Goal: Transaction & Acquisition: Purchase product/service

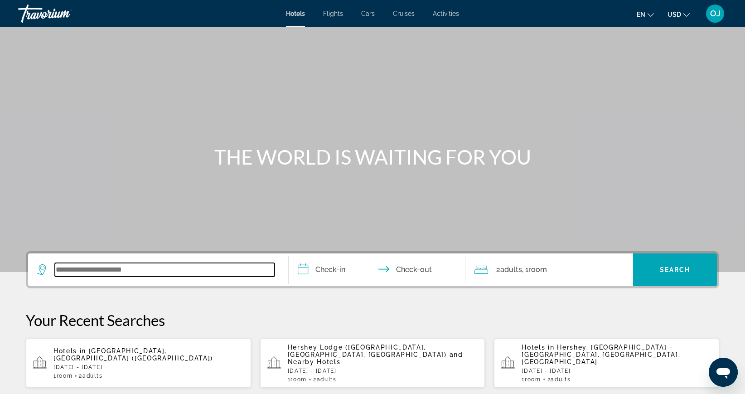
click at [96, 271] on input "Search widget" at bounding box center [165, 270] width 220 height 14
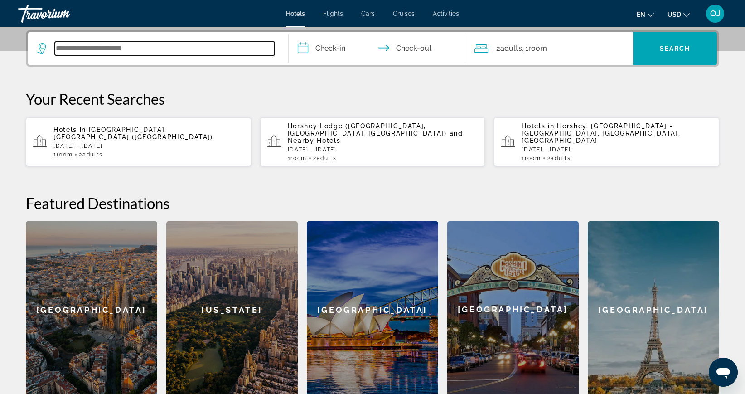
scroll to position [222, 0]
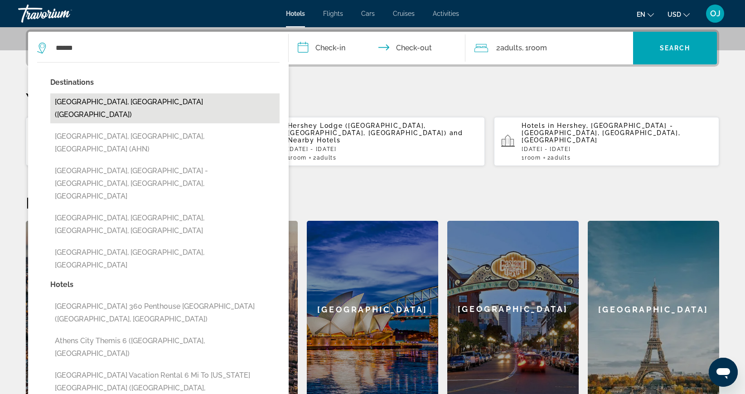
drag, startPoint x: 96, startPoint y: 271, endPoint x: 83, endPoint y: 102, distance: 169.5
click at [83, 102] on button "[GEOGRAPHIC_DATA], [GEOGRAPHIC_DATA] ([GEOGRAPHIC_DATA])" at bounding box center [164, 108] width 229 height 30
type input "**********"
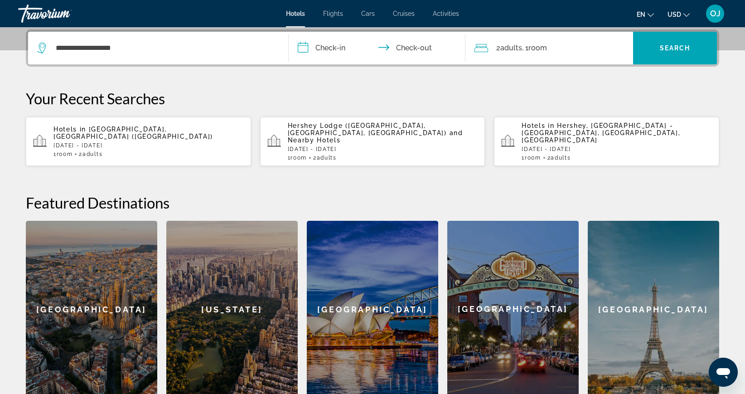
click at [315, 46] on input "**********" at bounding box center [379, 49] width 180 height 35
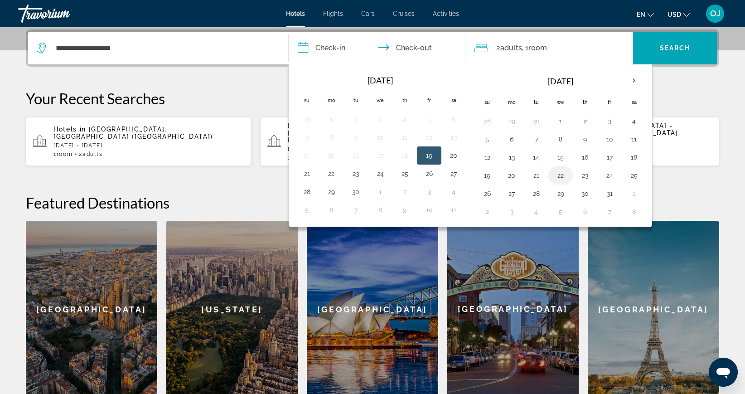
click at [559, 176] on button "22" at bounding box center [560, 175] width 15 height 13
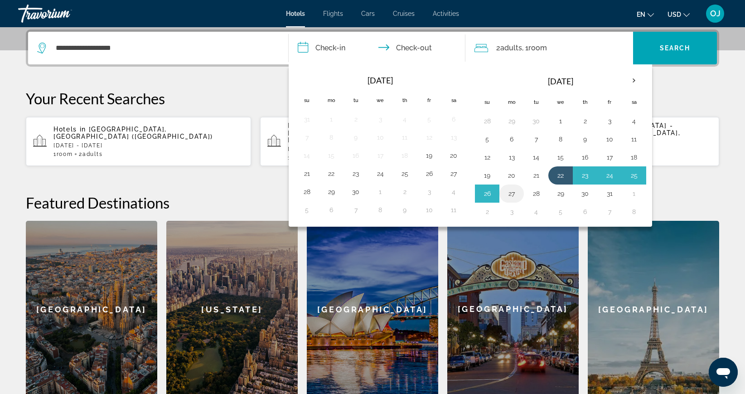
click at [511, 193] on button "27" at bounding box center [511, 193] width 15 height 13
type input "**********"
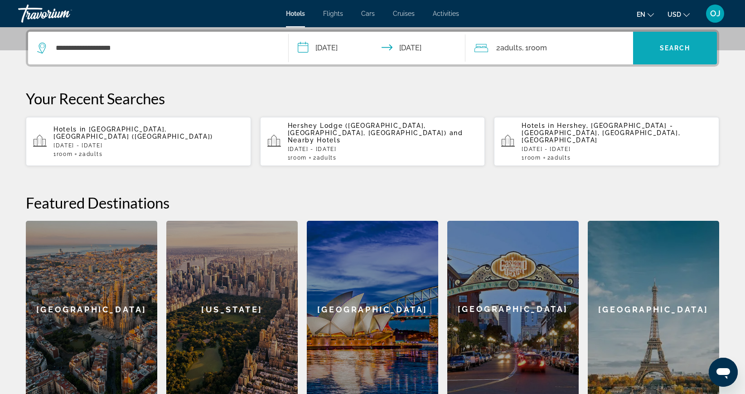
click at [664, 43] on span "Search widget" at bounding box center [675, 48] width 84 height 22
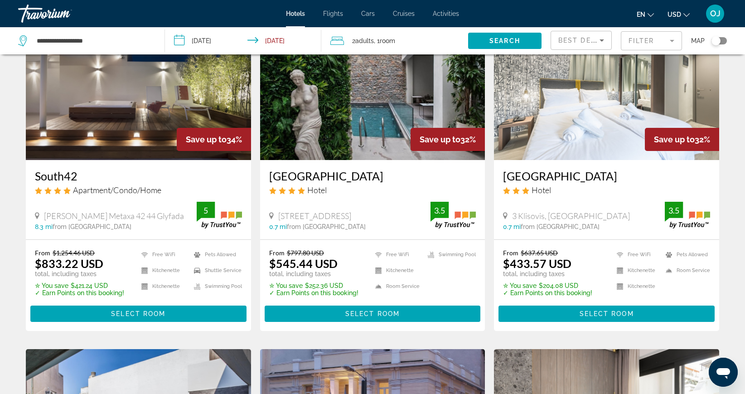
scroll to position [745, 0]
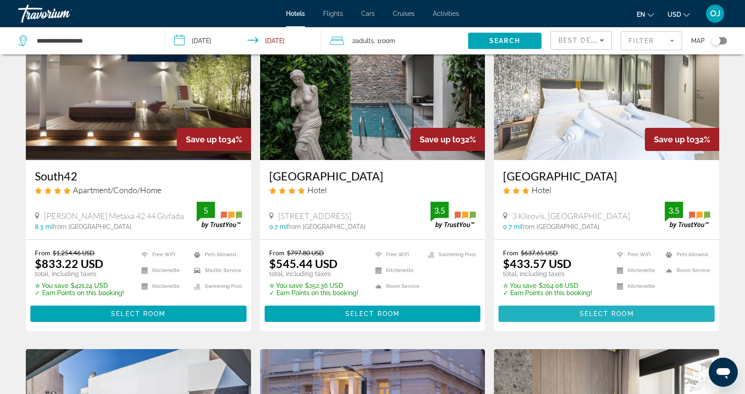
click at [581, 311] on span "Select Room" at bounding box center [607, 313] width 54 height 7
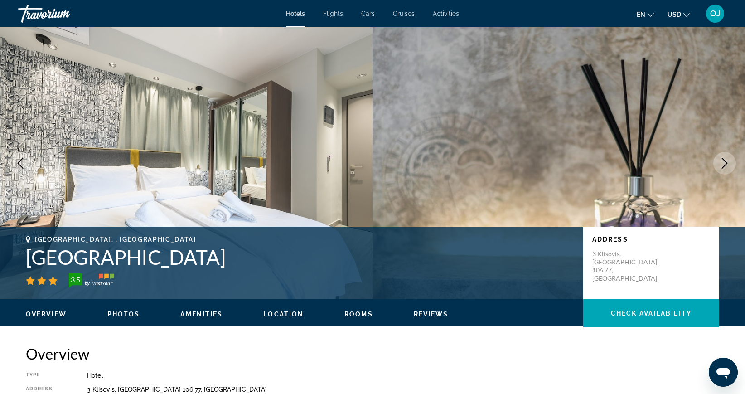
click at [720, 165] on icon "Next image" at bounding box center [724, 163] width 11 height 11
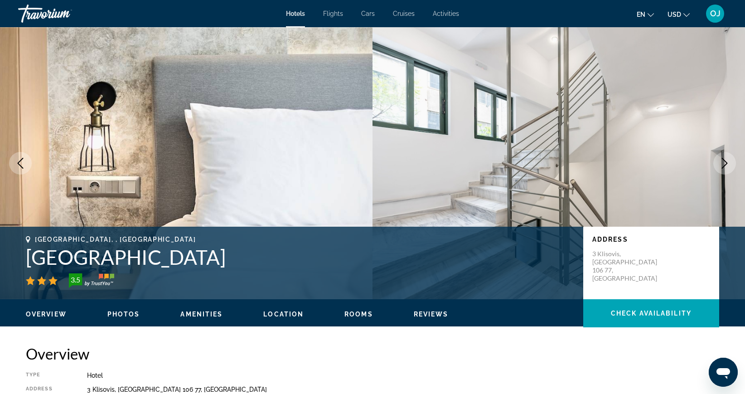
click at [725, 163] on icon "Next image" at bounding box center [724, 163] width 11 height 11
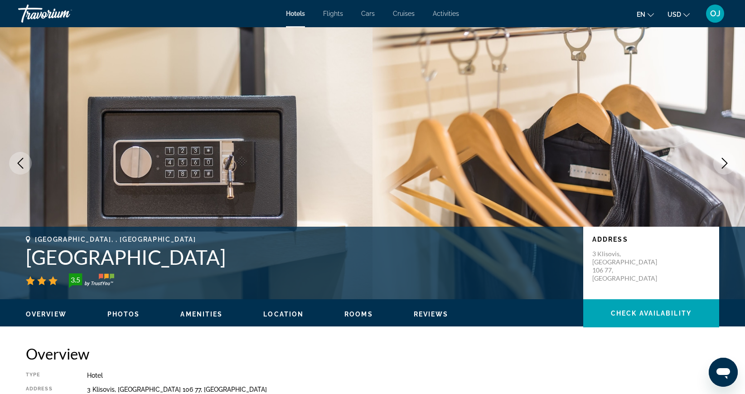
click at [725, 163] on icon "Next image" at bounding box center [724, 163] width 11 height 11
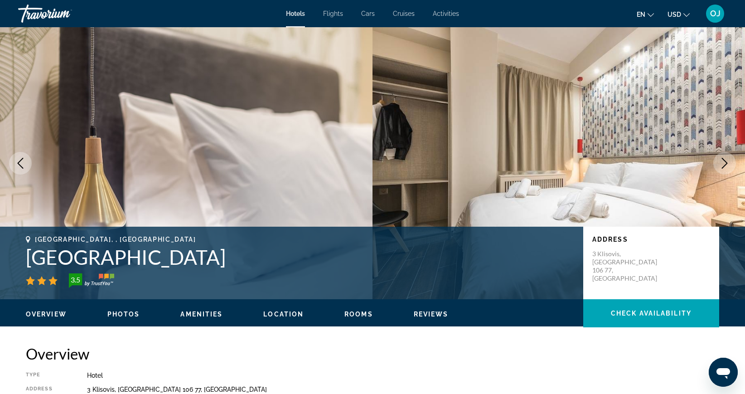
click at [725, 163] on icon "Next image" at bounding box center [724, 163] width 11 height 11
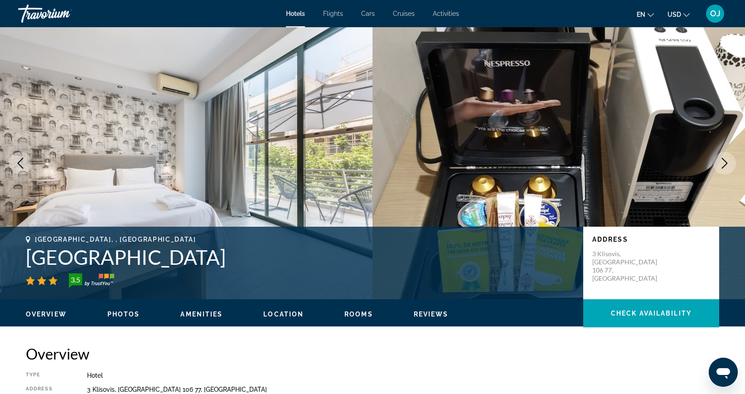
click at [725, 164] on icon "Next image" at bounding box center [724, 163] width 11 height 11
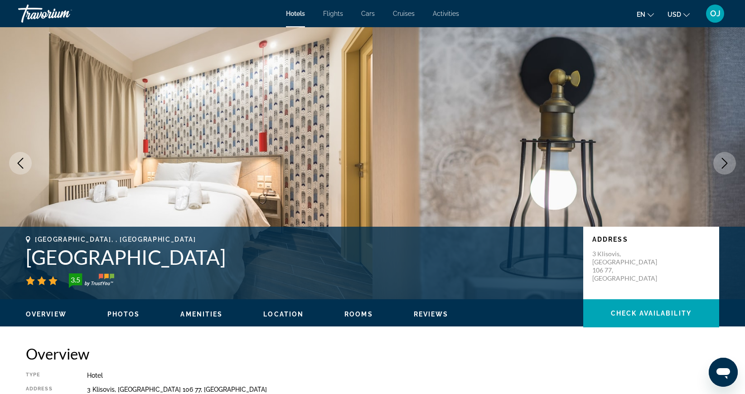
click at [725, 164] on icon "Next image" at bounding box center [724, 163] width 11 height 11
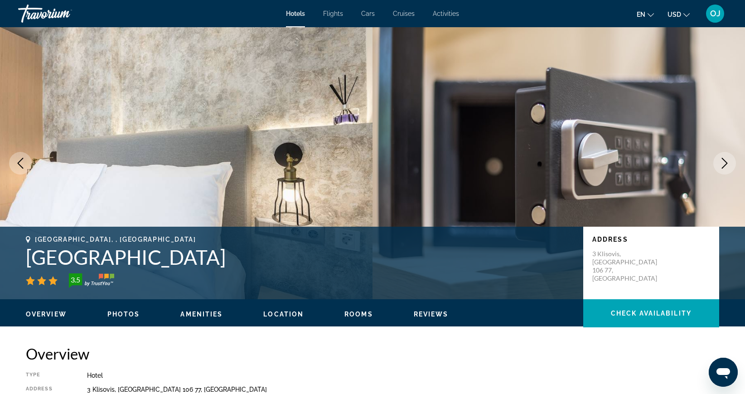
click at [725, 164] on icon "Next image" at bounding box center [724, 163] width 11 height 11
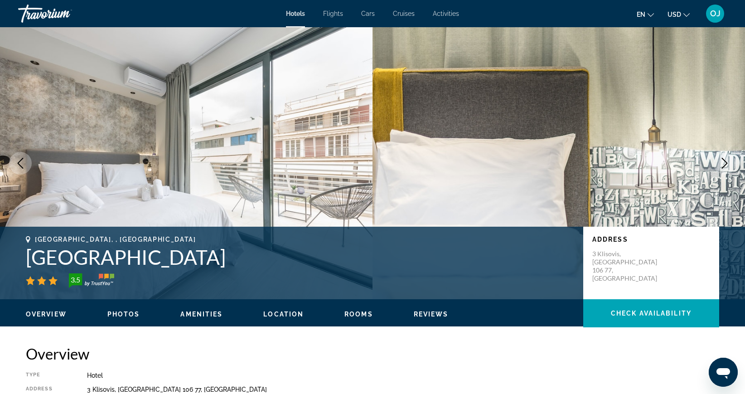
click at [725, 164] on icon "Next image" at bounding box center [724, 163] width 11 height 11
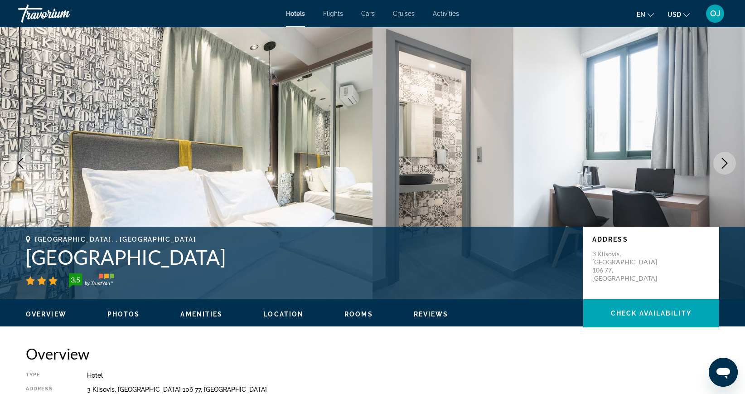
click at [725, 162] on icon "Next image" at bounding box center [724, 163] width 11 height 11
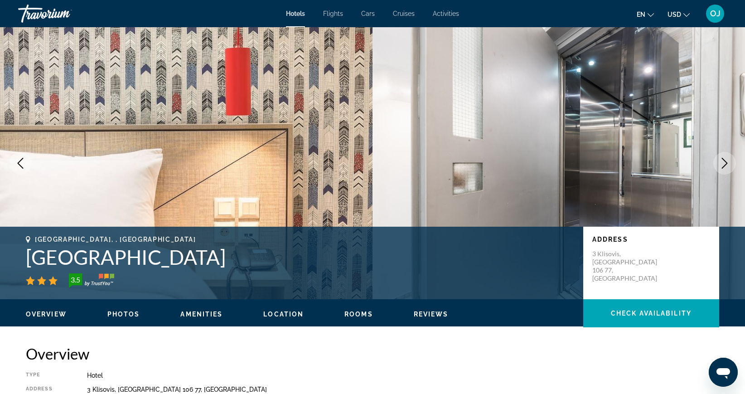
click at [725, 162] on icon "Next image" at bounding box center [724, 163] width 11 height 11
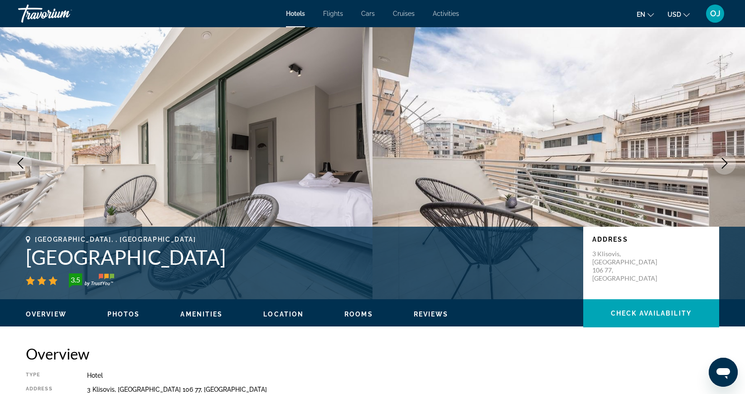
click at [726, 160] on icon "Next image" at bounding box center [724, 163] width 11 height 11
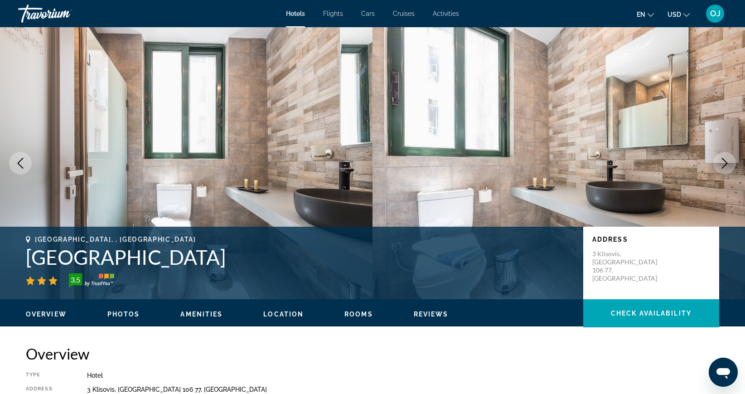
click at [726, 160] on icon "Next image" at bounding box center [724, 163] width 11 height 11
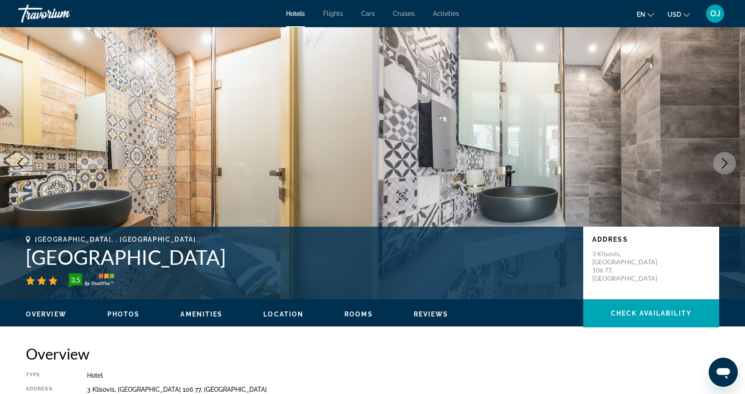
click at [726, 160] on icon "Next image" at bounding box center [724, 163] width 11 height 11
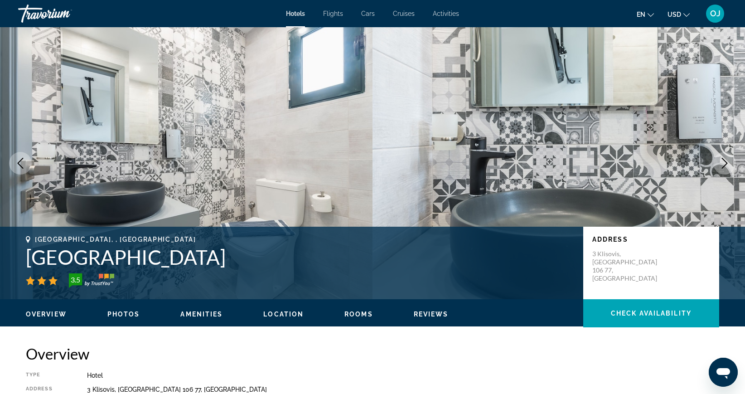
click at [726, 160] on icon "Next image" at bounding box center [724, 163] width 11 height 11
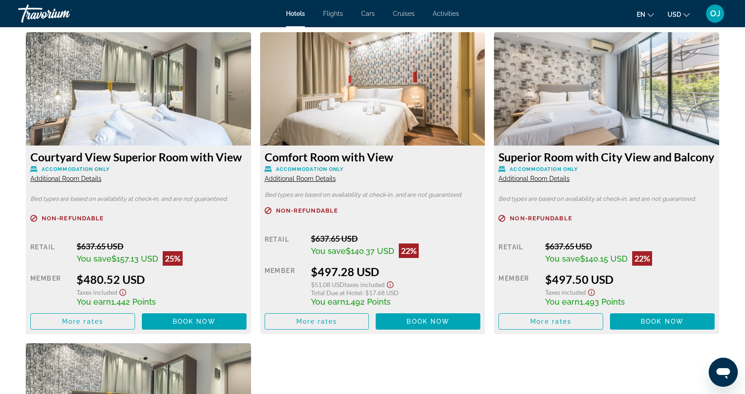
scroll to position [1570, 0]
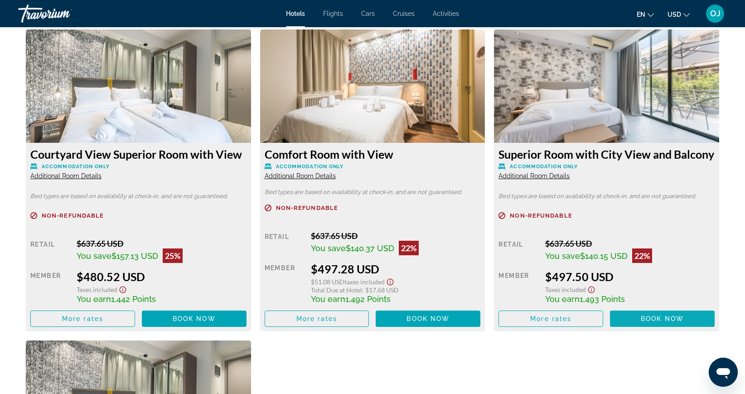
click at [646, 322] on span "Book now" at bounding box center [662, 318] width 43 height 7
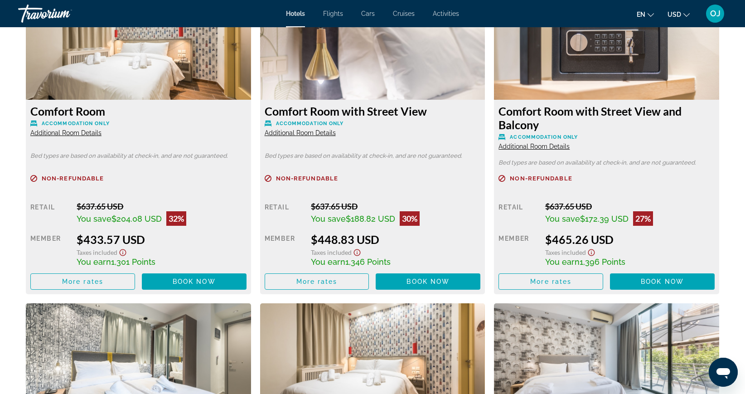
scroll to position [1297, 0]
click at [644, 281] on span "Book now" at bounding box center [662, 281] width 43 height 7
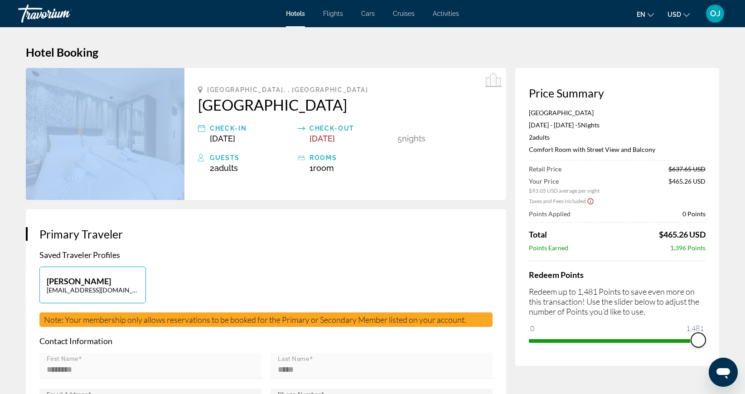
drag, startPoint x: 535, startPoint y: 328, endPoint x: 707, endPoint y: 314, distance: 171.9
click at [707, 314] on div "Price Summary [GEOGRAPHIC_DATA] [DATE] - [DATE] - 5 Night Nights 2 Adult Adults…" at bounding box center [617, 217] width 204 height 298
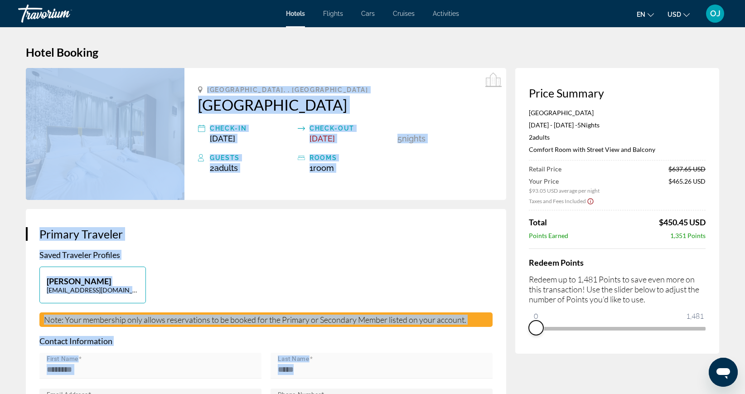
drag, startPoint x: 693, startPoint y: 340, endPoint x: 500, endPoint y: 355, distance: 192.7
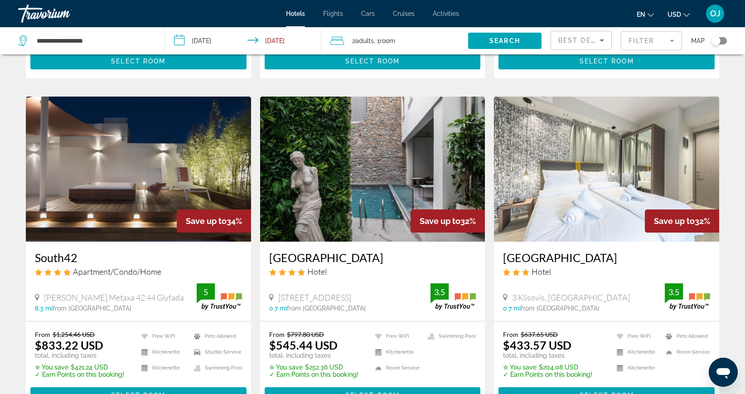
scroll to position [675, 0]
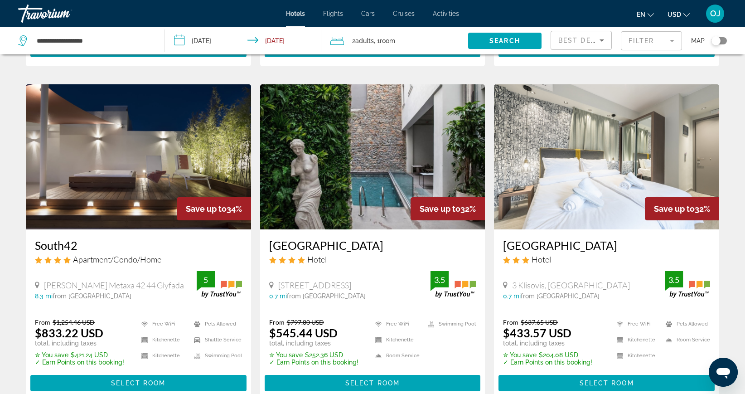
click at [321, 203] on img "Main content" at bounding box center [372, 156] width 225 height 145
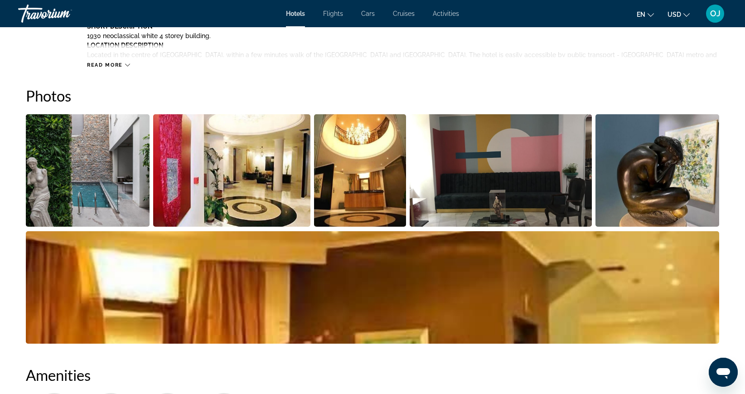
scroll to position [433, 0]
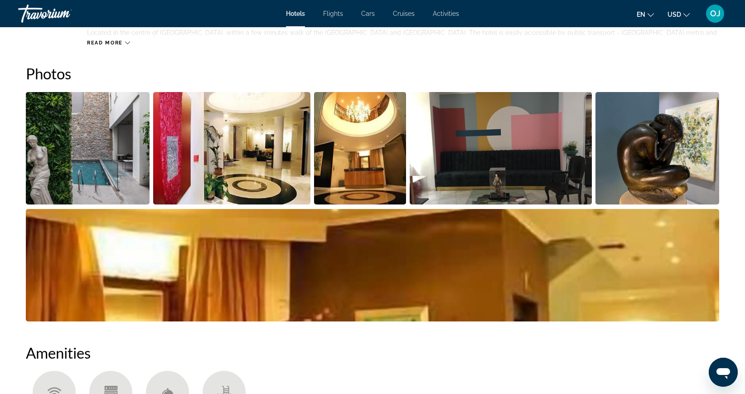
click at [304, 309] on img "Open full-screen image slider" at bounding box center [372, 265] width 693 height 112
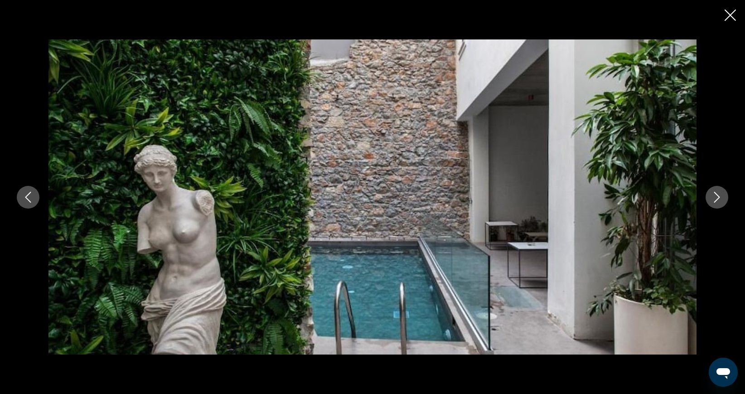
click at [716, 197] on icon "Next image" at bounding box center [717, 197] width 11 height 11
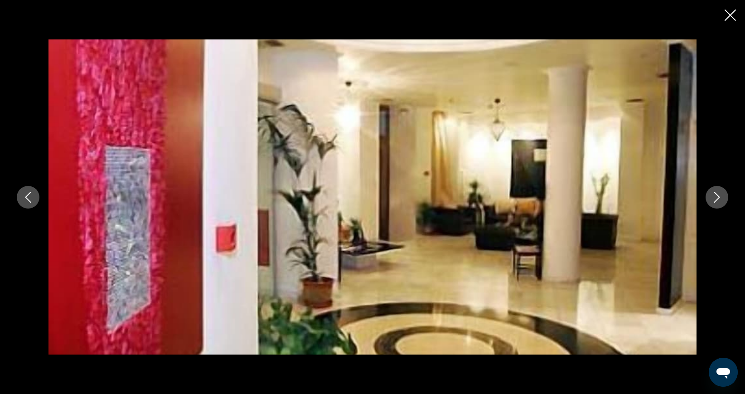
click at [716, 197] on icon "Next image" at bounding box center [717, 197] width 11 height 11
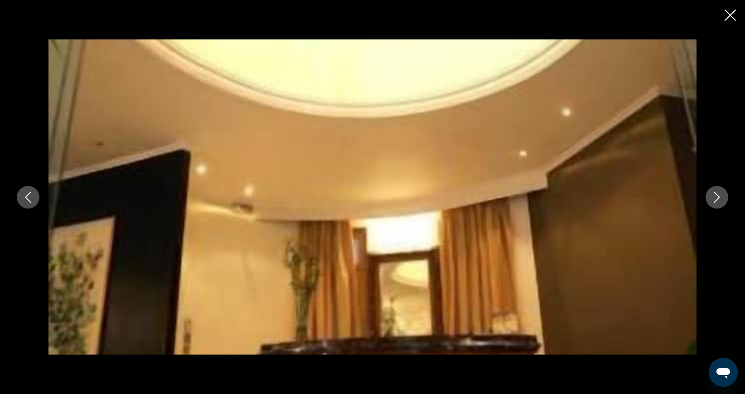
click at [716, 197] on icon "Next image" at bounding box center [717, 197] width 11 height 11
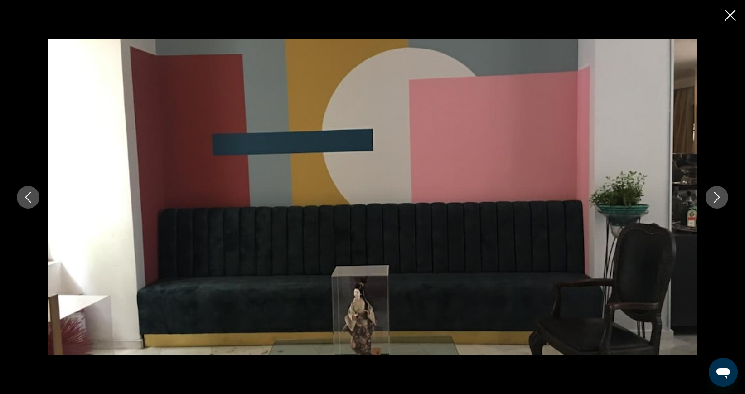
click at [716, 197] on icon "Next image" at bounding box center [717, 197] width 11 height 11
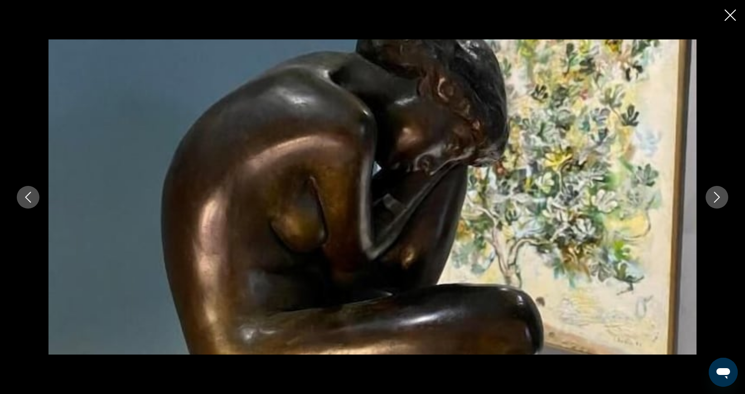
click at [716, 197] on icon "Next image" at bounding box center [717, 197] width 11 height 11
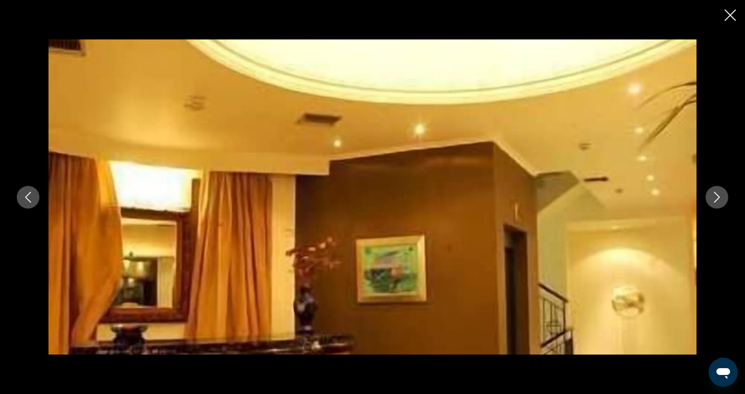
click at [716, 197] on icon "Next image" at bounding box center [717, 197] width 11 height 11
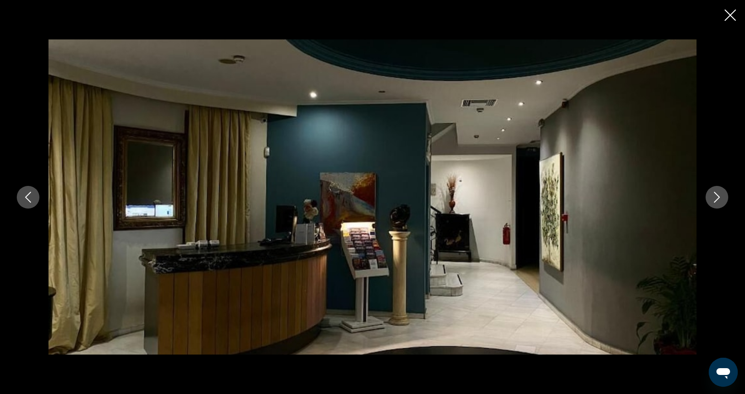
click at [716, 197] on icon "Next image" at bounding box center [717, 197] width 11 height 11
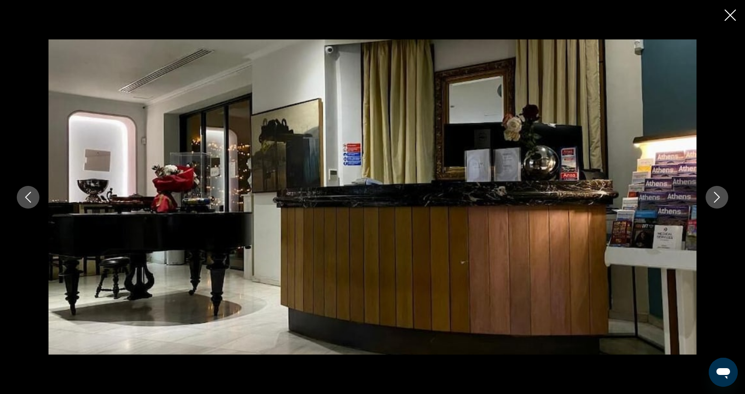
click at [716, 197] on icon "Next image" at bounding box center [717, 197] width 11 height 11
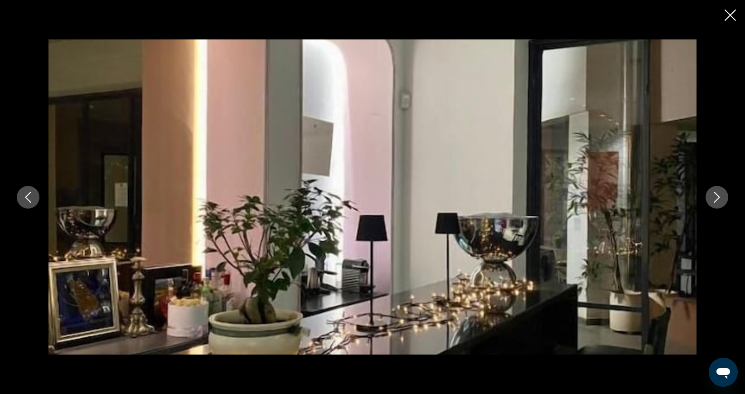
click at [716, 197] on icon "Next image" at bounding box center [717, 197] width 11 height 11
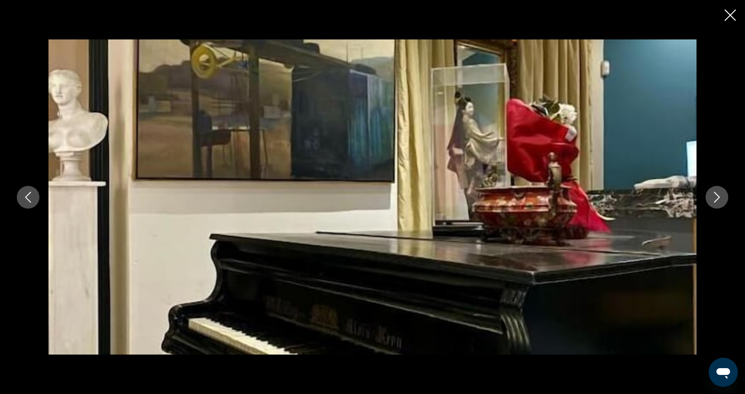
click at [716, 197] on icon "Next image" at bounding box center [717, 197] width 11 height 11
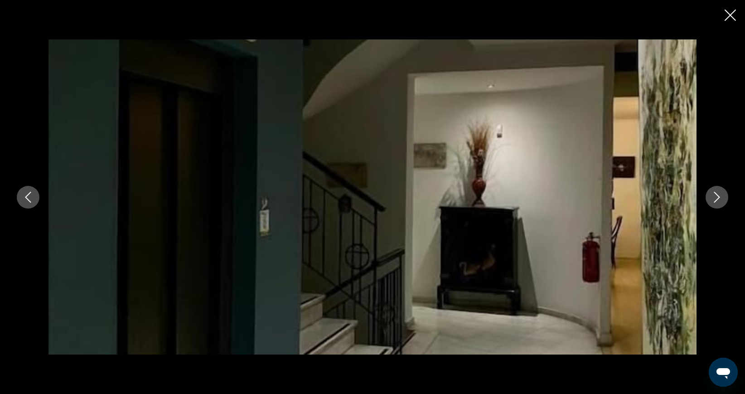
click at [716, 197] on icon "Next image" at bounding box center [717, 197] width 11 height 11
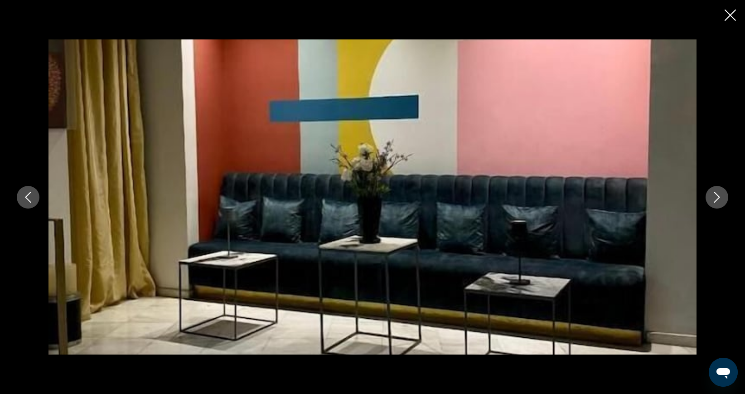
click at [716, 197] on icon "Next image" at bounding box center [717, 197] width 11 height 11
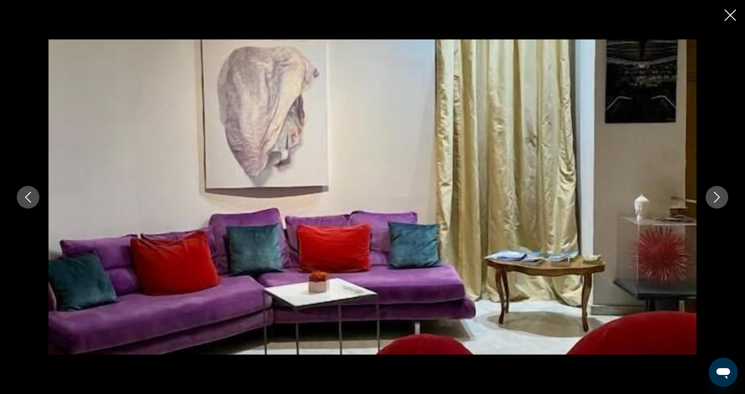
click at [716, 197] on icon "Next image" at bounding box center [717, 197] width 11 height 11
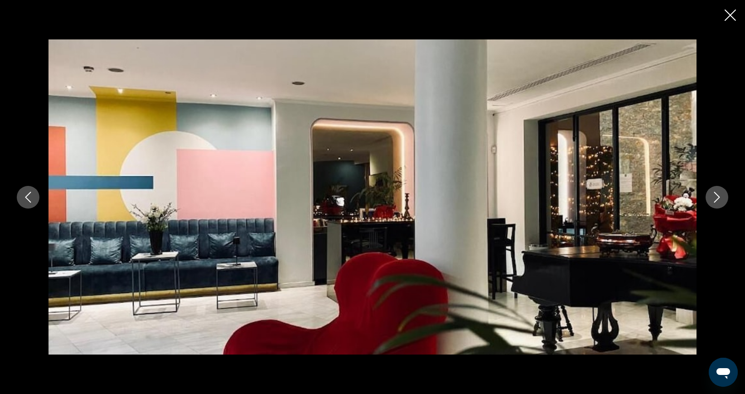
click at [716, 197] on icon "Next image" at bounding box center [717, 197] width 11 height 11
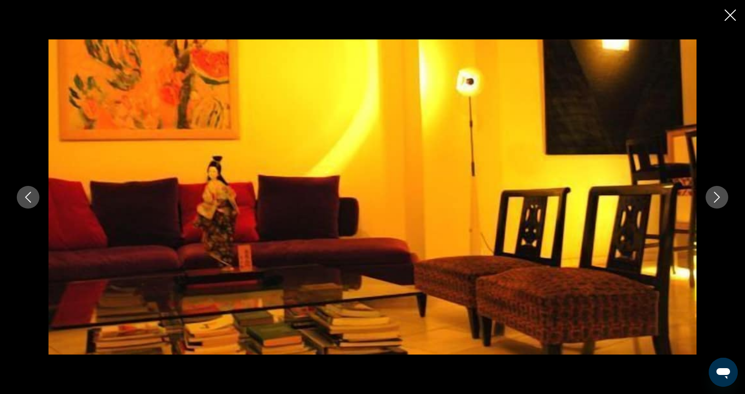
click at [716, 197] on icon "Next image" at bounding box center [717, 197] width 11 height 11
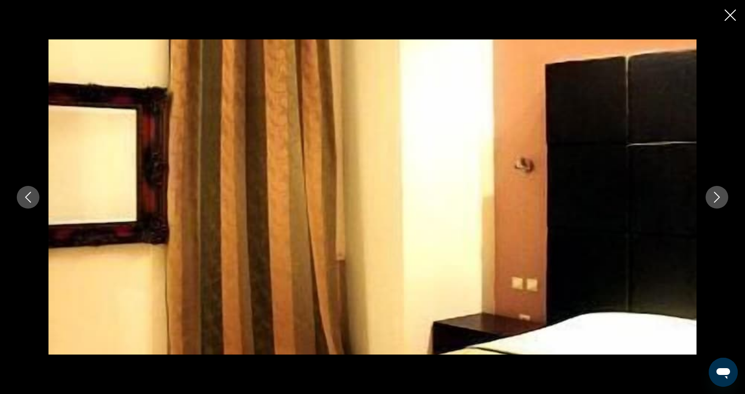
click at [716, 197] on icon "Next image" at bounding box center [717, 197] width 11 height 11
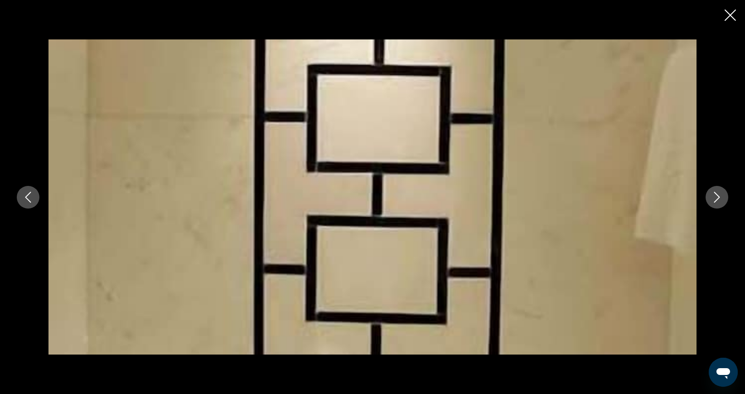
click at [716, 197] on icon "Next image" at bounding box center [717, 197] width 11 height 11
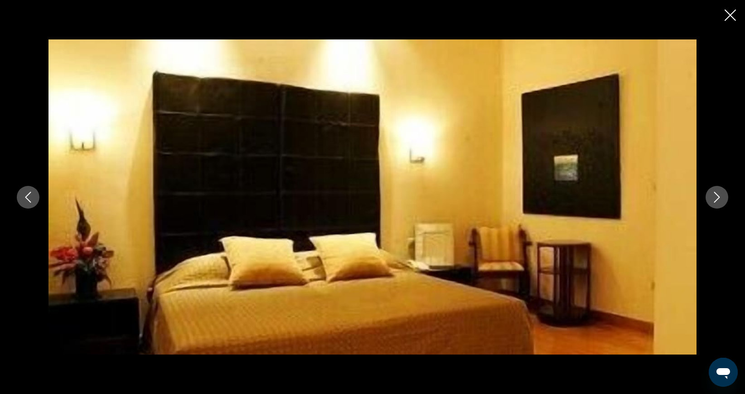
click at [716, 197] on icon "Next image" at bounding box center [717, 197] width 11 height 11
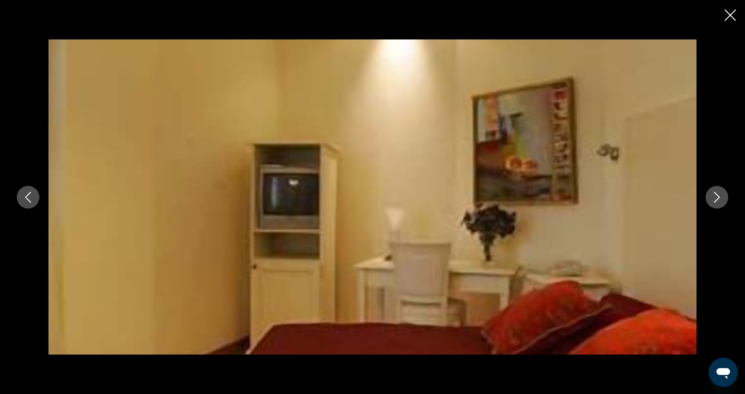
click at [716, 197] on icon "Next image" at bounding box center [717, 197] width 11 height 11
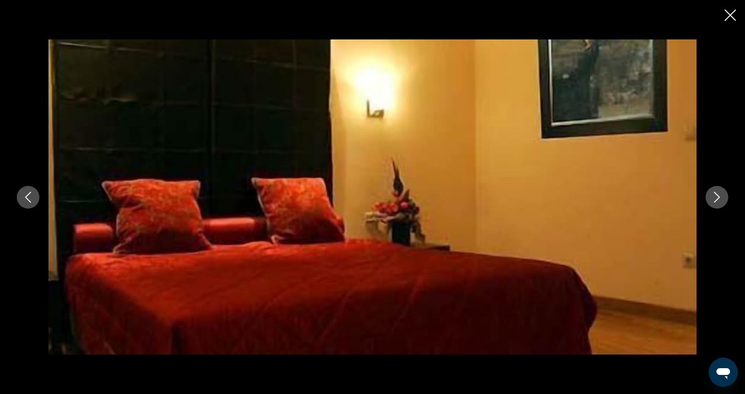
click at [716, 197] on icon "Next image" at bounding box center [717, 197] width 11 height 11
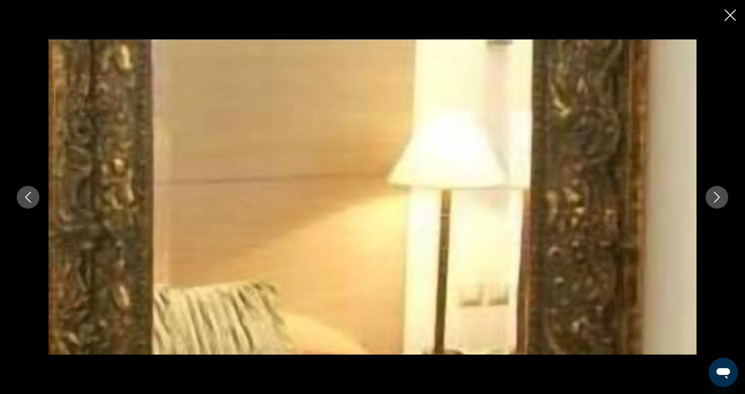
click at [716, 197] on icon "Next image" at bounding box center [717, 197] width 11 height 11
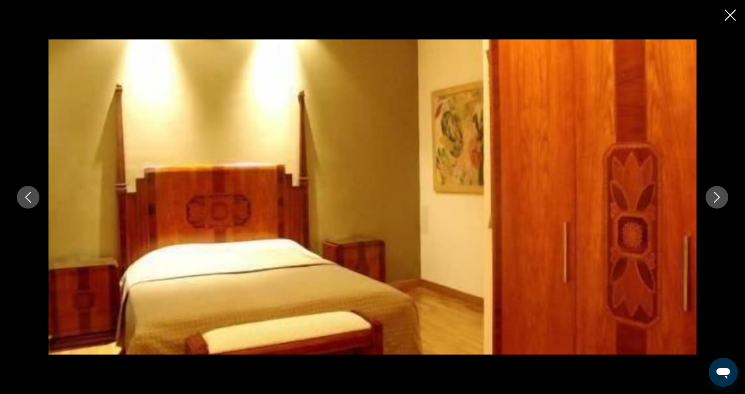
click at [716, 197] on icon "Next image" at bounding box center [717, 197] width 11 height 11
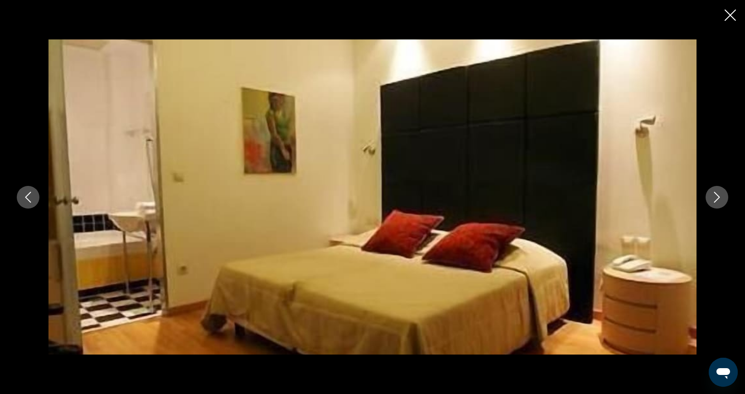
click at [716, 197] on icon "Next image" at bounding box center [717, 197] width 11 height 11
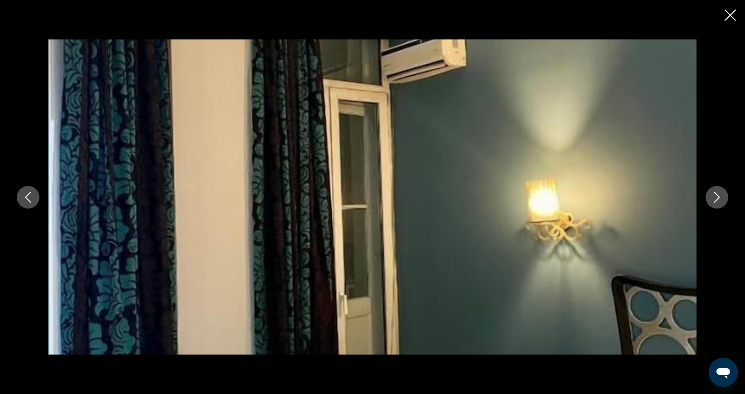
click at [716, 197] on icon "Next image" at bounding box center [717, 197] width 11 height 11
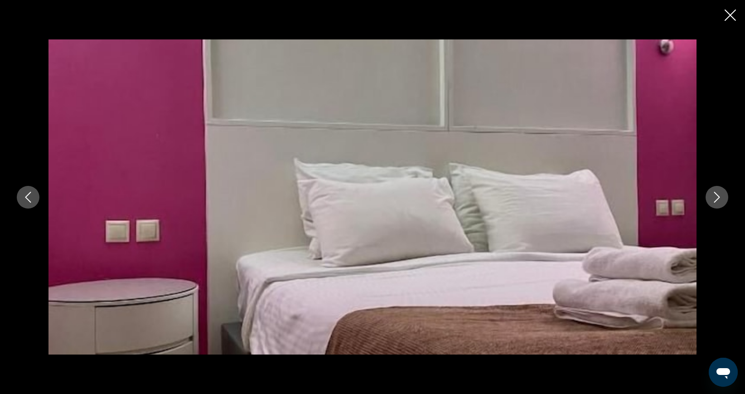
click at [716, 197] on icon "Next image" at bounding box center [717, 197] width 11 height 11
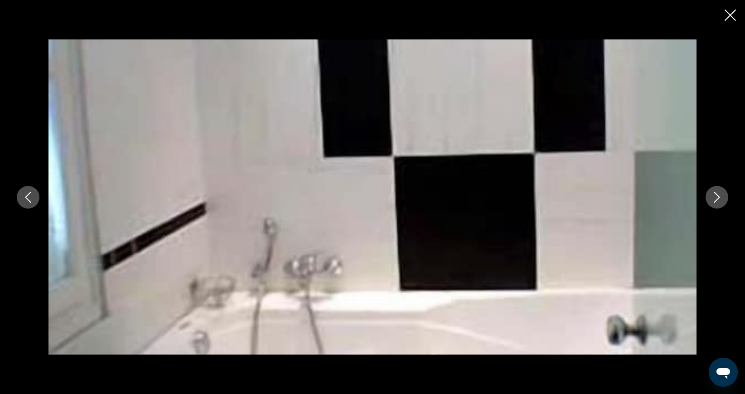
click at [716, 197] on icon "Next image" at bounding box center [717, 197] width 11 height 11
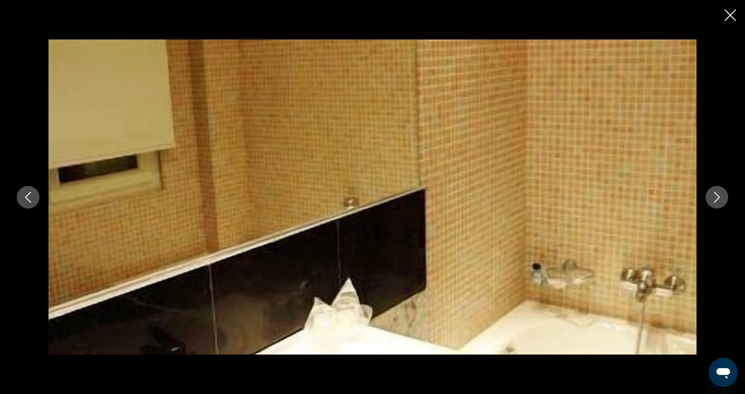
click at [716, 197] on icon "Next image" at bounding box center [717, 197] width 11 height 11
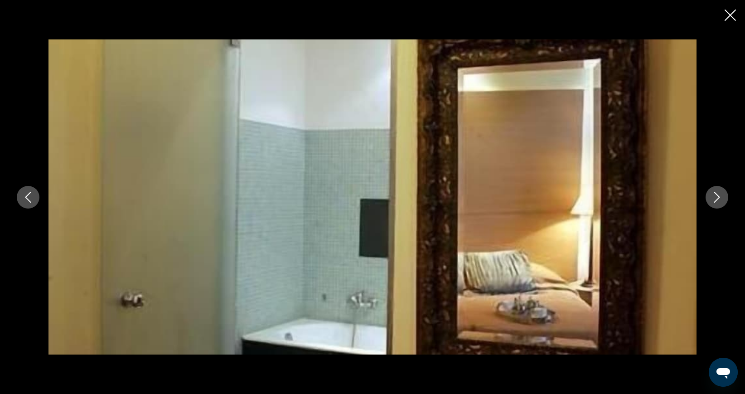
click at [716, 197] on icon "Next image" at bounding box center [717, 197] width 11 height 11
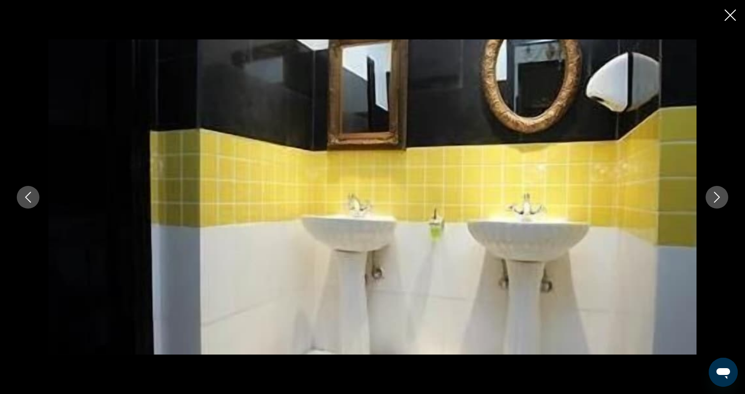
click at [716, 197] on icon "Next image" at bounding box center [717, 197] width 11 height 11
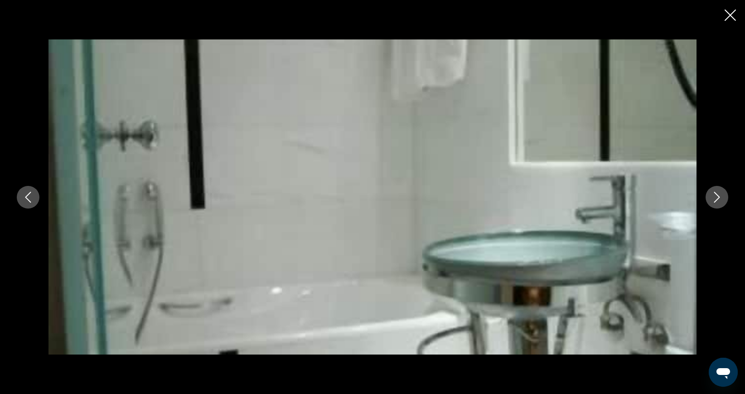
click at [716, 197] on icon "Next image" at bounding box center [717, 197] width 11 height 11
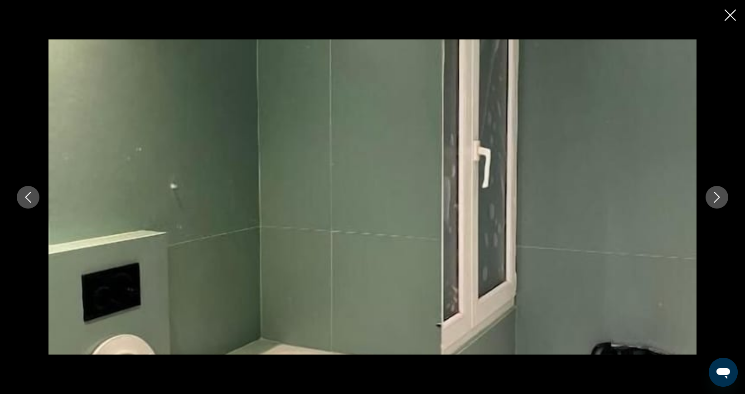
click at [716, 197] on icon "Next image" at bounding box center [717, 197] width 11 height 11
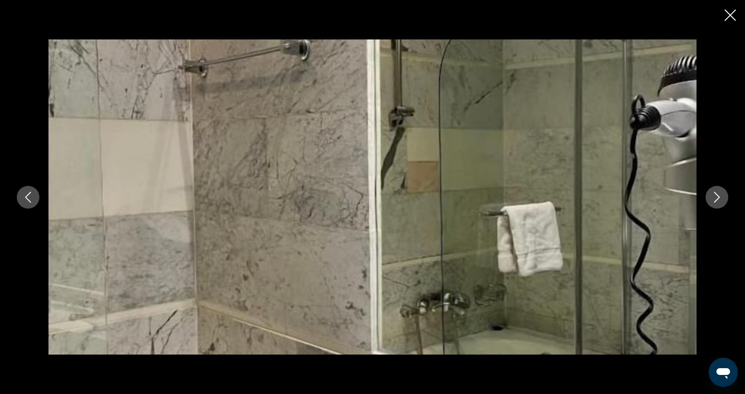
click at [716, 197] on icon "Next image" at bounding box center [717, 197] width 11 height 11
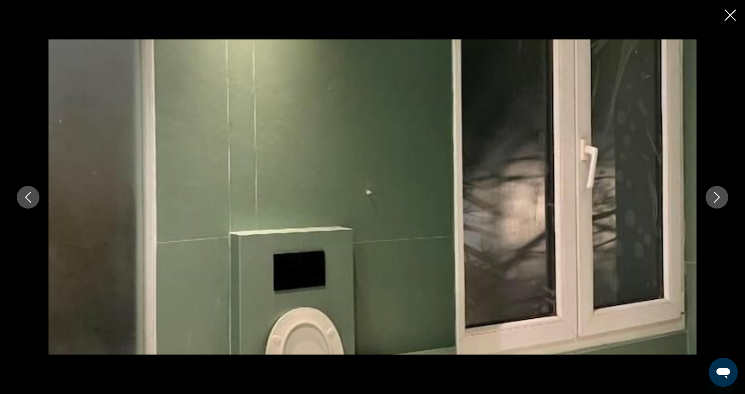
click at [716, 197] on icon "Next image" at bounding box center [717, 197] width 11 height 11
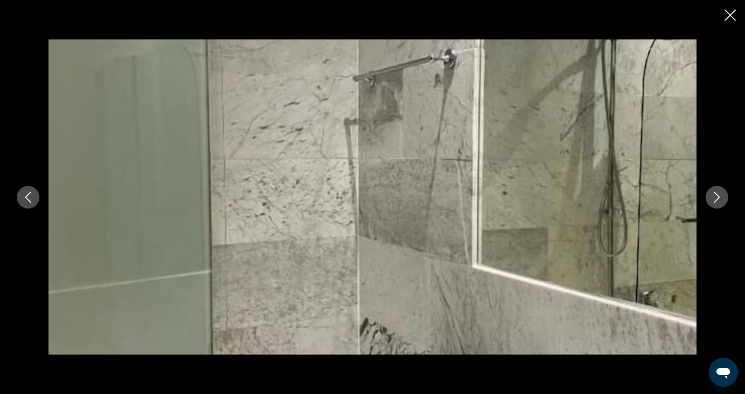
click at [716, 197] on icon "Next image" at bounding box center [717, 197] width 11 height 11
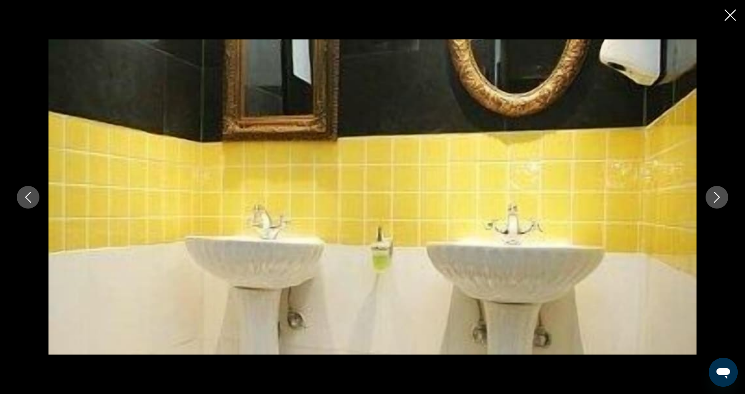
click at [716, 197] on icon "Next image" at bounding box center [717, 197] width 11 height 11
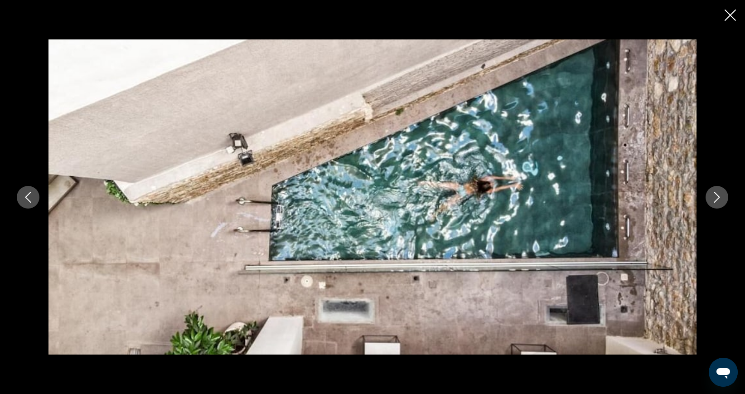
click at [716, 197] on icon "Next image" at bounding box center [717, 197] width 11 height 11
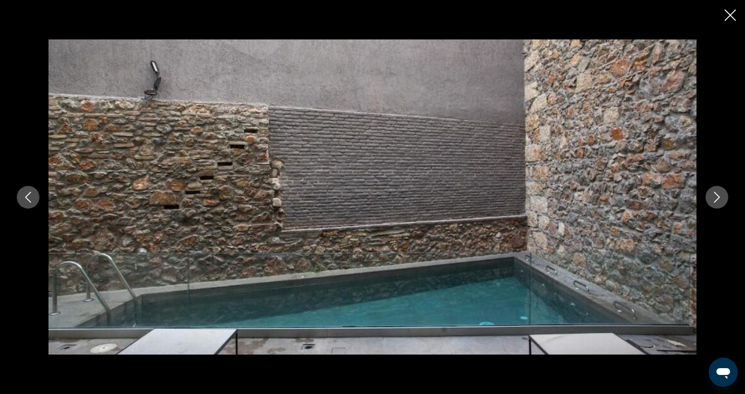
click at [716, 197] on icon "Next image" at bounding box center [717, 197] width 11 height 11
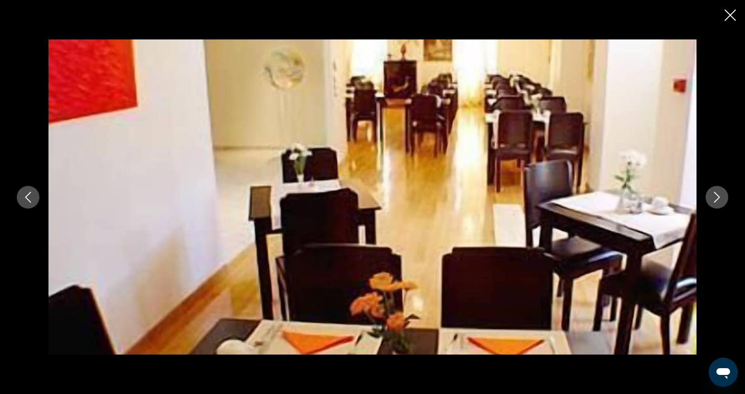
click at [716, 197] on icon "Next image" at bounding box center [717, 197] width 11 height 11
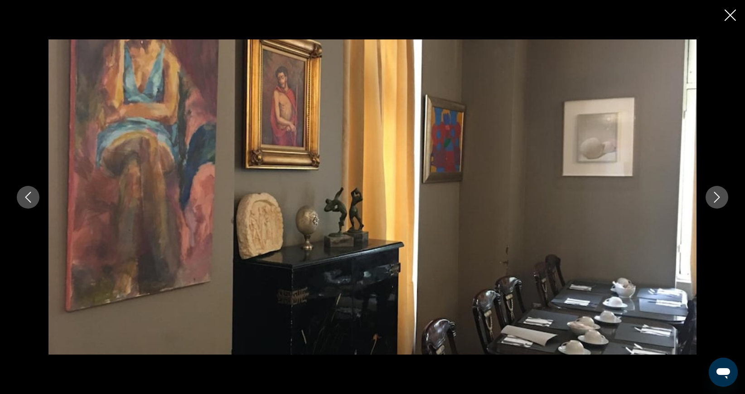
click at [716, 197] on icon "Next image" at bounding box center [717, 197] width 11 height 11
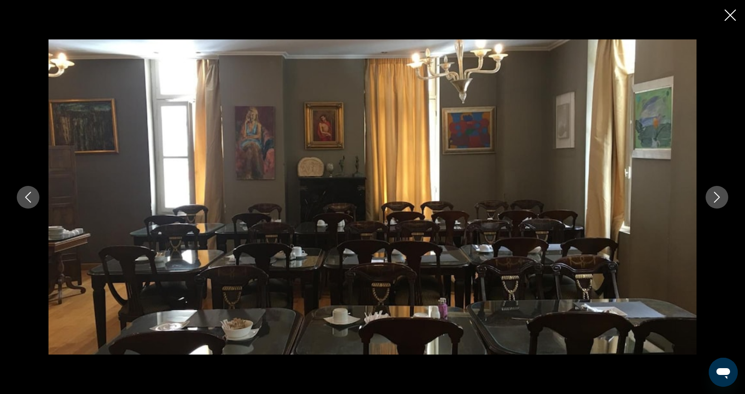
click at [716, 197] on icon "Next image" at bounding box center [717, 197] width 11 height 11
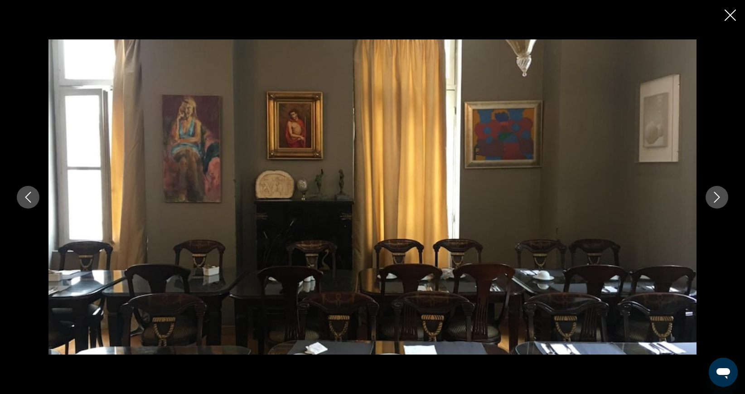
click at [716, 197] on icon "Next image" at bounding box center [717, 197] width 11 height 11
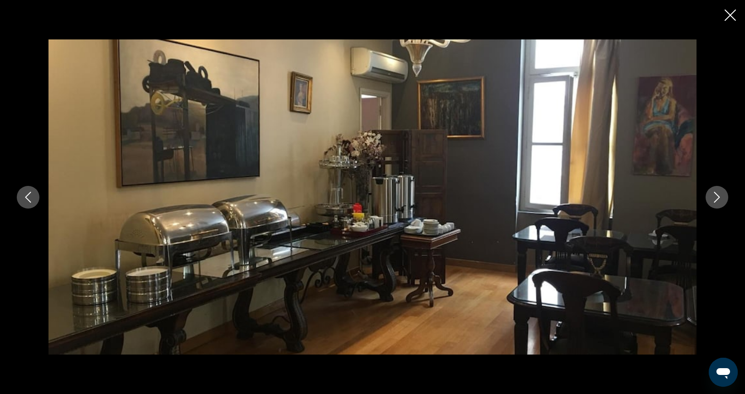
click at [716, 197] on icon "Next image" at bounding box center [717, 197] width 11 height 11
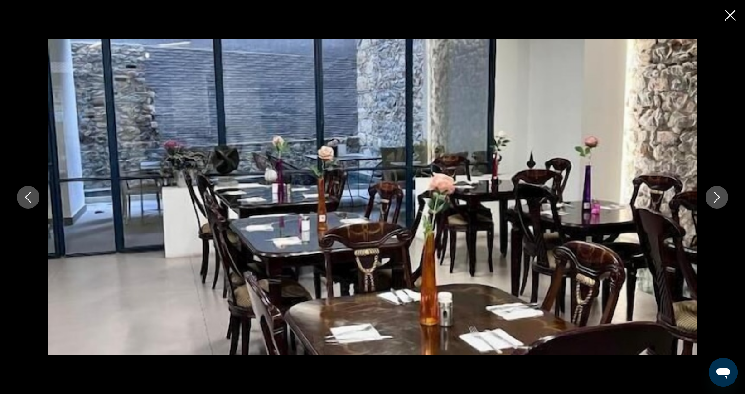
click at [716, 197] on icon "Next image" at bounding box center [717, 197] width 11 height 11
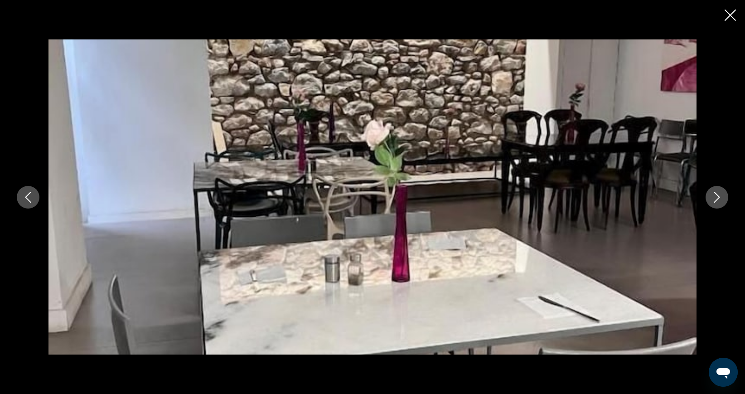
click at [716, 197] on icon "Next image" at bounding box center [717, 197] width 11 height 11
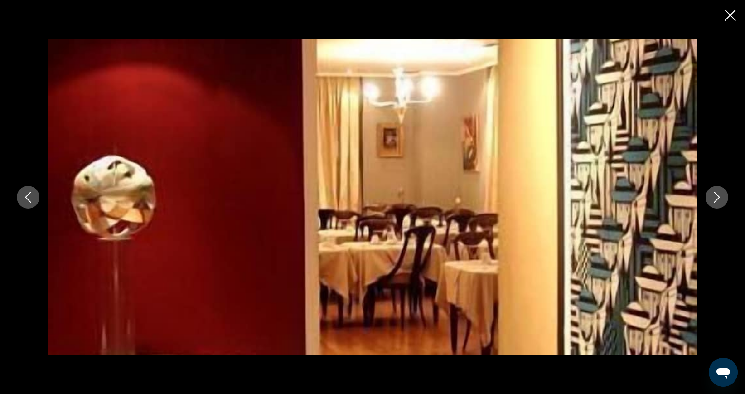
click at [716, 197] on icon "Next image" at bounding box center [717, 197] width 11 height 11
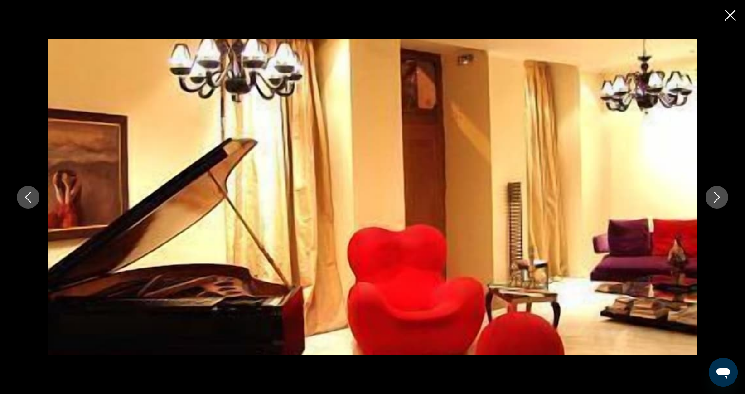
click at [716, 197] on icon "Next image" at bounding box center [717, 197] width 11 height 11
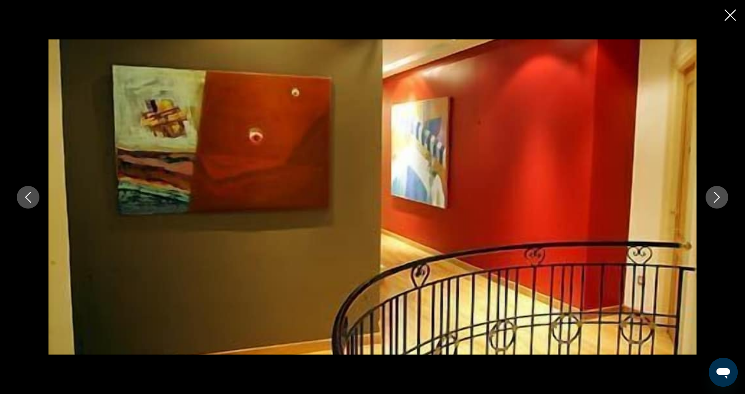
click at [716, 197] on icon "Next image" at bounding box center [717, 197] width 11 height 11
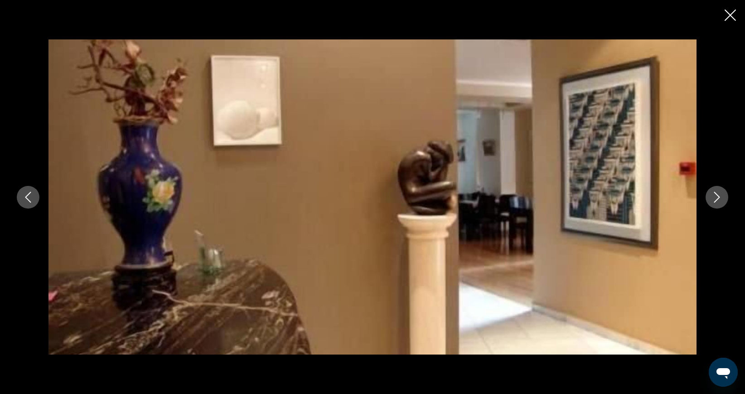
click at [716, 197] on icon "Next image" at bounding box center [717, 197] width 11 height 11
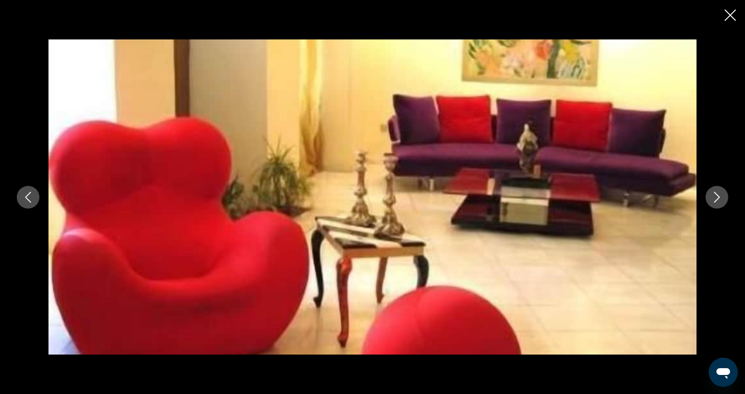
click at [716, 197] on icon "Next image" at bounding box center [717, 197] width 11 height 11
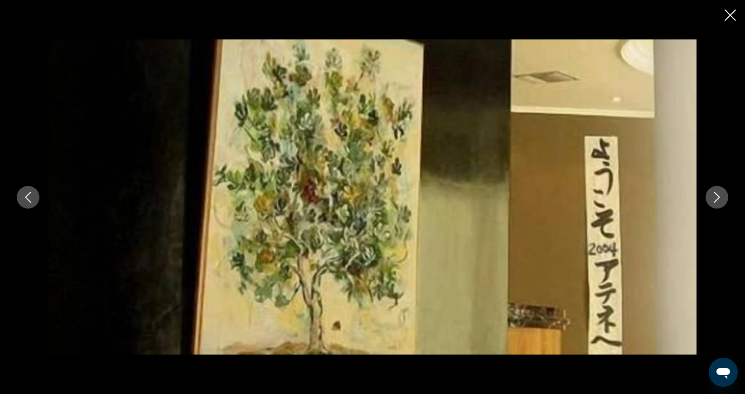
click at [716, 197] on icon "Next image" at bounding box center [717, 197] width 11 height 11
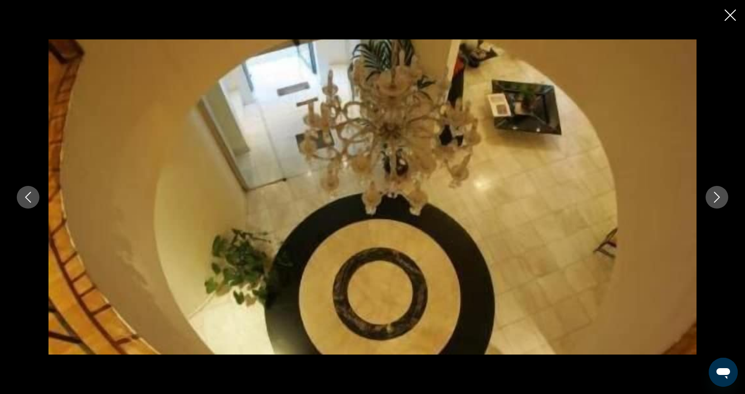
click at [716, 197] on icon "Next image" at bounding box center [717, 197] width 11 height 11
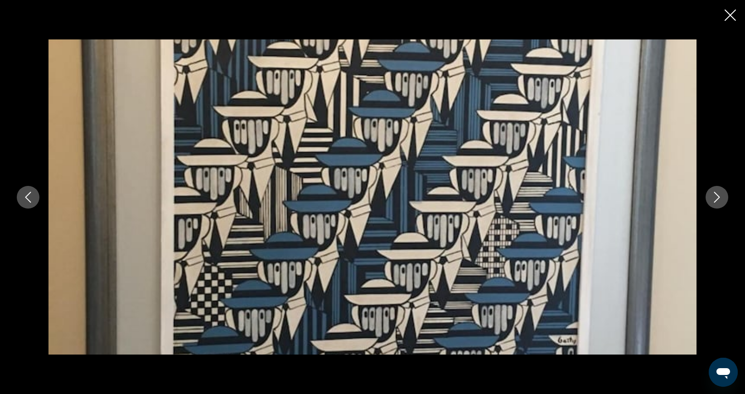
click at [716, 197] on icon "Next image" at bounding box center [717, 197] width 11 height 11
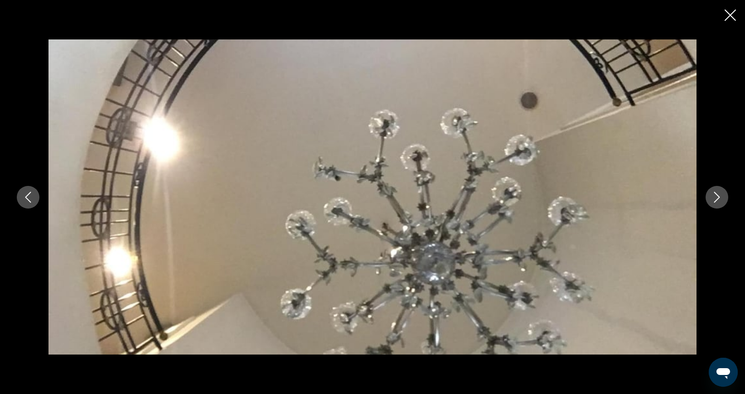
click at [716, 197] on icon "Next image" at bounding box center [717, 197] width 11 height 11
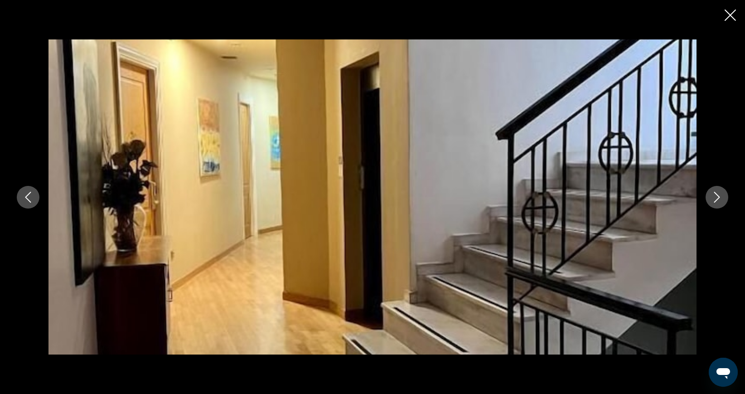
click at [717, 194] on icon "Next image" at bounding box center [717, 197] width 11 height 11
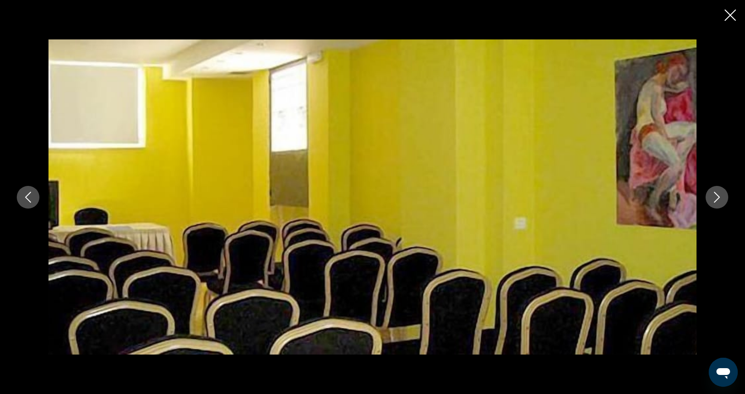
click at [717, 194] on icon "Next image" at bounding box center [717, 197] width 11 height 11
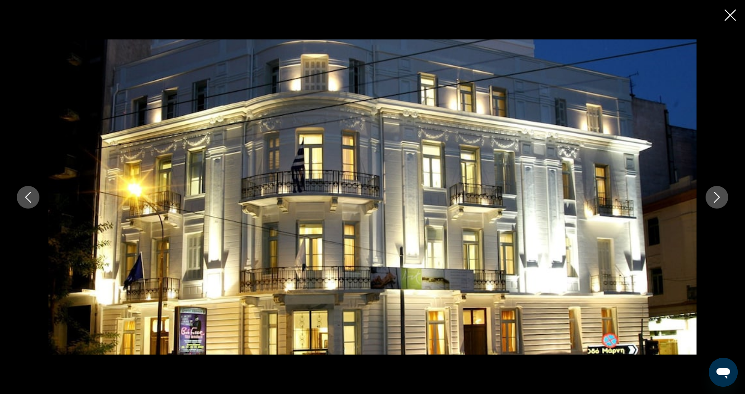
click at [717, 194] on icon "Next image" at bounding box center [717, 197] width 11 height 11
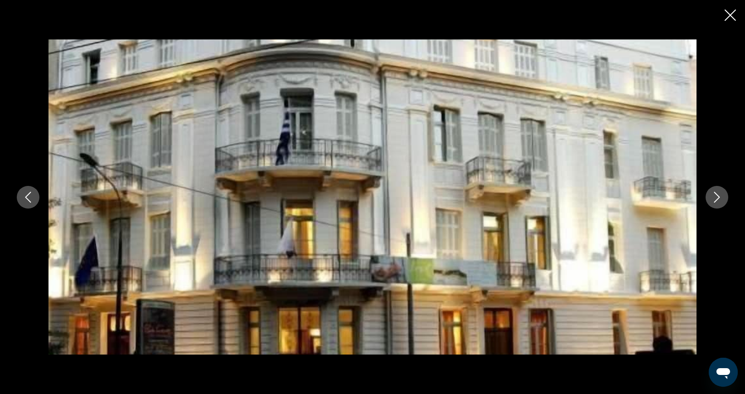
click at [717, 194] on icon "Next image" at bounding box center [717, 197] width 11 height 11
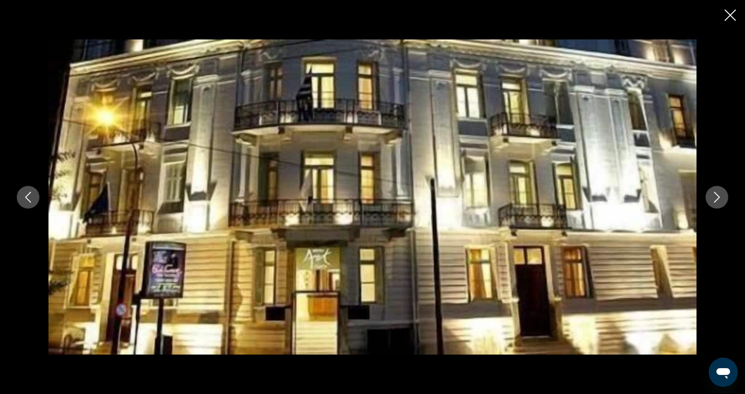
click at [717, 194] on icon "Next image" at bounding box center [717, 197] width 11 height 11
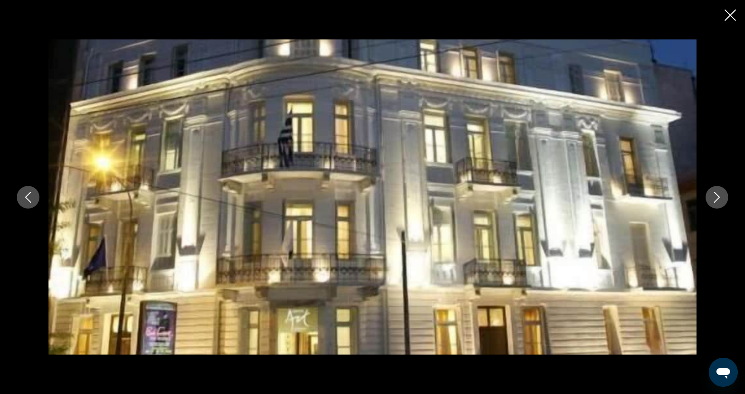
click at [717, 194] on icon "Next image" at bounding box center [717, 197] width 11 height 11
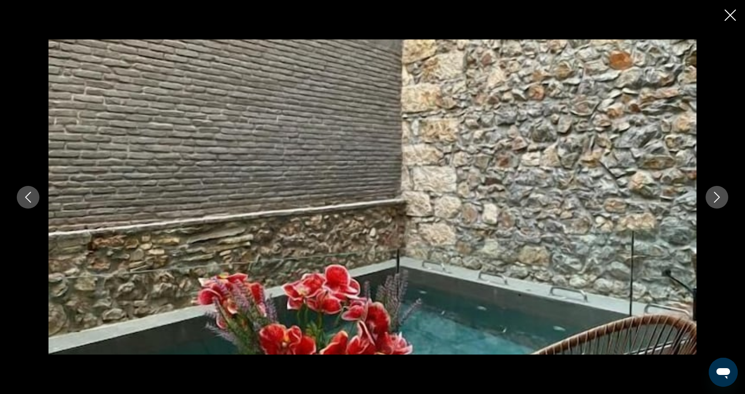
click at [717, 194] on icon "Next image" at bounding box center [717, 197] width 11 height 11
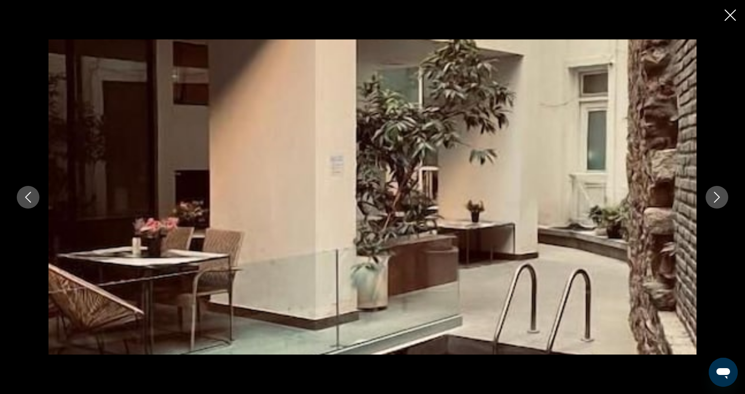
click at [717, 194] on icon "Next image" at bounding box center [717, 197] width 11 height 11
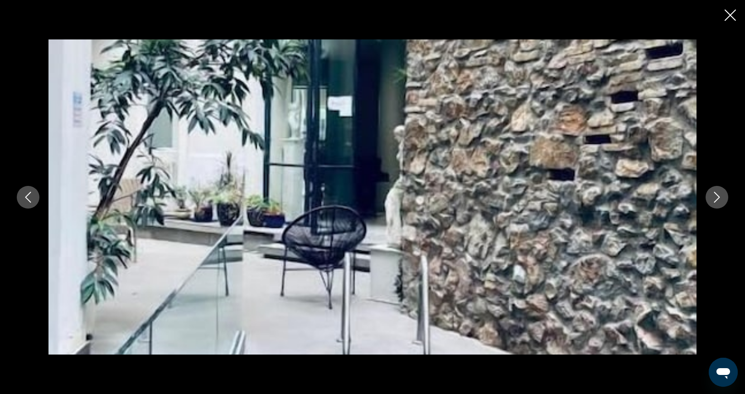
click at [717, 194] on icon "Next image" at bounding box center [717, 197] width 11 height 11
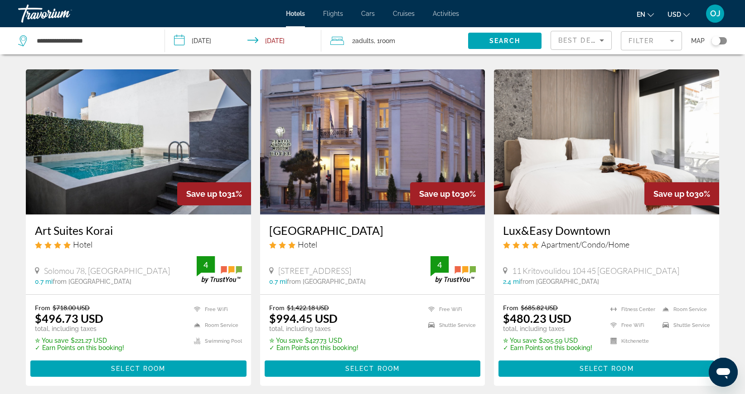
scroll to position [1028, 0]
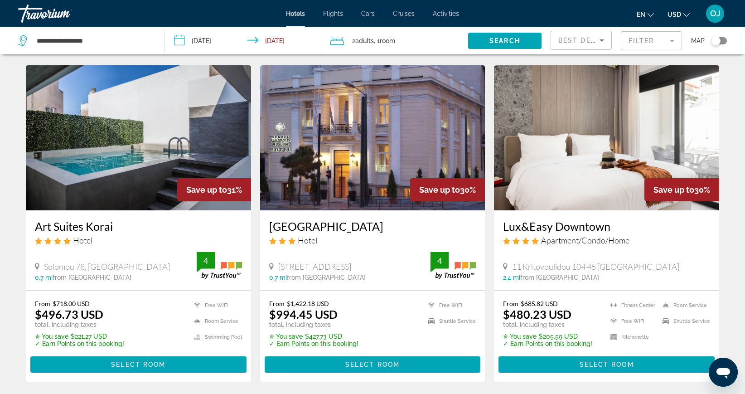
click at [126, 199] on img "Main content" at bounding box center [138, 137] width 225 height 145
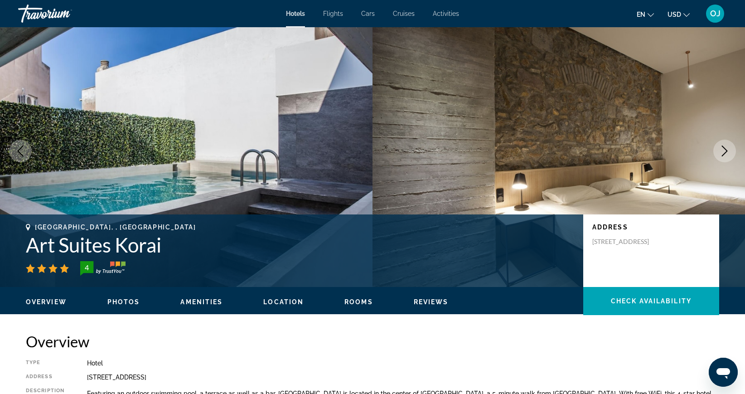
scroll to position [3, 0]
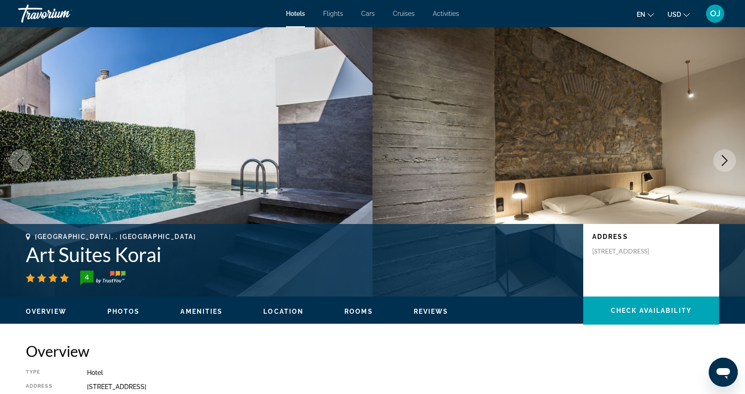
click at [720, 162] on icon "Next image" at bounding box center [724, 160] width 11 height 11
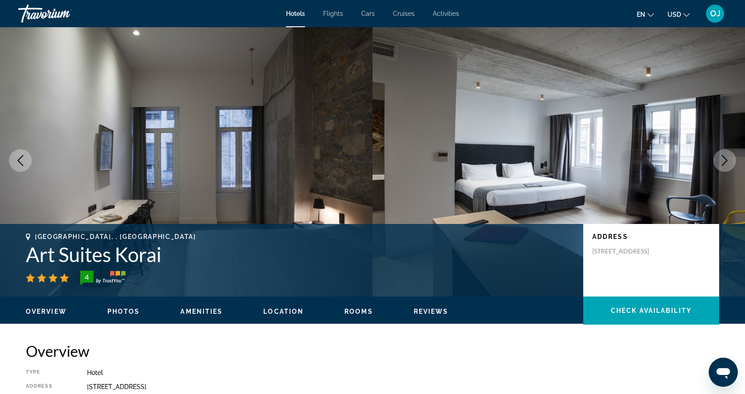
click at [724, 157] on icon "Next image" at bounding box center [725, 160] width 6 height 11
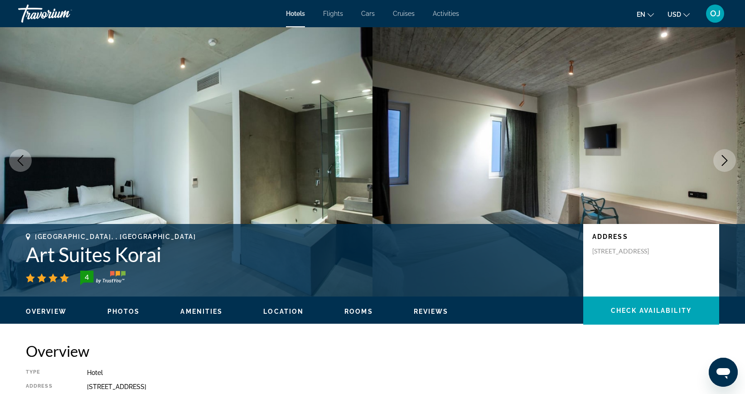
click at [724, 157] on icon "Next image" at bounding box center [725, 160] width 6 height 11
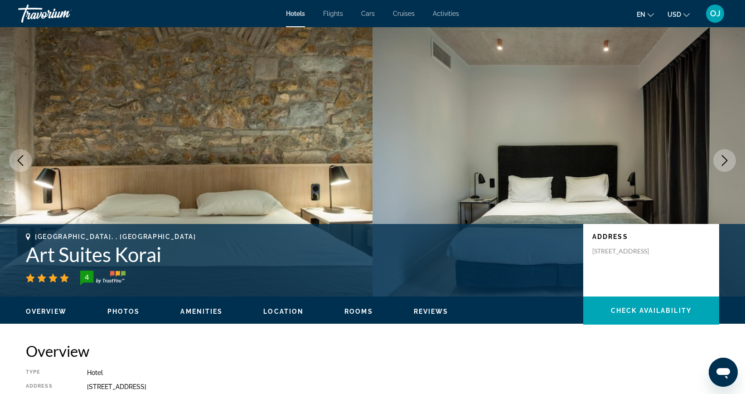
click at [724, 157] on icon "Next image" at bounding box center [725, 160] width 6 height 11
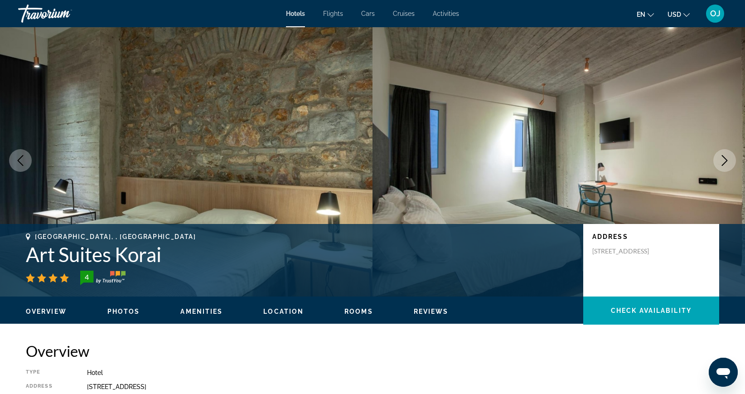
click at [724, 157] on icon "Next image" at bounding box center [725, 160] width 6 height 11
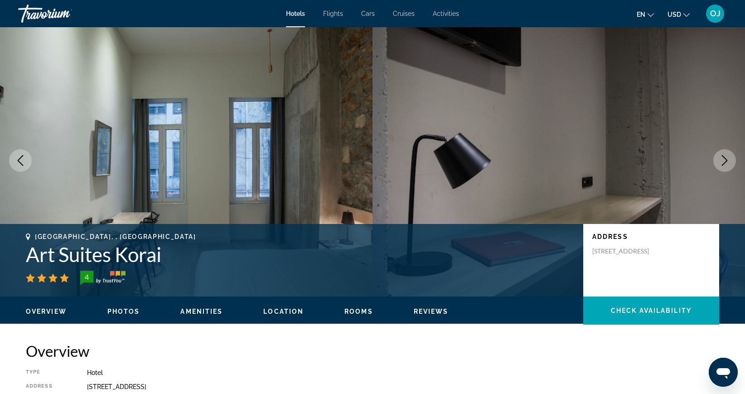
click at [724, 157] on icon "Next image" at bounding box center [725, 160] width 6 height 11
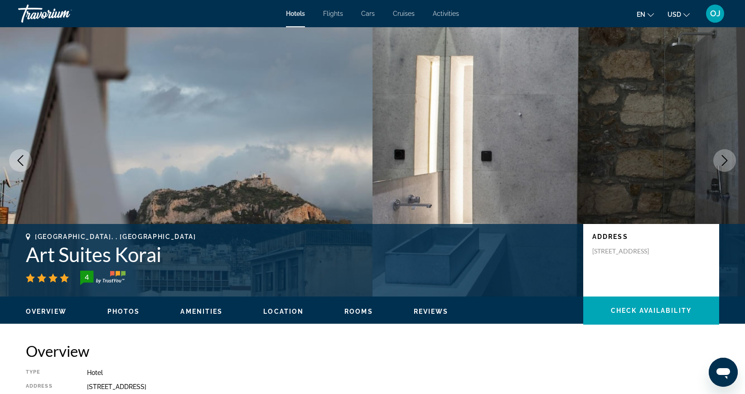
click at [724, 157] on icon "Next image" at bounding box center [725, 160] width 6 height 11
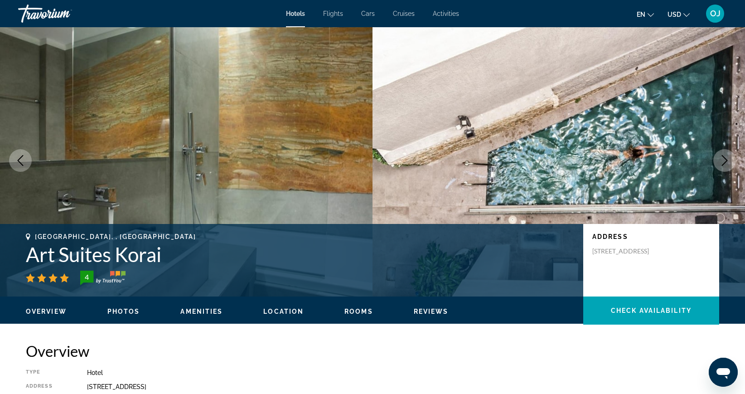
click at [724, 157] on icon "Next image" at bounding box center [725, 160] width 6 height 11
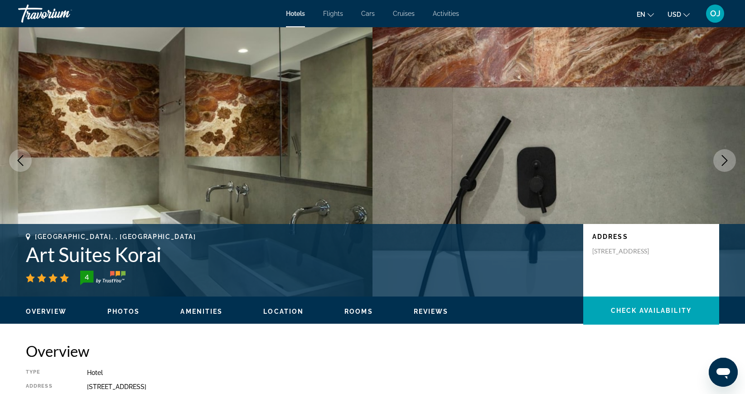
click at [724, 157] on icon "Next image" at bounding box center [725, 160] width 6 height 11
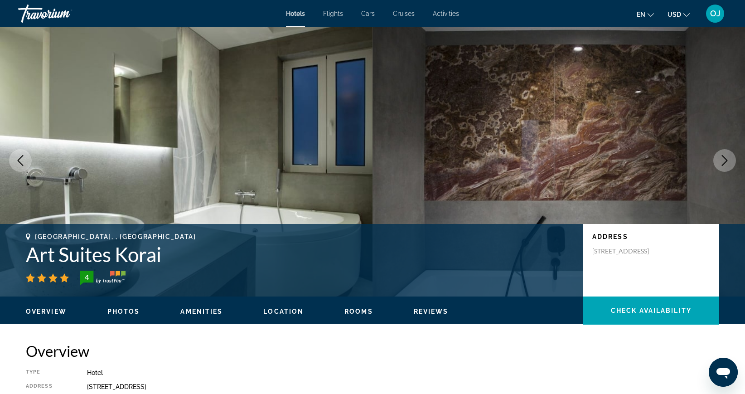
click at [724, 157] on icon "Next image" at bounding box center [725, 160] width 6 height 11
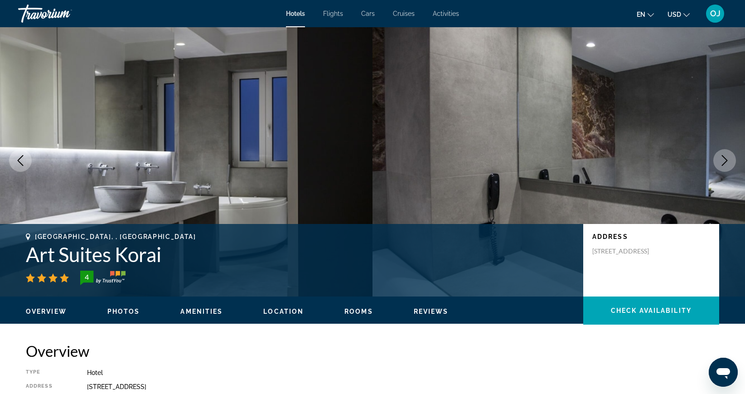
click at [724, 157] on icon "Next image" at bounding box center [725, 160] width 6 height 11
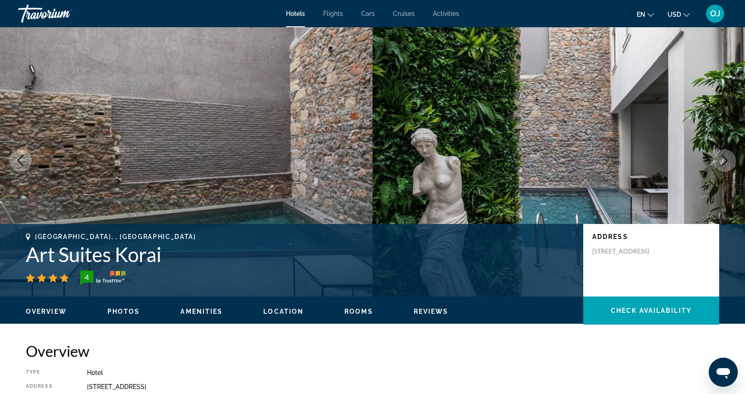
click at [724, 157] on icon "Next image" at bounding box center [725, 160] width 6 height 11
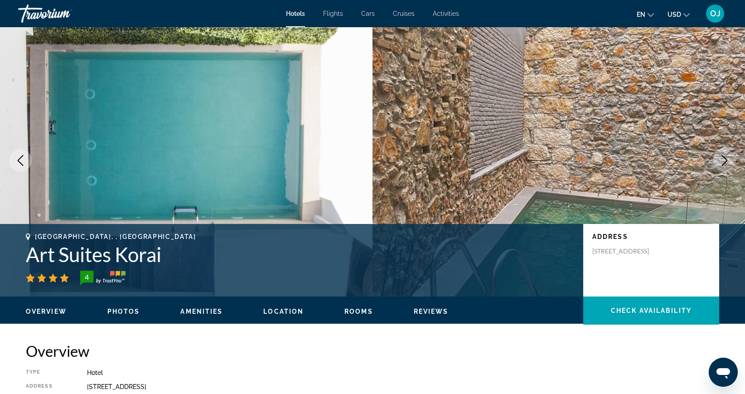
click at [724, 157] on icon "Next image" at bounding box center [725, 160] width 6 height 11
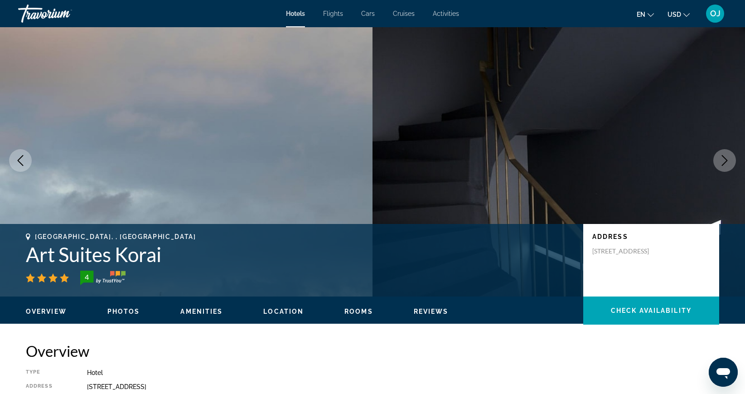
click at [724, 157] on icon "Next image" at bounding box center [725, 160] width 6 height 11
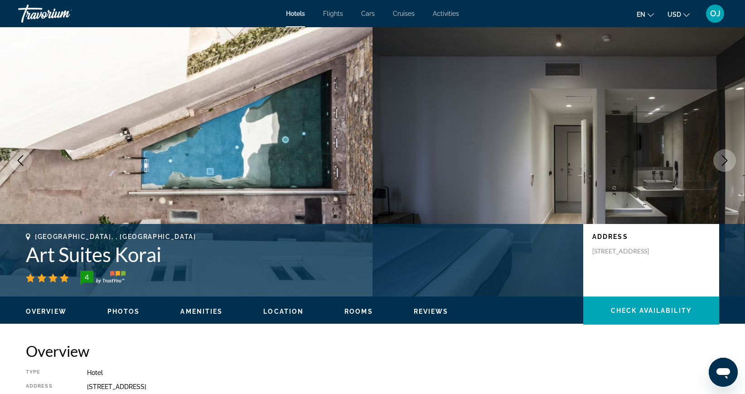
click at [724, 157] on icon "Next image" at bounding box center [725, 160] width 6 height 11
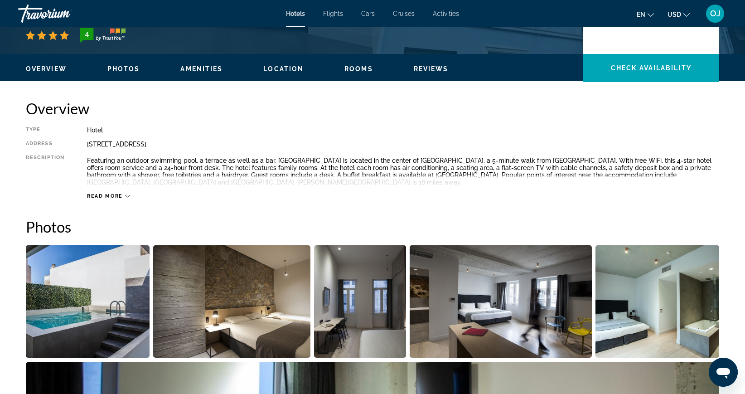
scroll to position [245, 0]
click at [194, 66] on span "Amenities" at bounding box center [201, 68] width 42 height 7
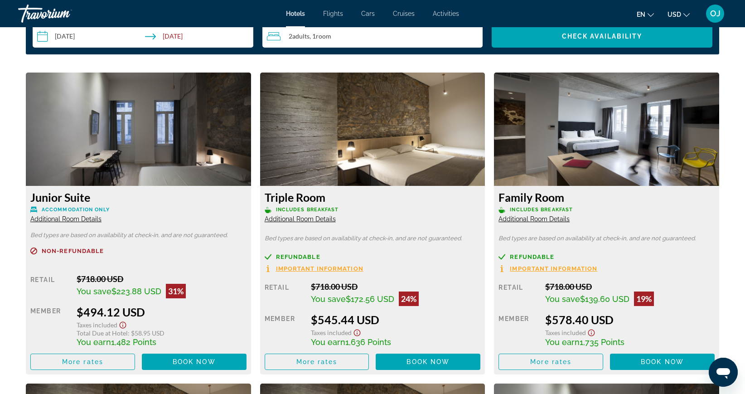
scroll to position [1181, 0]
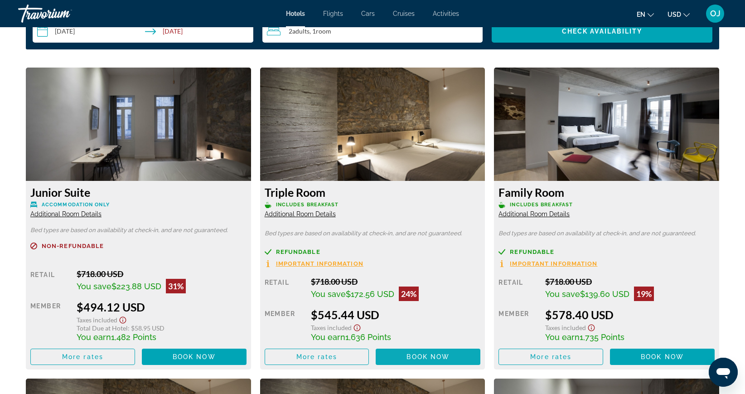
click at [412, 355] on span "Book now" at bounding box center [428, 356] width 43 height 7
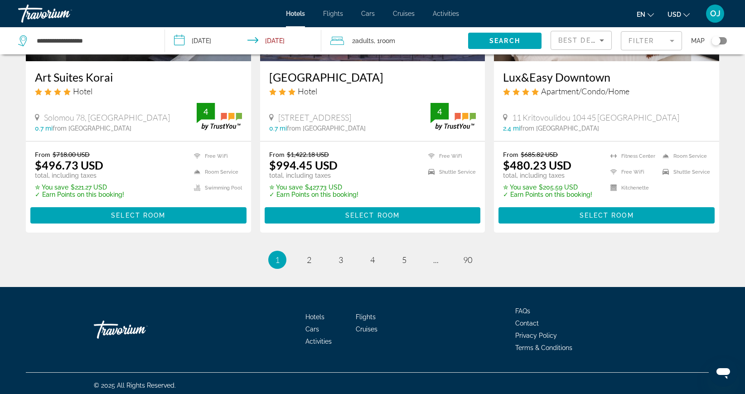
scroll to position [1177, 0]
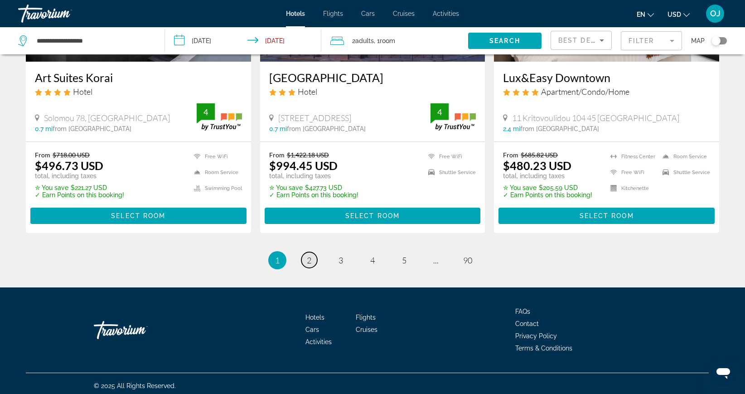
click at [308, 257] on span "2" at bounding box center [309, 260] width 5 height 10
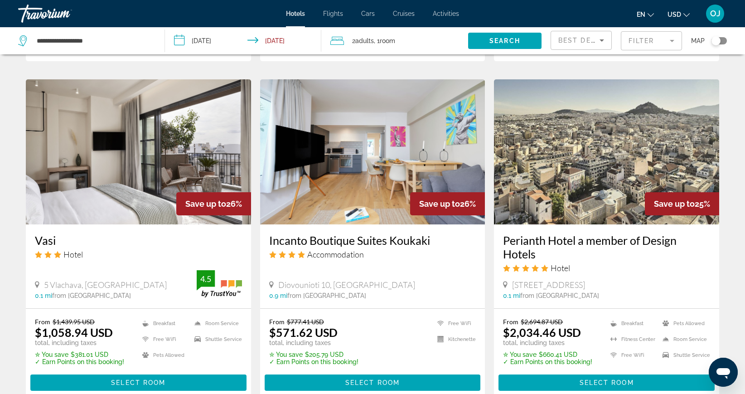
scroll to position [676, 0]
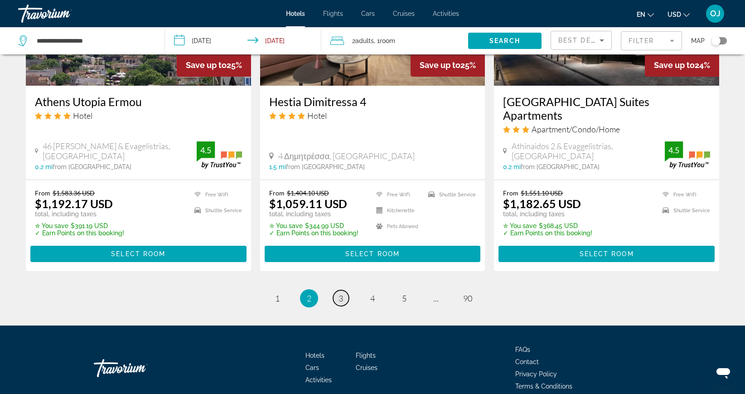
click at [341, 293] on span "3" at bounding box center [341, 298] width 5 height 10
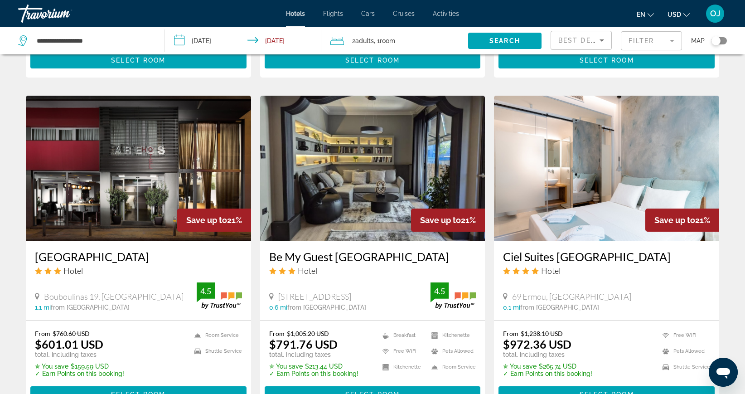
scroll to position [1009, 0]
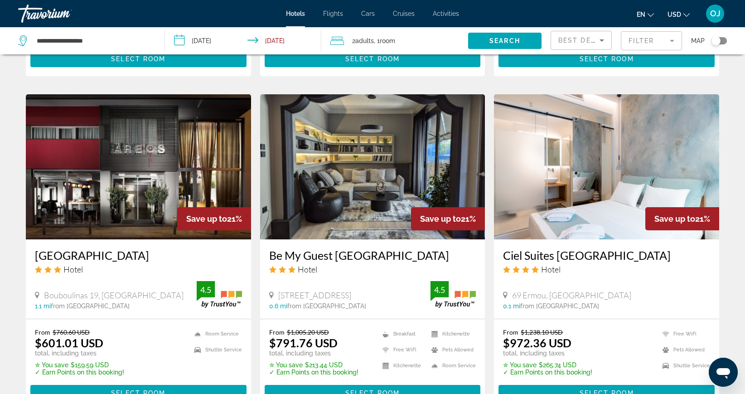
click at [143, 191] on img "Main content" at bounding box center [138, 166] width 225 height 145
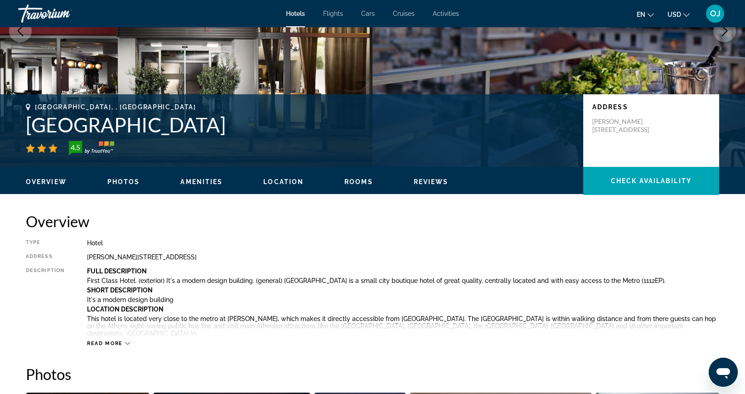
click at [190, 183] on span "Amenities" at bounding box center [201, 181] width 42 height 7
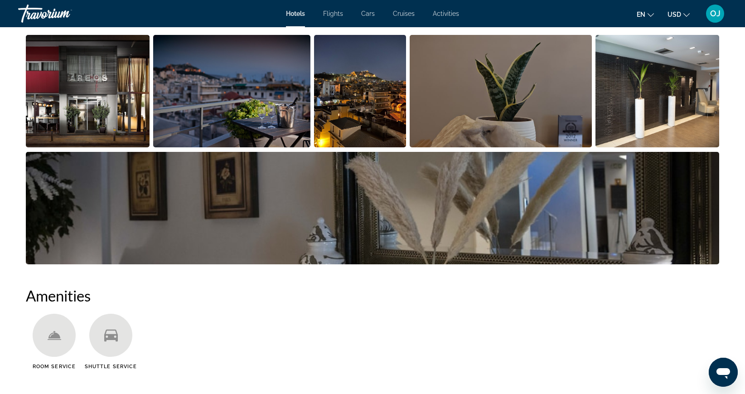
scroll to position [483, 0]
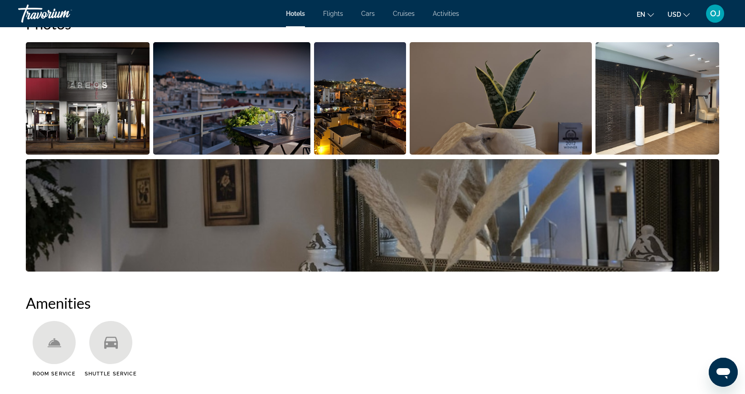
click at [99, 125] on img "Open full-screen image slider" at bounding box center [88, 98] width 124 height 112
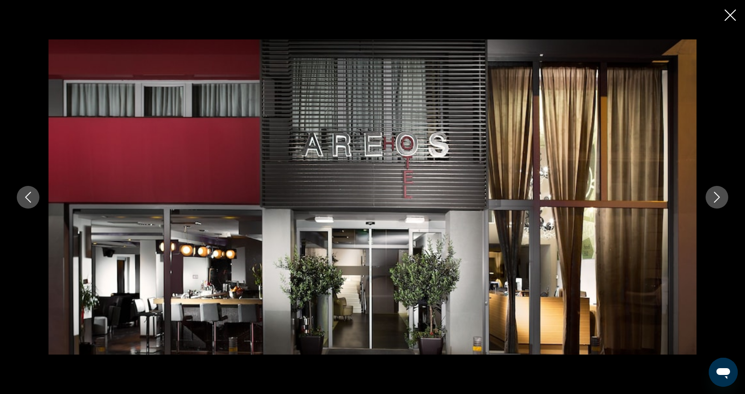
click at [716, 202] on icon "Next image" at bounding box center [717, 197] width 11 height 11
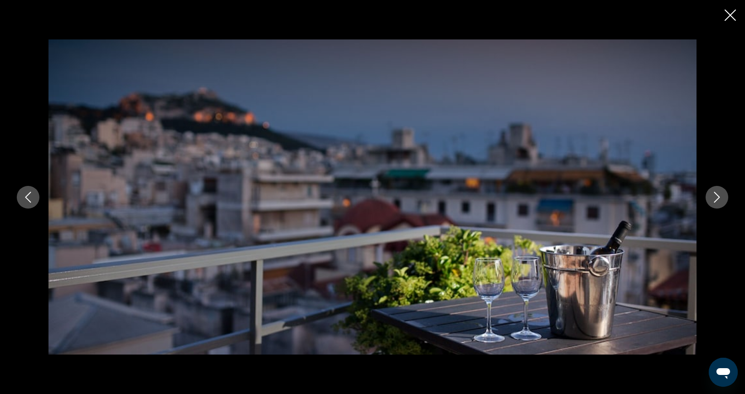
click at [715, 200] on icon "Next image" at bounding box center [717, 197] width 11 height 11
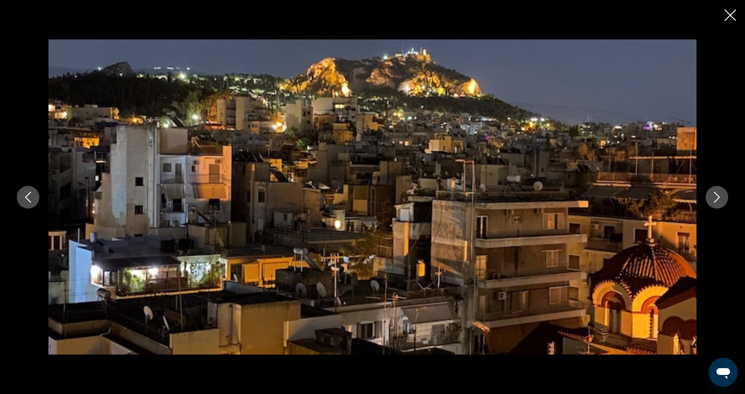
click at [715, 200] on icon "Next image" at bounding box center [717, 197] width 11 height 11
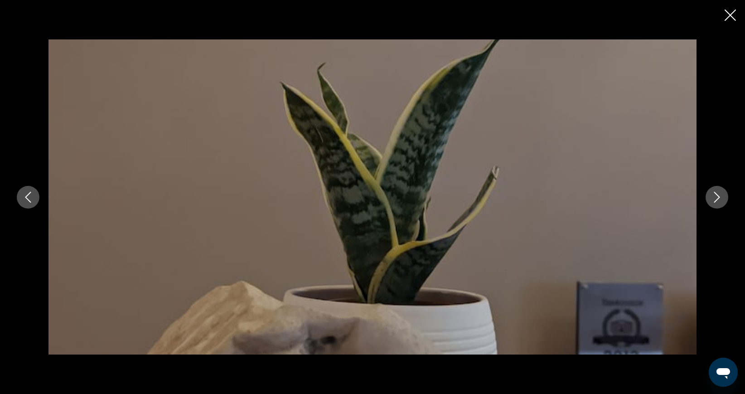
click at [715, 200] on icon "Next image" at bounding box center [717, 197] width 11 height 11
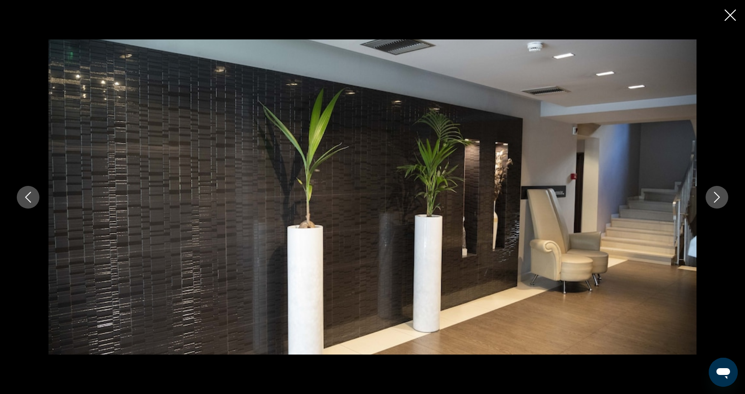
click at [715, 200] on icon "Next image" at bounding box center [717, 197] width 11 height 11
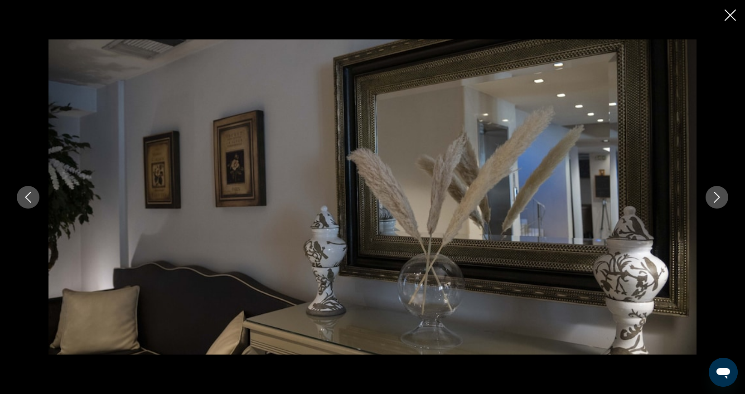
click at [715, 199] on icon "Next image" at bounding box center [717, 197] width 11 height 11
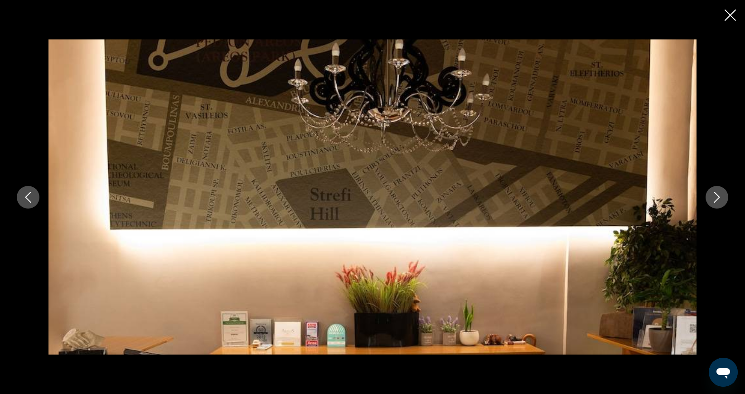
click at [715, 199] on icon "Next image" at bounding box center [717, 197] width 11 height 11
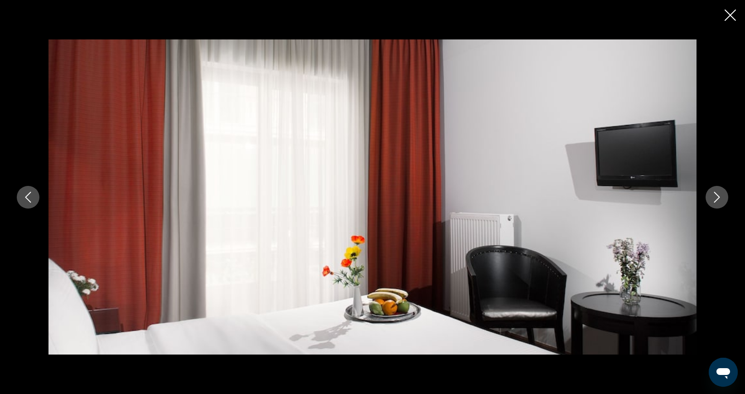
click at [715, 199] on icon "Next image" at bounding box center [717, 197] width 11 height 11
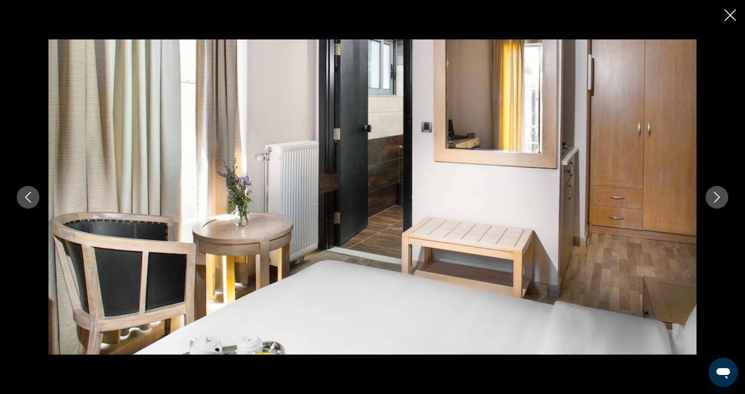
click at [715, 199] on icon "Next image" at bounding box center [717, 197] width 11 height 11
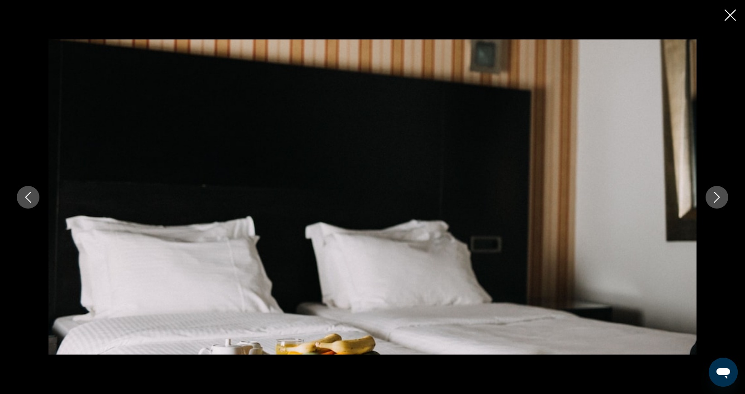
click at [715, 199] on icon "Next image" at bounding box center [717, 197] width 11 height 11
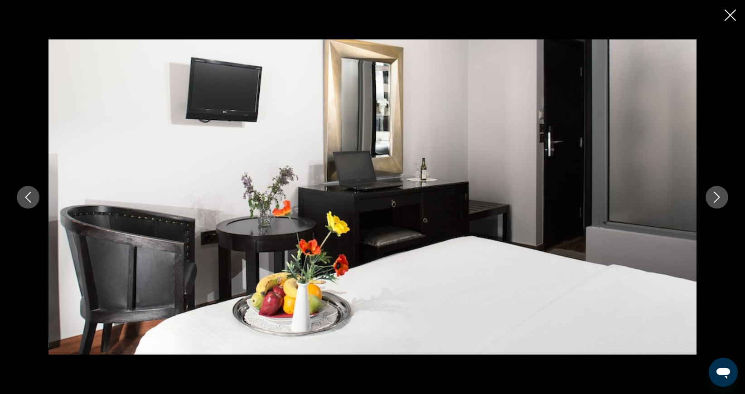
click at [715, 199] on icon "Next image" at bounding box center [717, 197] width 11 height 11
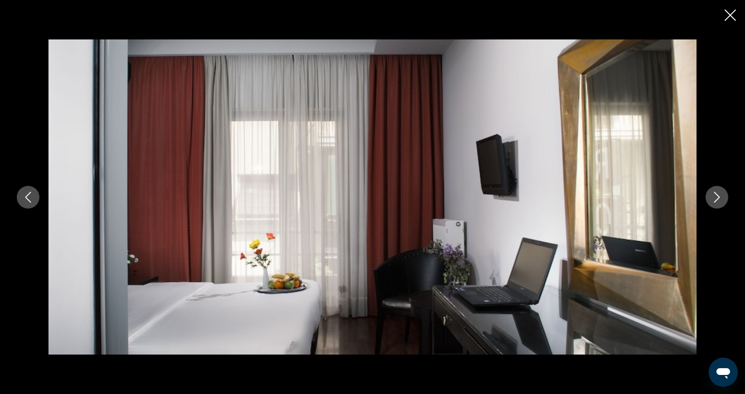
click at [715, 199] on icon "Next image" at bounding box center [717, 197] width 11 height 11
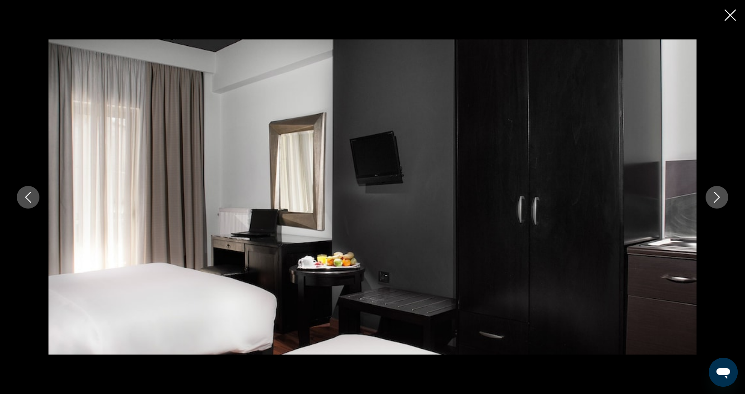
click at [715, 199] on icon "Next image" at bounding box center [717, 197] width 11 height 11
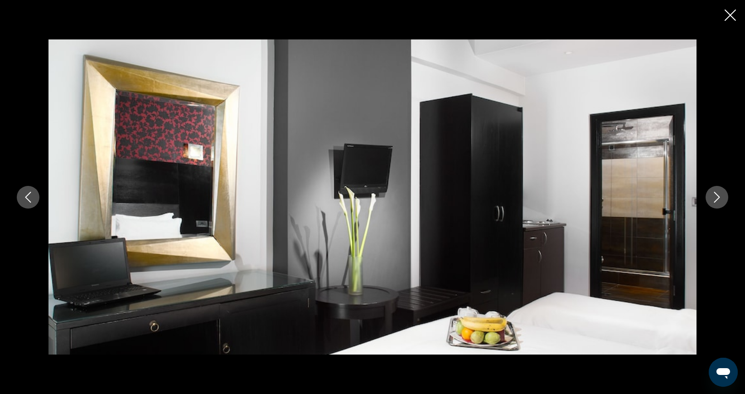
click at [715, 199] on icon "Next image" at bounding box center [717, 197] width 11 height 11
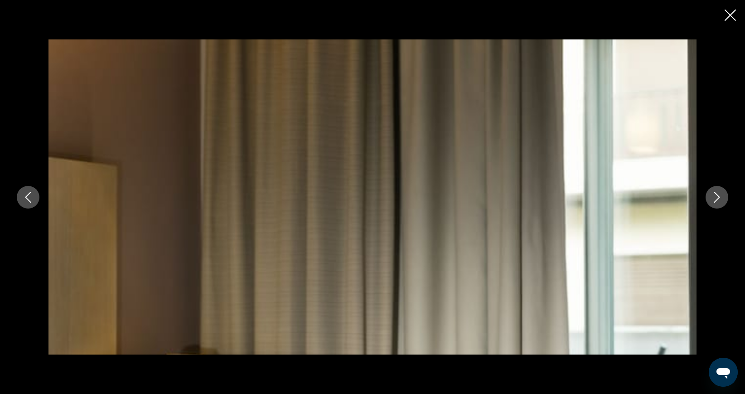
click at [715, 199] on icon "Next image" at bounding box center [717, 197] width 11 height 11
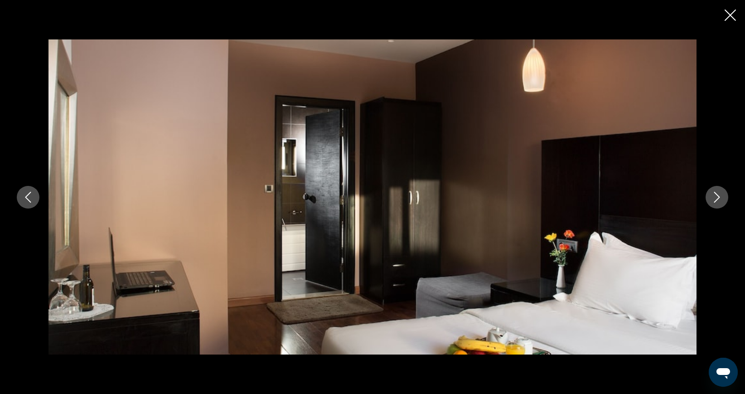
click at [715, 199] on icon "Next image" at bounding box center [717, 197] width 11 height 11
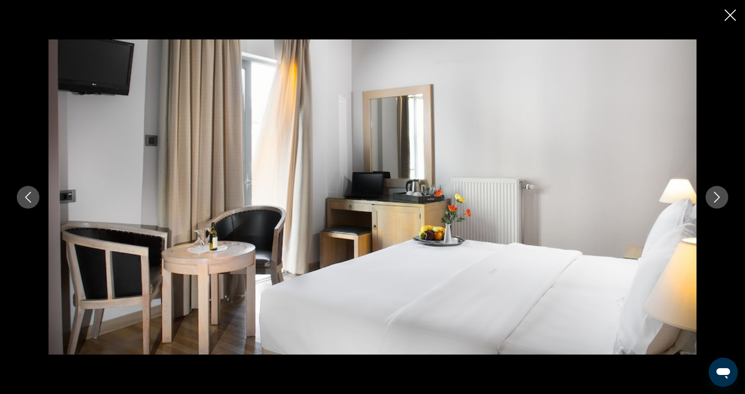
click at [715, 199] on icon "Next image" at bounding box center [717, 197] width 11 height 11
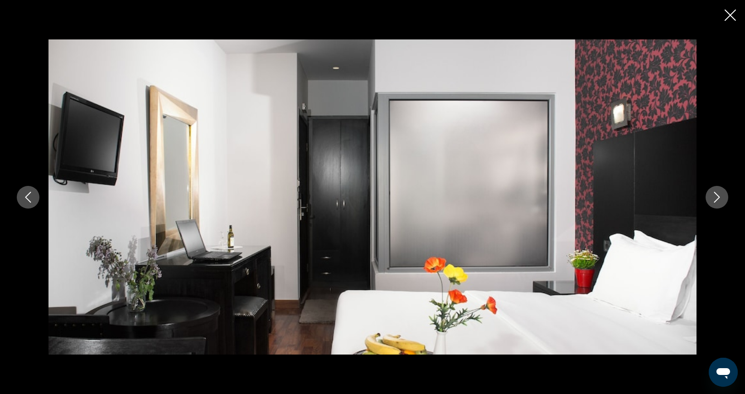
click at [715, 199] on icon "Next image" at bounding box center [717, 197] width 11 height 11
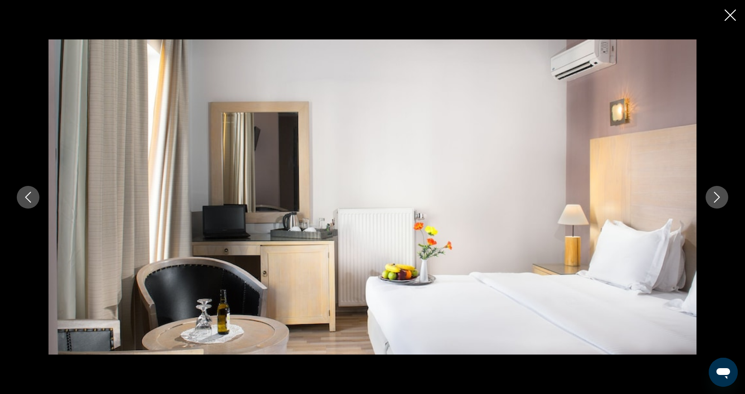
click at [715, 199] on icon "Next image" at bounding box center [717, 197] width 11 height 11
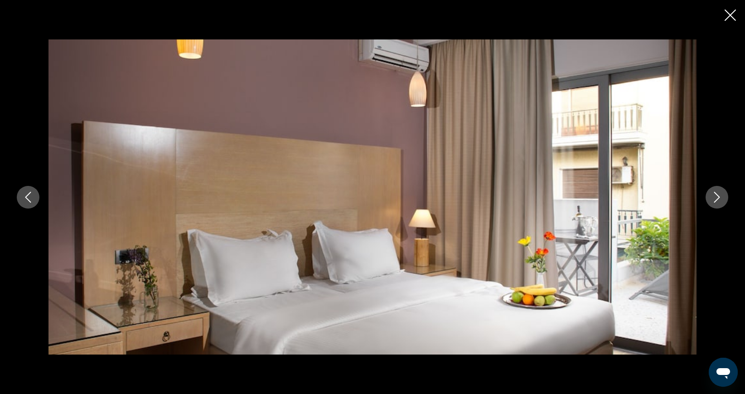
click at [715, 199] on icon "Next image" at bounding box center [717, 197] width 11 height 11
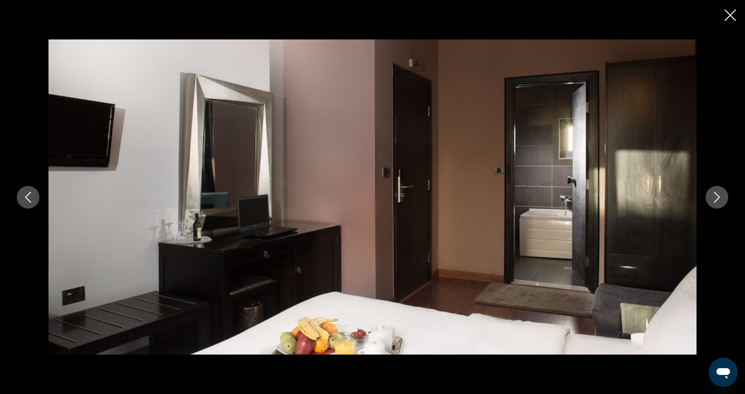
click at [715, 199] on icon "Next image" at bounding box center [717, 197] width 11 height 11
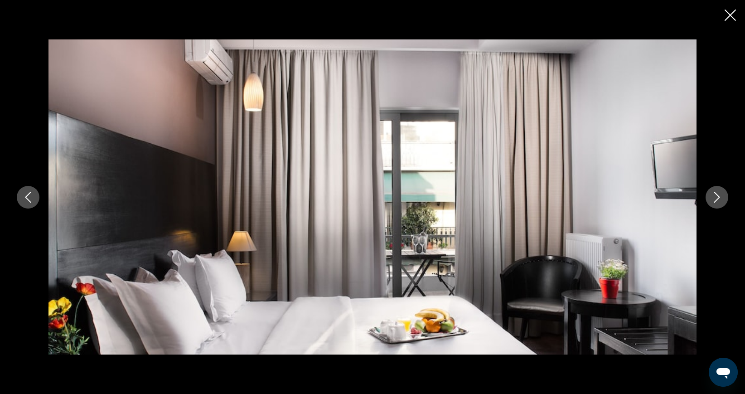
click at [715, 199] on icon "Next image" at bounding box center [717, 197] width 11 height 11
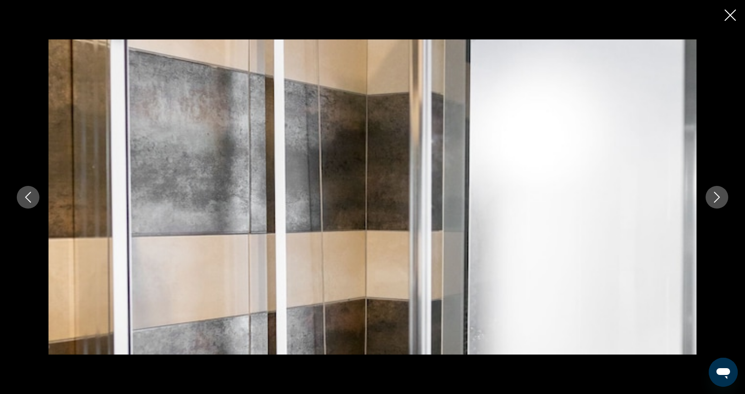
click at [715, 199] on icon "Next image" at bounding box center [717, 197] width 11 height 11
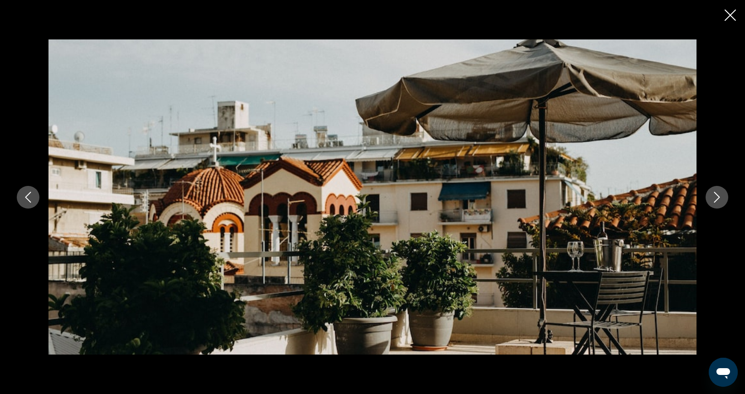
click at [715, 200] on icon "Next image" at bounding box center [717, 197] width 11 height 11
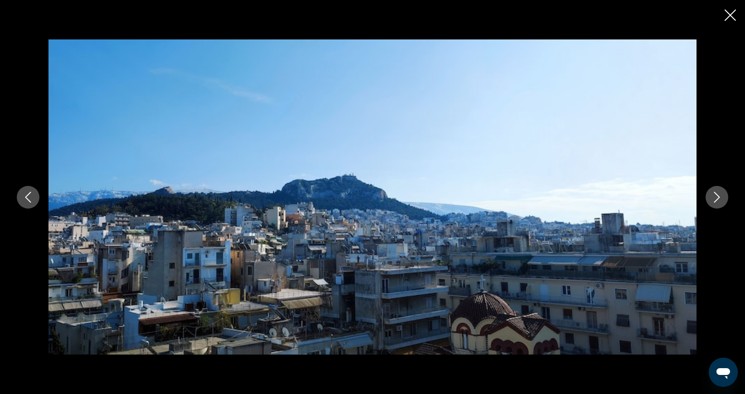
click at [715, 200] on icon "Next image" at bounding box center [717, 197] width 11 height 11
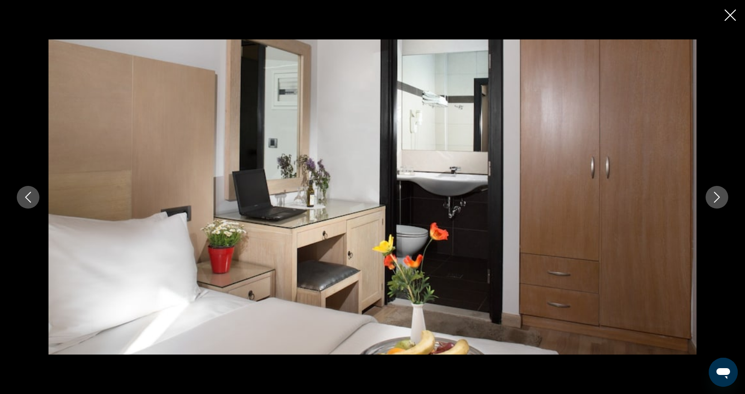
click at [715, 200] on icon "Next image" at bounding box center [717, 197] width 11 height 11
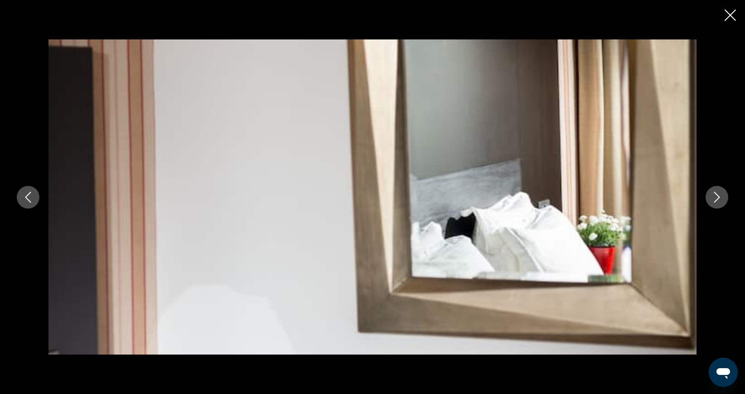
click at [715, 200] on icon "Next image" at bounding box center [717, 197] width 11 height 11
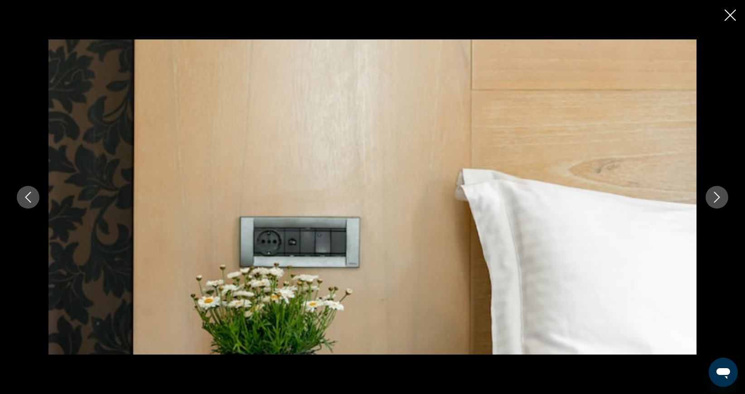
click at [715, 200] on icon "Next image" at bounding box center [717, 197] width 11 height 11
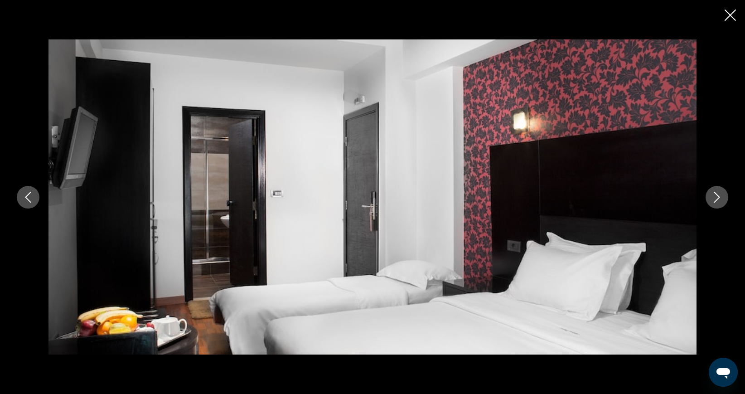
scroll to position [514, 0]
click at [721, 201] on icon "Next image" at bounding box center [717, 197] width 11 height 11
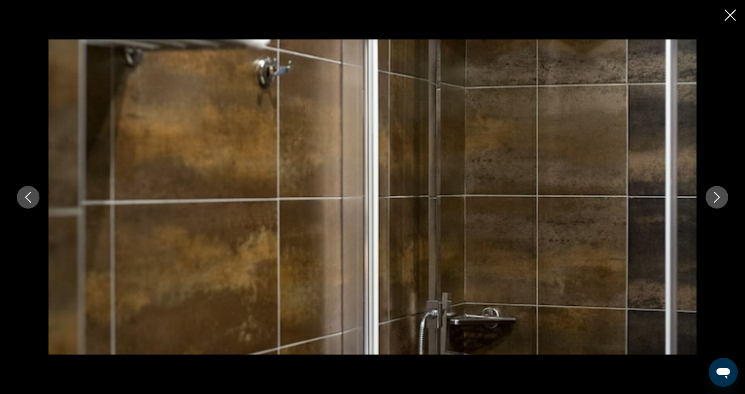
click at [719, 199] on icon "Next image" at bounding box center [717, 197] width 11 height 11
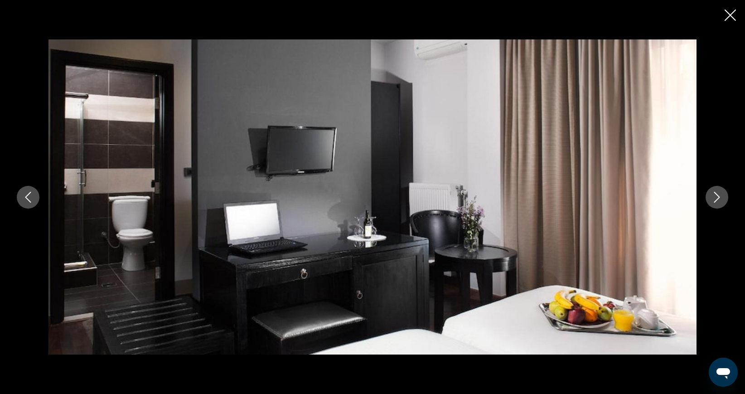
click at [716, 196] on icon "Next image" at bounding box center [717, 197] width 11 height 11
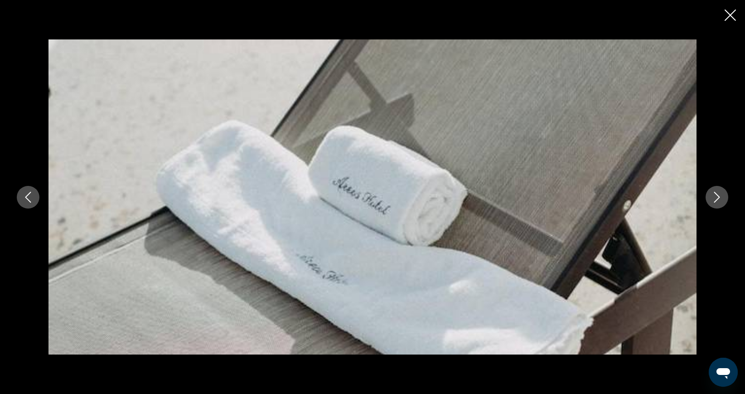
click at [716, 196] on icon "Next image" at bounding box center [717, 197] width 11 height 11
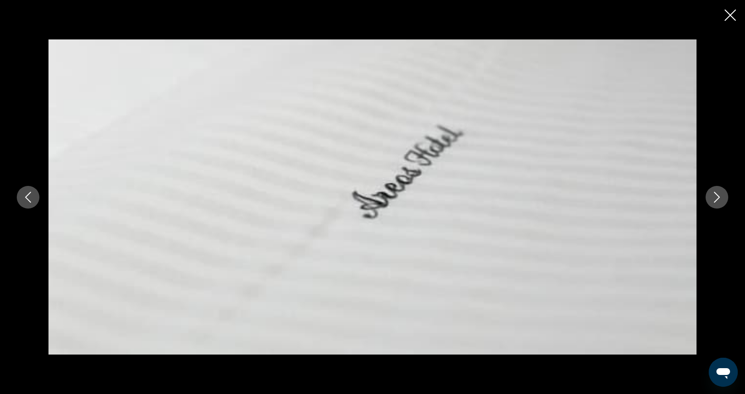
click at [716, 196] on icon "Next image" at bounding box center [717, 197] width 11 height 11
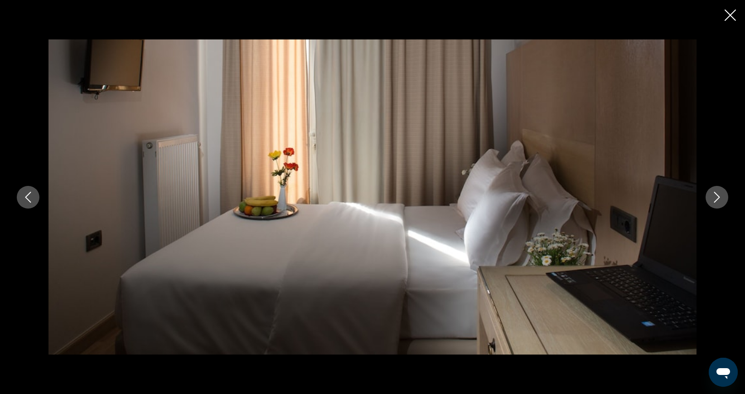
click at [716, 196] on icon "Next image" at bounding box center [717, 197] width 11 height 11
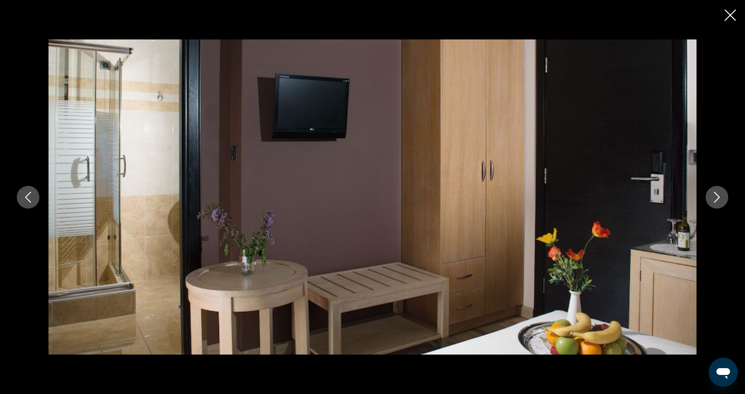
click at [716, 196] on icon "Next image" at bounding box center [717, 197] width 11 height 11
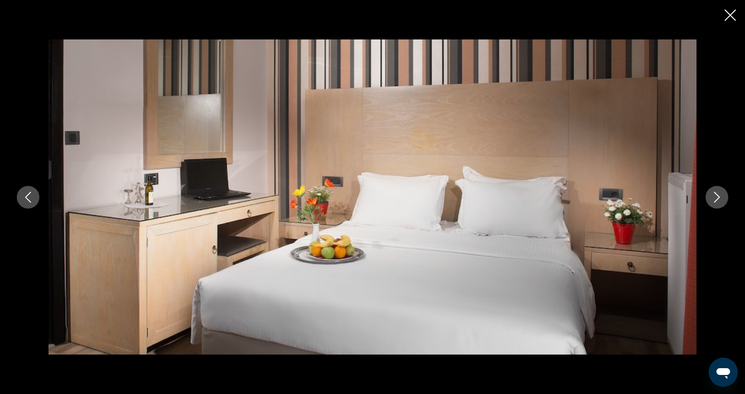
click at [716, 196] on icon "Next image" at bounding box center [717, 197] width 11 height 11
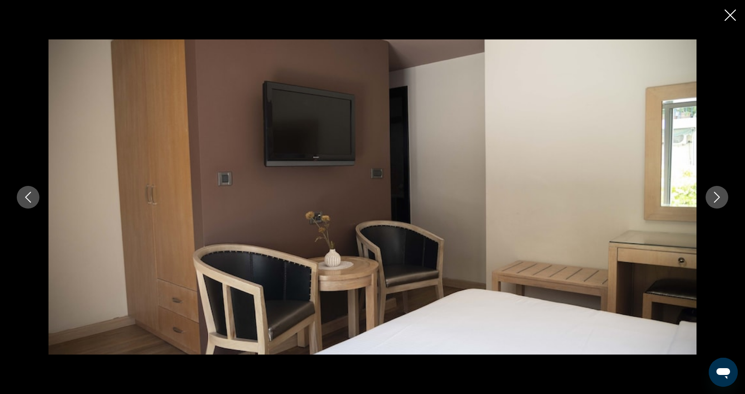
click at [716, 196] on icon "Next image" at bounding box center [717, 197] width 11 height 11
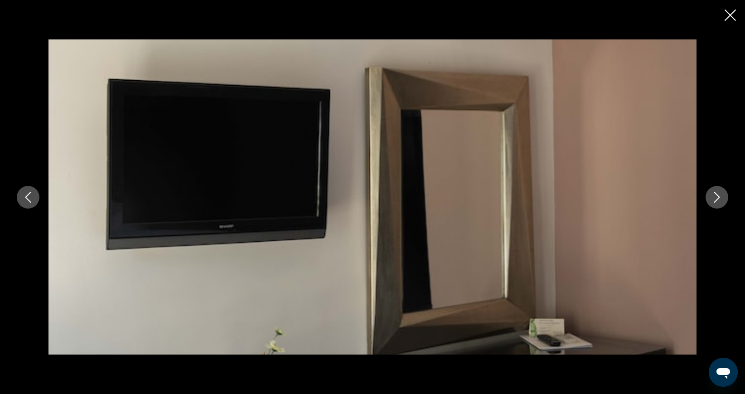
click at [716, 196] on icon "Next image" at bounding box center [717, 197] width 11 height 11
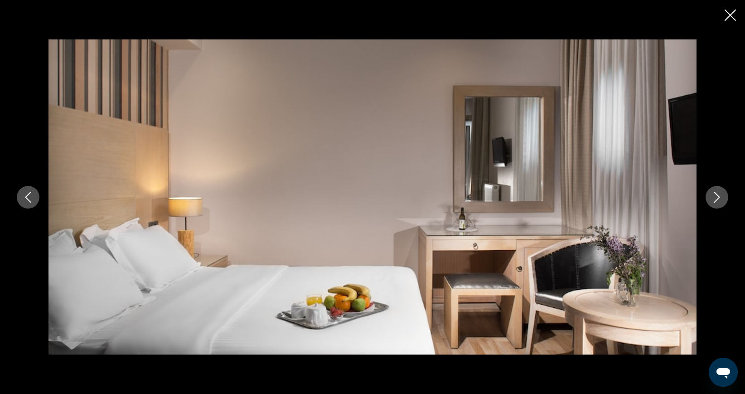
click at [716, 196] on icon "Next image" at bounding box center [717, 197] width 11 height 11
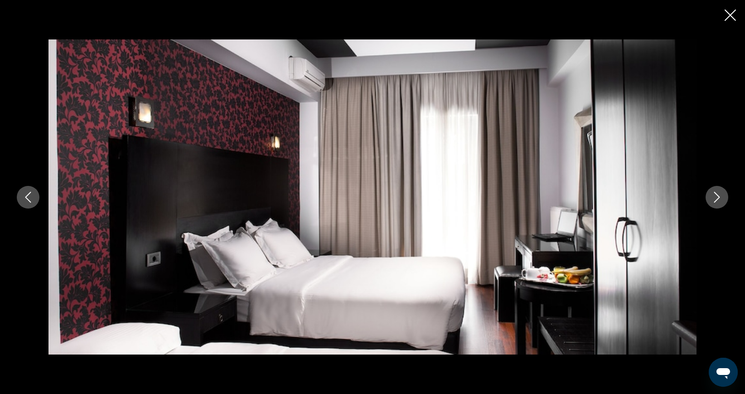
click at [716, 196] on icon "Next image" at bounding box center [717, 197] width 11 height 11
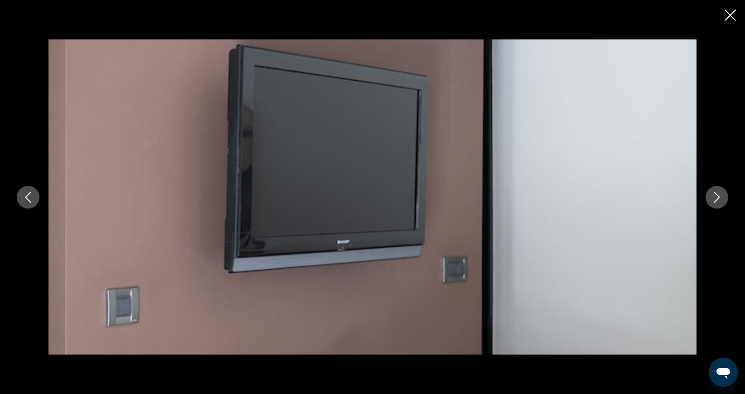
click at [716, 196] on icon "Next image" at bounding box center [717, 197] width 11 height 11
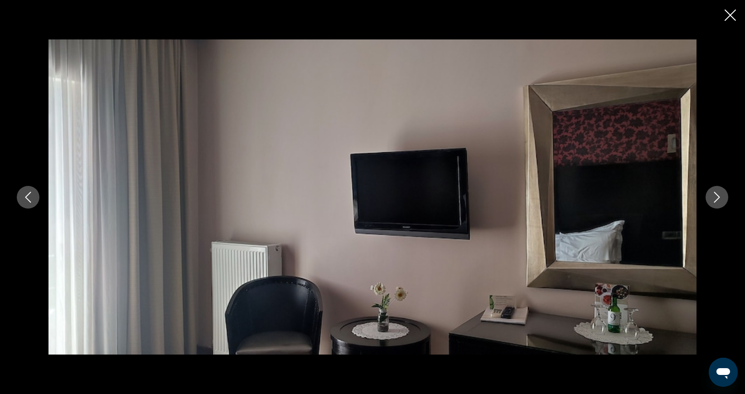
click at [716, 196] on icon "Next image" at bounding box center [717, 197] width 11 height 11
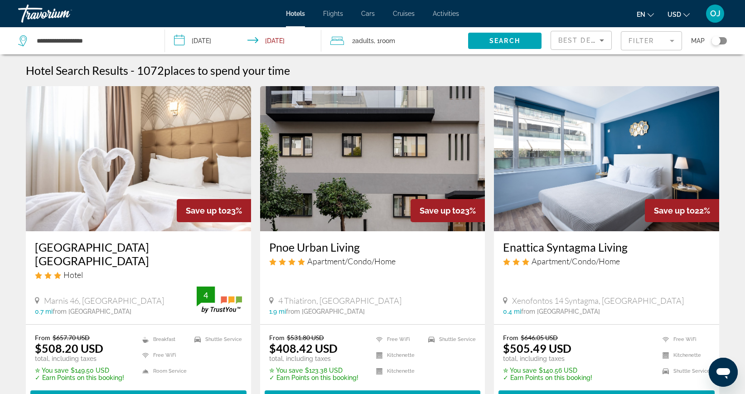
click at [75, 194] on img "Main content" at bounding box center [138, 158] width 225 height 145
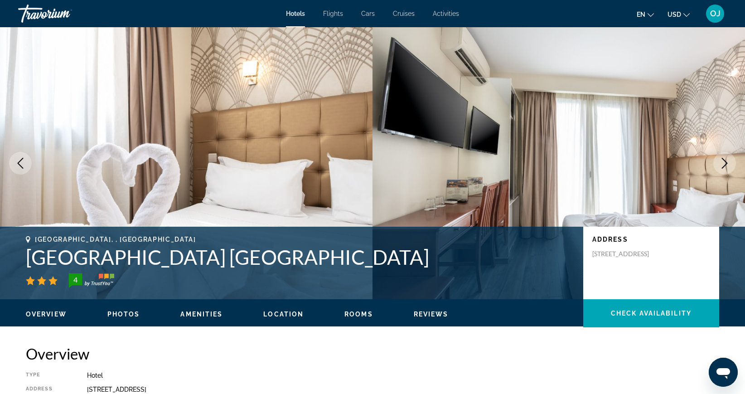
click at [208, 313] on span "Amenities" at bounding box center [201, 313] width 42 height 7
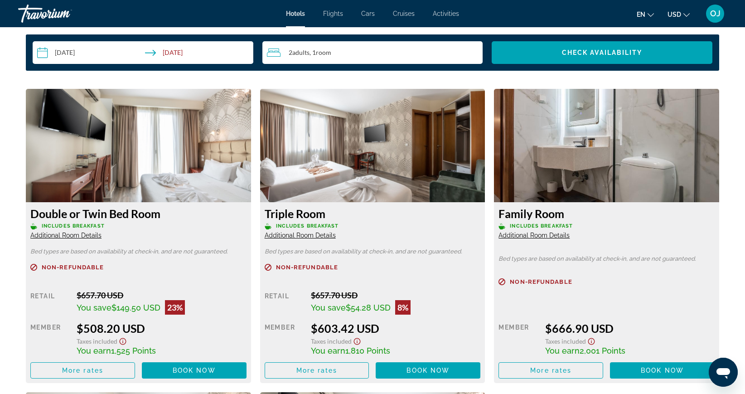
scroll to position [1196, 0]
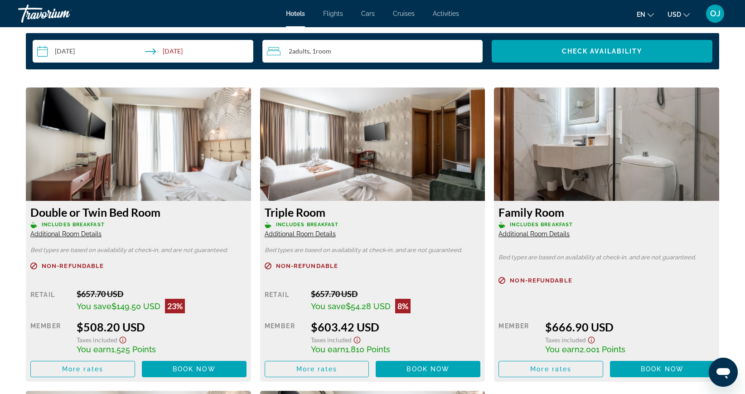
click at [157, 169] on img "Main content" at bounding box center [138, 143] width 225 height 113
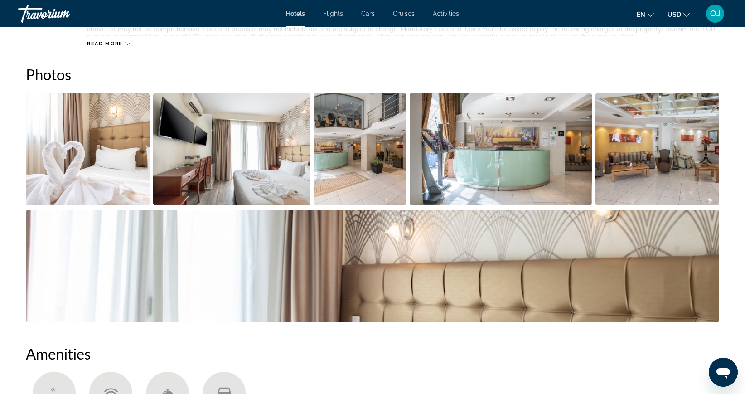
scroll to position [434, 0]
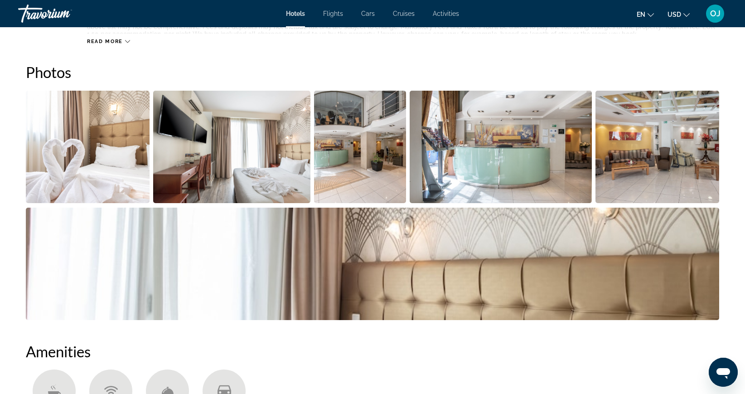
click at [116, 174] on img "Open full-screen image slider" at bounding box center [88, 147] width 124 height 112
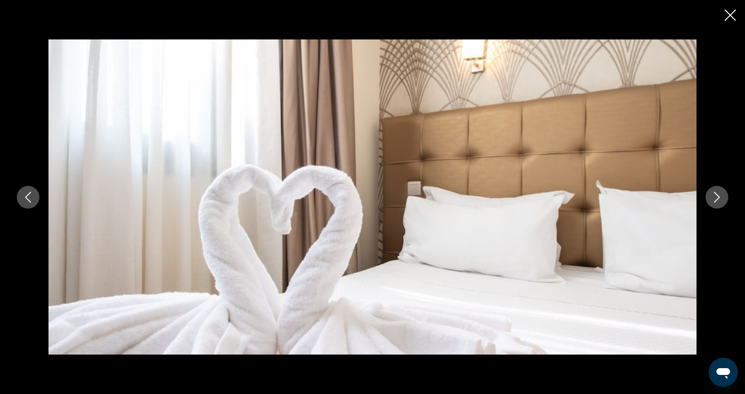
click at [710, 196] on button "Next image" at bounding box center [717, 197] width 23 height 23
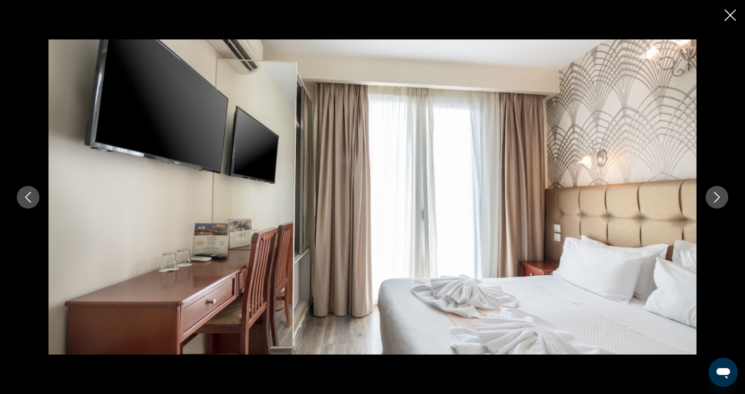
click at [715, 198] on icon "Next image" at bounding box center [717, 197] width 11 height 11
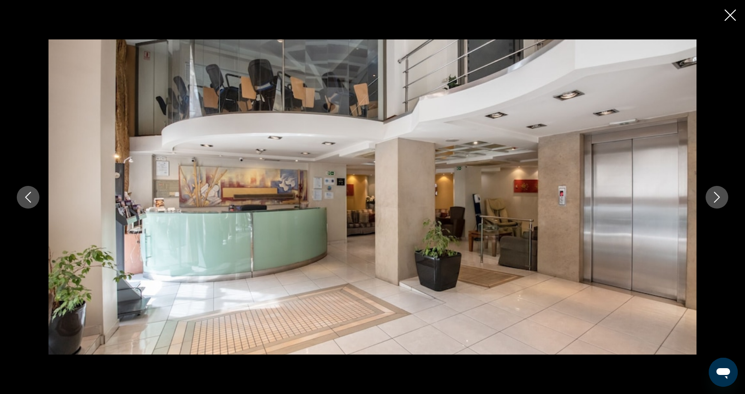
click at [715, 198] on icon "Next image" at bounding box center [717, 197] width 11 height 11
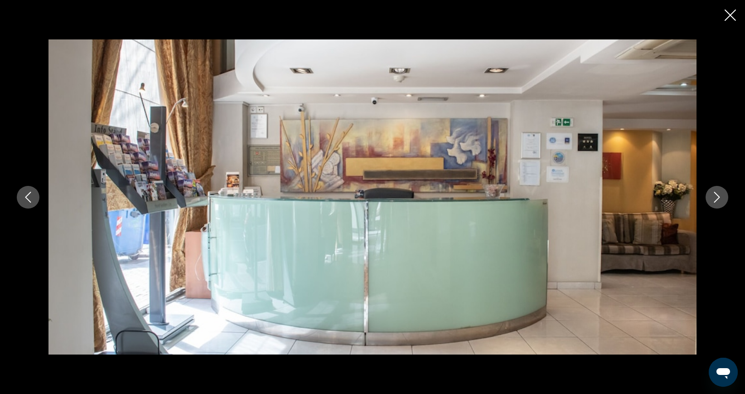
click at [715, 198] on icon "Next image" at bounding box center [717, 197] width 11 height 11
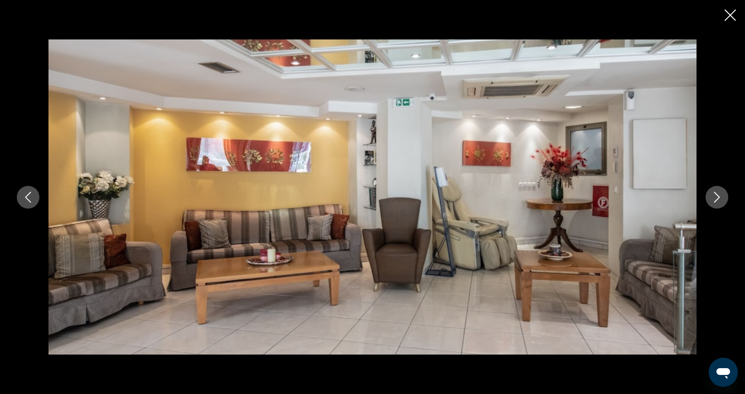
click at [715, 198] on icon "Next image" at bounding box center [717, 197] width 11 height 11
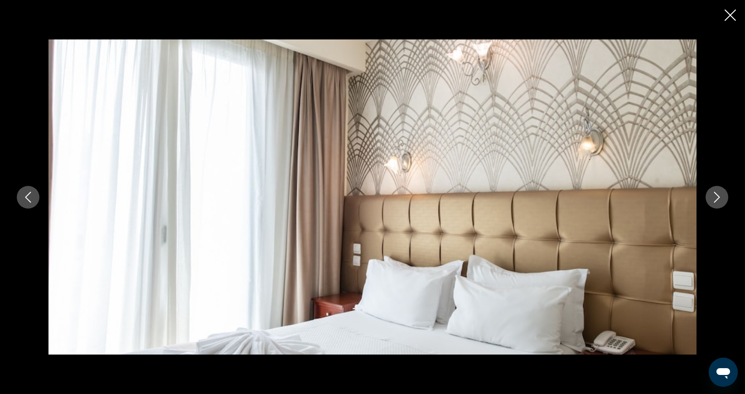
click at [715, 198] on icon "Next image" at bounding box center [717, 197] width 11 height 11
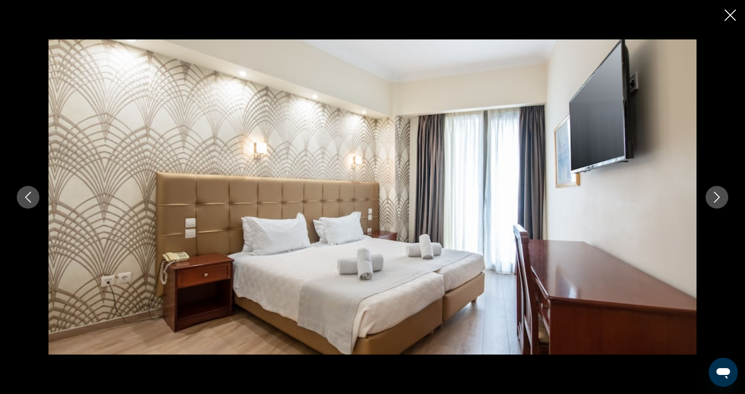
click at [715, 198] on icon "Next image" at bounding box center [717, 197] width 11 height 11
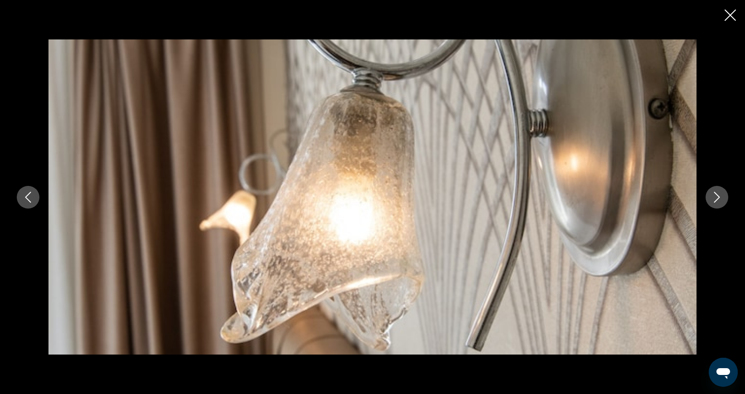
click at [715, 198] on icon "Next image" at bounding box center [717, 197] width 11 height 11
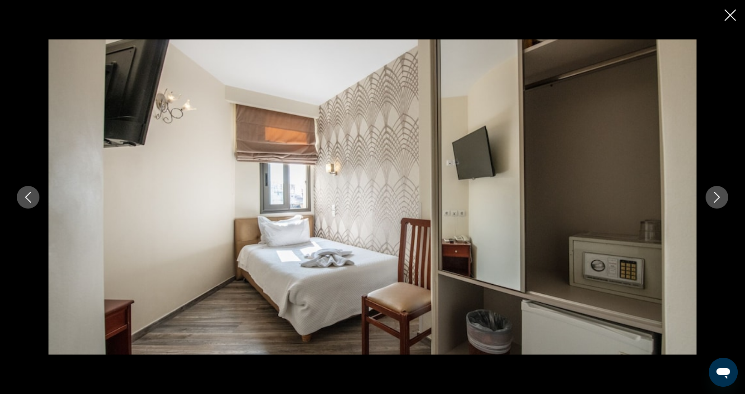
click at [715, 198] on icon "Next image" at bounding box center [717, 197] width 11 height 11
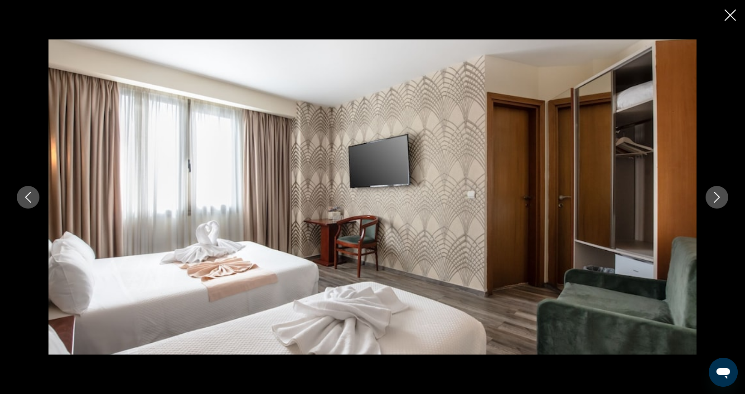
click at [715, 198] on icon "Next image" at bounding box center [717, 197] width 11 height 11
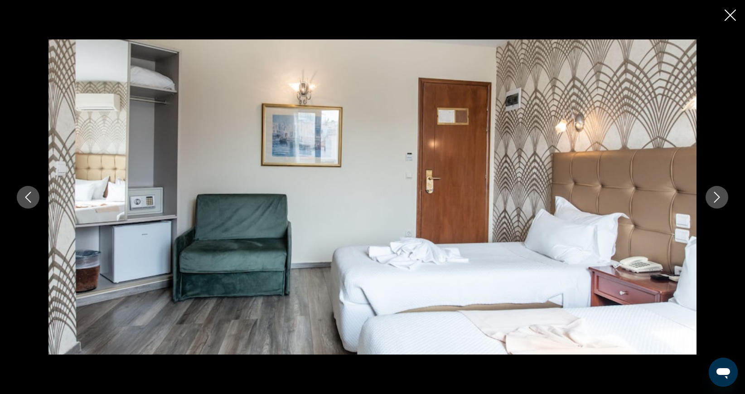
click at [715, 198] on icon "Next image" at bounding box center [717, 197] width 11 height 11
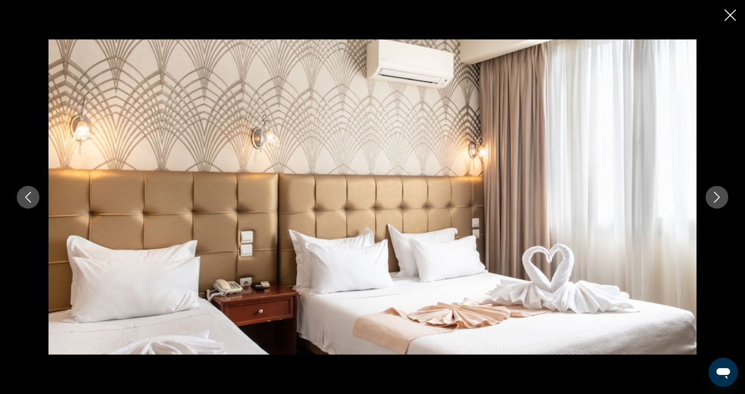
click at [715, 198] on icon "Next image" at bounding box center [717, 197] width 11 height 11
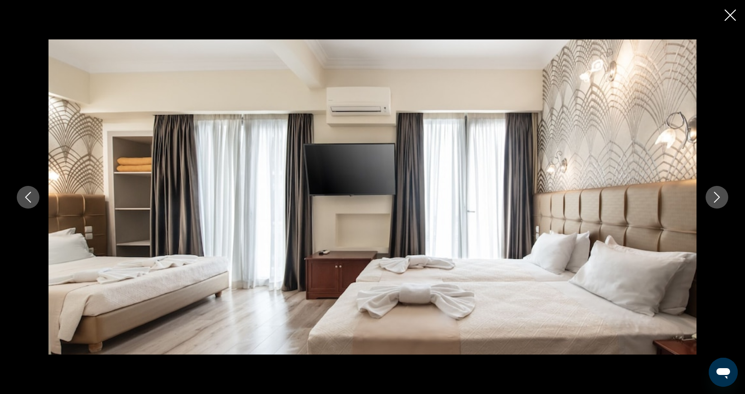
click at [715, 198] on icon "Next image" at bounding box center [717, 197] width 11 height 11
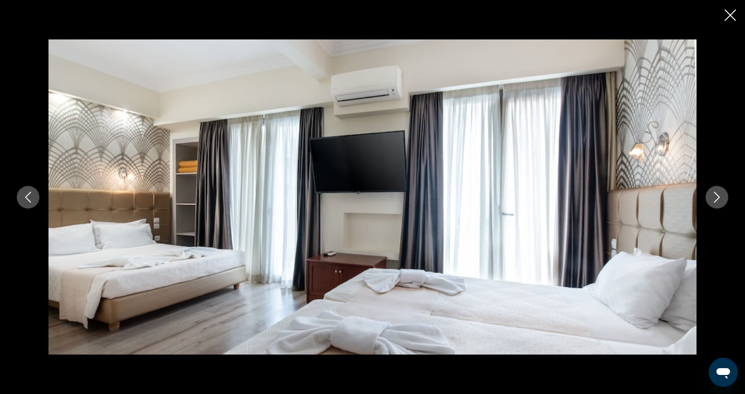
click at [715, 198] on icon "Next image" at bounding box center [717, 197] width 11 height 11
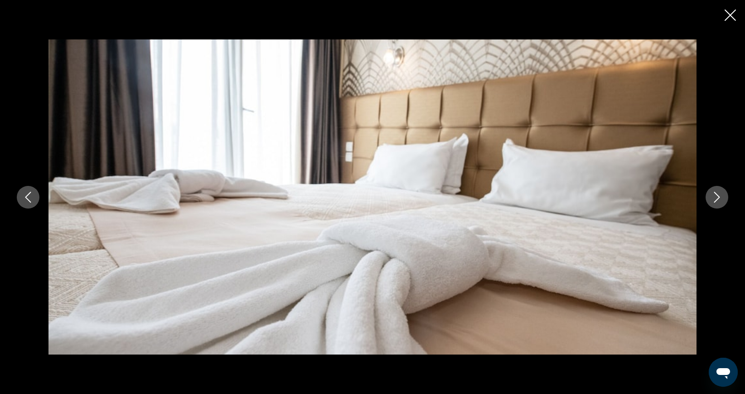
click at [715, 198] on icon "Next image" at bounding box center [717, 197] width 11 height 11
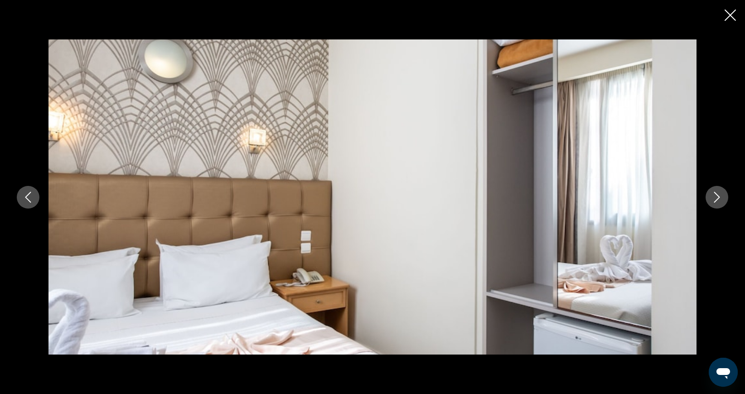
click at [715, 198] on icon "Next image" at bounding box center [717, 197] width 11 height 11
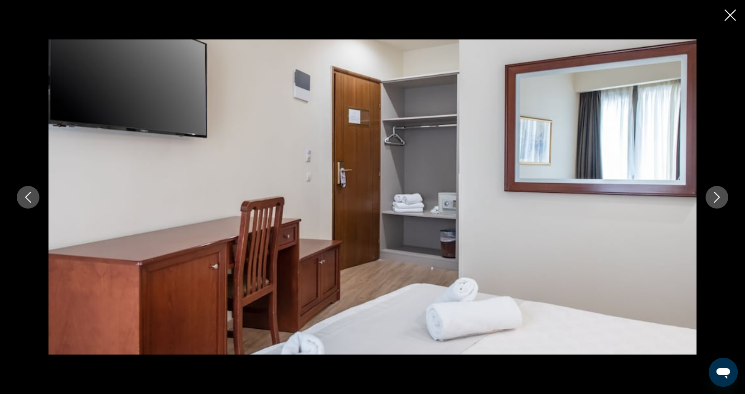
click at [715, 198] on icon "Next image" at bounding box center [717, 197] width 11 height 11
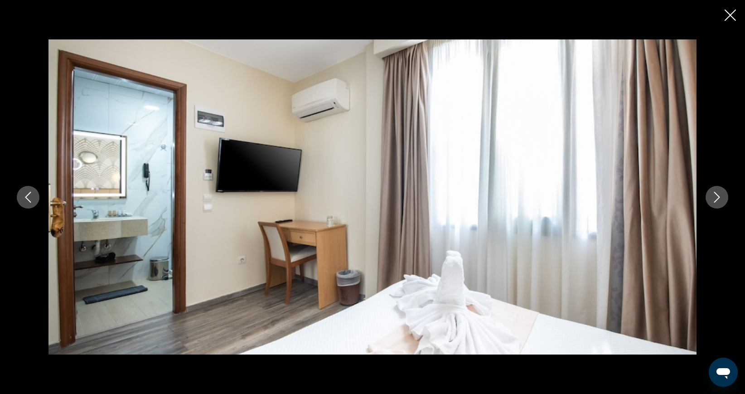
click at [715, 198] on icon "Next image" at bounding box center [717, 197] width 11 height 11
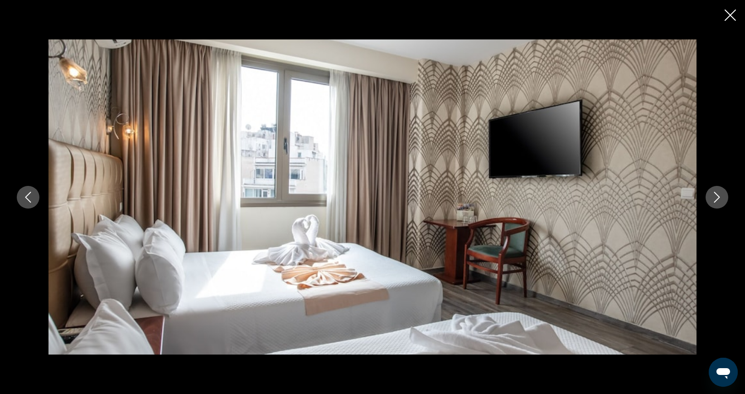
click at [715, 198] on icon "Next image" at bounding box center [717, 197] width 11 height 11
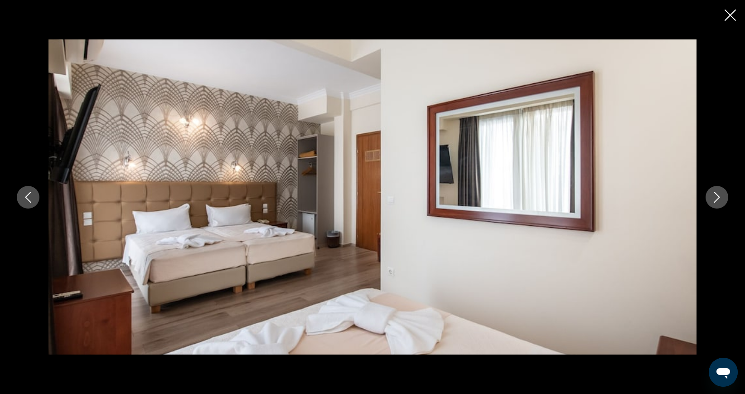
click at [715, 198] on icon "Next image" at bounding box center [717, 197] width 11 height 11
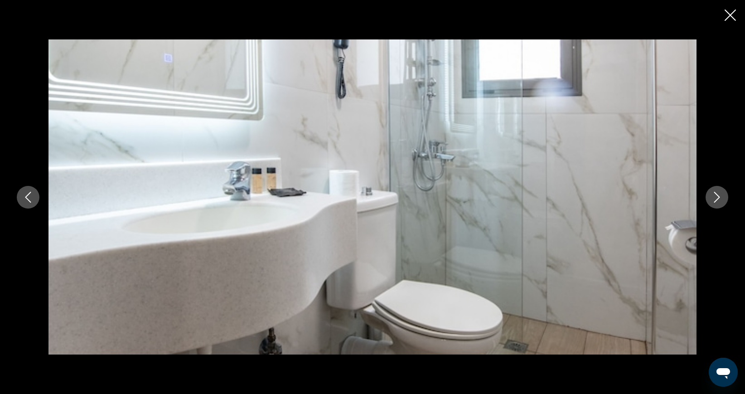
click at [715, 198] on icon "Next image" at bounding box center [717, 197] width 11 height 11
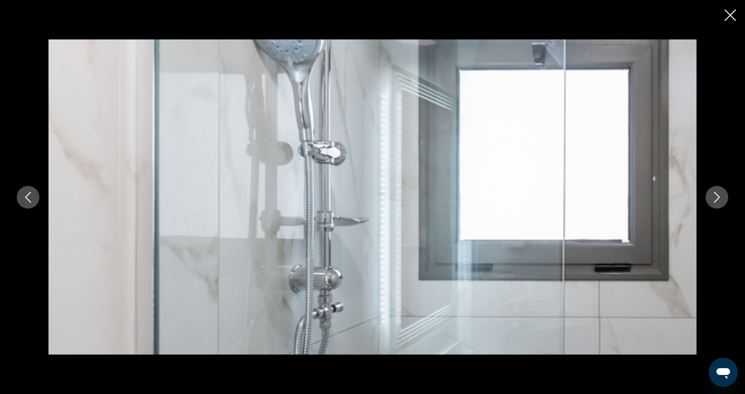
click at [715, 198] on icon "Next image" at bounding box center [717, 197] width 11 height 11
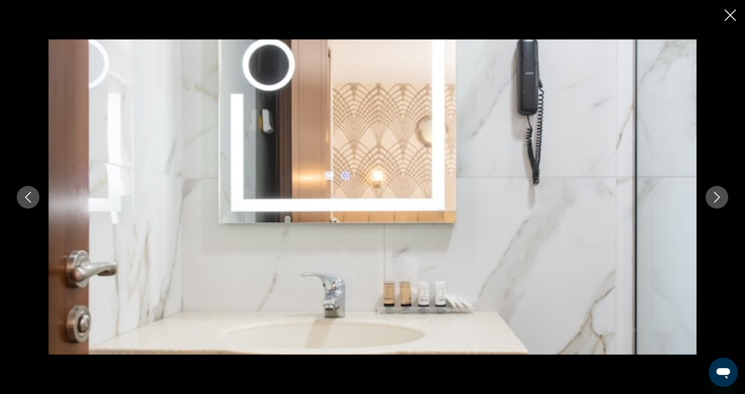
click at [715, 198] on icon "Next image" at bounding box center [717, 197] width 11 height 11
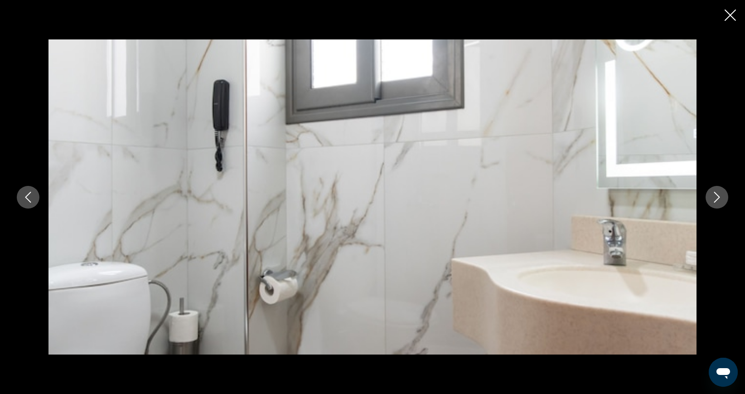
click at [715, 198] on icon "Next image" at bounding box center [717, 197] width 11 height 11
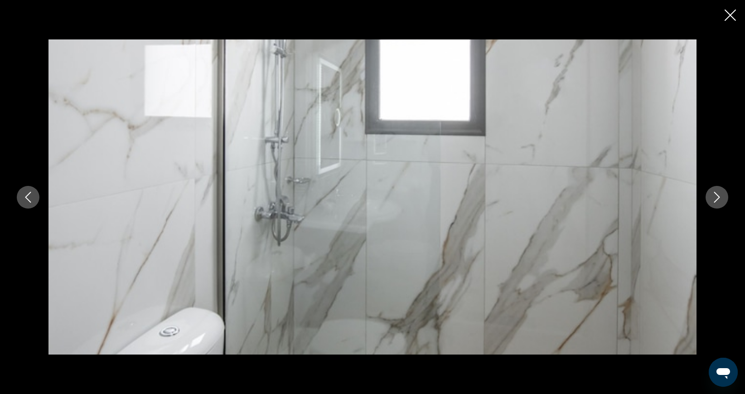
click at [715, 198] on icon "Next image" at bounding box center [717, 197] width 11 height 11
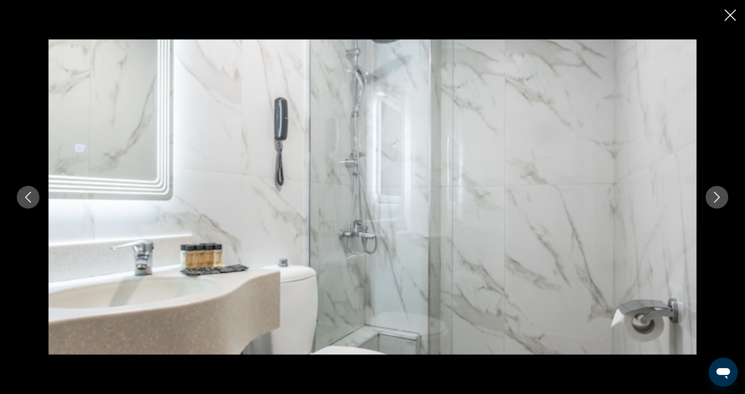
click at [715, 198] on icon "Next image" at bounding box center [717, 197] width 11 height 11
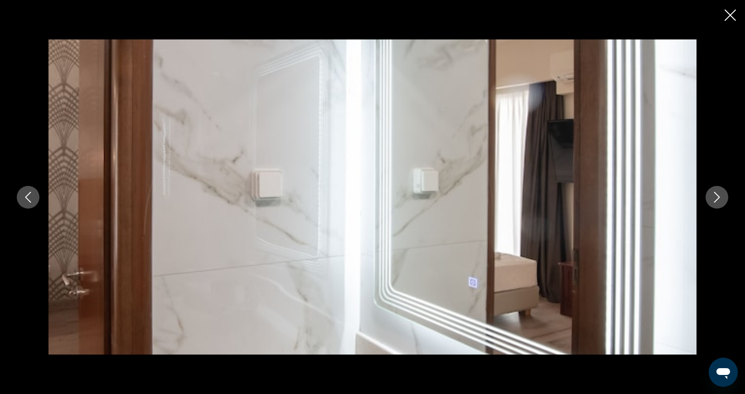
click at [715, 198] on icon "Next image" at bounding box center [717, 197] width 11 height 11
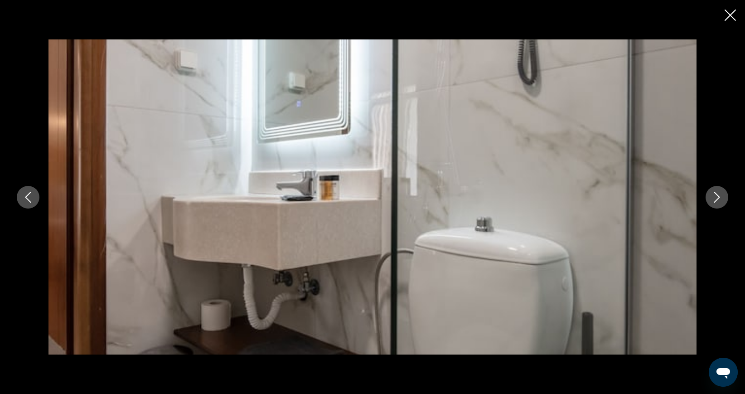
click at [715, 198] on icon "Next image" at bounding box center [717, 197] width 11 height 11
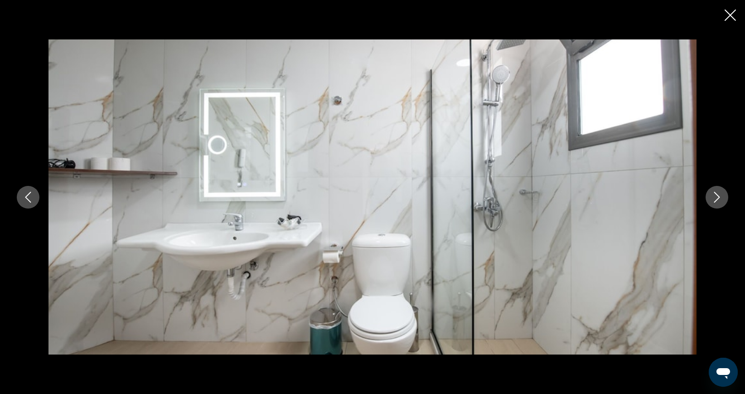
click at [715, 198] on icon "Next image" at bounding box center [717, 197] width 11 height 11
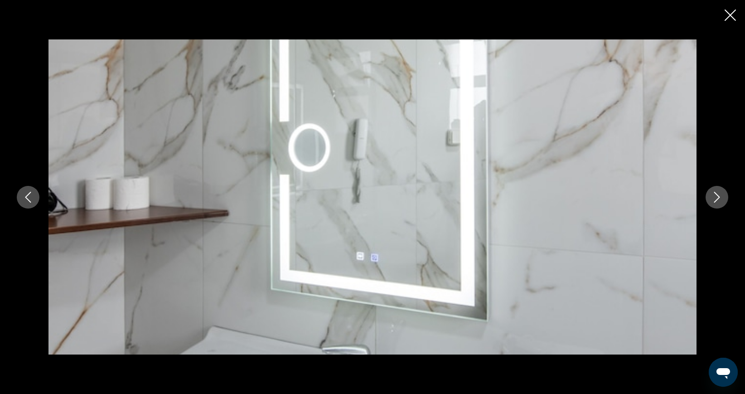
click at [715, 198] on icon "Next image" at bounding box center [717, 197] width 11 height 11
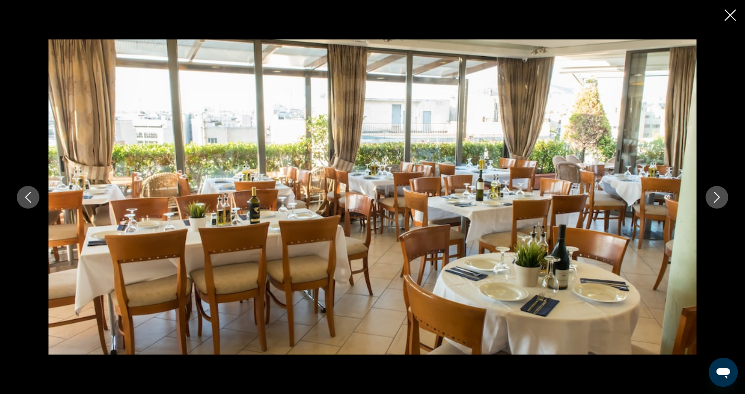
click at [715, 198] on icon "Next image" at bounding box center [717, 197] width 11 height 11
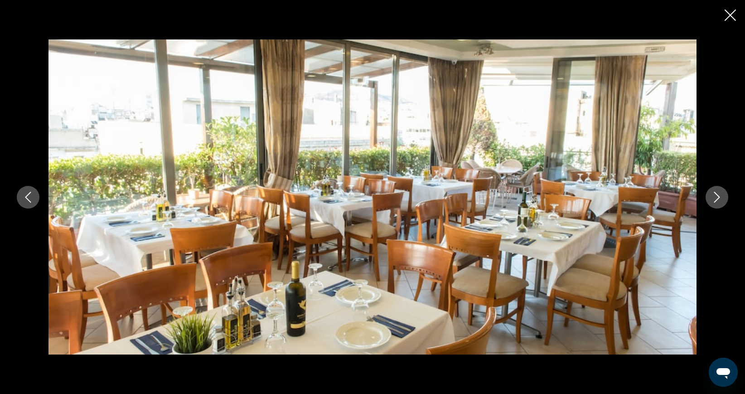
click at [715, 198] on icon "Next image" at bounding box center [717, 197] width 11 height 11
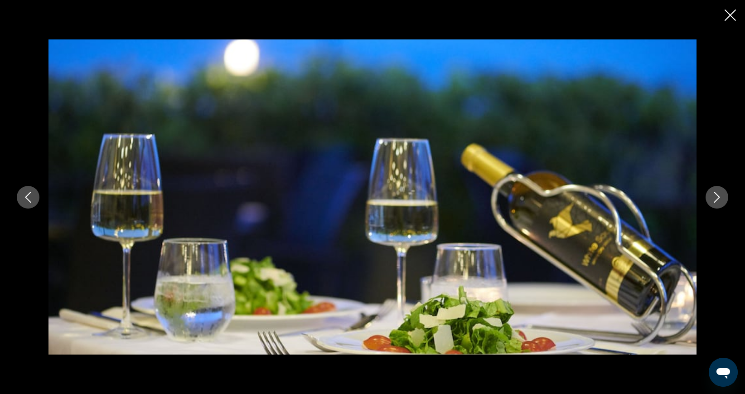
click at [715, 198] on icon "Next image" at bounding box center [717, 197] width 11 height 11
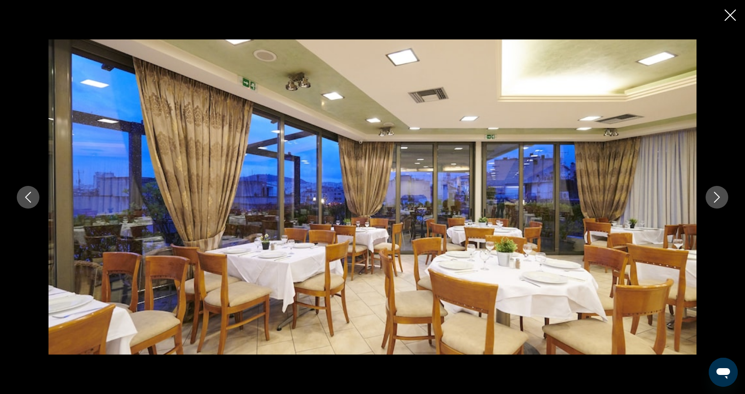
click at [715, 198] on icon "Next image" at bounding box center [717, 197] width 11 height 11
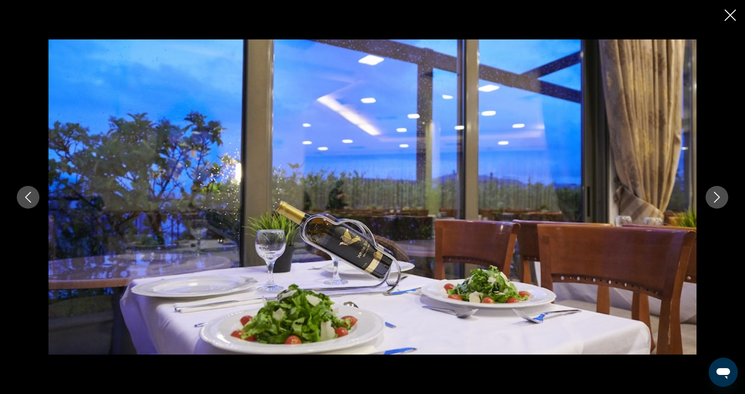
click at [715, 198] on icon "Next image" at bounding box center [717, 197] width 11 height 11
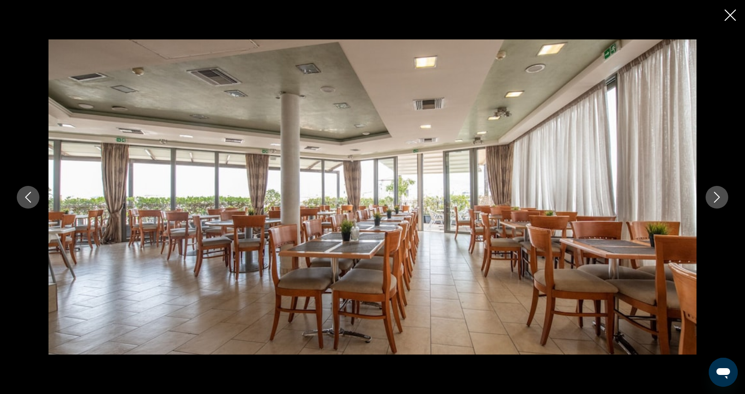
click at [715, 198] on icon "Next image" at bounding box center [717, 197] width 11 height 11
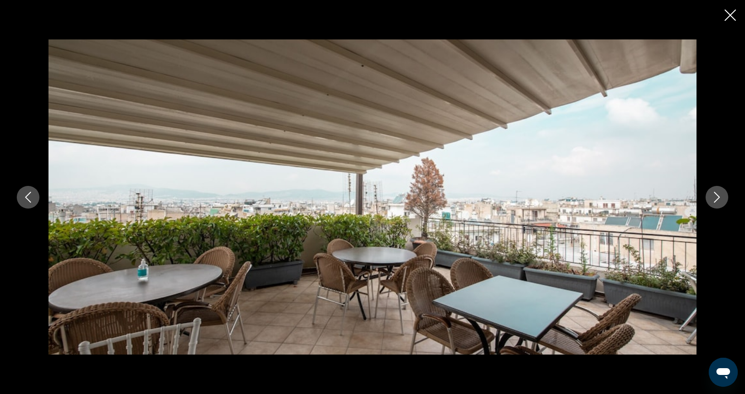
click at [715, 198] on icon "Next image" at bounding box center [717, 197] width 11 height 11
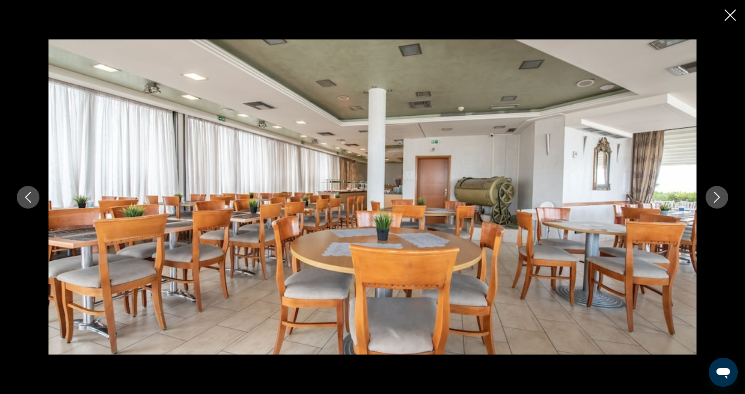
click at [715, 198] on icon "Next image" at bounding box center [717, 197] width 11 height 11
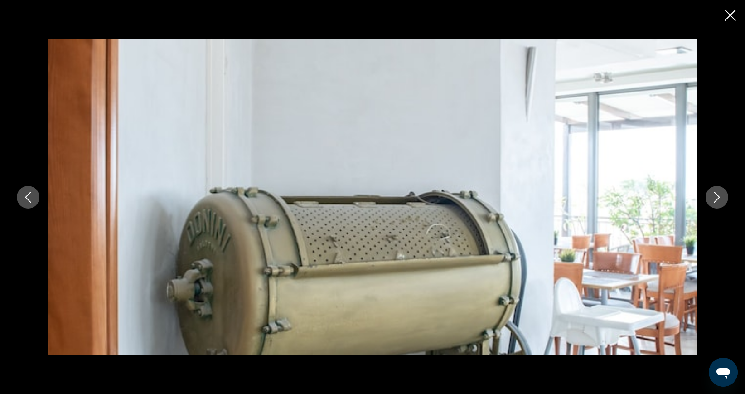
click at [715, 198] on icon "Next image" at bounding box center [717, 197] width 11 height 11
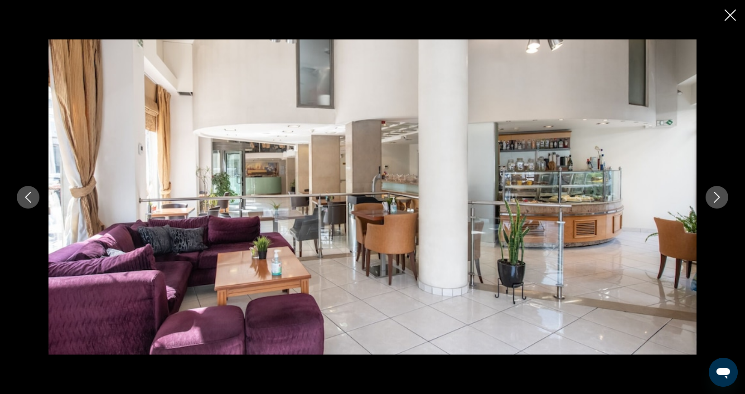
click at [715, 198] on icon "Next image" at bounding box center [717, 197] width 11 height 11
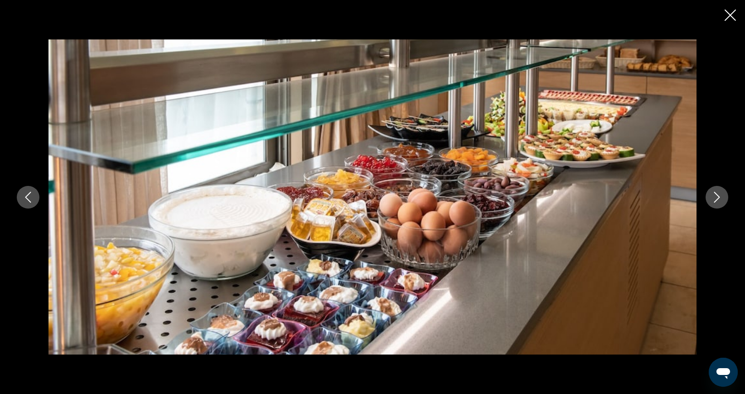
click at [715, 198] on icon "Next image" at bounding box center [717, 197] width 11 height 11
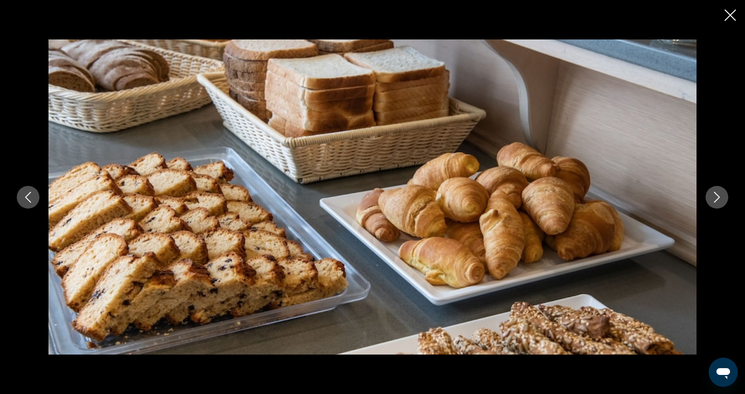
click at [715, 198] on icon "Next image" at bounding box center [717, 197] width 11 height 11
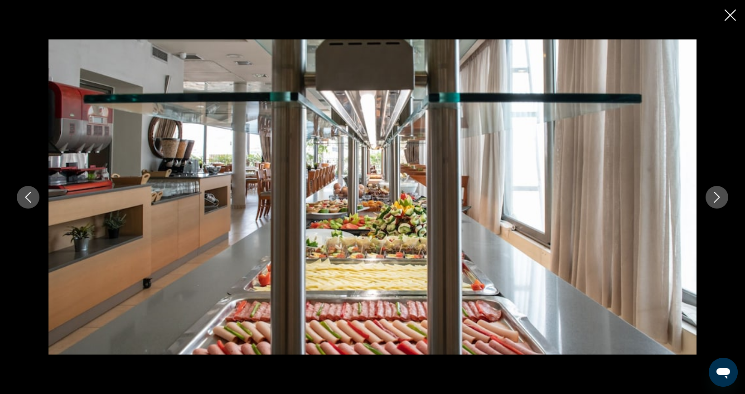
click at [715, 198] on icon "Next image" at bounding box center [717, 197] width 11 height 11
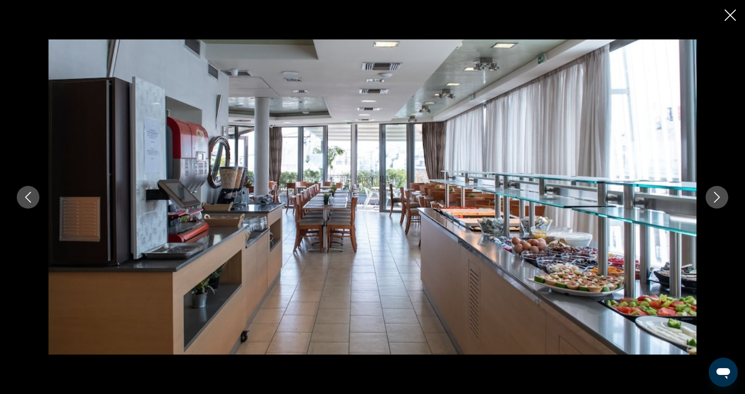
click at [715, 198] on icon "Next image" at bounding box center [717, 197] width 11 height 11
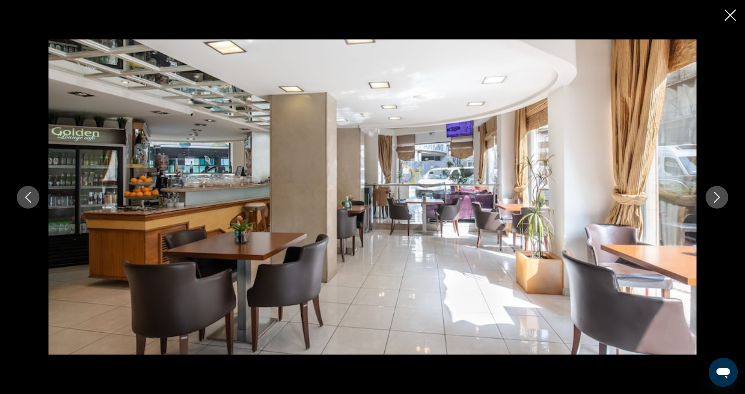
click at [715, 198] on icon "Next image" at bounding box center [717, 197] width 11 height 11
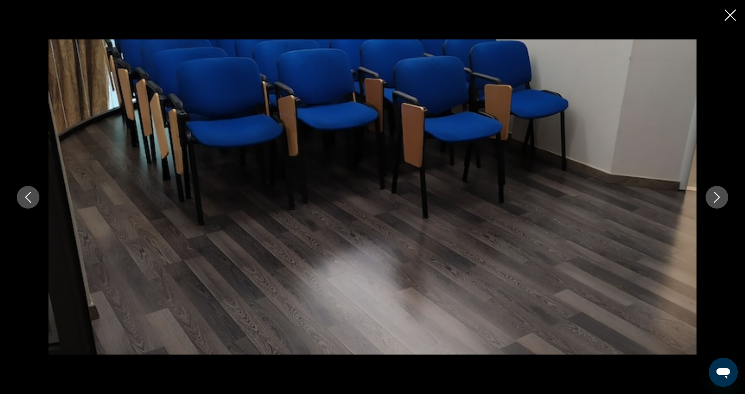
click at [715, 198] on icon "Next image" at bounding box center [717, 197] width 11 height 11
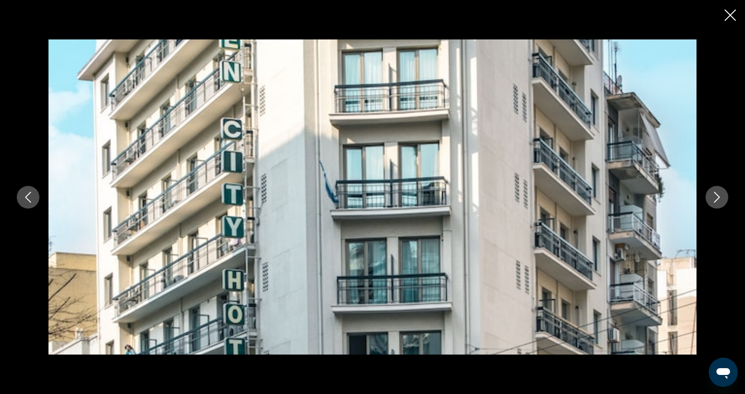
click at [715, 198] on icon "Next image" at bounding box center [717, 197] width 11 height 11
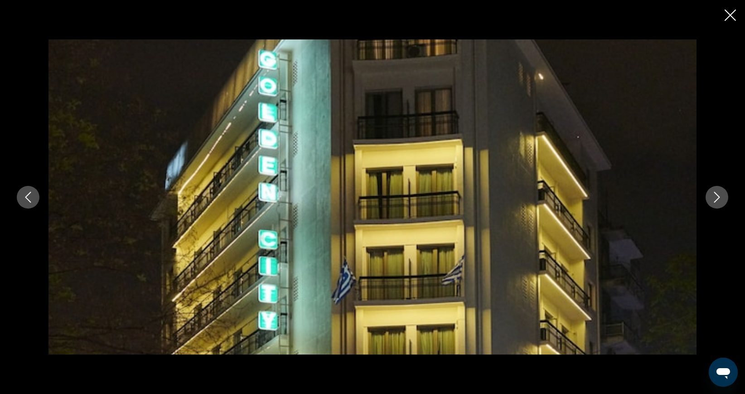
click at [715, 198] on icon "Next image" at bounding box center [717, 197] width 11 height 11
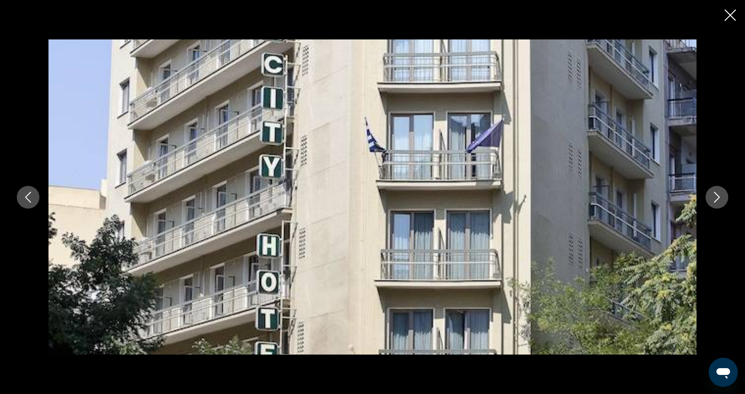
click at [715, 198] on icon "Next image" at bounding box center [717, 197] width 11 height 11
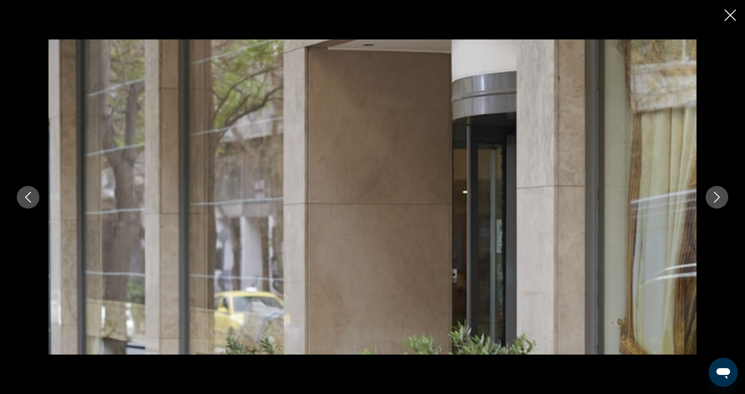
click at [715, 198] on icon "Next image" at bounding box center [717, 197] width 11 height 11
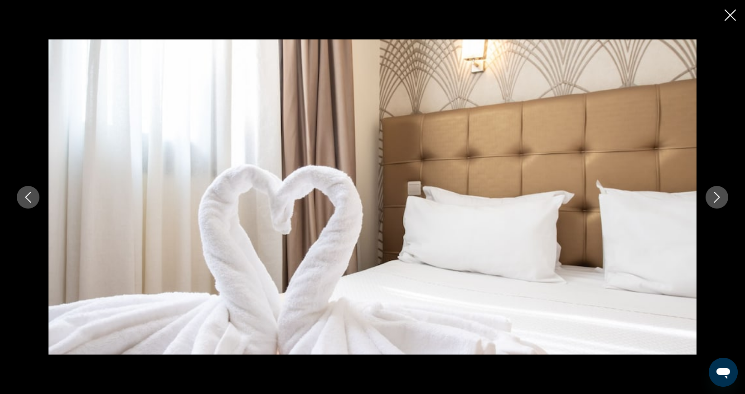
click at [727, 14] on icon "Close slideshow" at bounding box center [730, 15] width 11 height 11
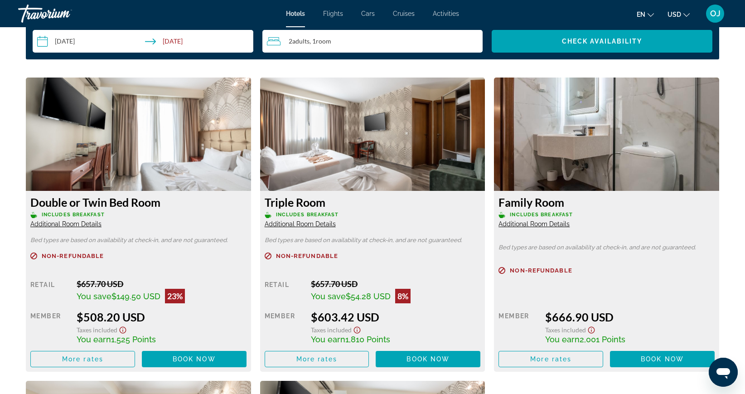
scroll to position [1210, 0]
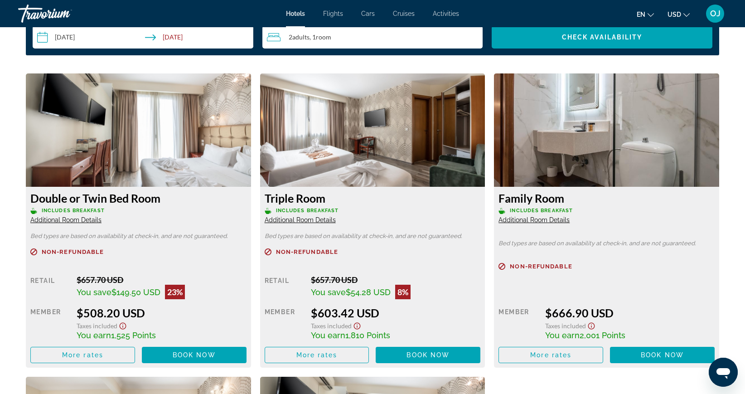
click at [179, 156] on img "Main content" at bounding box center [138, 129] width 225 height 113
click at [171, 357] on span "Main content" at bounding box center [194, 355] width 105 height 22
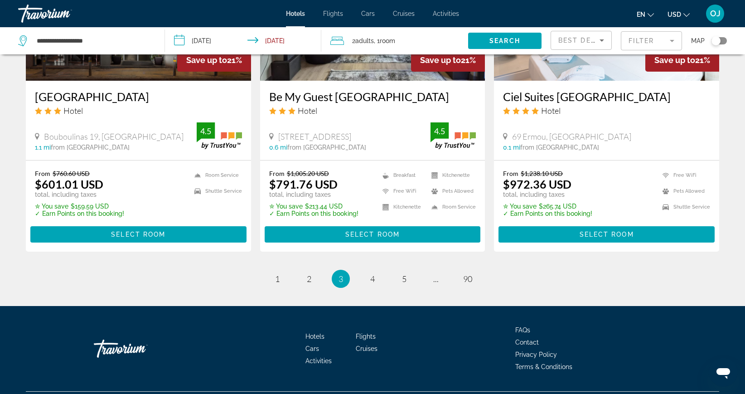
scroll to position [1167, 0]
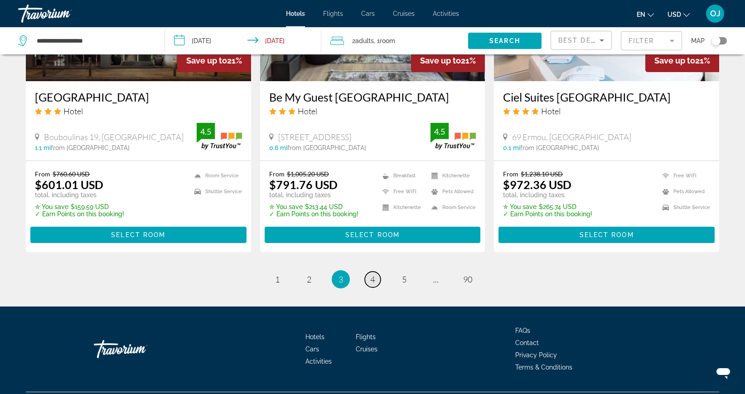
click at [370, 274] on span "4" at bounding box center [372, 279] width 5 height 10
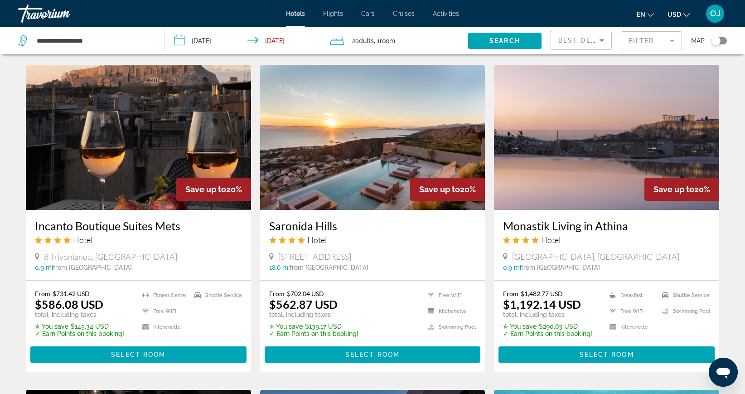
scroll to position [692, 0]
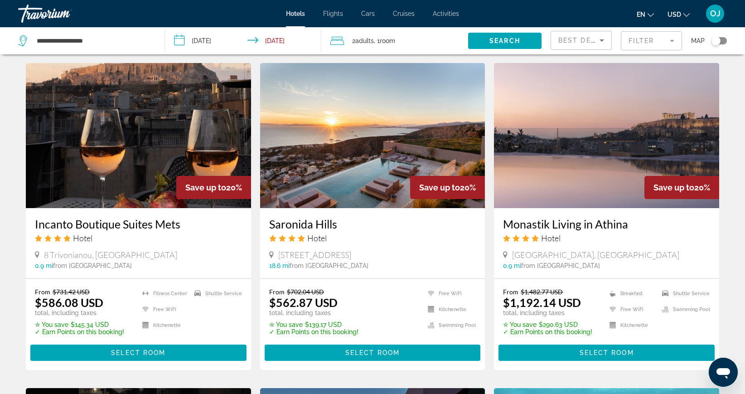
click at [117, 197] on img "Main content" at bounding box center [138, 135] width 225 height 145
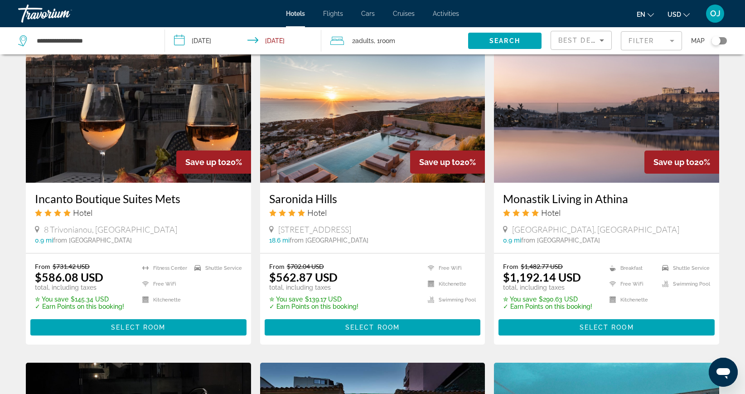
scroll to position [718, 0]
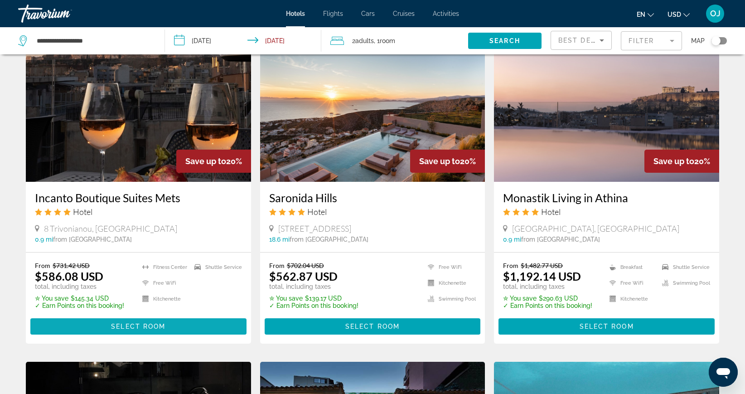
click at [133, 330] on span "Select Room" at bounding box center [138, 326] width 54 height 7
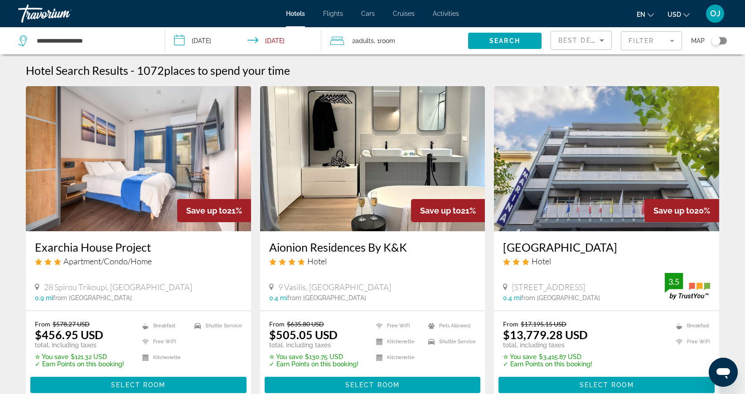
scroll to position [34, 0]
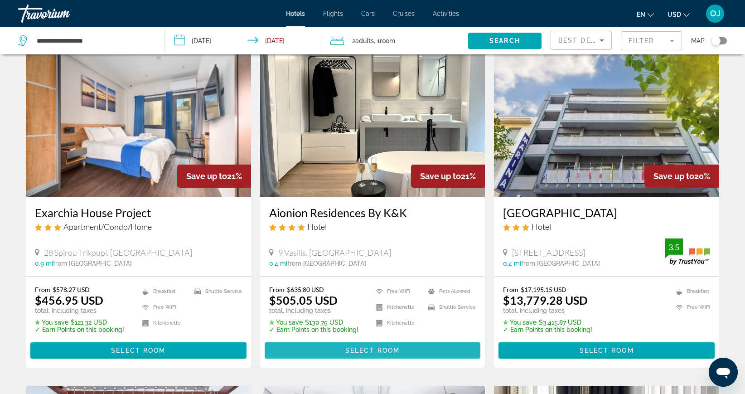
click at [366, 347] on span "Select Room" at bounding box center [372, 350] width 54 height 7
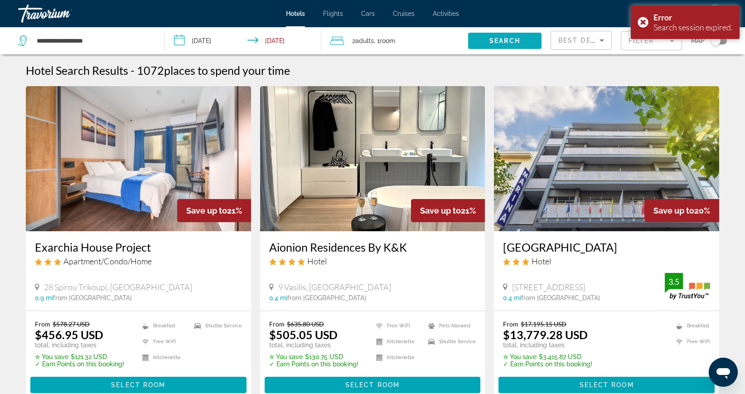
click at [486, 37] on span "Search widget" at bounding box center [504, 41] width 73 height 22
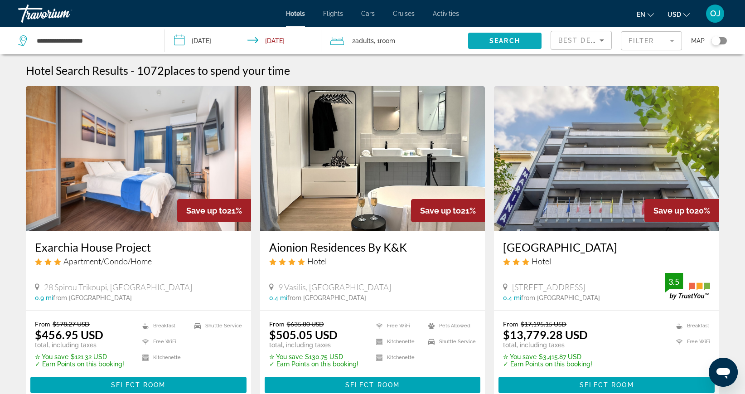
click at [505, 39] on span "Search" at bounding box center [504, 40] width 31 height 7
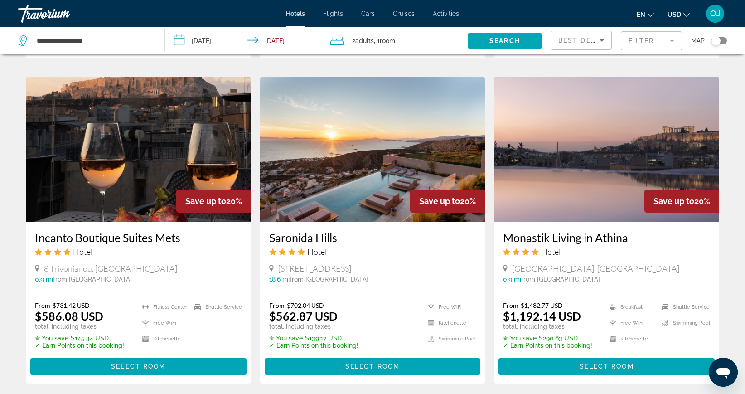
scroll to position [709, 0]
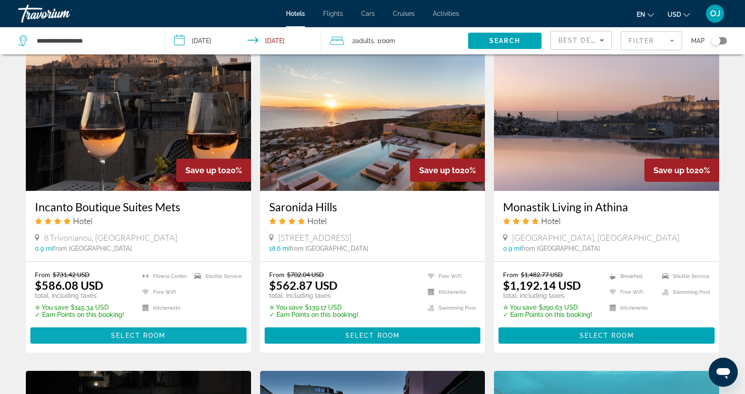
click at [138, 339] on span "Select Room" at bounding box center [138, 335] width 54 height 7
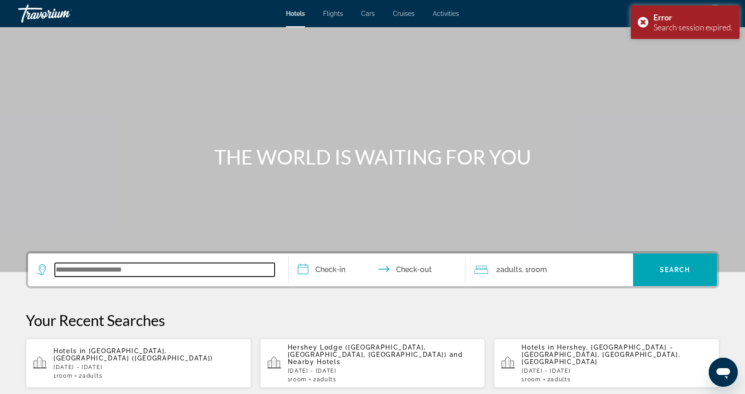
click at [81, 275] on input "Search widget" at bounding box center [165, 270] width 220 height 14
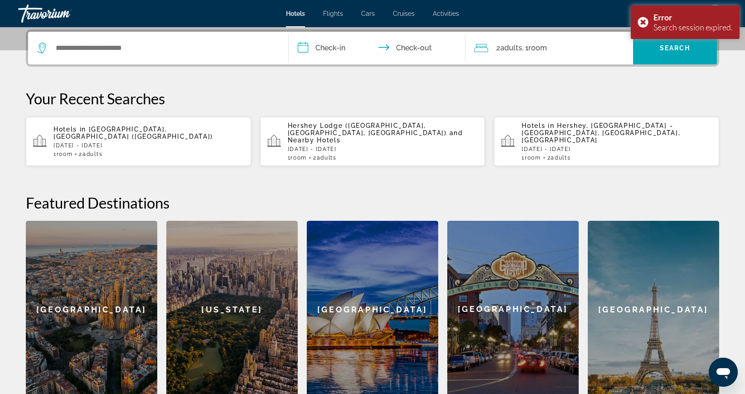
click at [128, 142] on p "[DATE] - [DATE]" at bounding box center [148, 145] width 190 height 6
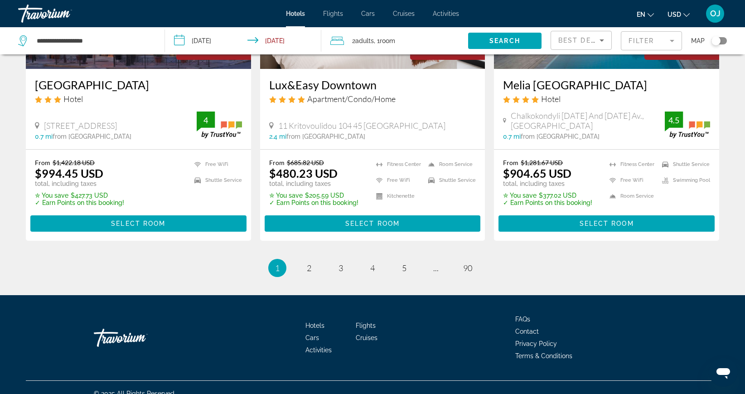
scroll to position [1170, 0]
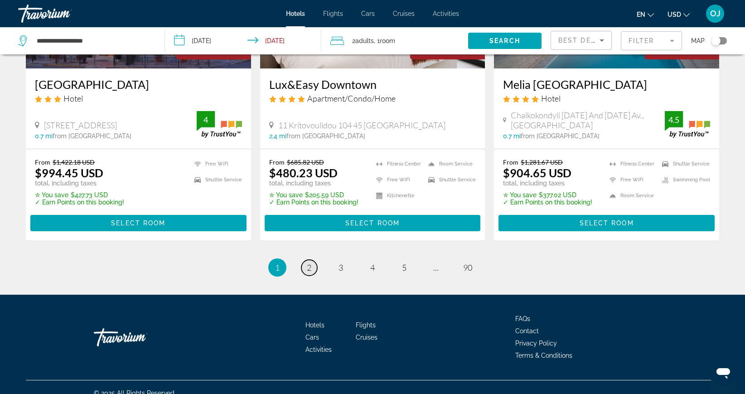
click at [308, 264] on span "2" at bounding box center [309, 267] width 5 height 10
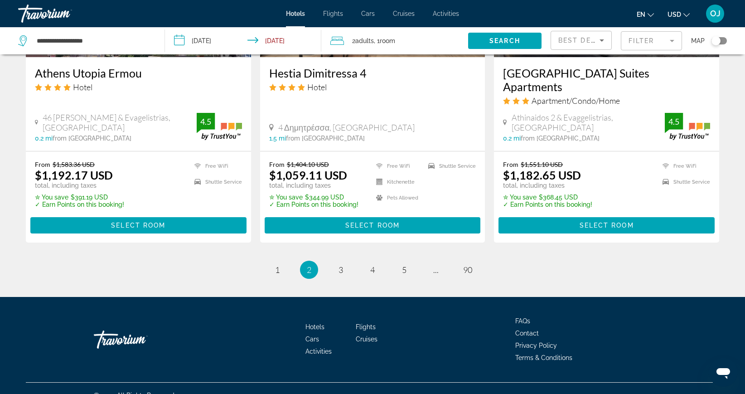
scroll to position [1181, 0]
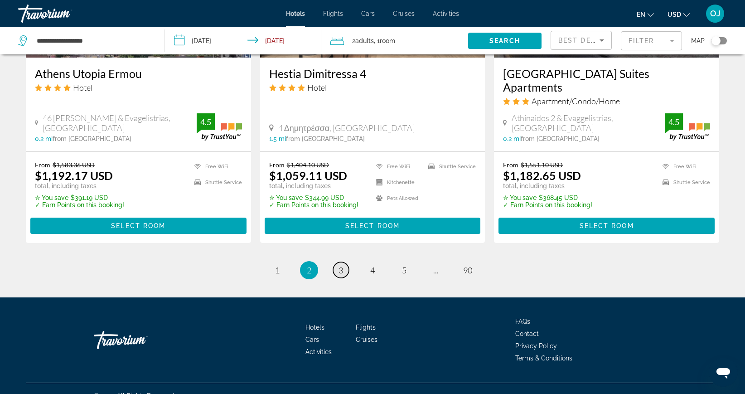
click at [338, 262] on link "page 3" at bounding box center [341, 270] width 16 height 16
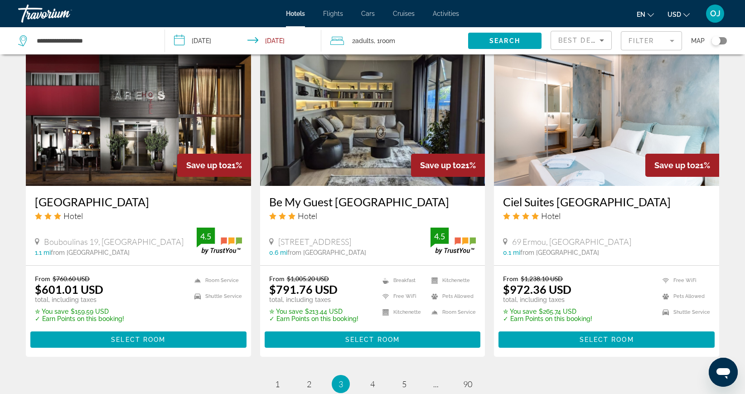
scroll to position [1066, 0]
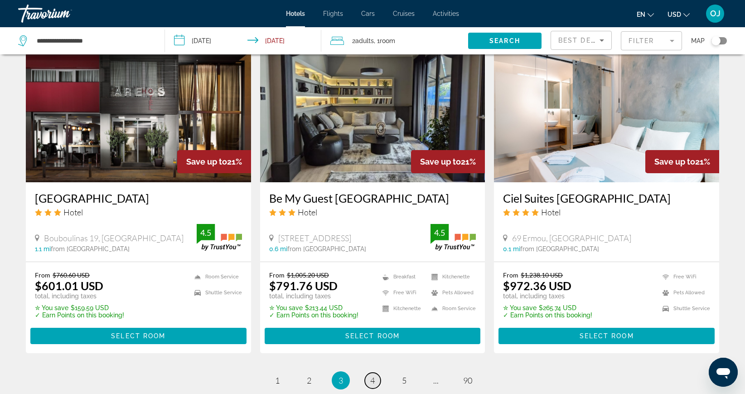
click at [372, 375] on span "4" at bounding box center [372, 380] width 5 height 10
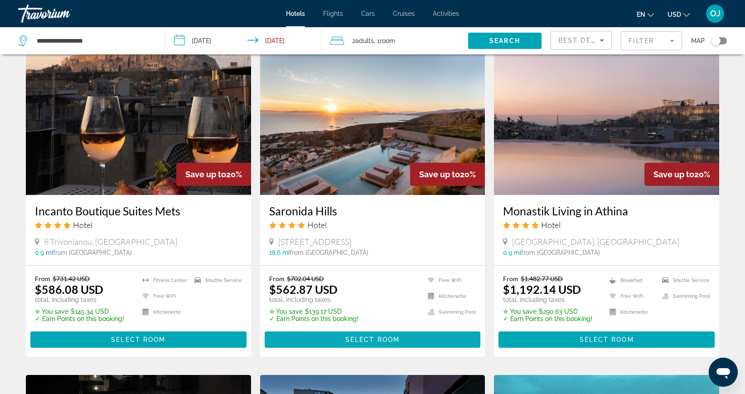
scroll to position [708, 0]
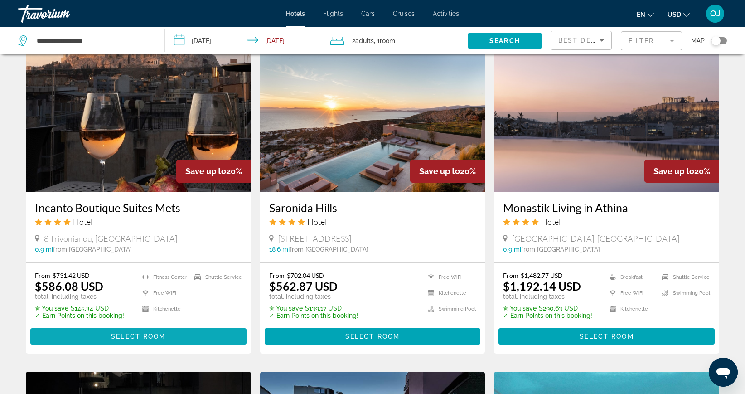
click at [140, 337] on span "Select Room" at bounding box center [138, 336] width 54 height 7
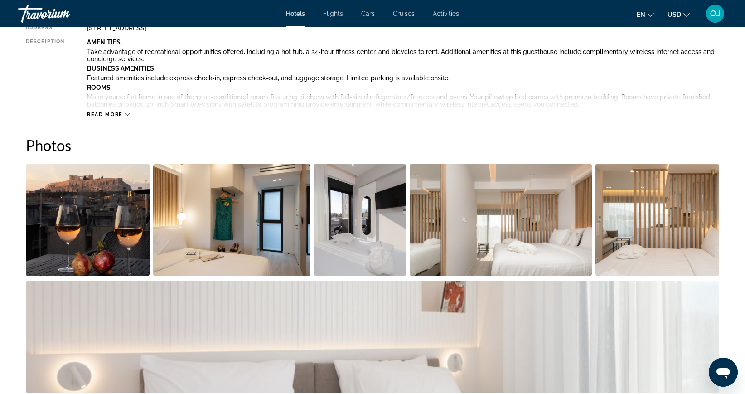
scroll to position [361, 0]
click at [108, 240] on img "Open full-screen image slider" at bounding box center [88, 220] width 124 height 112
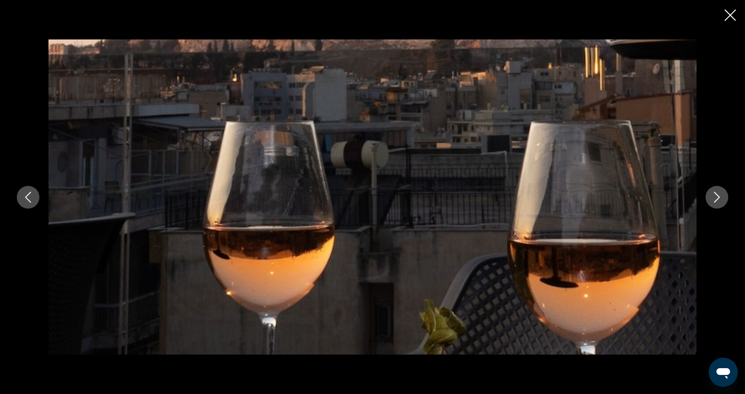
click at [709, 199] on button "Next image" at bounding box center [717, 197] width 23 height 23
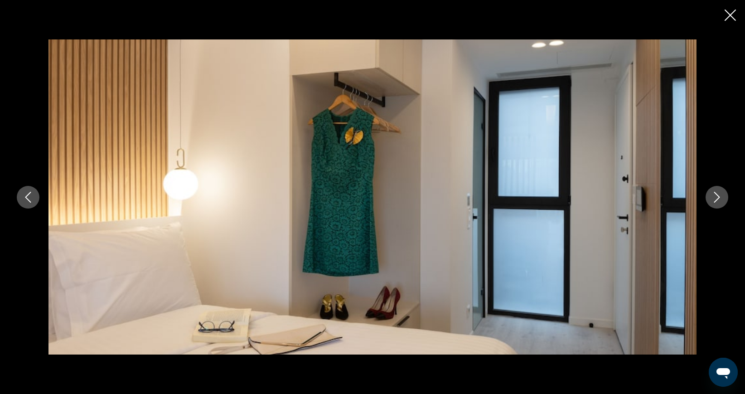
click at [709, 199] on button "Next image" at bounding box center [717, 197] width 23 height 23
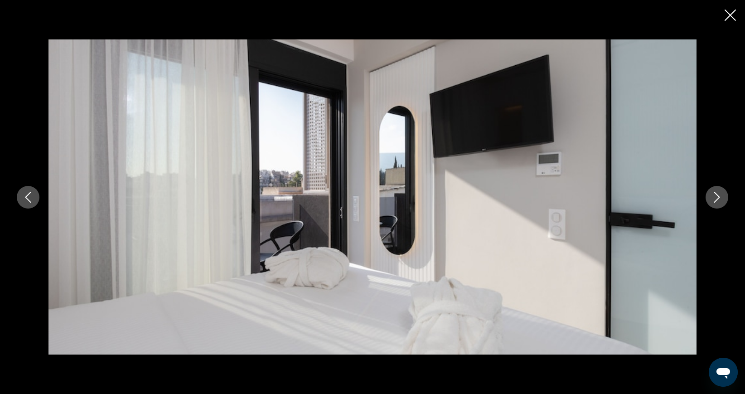
click at [709, 199] on button "Next image" at bounding box center [717, 197] width 23 height 23
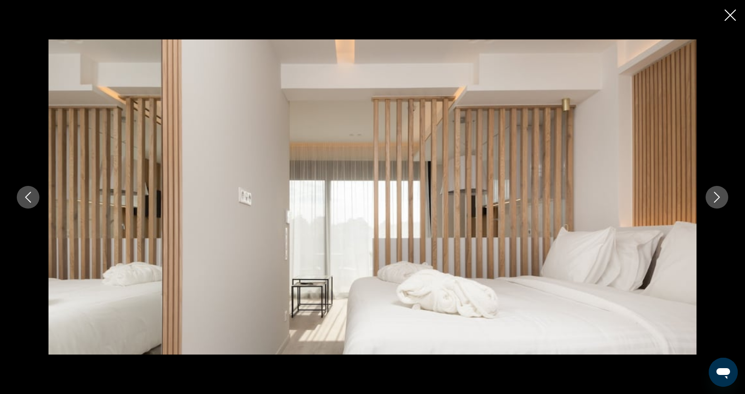
click at [709, 199] on button "Next image" at bounding box center [717, 197] width 23 height 23
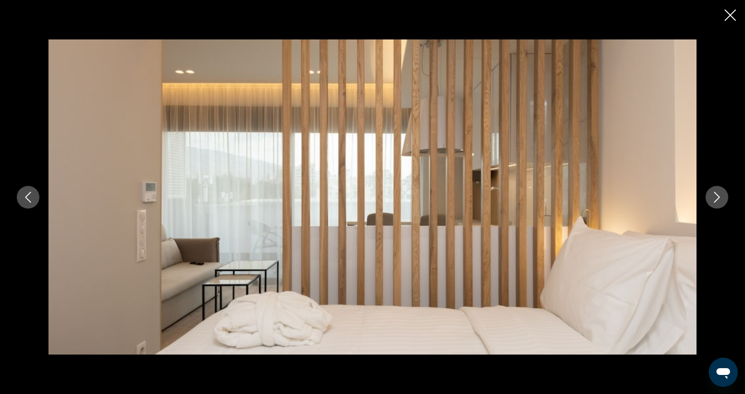
click at [709, 199] on button "Next image" at bounding box center [717, 197] width 23 height 23
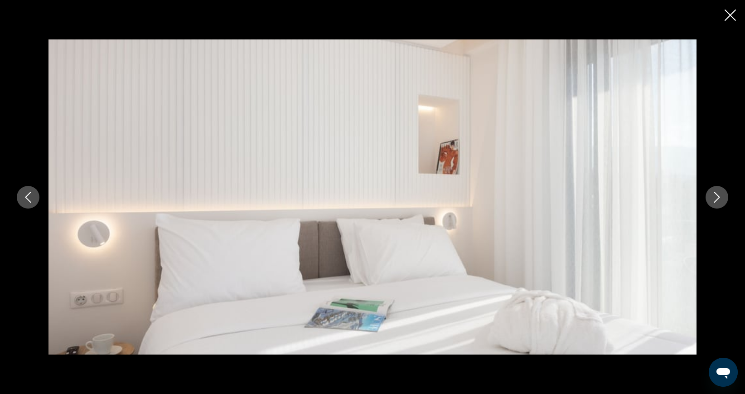
click at [709, 199] on button "Next image" at bounding box center [717, 197] width 23 height 23
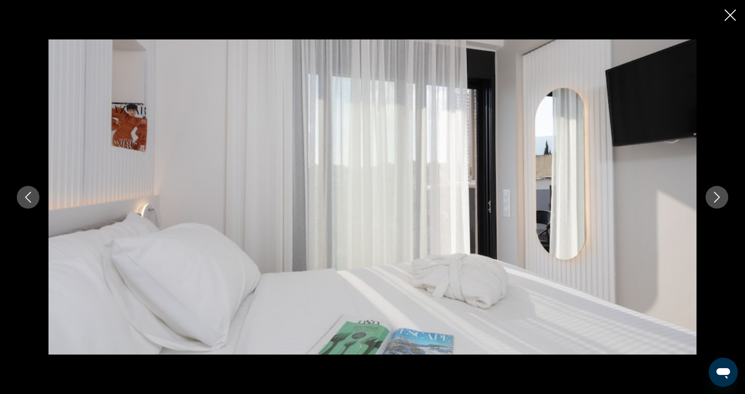
click at [709, 199] on button "Next image" at bounding box center [717, 197] width 23 height 23
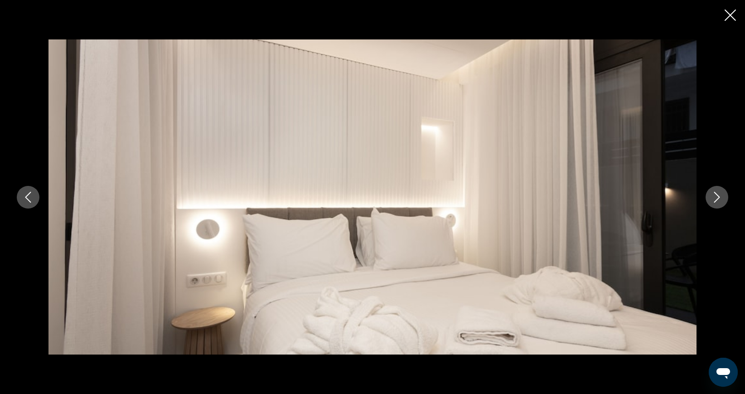
click at [709, 199] on button "Next image" at bounding box center [717, 197] width 23 height 23
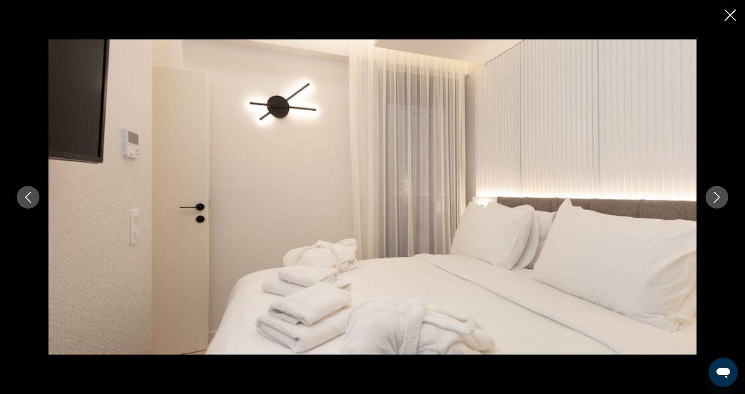
click at [709, 199] on button "Next image" at bounding box center [717, 197] width 23 height 23
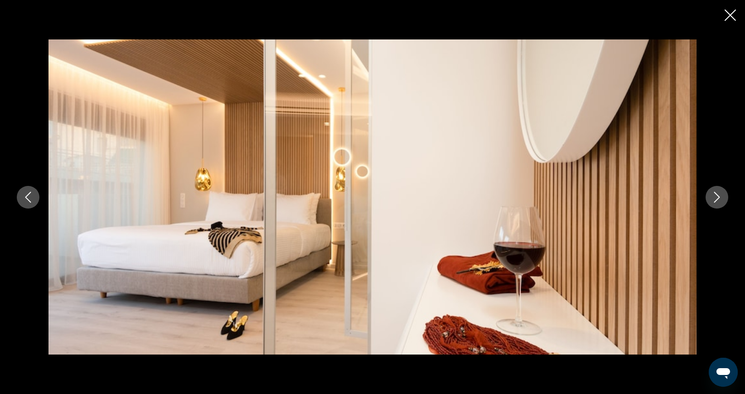
click at [709, 199] on button "Next image" at bounding box center [717, 197] width 23 height 23
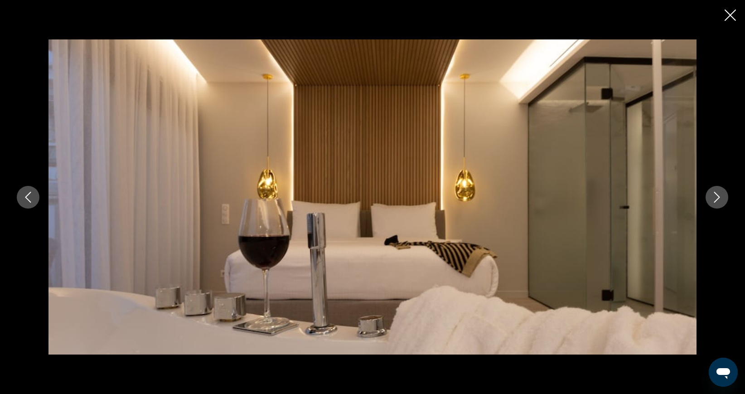
click at [709, 199] on button "Next image" at bounding box center [717, 197] width 23 height 23
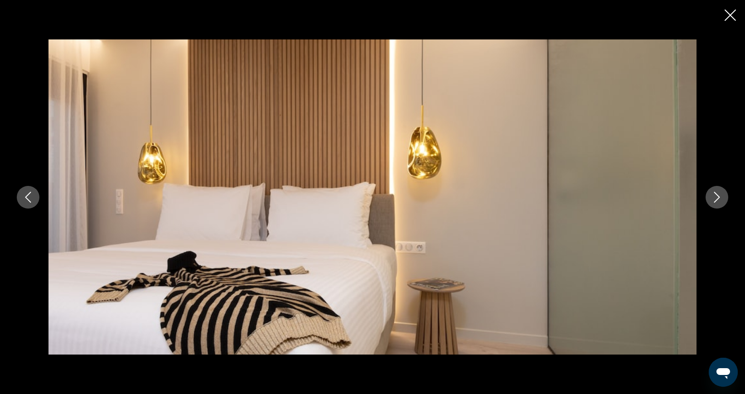
click at [709, 199] on button "Next image" at bounding box center [717, 197] width 23 height 23
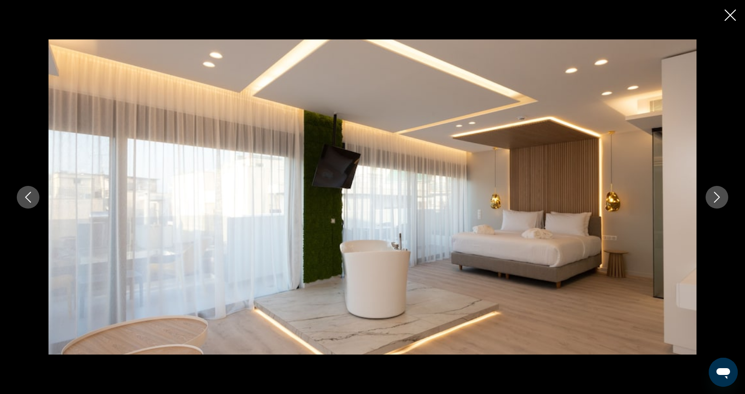
click at [709, 199] on button "Next image" at bounding box center [717, 197] width 23 height 23
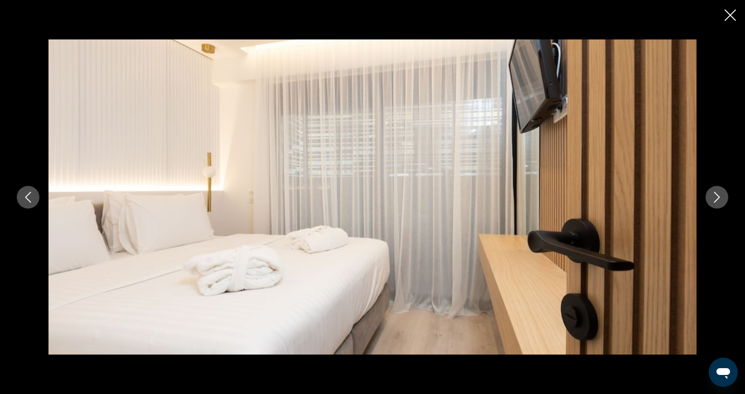
click at [709, 199] on button "Next image" at bounding box center [717, 197] width 23 height 23
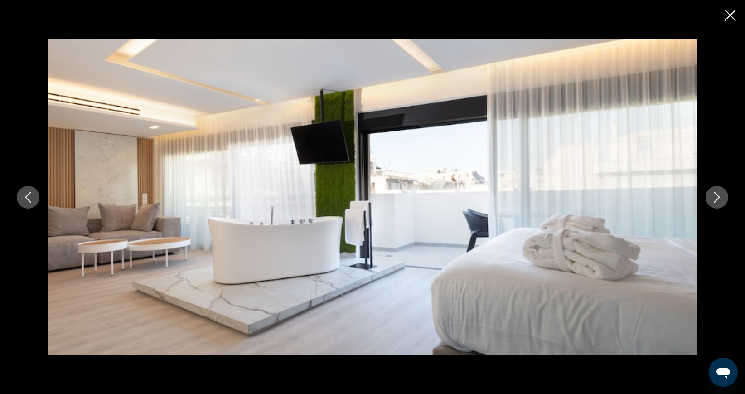
click at [709, 199] on button "Next image" at bounding box center [717, 197] width 23 height 23
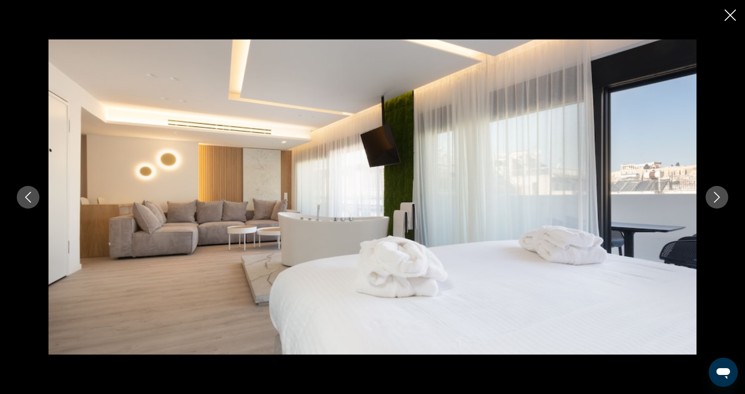
click at [709, 199] on button "Next image" at bounding box center [717, 197] width 23 height 23
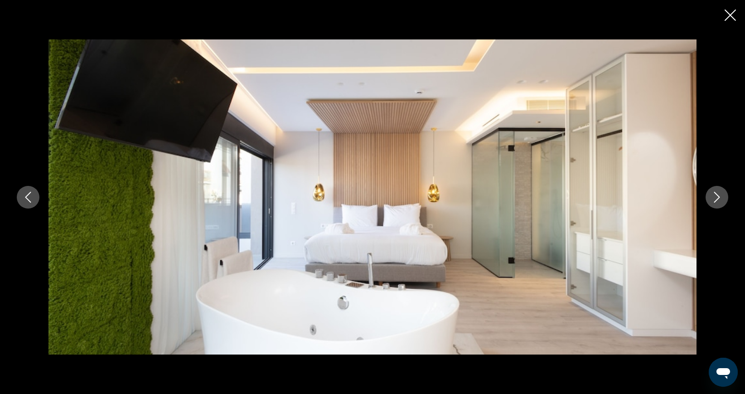
click at [709, 199] on button "Next image" at bounding box center [717, 197] width 23 height 23
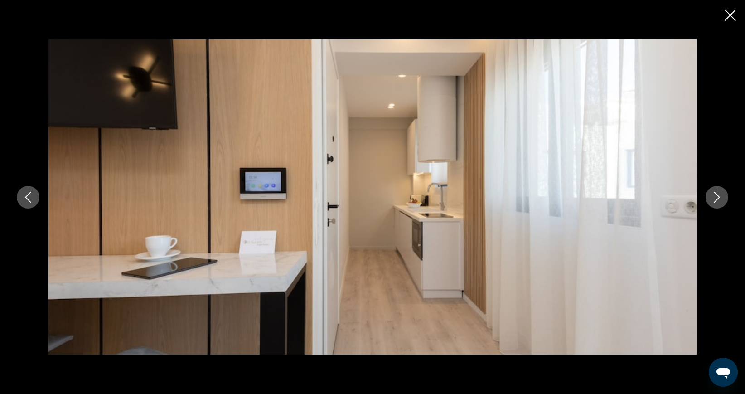
click at [709, 199] on button "Next image" at bounding box center [717, 197] width 23 height 23
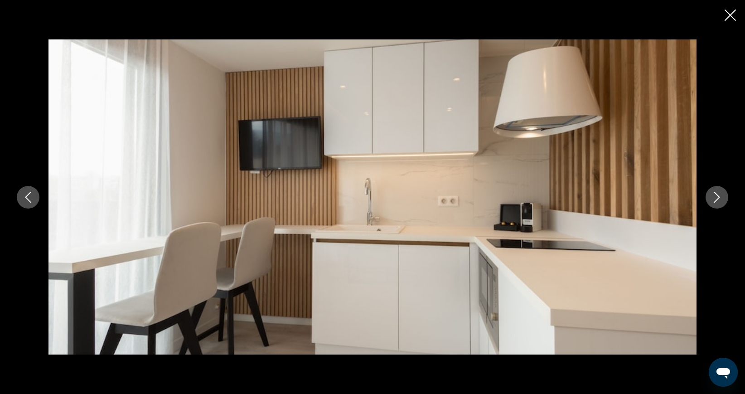
click at [709, 199] on button "Next image" at bounding box center [717, 197] width 23 height 23
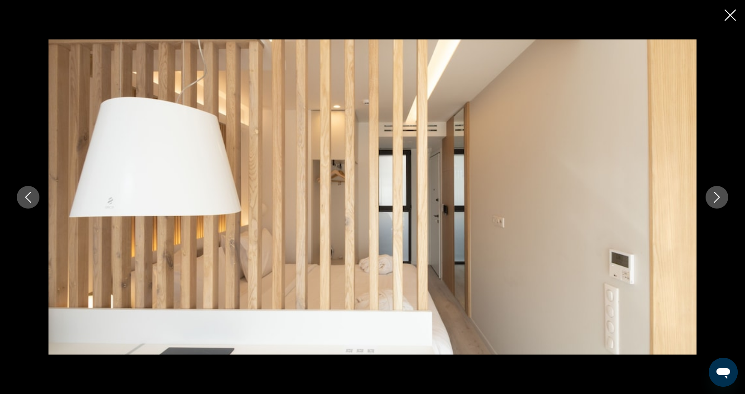
click at [709, 199] on button "Next image" at bounding box center [717, 197] width 23 height 23
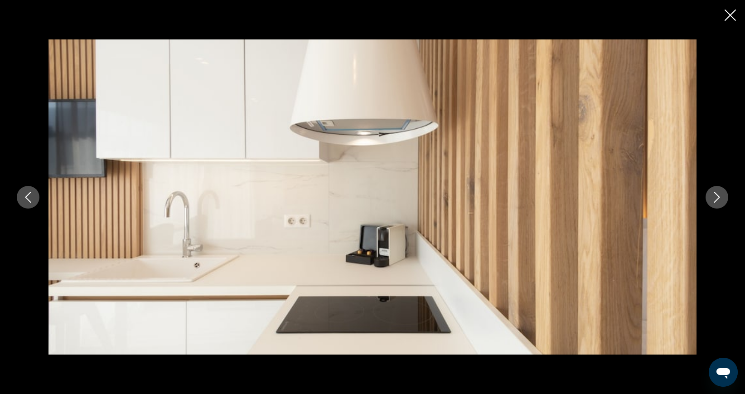
click at [709, 199] on button "Next image" at bounding box center [717, 197] width 23 height 23
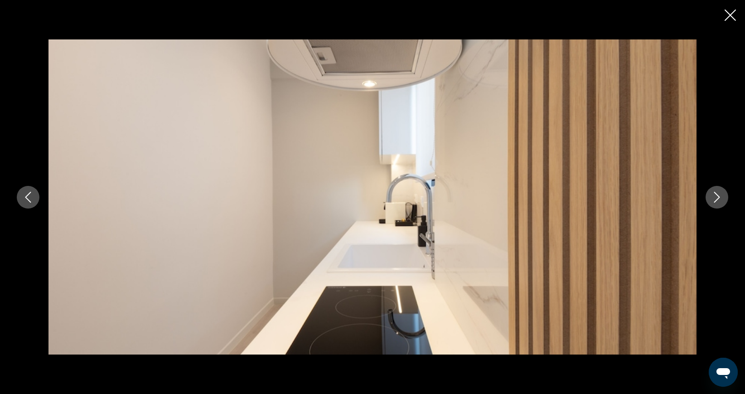
click at [709, 199] on button "Next image" at bounding box center [717, 197] width 23 height 23
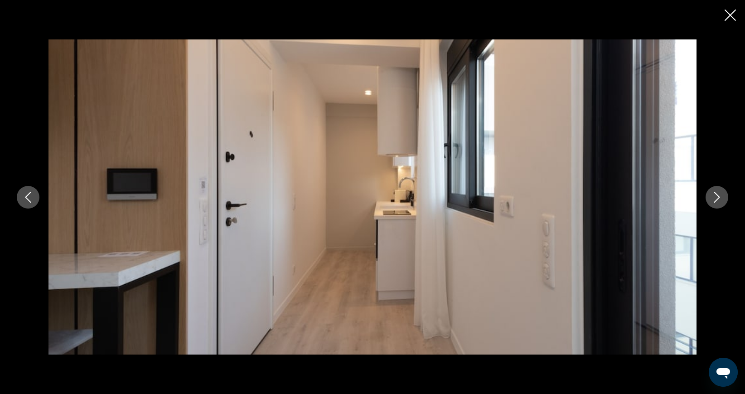
click at [709, 199] on button "Next image" at bounding box center [717, 197] width 23 height 23
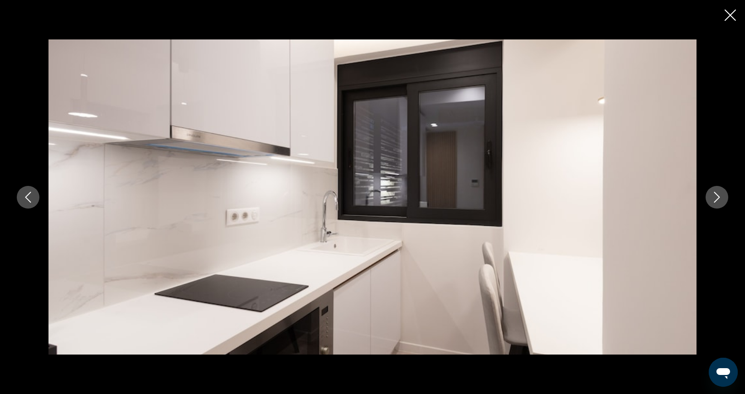
click at [709, 199] on button "Next image" at bounding box center [717, 197] width 23 height 23
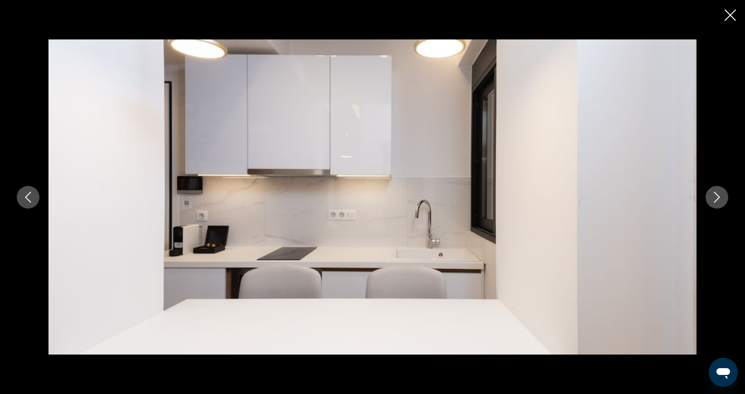
click at [709, 199] on button "Next image" at bounding box center [717, 197] width 23 height 23
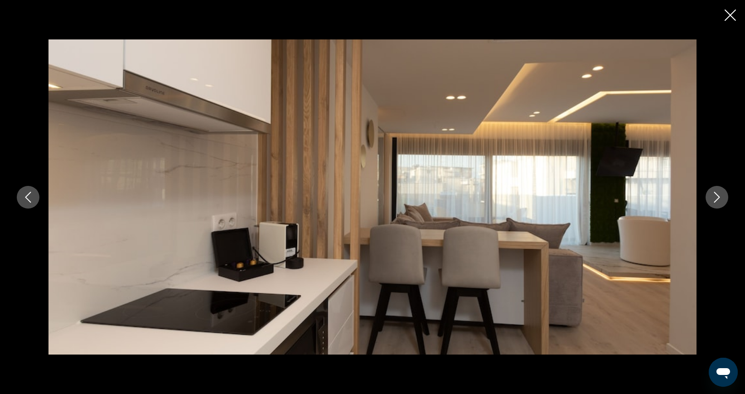
click at [709, 199] on button "Next image" at bounding box center [717, 197] width 23 height 23
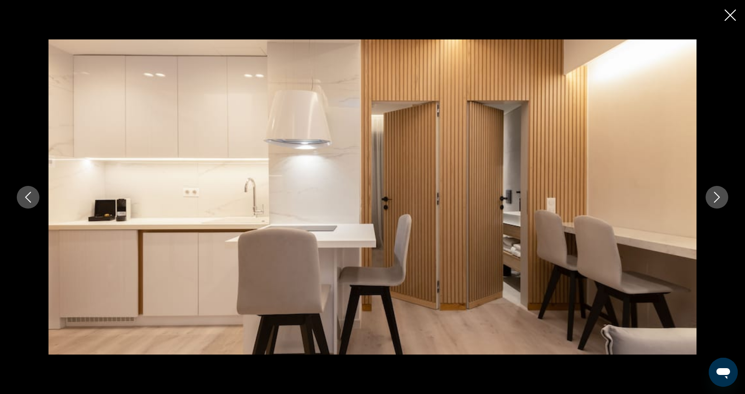
click at [709, 199] on button "Next image" at bounding box center [717, 197] width 23 height 23
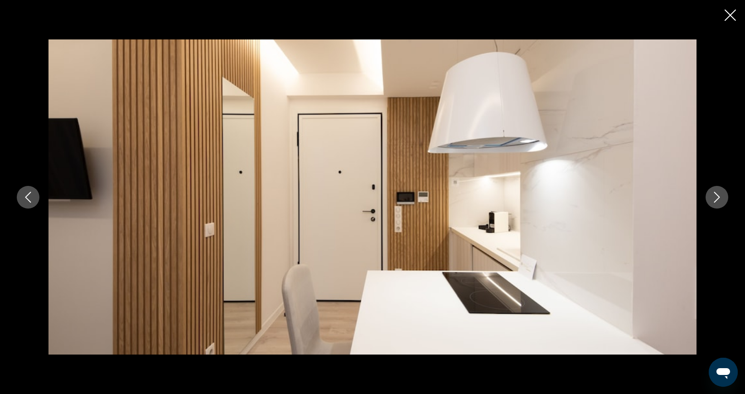
click at [709, 199] on button "Next image" at bounding box center [717, 197] width 23 height 23
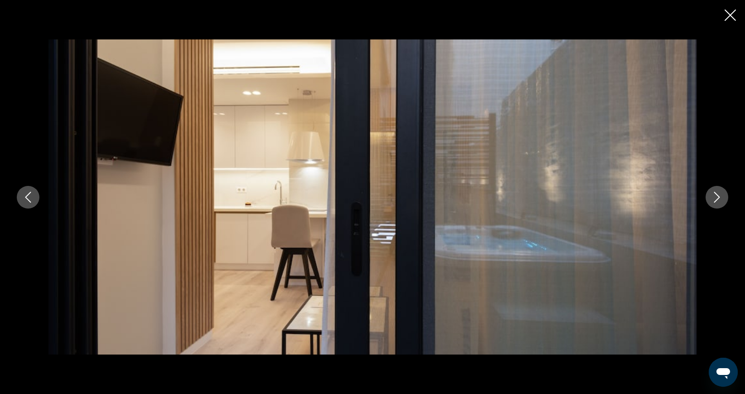
click at [709, 199] on button "Next image" at bounding box center [717, 197] width 23 height 23
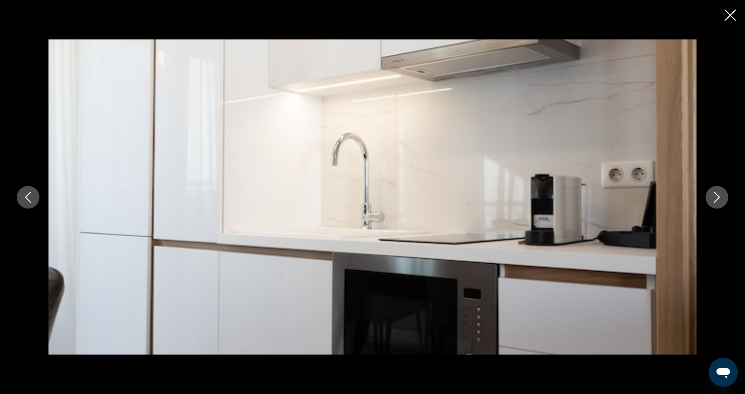
click at [709, 199] on button "Next image" at bounding box center [717, 197] width 23 height 23
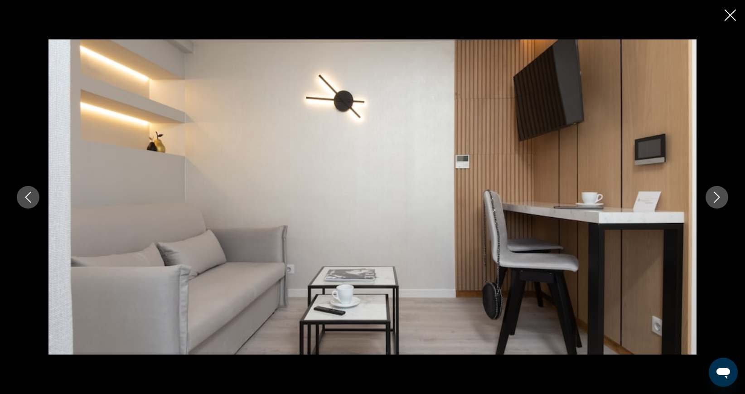
click at [709, 199] on button "Next image" at bounding box center [717, 197] width 23 height 23
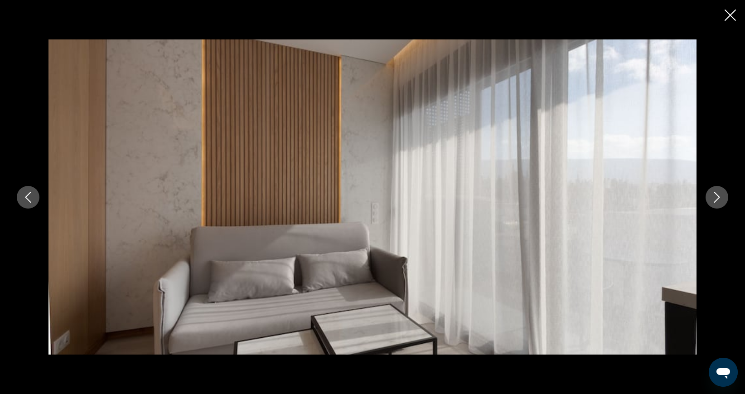
click at [712, 199] on icon "Next image" at bounding box center [717, 197] width 11 height 11
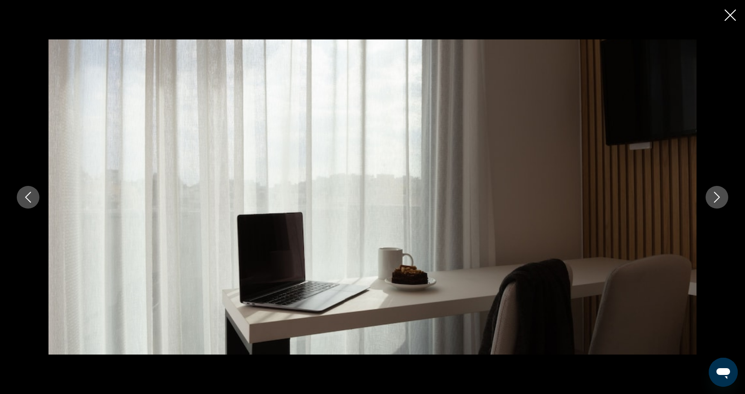
click at [712, 199] on icon "Next image" at bounding box center [717, 197] width 11 height 11
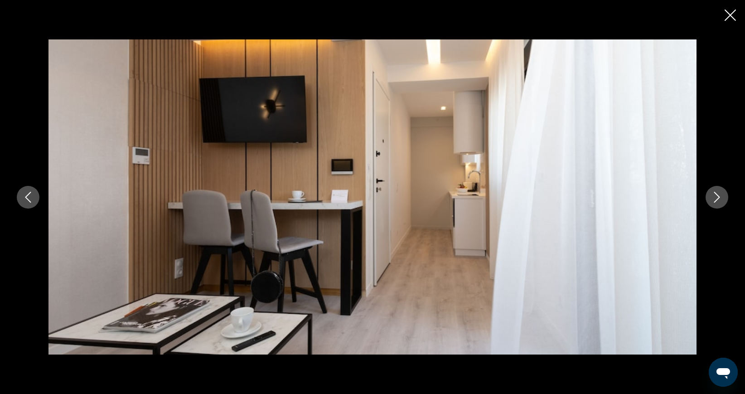
click at [712, 199] on icon "Next image" at bounding box center [717, 197] width 11 height 11
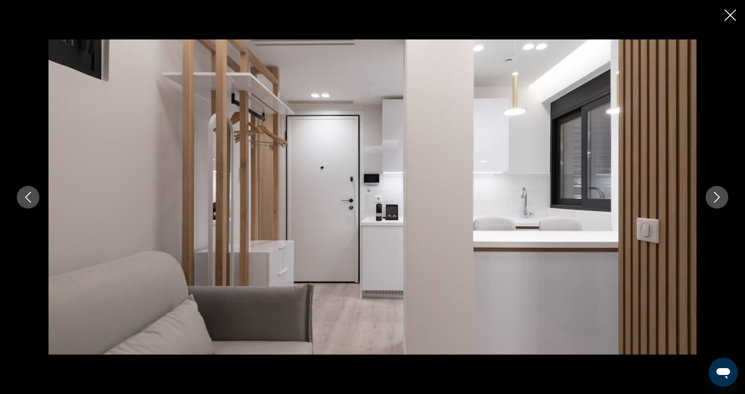
click at [712, 199] on icon "Next image" at bounding box center [717, 197] width 11 height 11
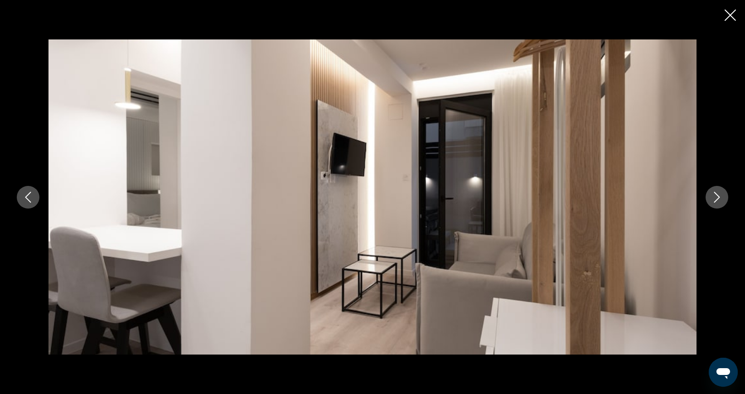
scroll to position [493, 0]
click at [730, 17] on icon "Close slideshow" at bounding box center [730, 15] width 11 height 11
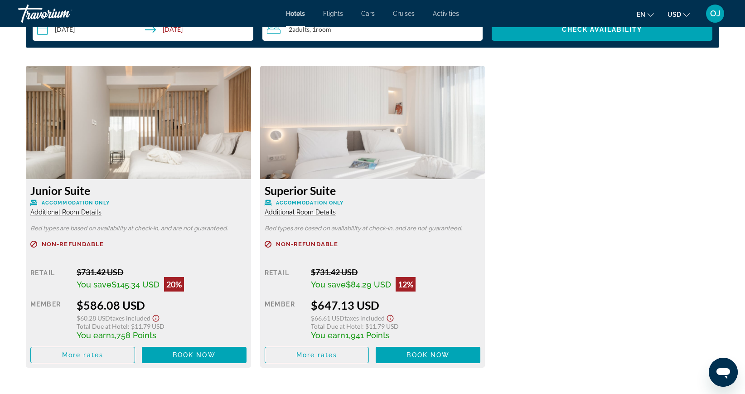
scroll to position [1224, 0]
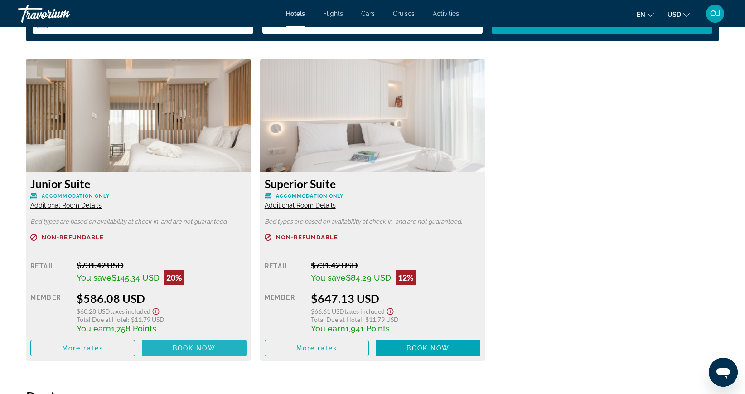
click at [184, 348] on span "Book now" at bounding box center [194, 347] width 43 height 7
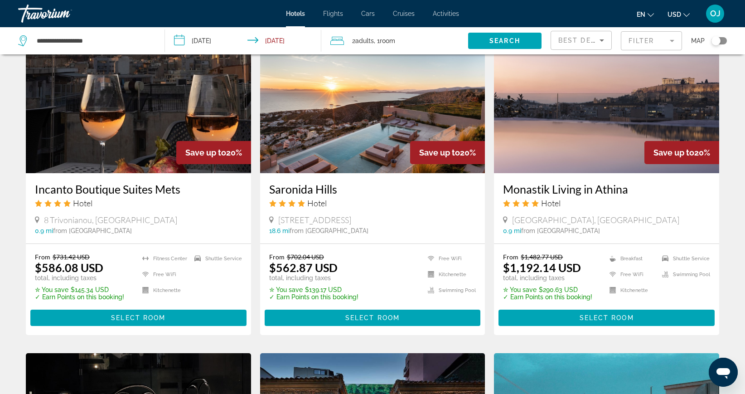
scroll to position [728, 0]
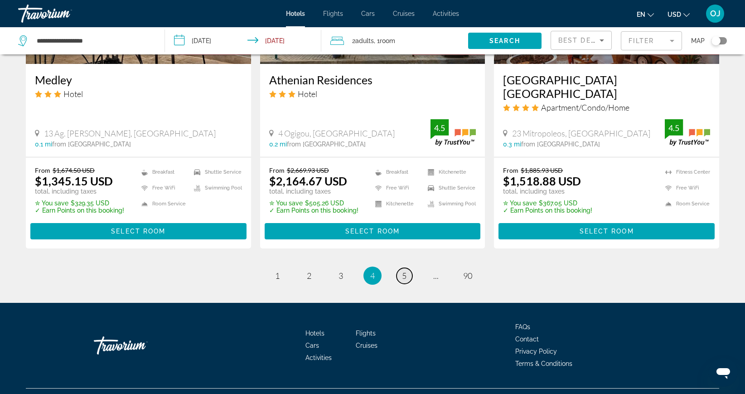
click at [401, 268] on link "page 5" at bounding box center [405, 276] width 16 height 16
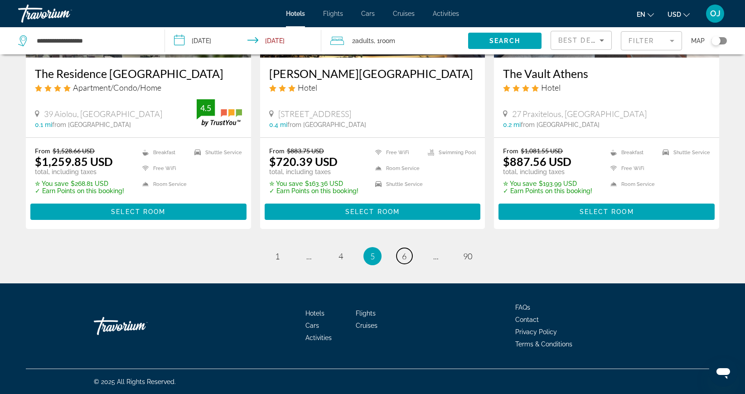
scroll to position [1181, 0]
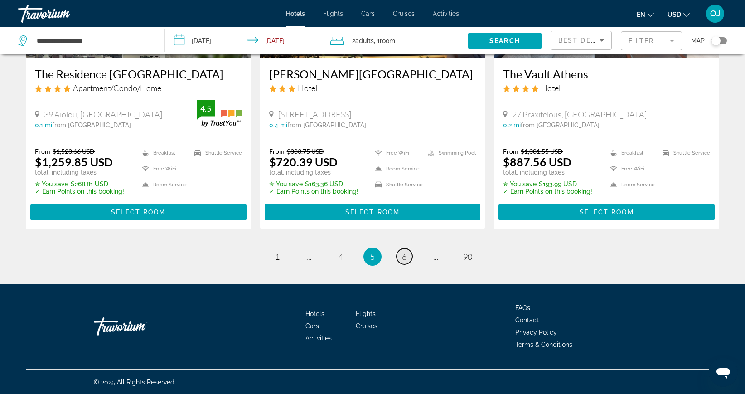
click at [402, 257] on span "6" at bounding box center [404, 257] width 5 height 10
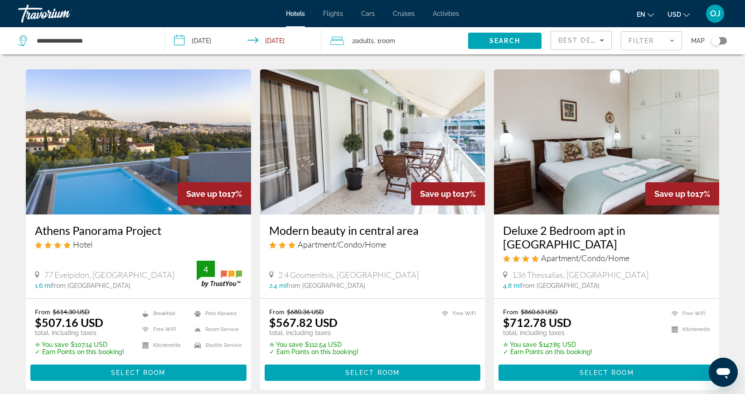
scroll to position [995, 0]
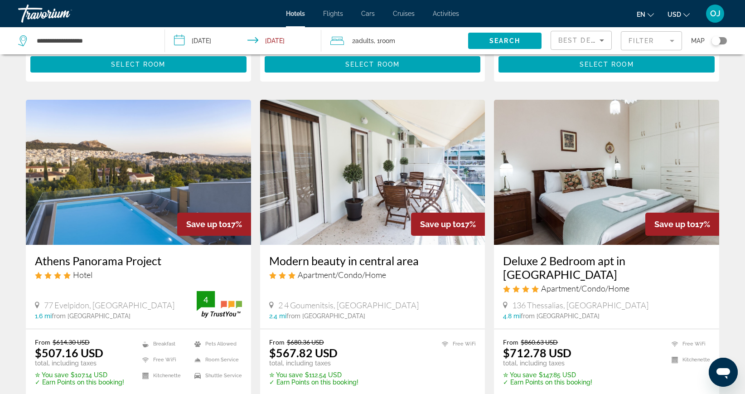
click at [143, 208] on img "Main content" at bounding box center [138, 172] width 225 height 145
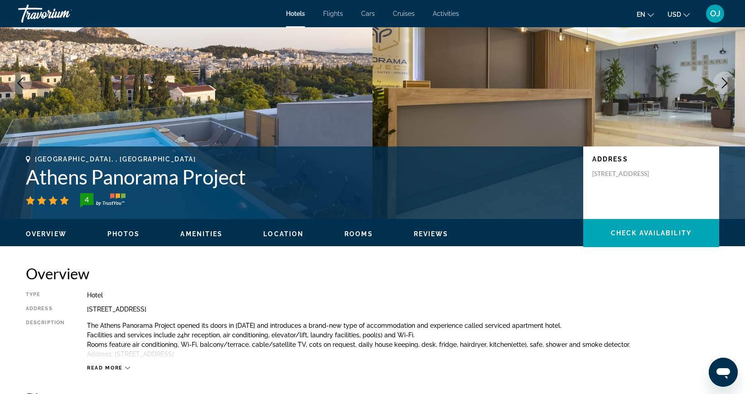
scroll to position [81, 0]
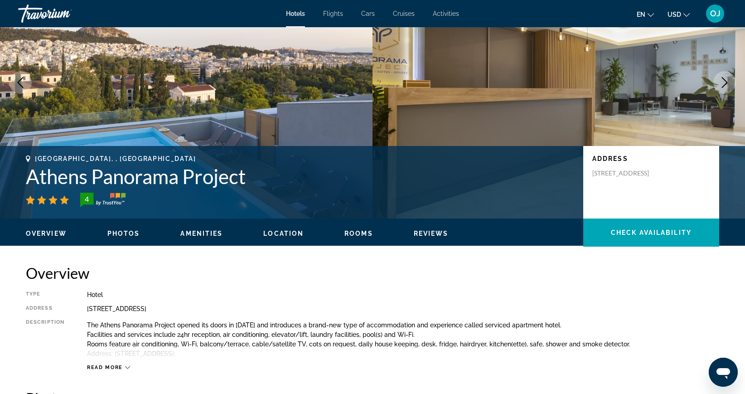
click at [194, 232] on span "Amenities" at bounding box center [201, 233] width 42 height 7
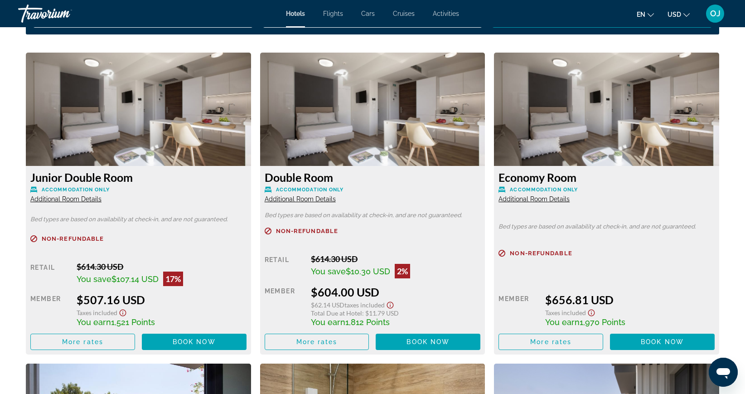
scroll to position [1215, 0]
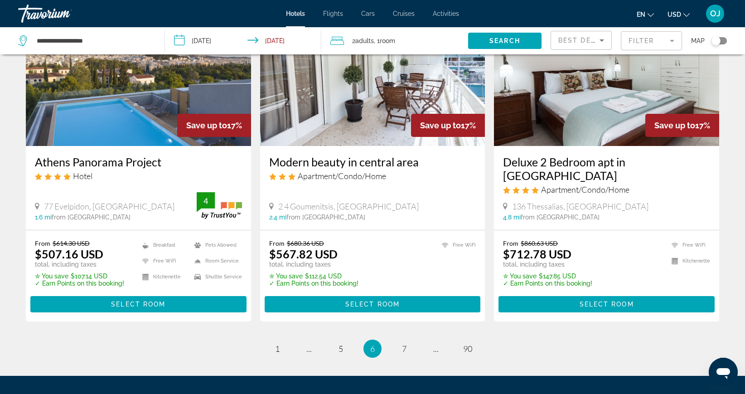
scroll to position [1095, 0]
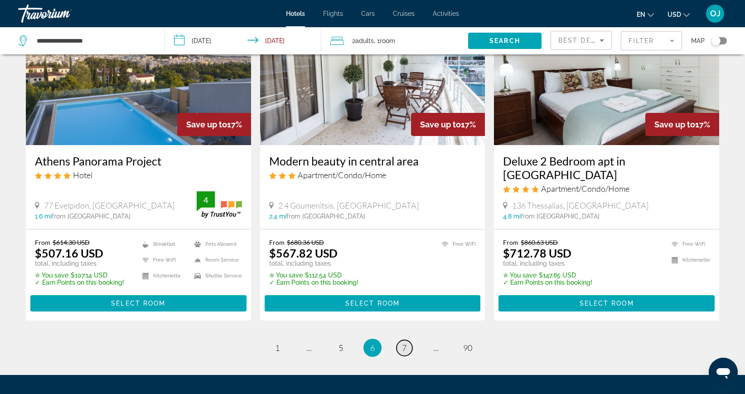
click at [405, 343] on span "7" at bounding box center [404, 348] width 5 height 10
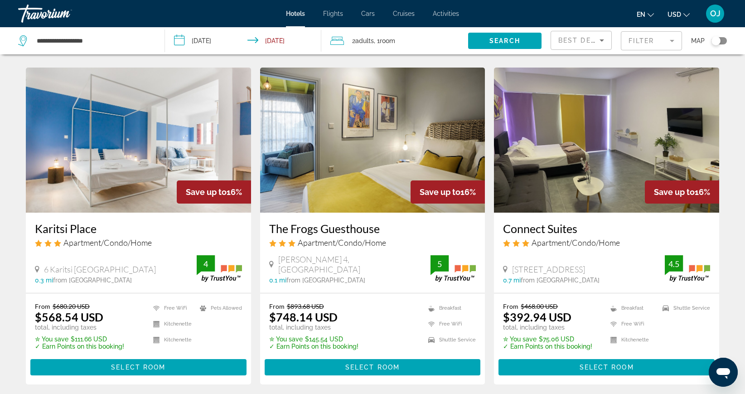
scroll to position [1033, 0]
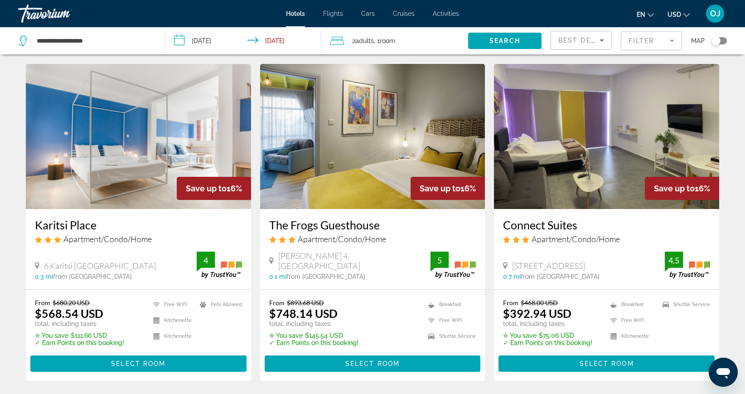
click at [138, 188] on img "Main content" at bounding box center [138, 136] width 225 height 145
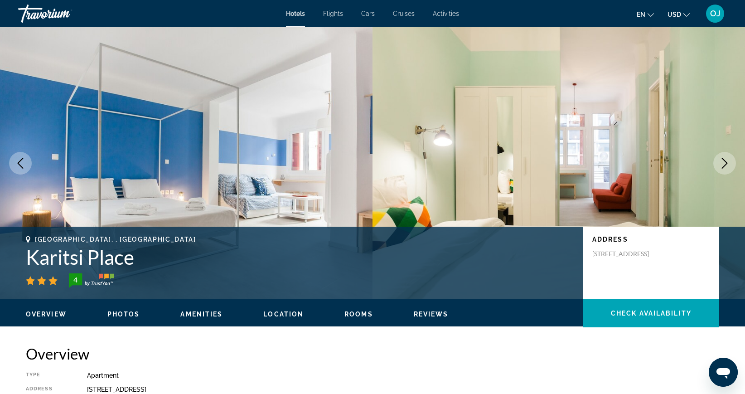
click at [727, 162] on icon "Next image" at bounding box center [725, 163] width 6 height 11
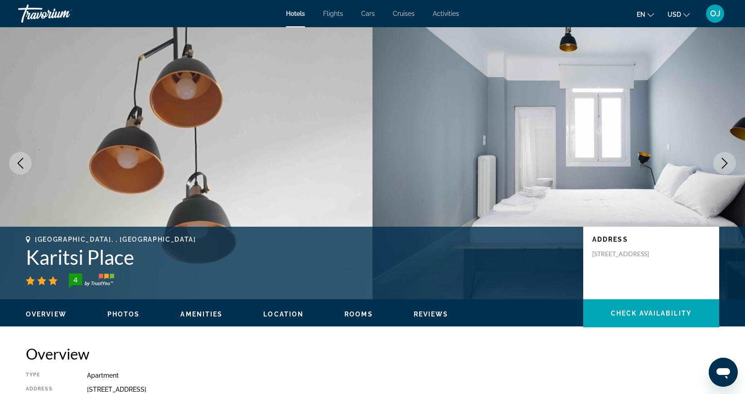
click at [722, 160] on icon "Next image" at bounding box center [724, 163] width 11 height 11
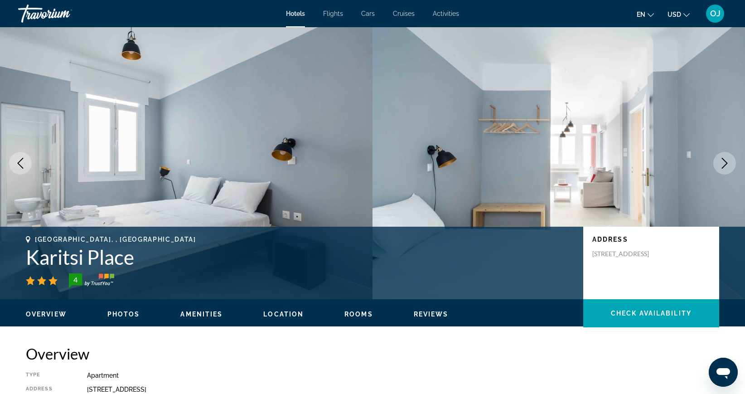
click at [722, 160] on icon "Next image" at bounding box center [724, 163] width 11 height 11
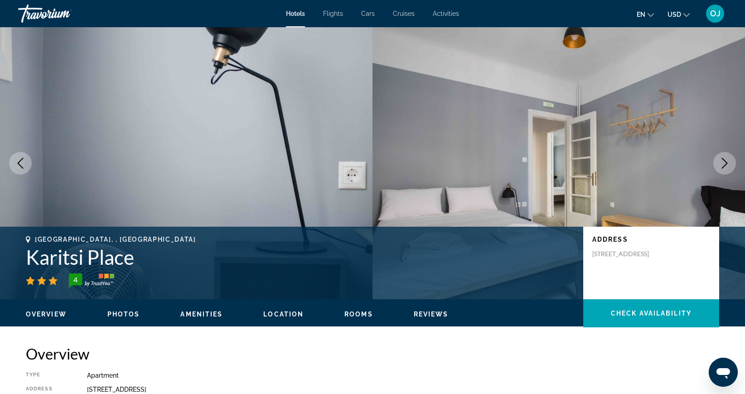
click at [722, 161] on icon "Next image" at bounding box center [724, 163] width 11 height 11
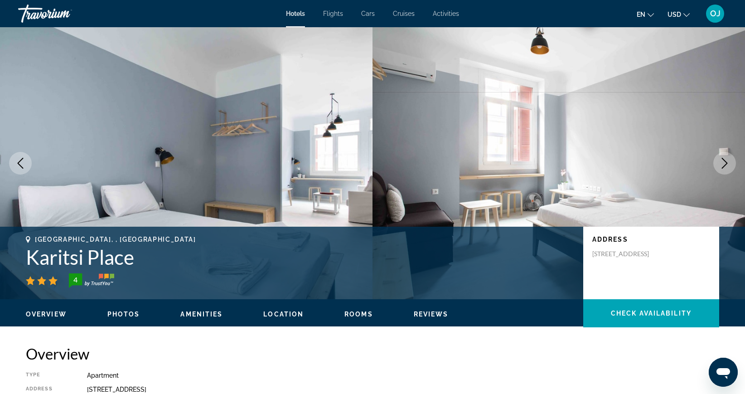
click at [722, 161] on icon "Next image" at bounding box center [724, 163] width 11 height 11
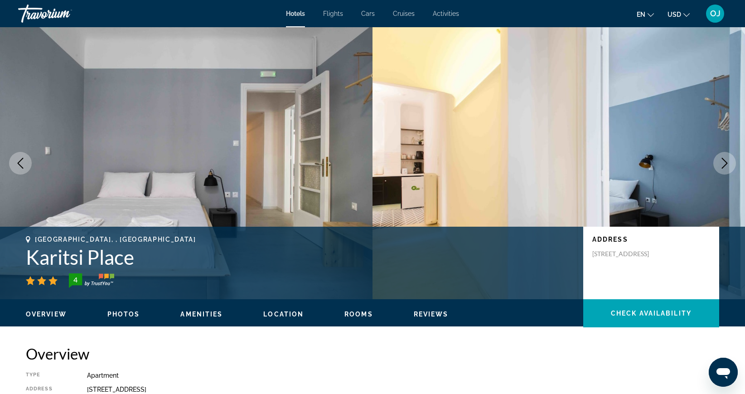
click at [722, 161] on icon "Next image" at bounding box center [724, 163] width 11 height 11
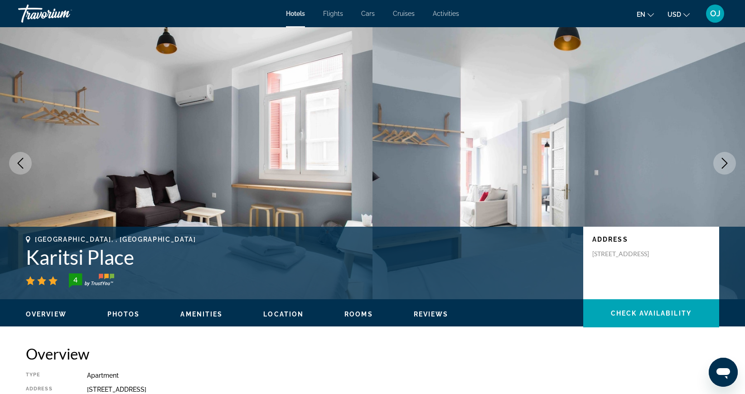
click at [722, 161] on icon "Next image" at bounding box center [724, 163] width 11 height 11
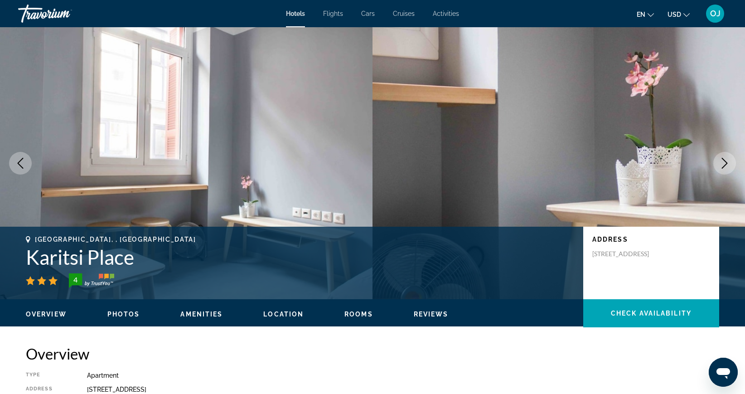
click at [722, 161] on icon "Next image" at bounding box center [724, 163] width 11 height 11
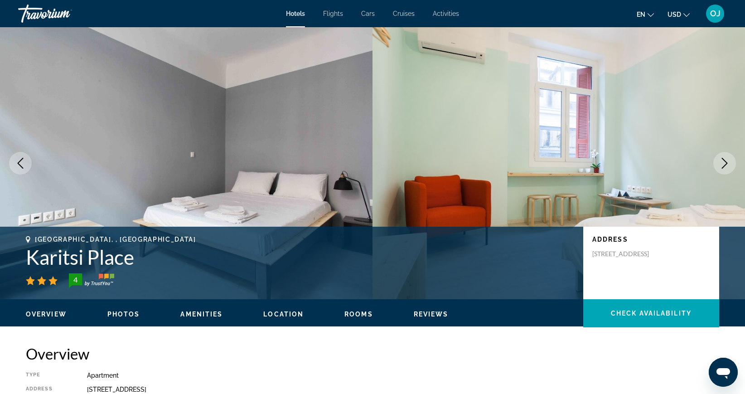
click at [722, 161] on icon "Next image" at bounding box center [724, 163] width 11 height 11
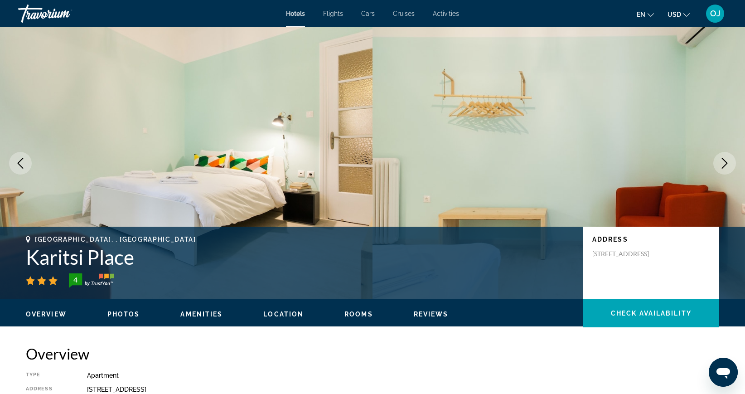
click at [722, 161] on icon "Next image" at bounding box center [724, 163] width 11 height 11
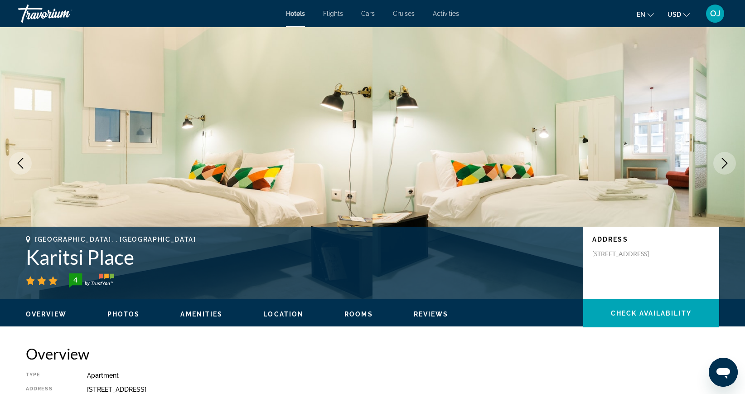
click at [722, 161] on icon "Next image" at bounding box center [724, 163] width 11 height 11
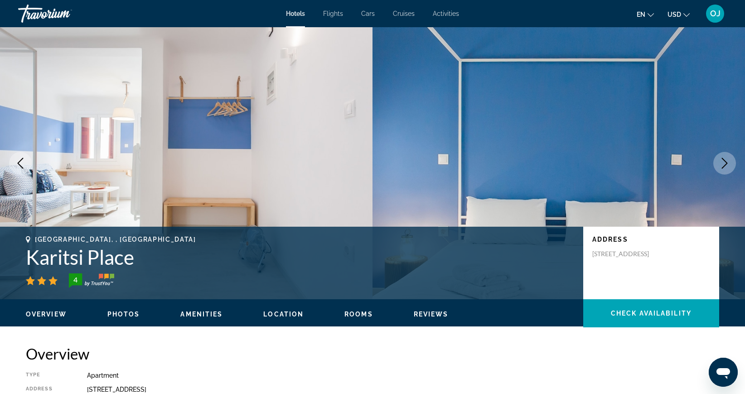
click at [722, 161] on icon "Next image" at bounding box center [724, 163] width 11 height 11
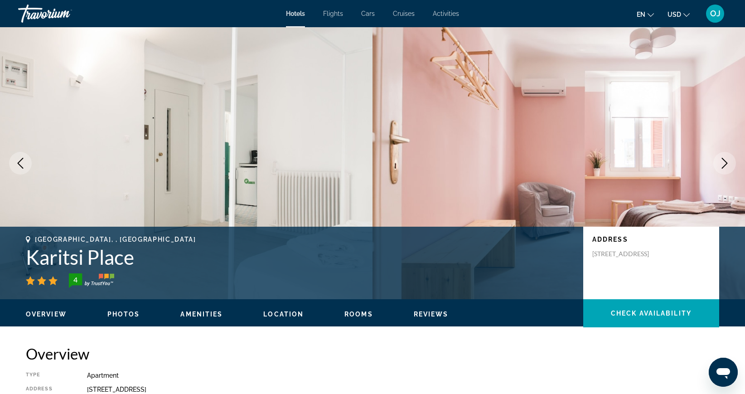
click at [722, 161] on icon "Next image" at bounding box center [724, 163] width 11 height 11
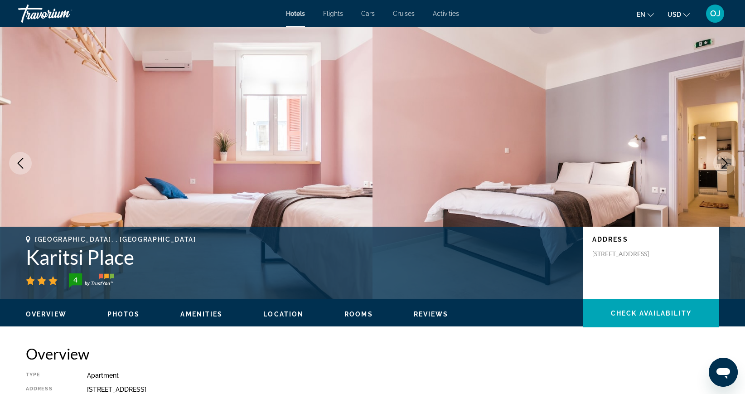
click at [722, 161] on icon "Next image" at bounding box center [724, 163] width 11 height 11
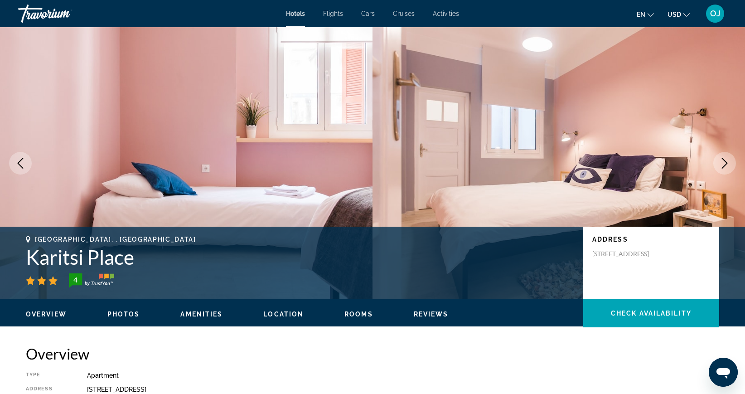
click at [722, 161] on icon "Next image" at bounding box center [724, 163] width 11 height 11
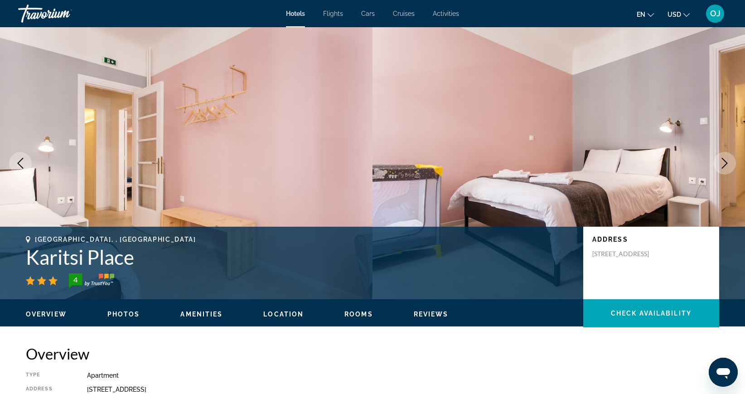
click at [722, 161] on icon "Next image" at bounding box center [724, 163] width 11 height 11
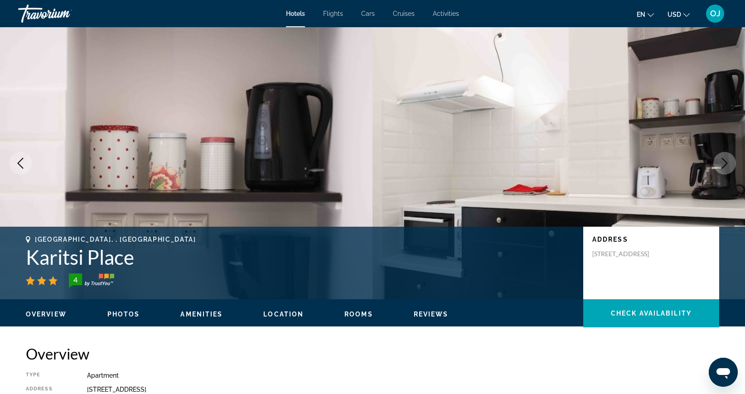
click at [722, 161] on icon "Next image" at bounding box center [724, 163] width 11 height 11
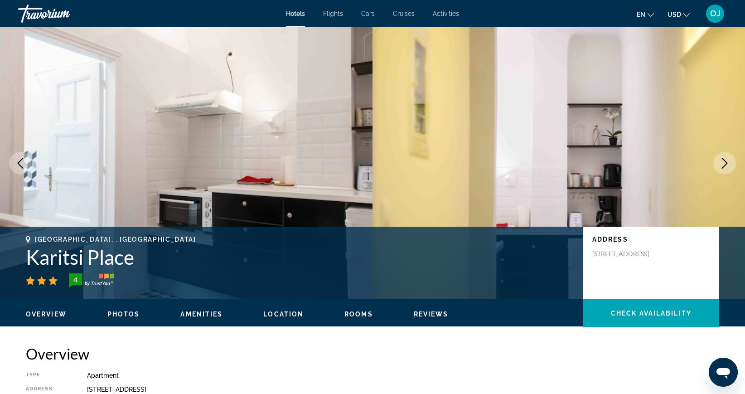
click at [722, 161] on icon "Next image" at bounding box center [724, 163] width 11 height 11
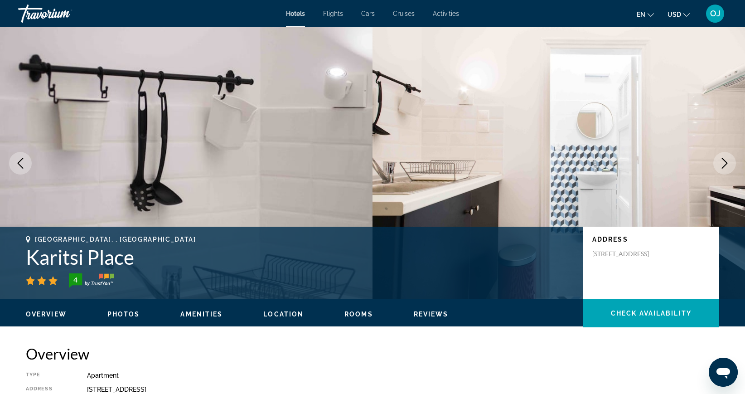
click at [722, 161] on icon "Next image" at bounding box center [724, 163] width 11 height 11
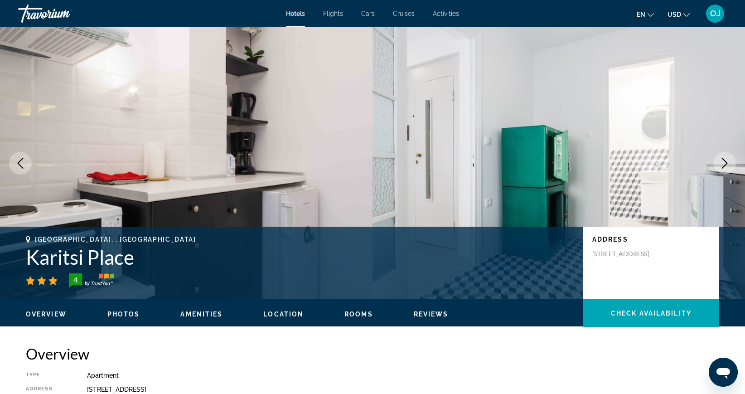
click at [722, 161] on icon "Next image" at bounding box center [724, 163] width 11 height 11
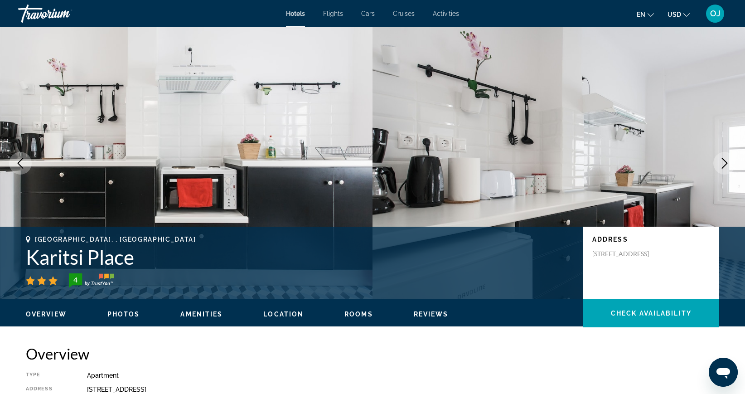
click at [722, 161] on icon "Next image" at bounding box center [724, 163] width 11 height 11
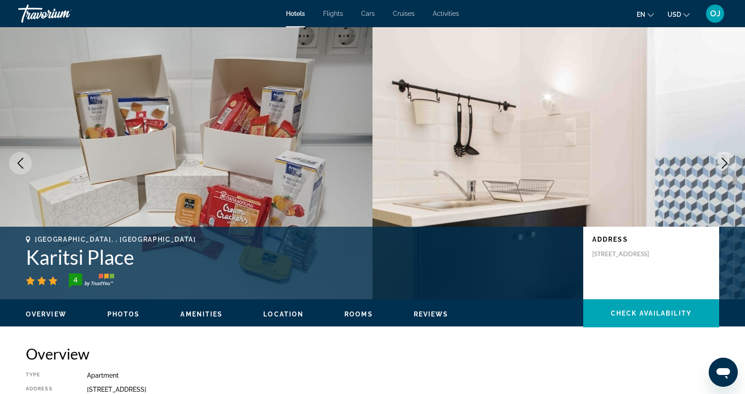
click at [722, 161] on icon "Next image" at bounding box center [724, 163] width 11 height 11
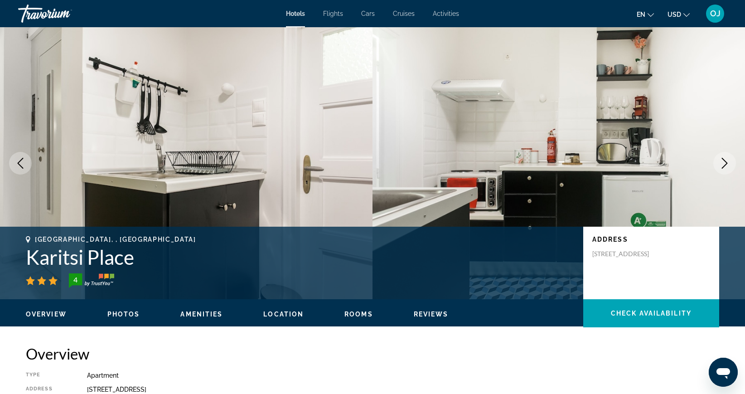
click at [722, 161] on icon "Next image" at bounding box center [724, 163] width 11 height 11
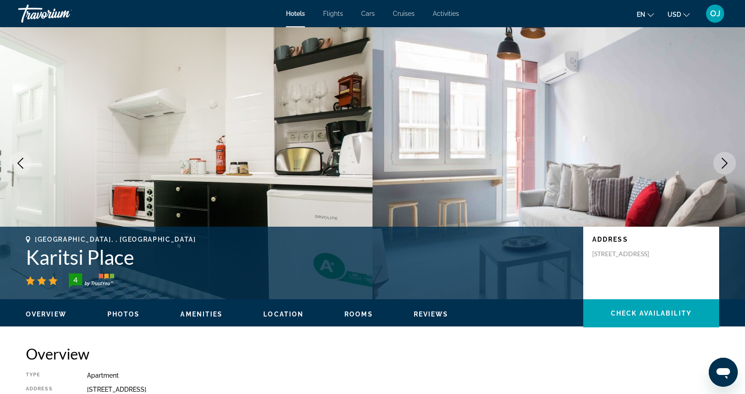
click at [722, 161] on icon "Next image" at bounding box center [724, 163] width 11 height 11
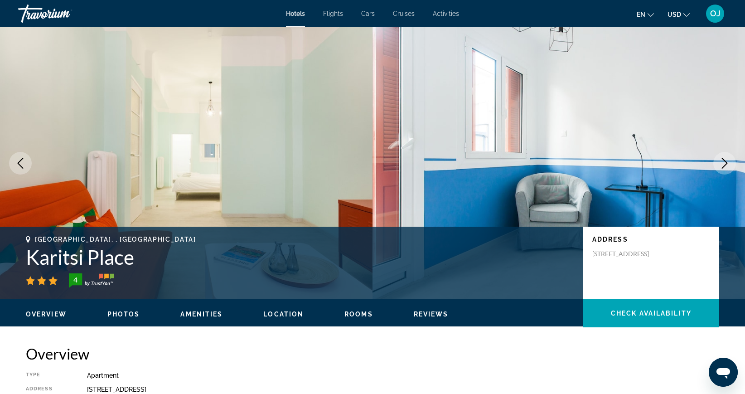
click at [722, 161] on icon "Next image" at bounding box center [724, 163] width 11 height 11
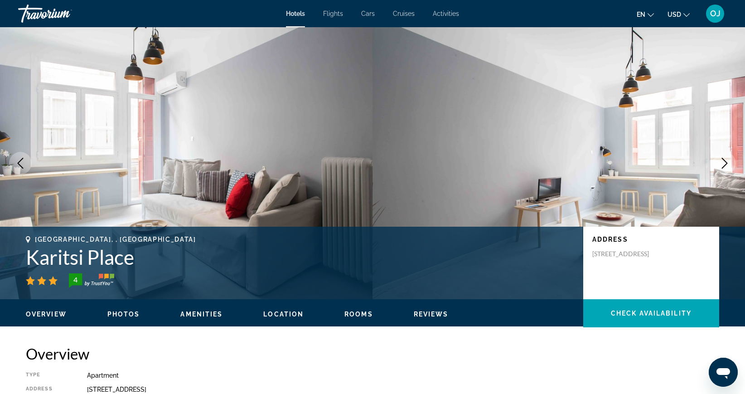
click at [722, 161] on icon "Next image" at bounding box center [724, 163] width 11 height 11
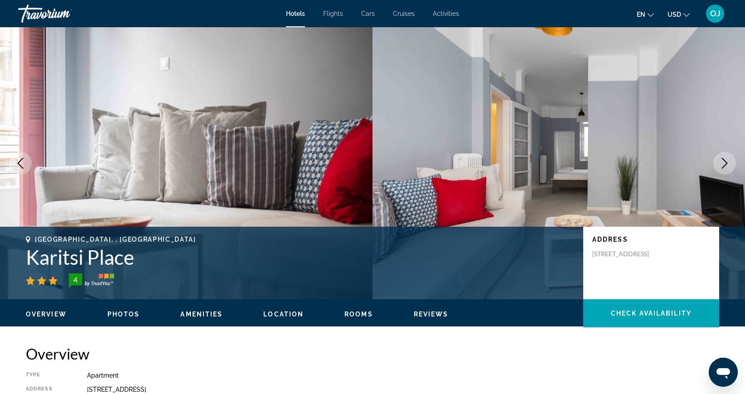
click at [722, 161] on icon "Next image" at bounding box center [724, 163] width 11 height 11
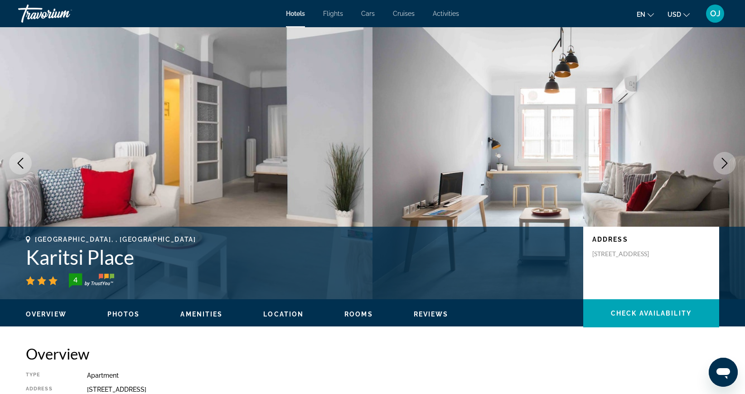
click at [722, 161] on icon "Next image" at bounding box center [724, 163] width 11 height 11
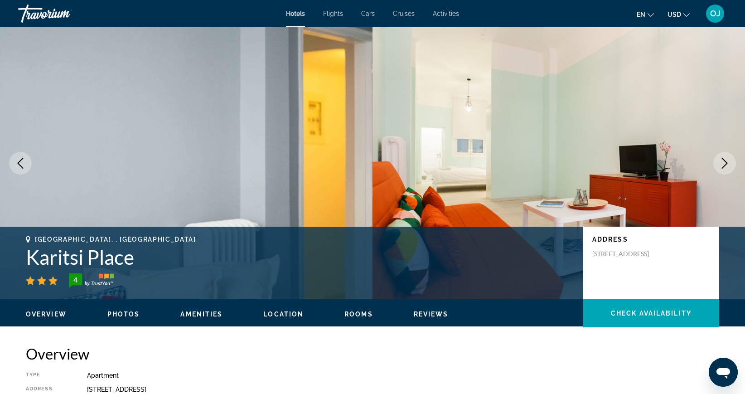
click at [722, 161] on icon "Next image" at bounding box center [724, 163] width 11 height 11
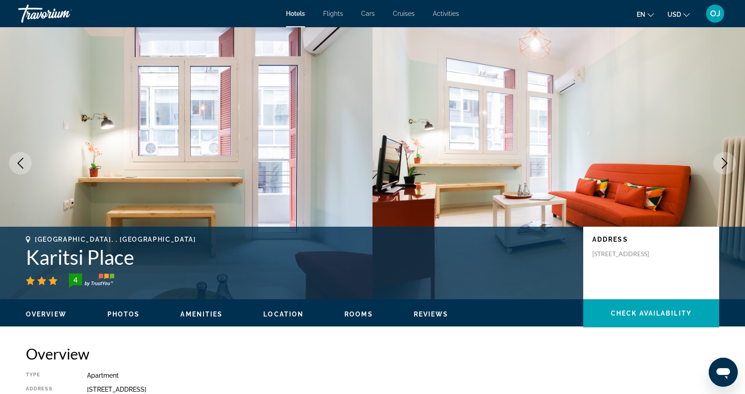
click at [722, 161] on icon "Next image" at bounding box center [724, 163] width 11 height 11
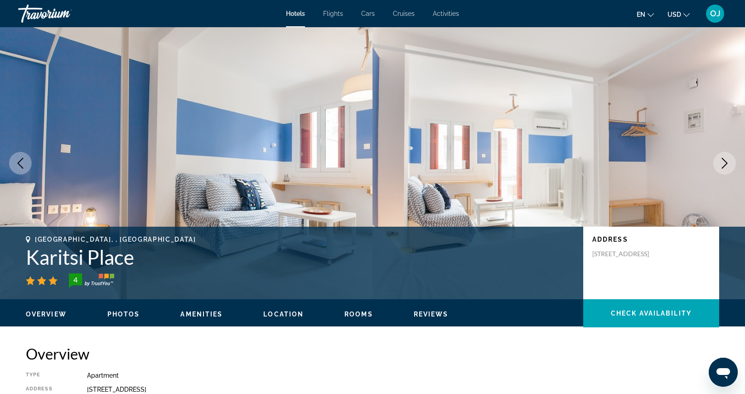
click at [722, 161] on icon "Next image" at bounding box center [724, 163] width 11 height 11
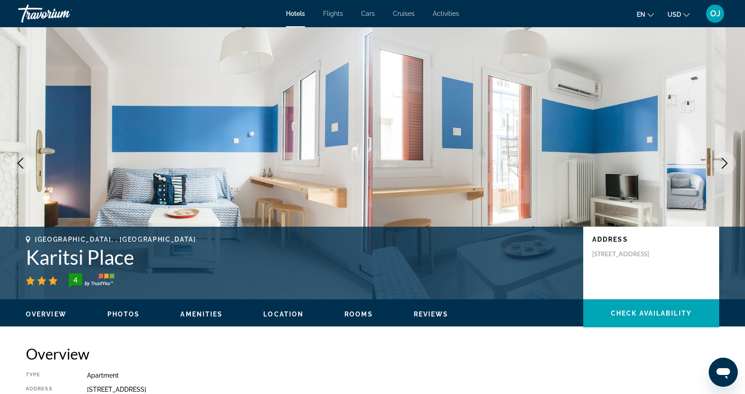
click at [722, 161] on icon "Next image" at bounding box center [724, 163] width 11 height 11
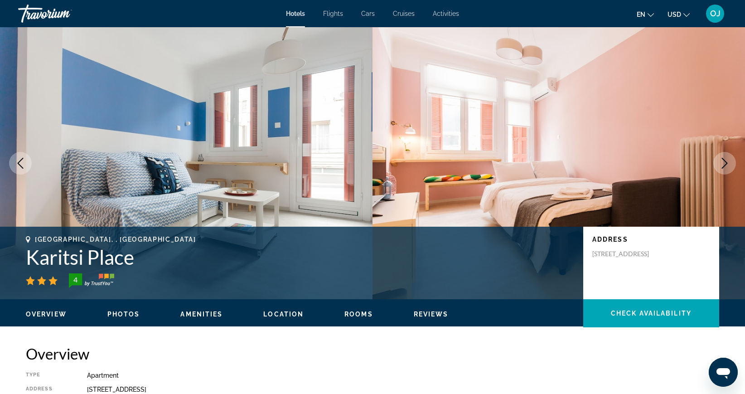
click at [722, 161] on icon "Next image" at bounding box center [724, 163] width 11 height 11
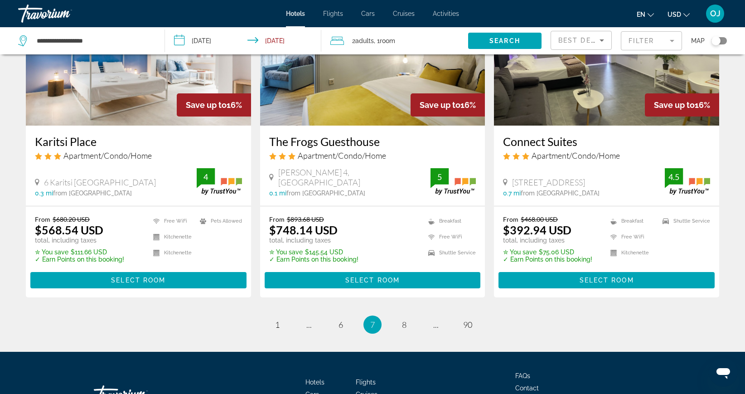
scroll to position [1118, 0]
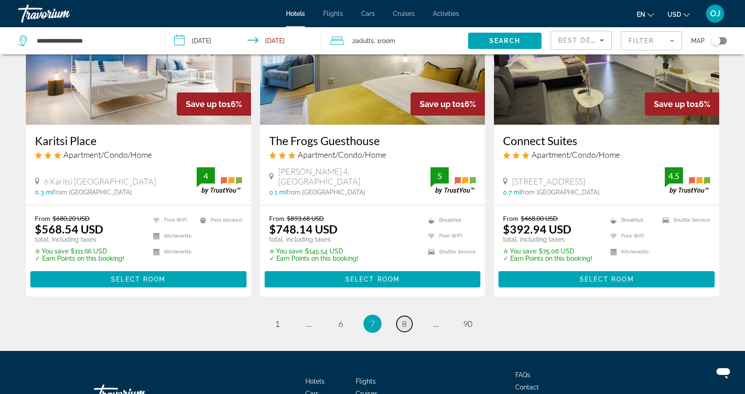
click at [402, 323] on span "8" at bounding box center [404, 324] width 5 height 10
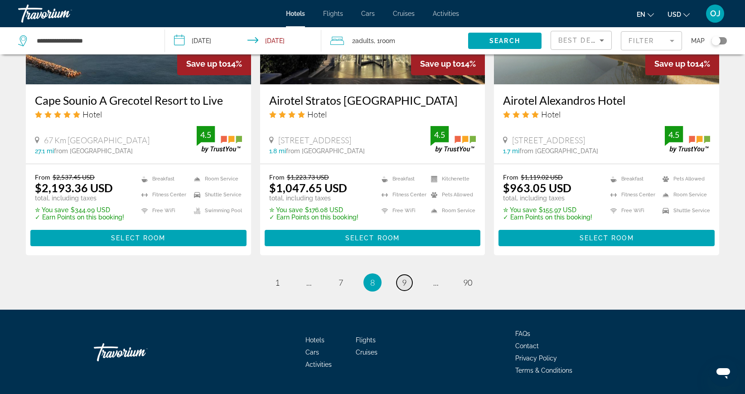
scroll to position [1191, 0]
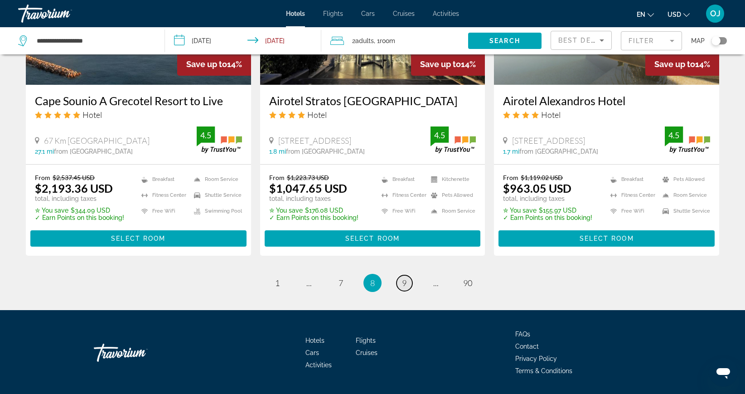
click at [402, 278] on span "9" at bounding box center [404, 283] width 5 height 10
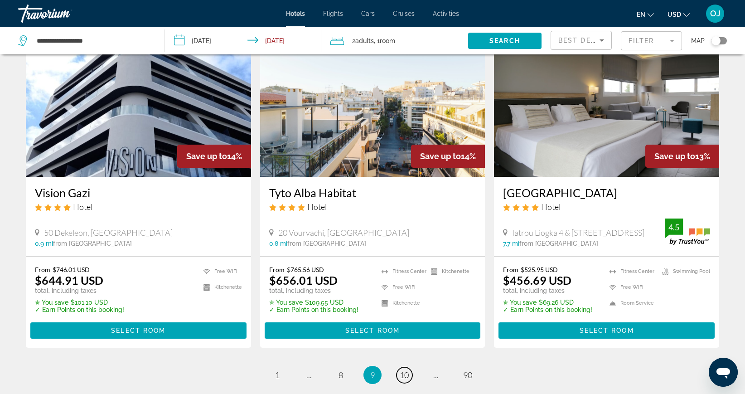
scroll to position [1064, 0]
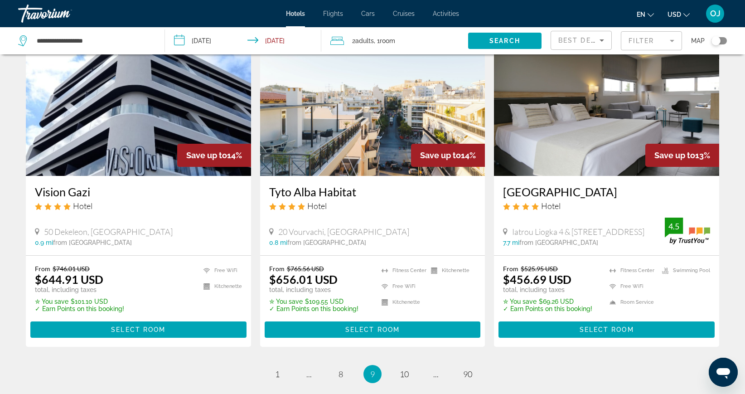
click at [584, 159] on img "Main content" at bounding box center [606, 103] width 225 height 145
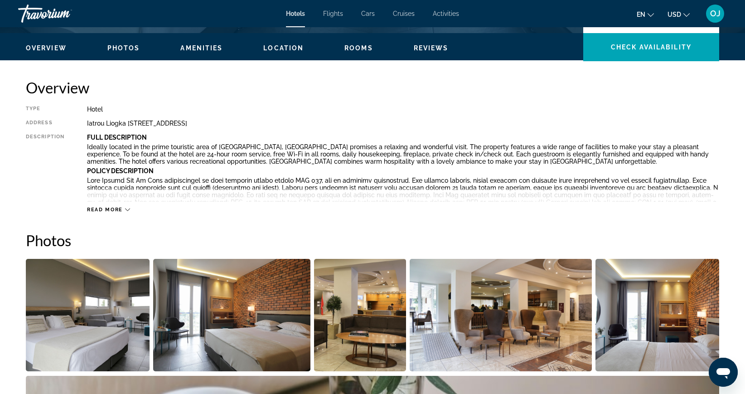
scroll to position [281, 0]
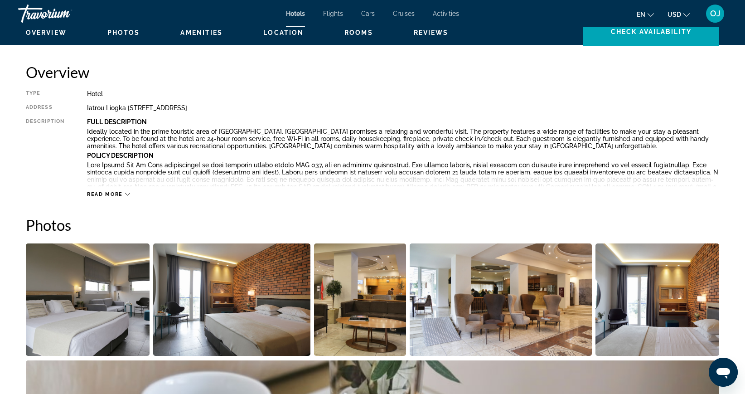
click at [126, 194] on icon "Main content" at bounding box center [127, 194] width 5 height 5
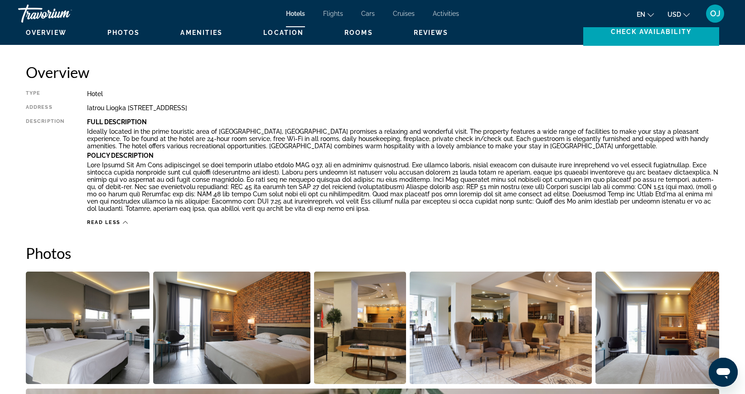
click at [276, 29] on span "Location" at bounding box center [283, 32] width 40 height 7
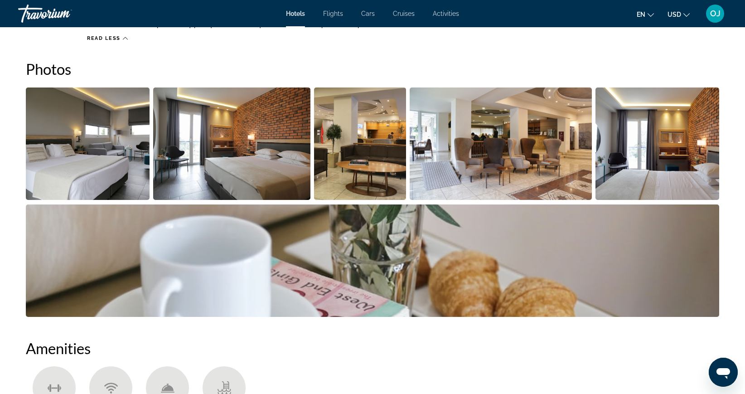
scroll to position [452, 0]
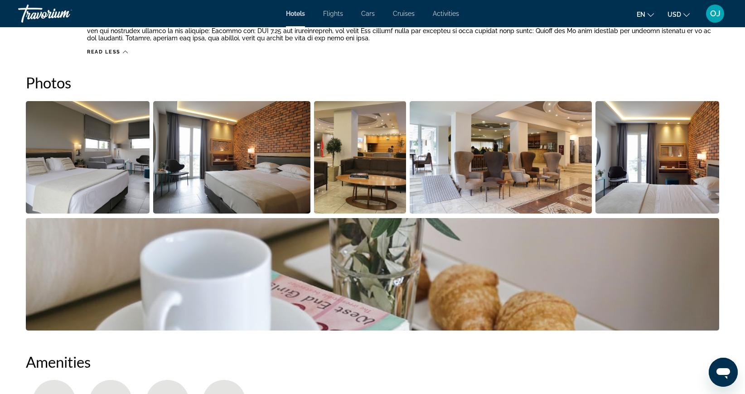
click at [78, 155] on img "Open full-screen image slider" at bounding box center [88, 157] width 124 height 112
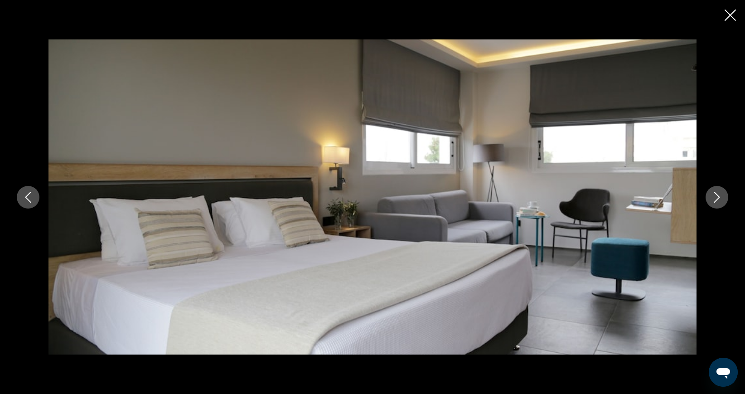
click at [722, 199] on icon "Next image" at bounding box center [717, 197] width 11 height 11
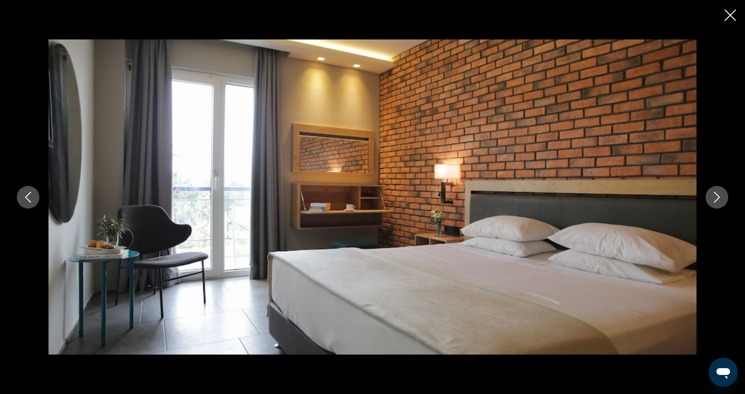
click at [720, 199] on icon "Next image" at bounding box center [717, 197] width 11 height 11
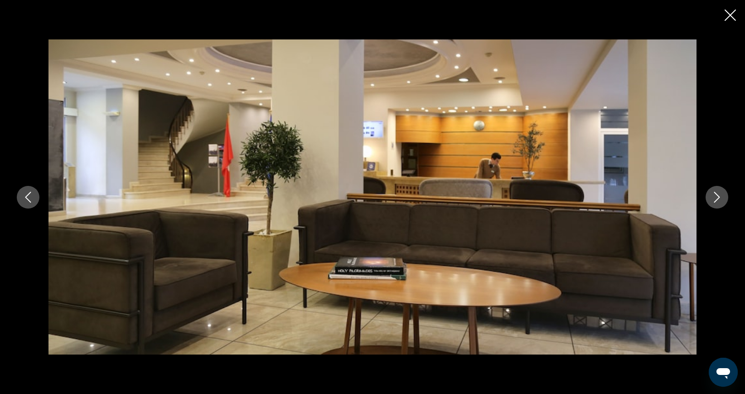
click at [720, 199] on icon "Next image" at bounding box center [717, 197] width 11 height 11
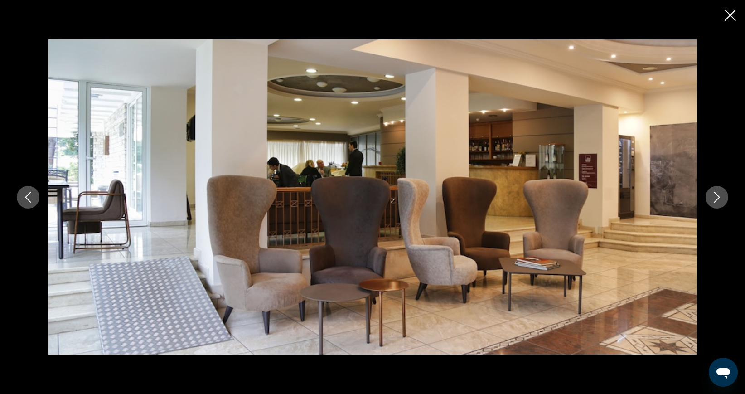
click at [720, 199] on icon "Next image" at bounding box center [717, 197] width 11 height 11
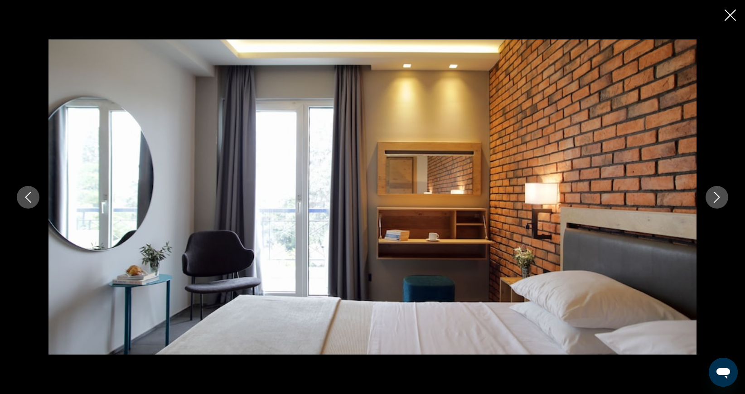
click at [720, 199] on icon "Next image" at bounding box center [717, 197] width 11 height 11
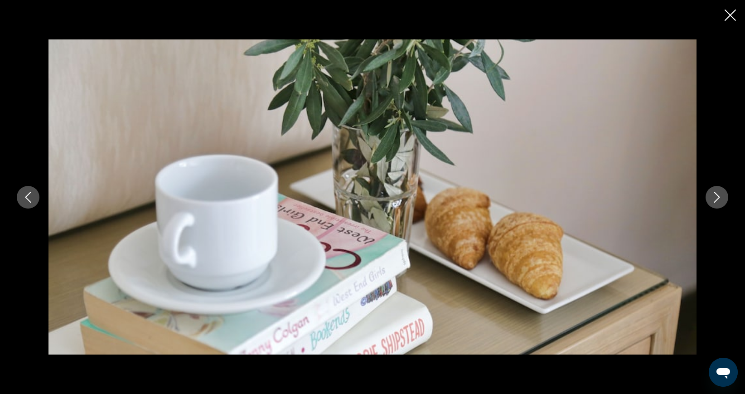
click at [720, 199] on icon "Next image" at bounding box center [717, 197] width 11 height 11
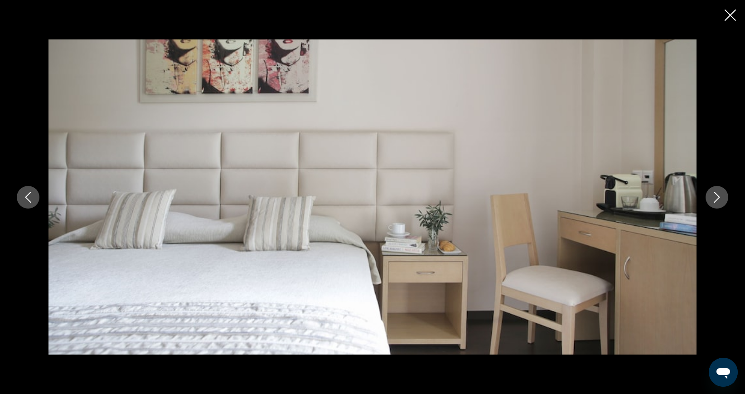
click at [720, 199] on icon "Next image" at bounding box center [717, 197] width 11 height 11
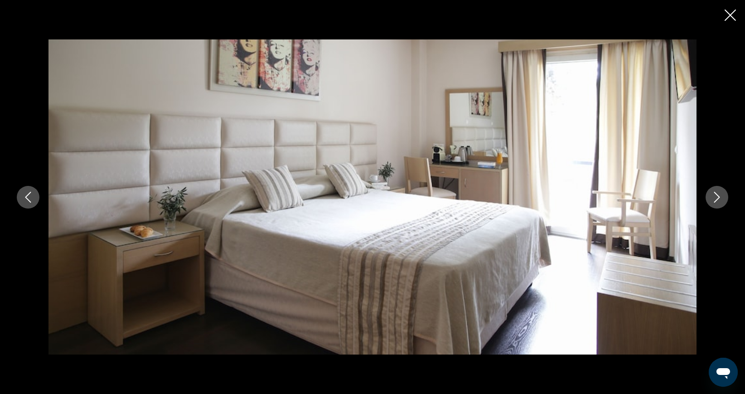
click at [720, 199] on icon "Next image" at bounding box center [717, 197] width 11 height 11
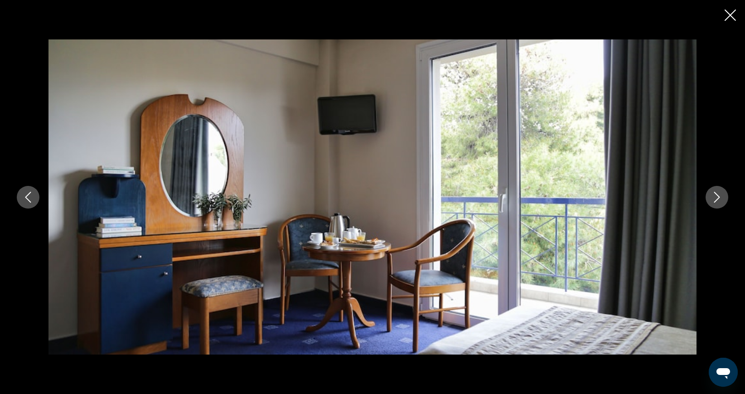
click at [720, 199] on icon "Next image" at bounding box center [717, 197] width 11 height 11
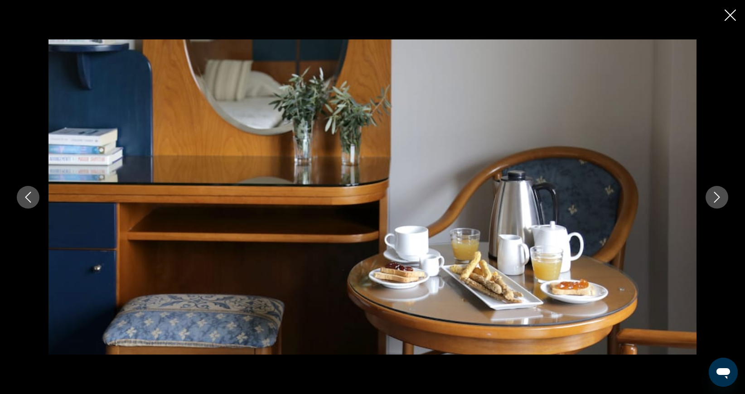
click at [720, 199] on icon "Next image" at bounding box center [717, 197] width 11 height 11
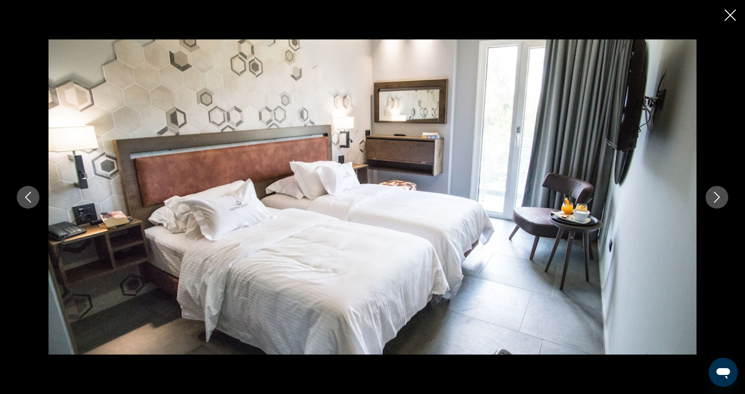
click at [720, 199] on icon "Next image" at bounding box center [717, 197] width 11 height 11
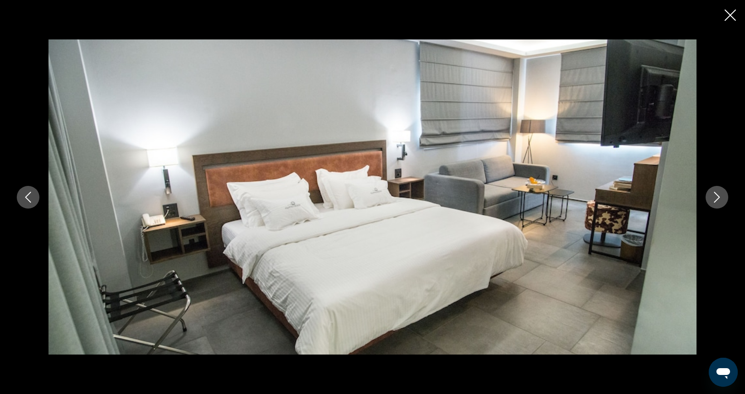
click at [720, 199] on icon "Next image" at bounding box center [717, 197] width 11 height 11
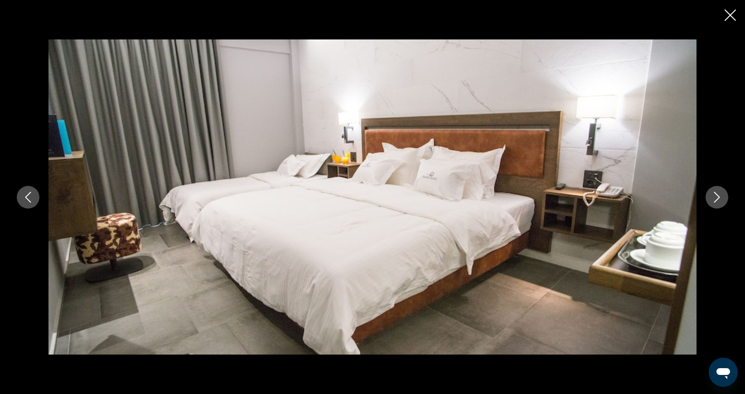
click at [720, 199] on icon "Next image" at bounding box center [717, 197] width 11 height 11
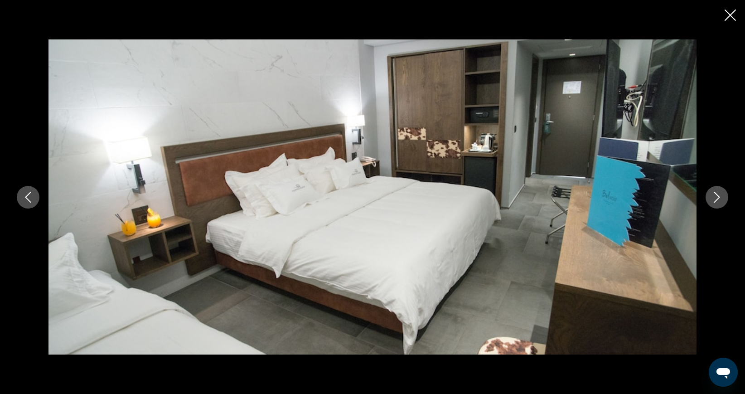
click at [720, 199] on icon "Next image" at bounding box center [717, 197] width 11 height 11
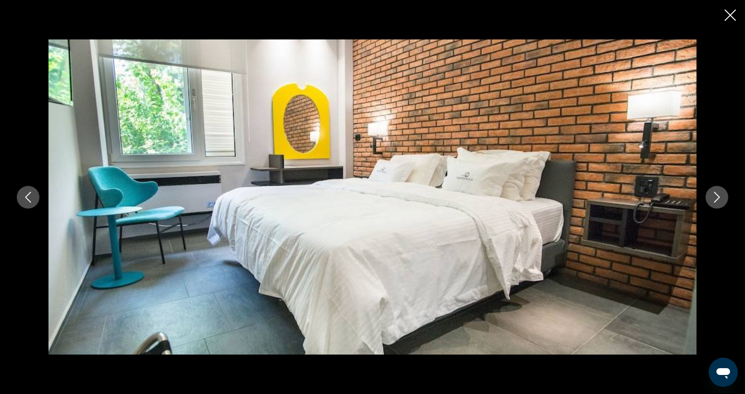
click at [720, 199] on icon "Next image" at bounding box center [717, 197] width 11 height 11
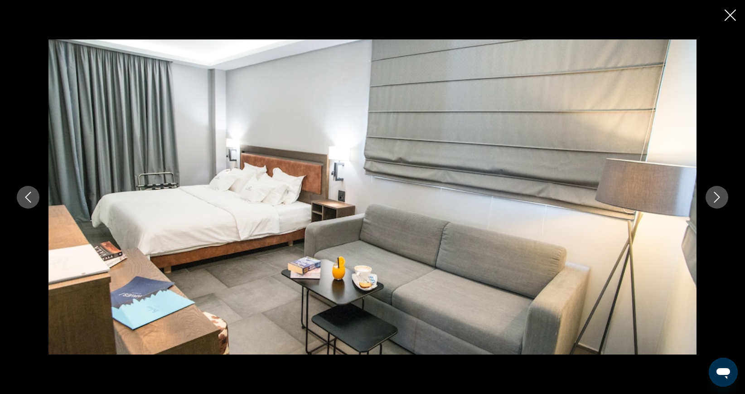
click at [720, 199] on icon "Next image" at bounding box center [717, 197] width 11 height 11
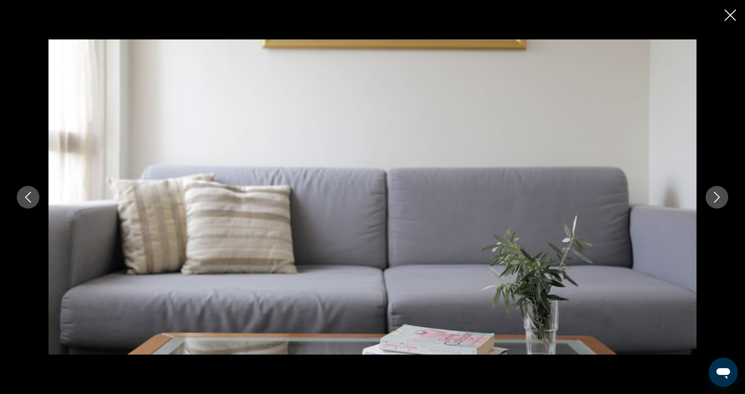
click at [720, 199] on icon "Next image" at bounding box center [717, 197] width 11 height 11
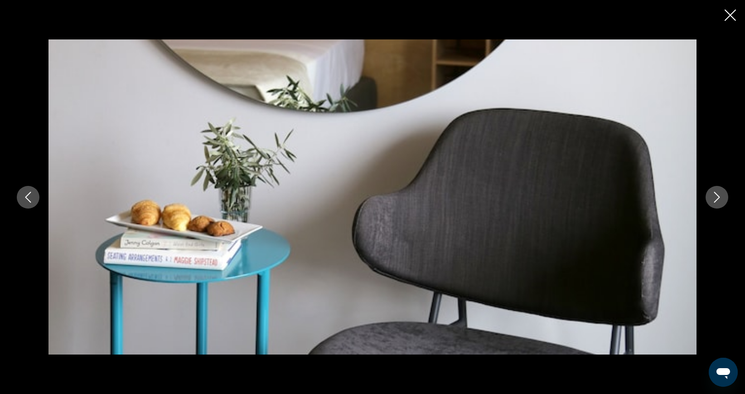
click at [720, 199] on icon "Next image" at bounding box center [717, 197] width 11 height 11
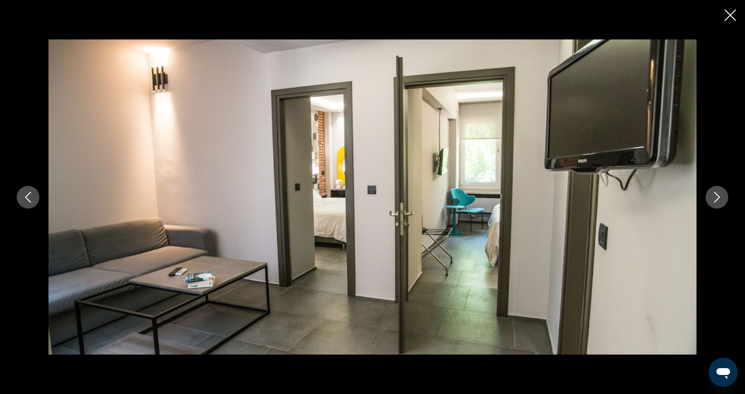
click at [720, 199] on icon "Next image" at bounding box center [717, 197] width 11 height 11
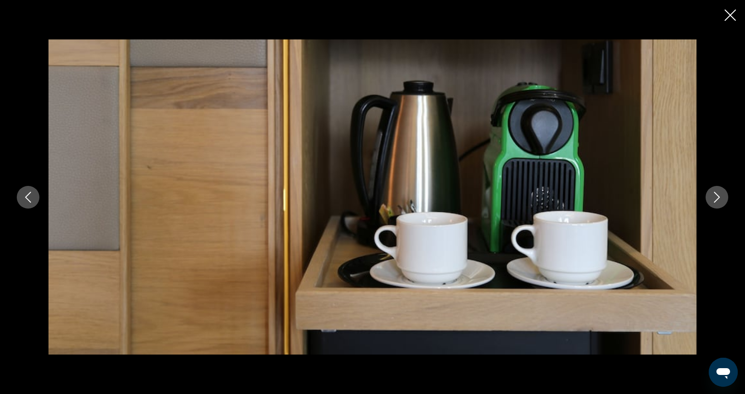
click at [720, 199] on icon "Next image" at bounding box center [717, 197] width 11 height 11
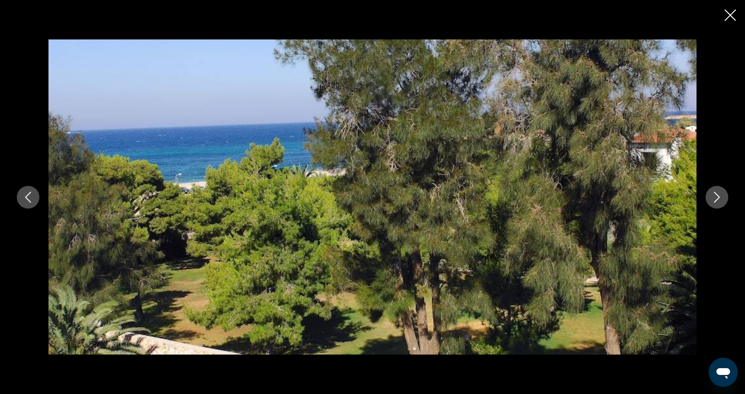
click at [720, 199] on icon "Next image" at bounding box center [717, 197] width 11 height 11
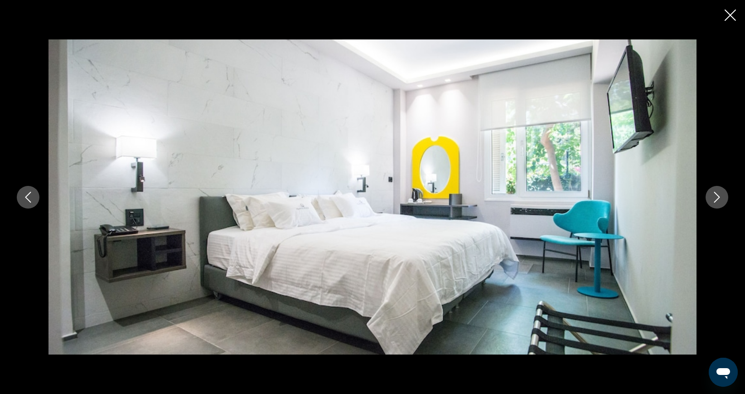
click at [720, 199] on icon "Next image" at bounding box center [717, 197] width 11 height 11
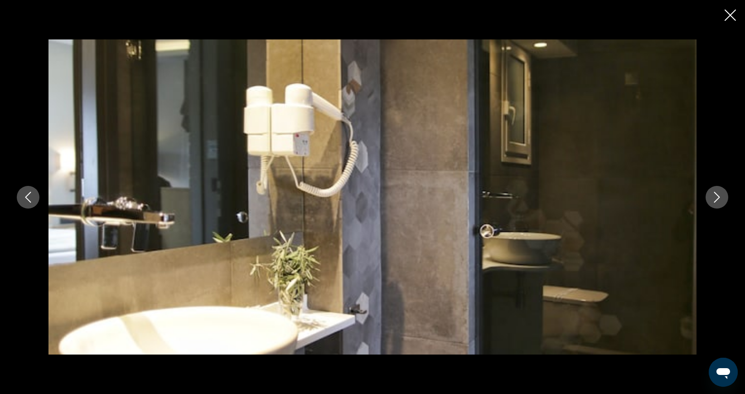
click at [718, 197] on icon "Next image" at bounding box center [717, 197] width 11 height 11
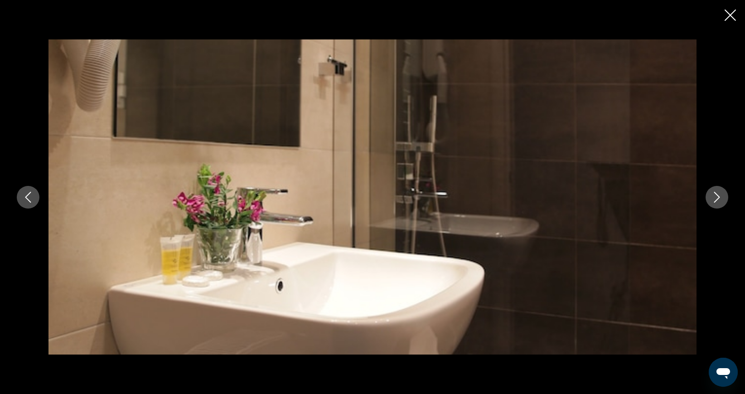
click at [719, 193] on icon "Next image" at bounding box center [717, 197] width 11 height 11
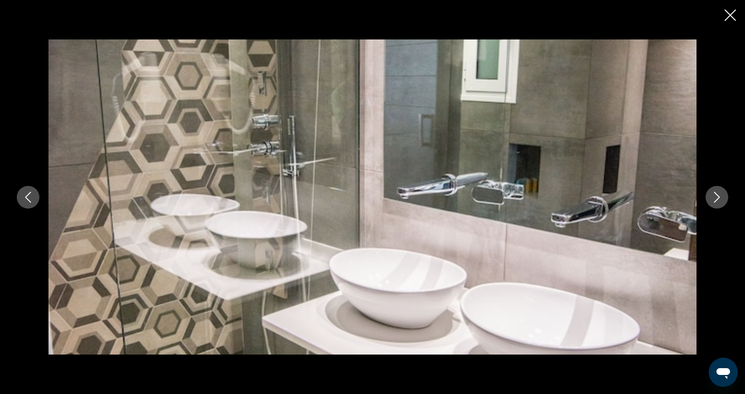
click at [717, 194] on icon "Next image" at bounding box center [717, 197] width 6 height 11
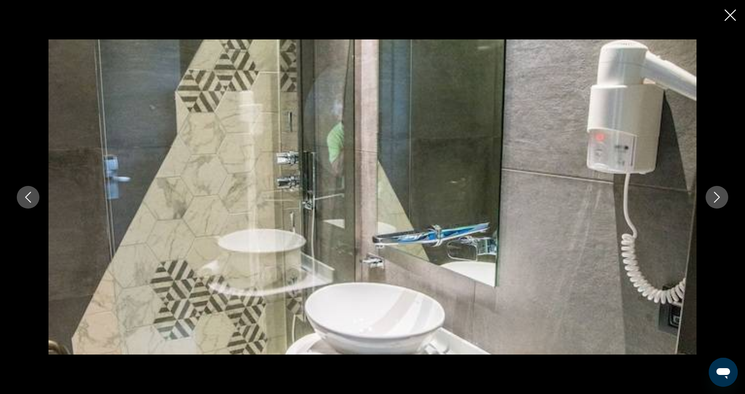
click at [717, 194] on icon "Next image" at bounding box center [717, 197] width 6 height 11
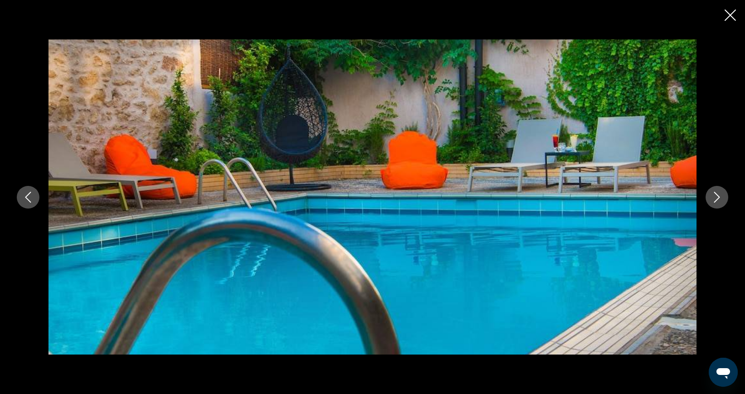
click at [717, 194] on icon "Next image" at bounding box center [717, 197] width 6 height 11
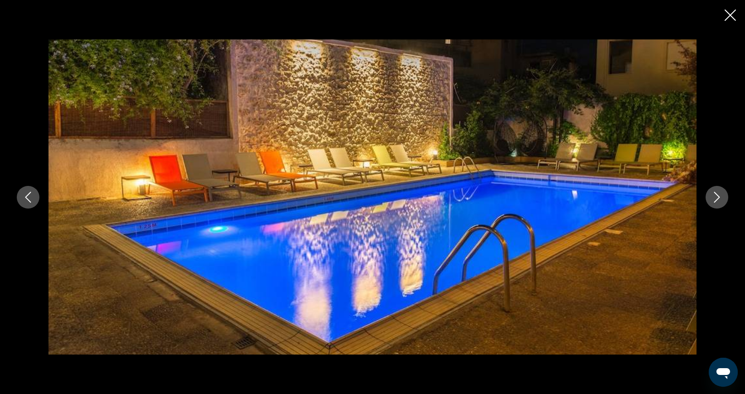
click at [717, 194] on icon "Next image" at bounding box center [717, 197] width 6 height 11
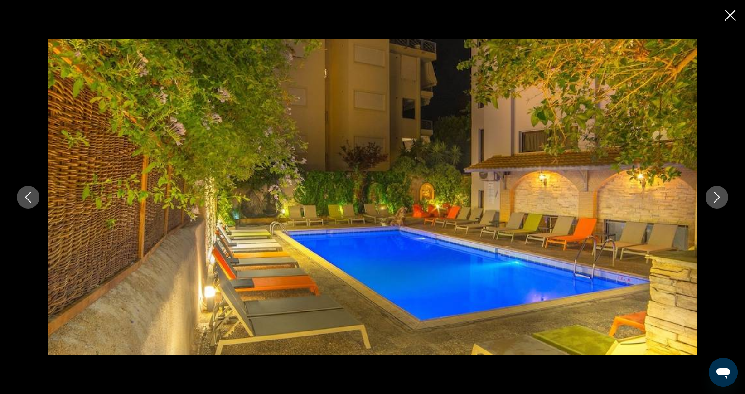
click at [717, 194] on icon "Next image" at bounding box center [717, 197] width 6 height 11
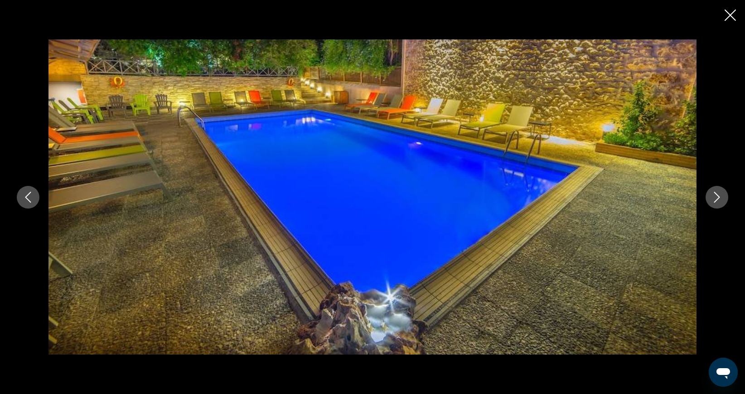
click at [717, 194] on icon "Next image" at bounding box center [717, 197] width 6 height 11
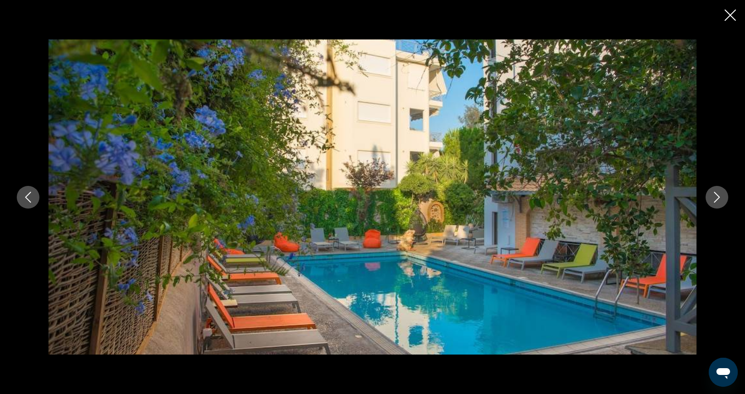
click at [720, 194] on icon "Next image" at bounding box center [717, 197] width 11 height 11
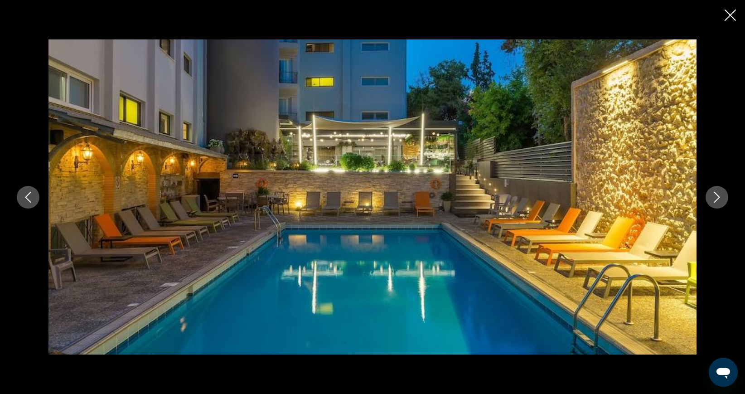
click at [719, 194] on icon "Next image" at bounding box center [717, 197] width 11 height 11
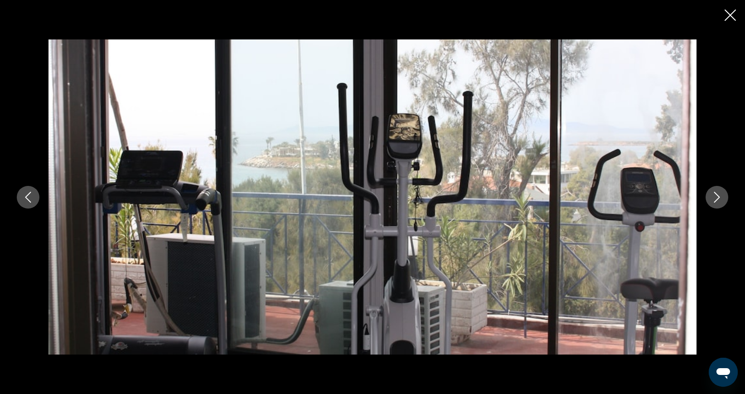
click at [718, 194] on icon "Next image" at bounding box center [717, 197] width 11 height 11
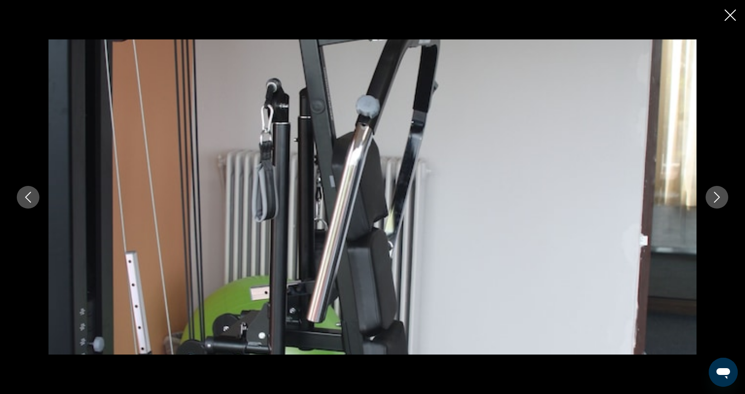
click at [718, 194] on icon "Next image" at bounding box center [717, 197] width 11 height 11
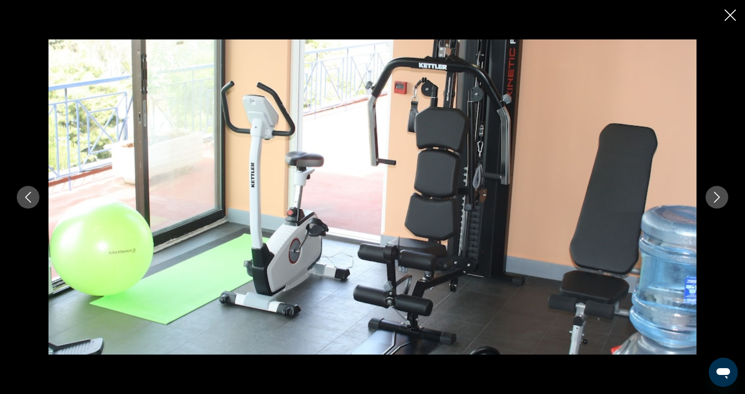
click at [718, 194] on icon "Next image" at bounding box center [717, 197] width 11 height 11
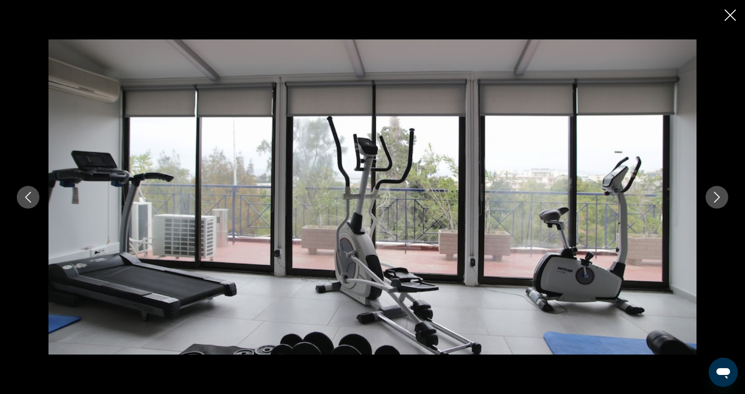
click at [718, 194] on icon "Next image" at bounding box center [717, 197] width 11 height 11
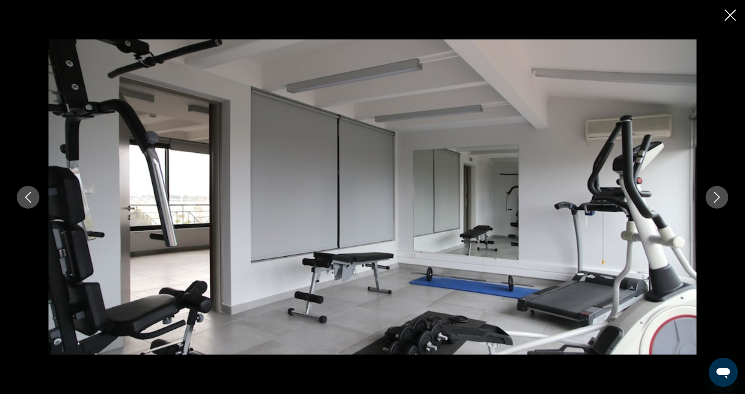
click at [718, 194] on icon "Next image" at bounding box center [717, 197] width 11 height 11
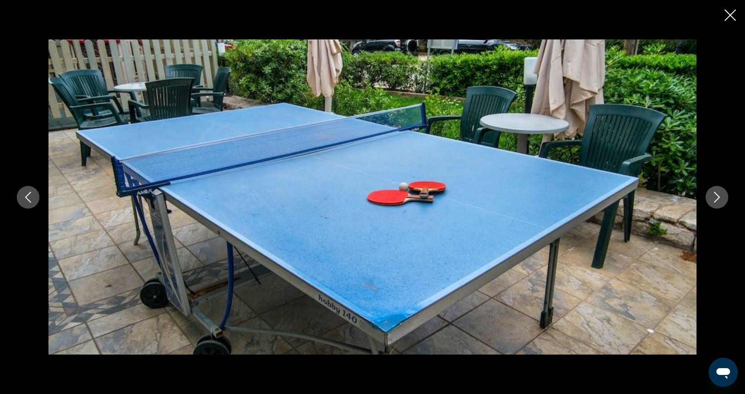
click at [718, 194] on icon "Next image" at bounding box center [717, 197] width 11 height 11
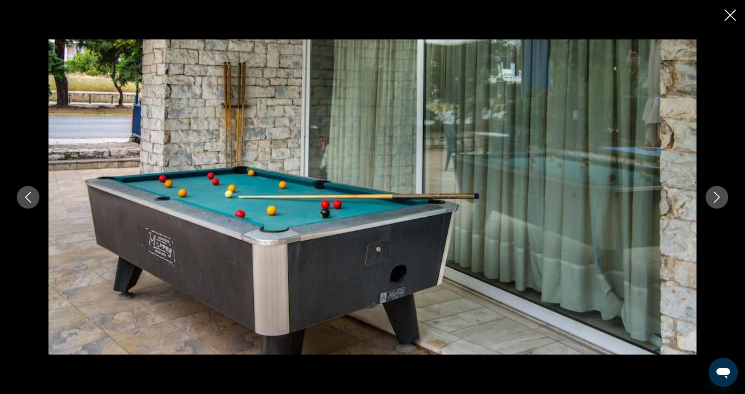
click at [718, 194] on icon "Next image" at bounding box center [717, 197] width 11 height 11
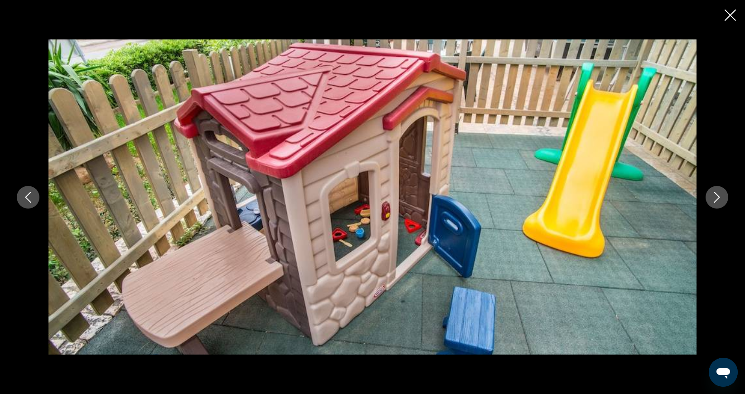
click at [718, 194] on icon "Next image" at bounding box center [717, 197] width 11 height 11
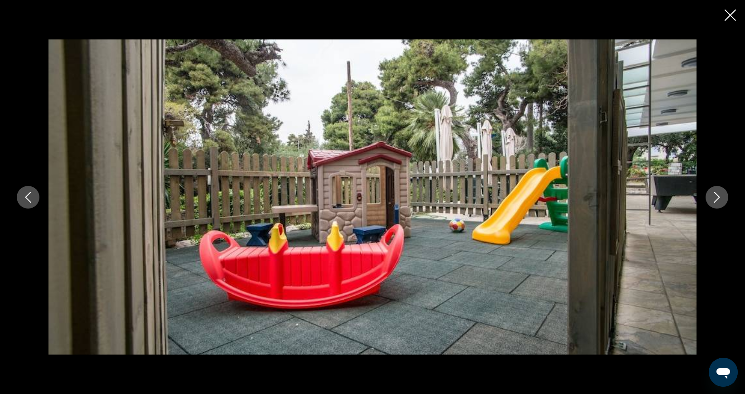
click at [718, 194] on icon "Next image" at bounding box center [717, 197] width 11 height 11
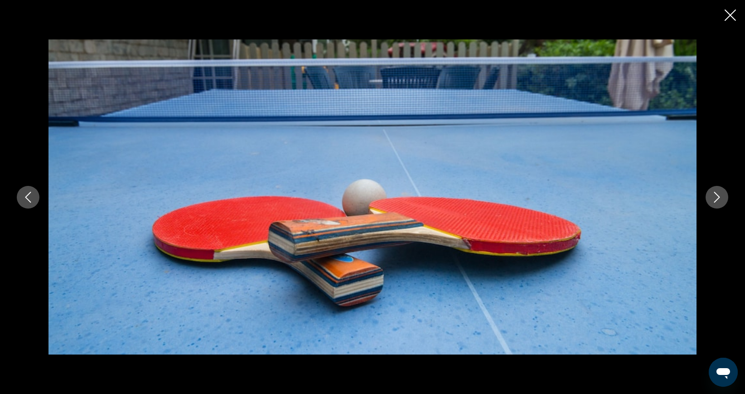
click at [718, 194] on icon "Next image" at bounding box center [717, 197] width 11 height 11
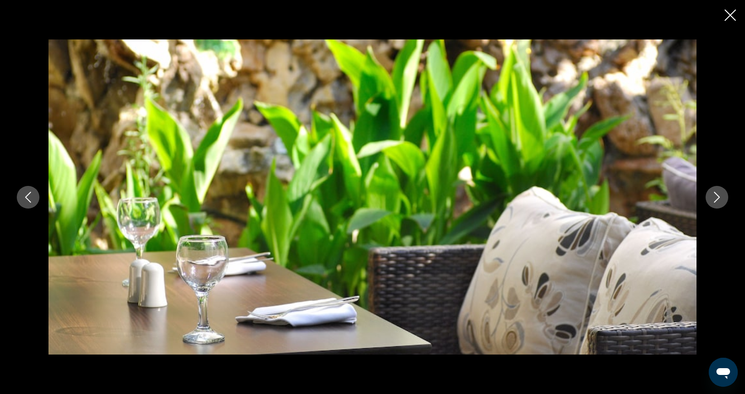
click at [718, 194] on icon "Next image" at bounding box center [717, 197] width 11 height 11
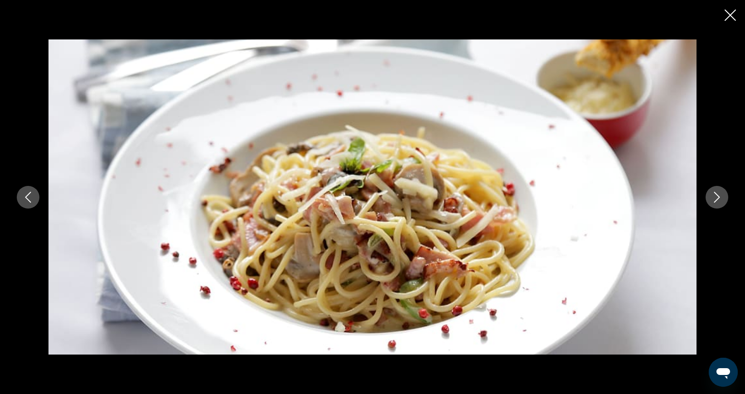
click at [718, 194] on icon "Next image" at bounding box center [717, 197] width 11 height 11
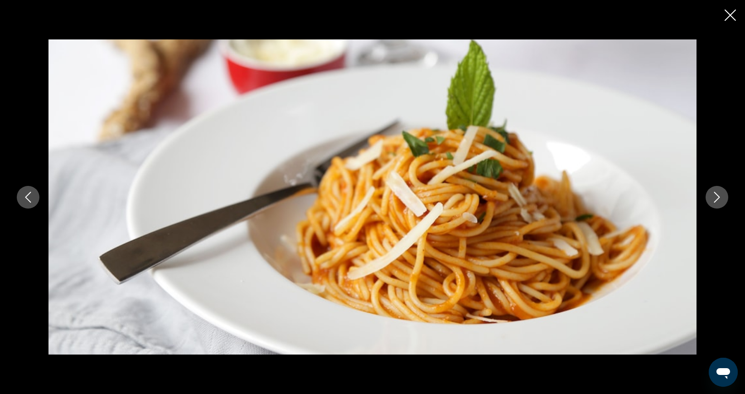
click at [718, 194] on icon "Next image" at bounding box center [717, 197] width 11 height 11
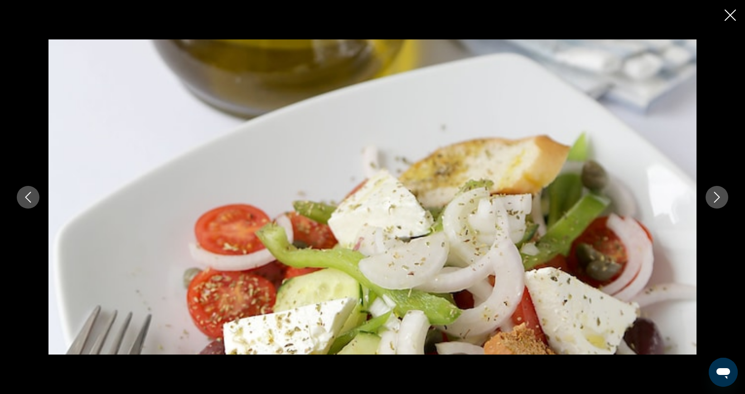
click at [718, 194] on icon "Next image" at bounding box center [717, 197] width 11 height 11
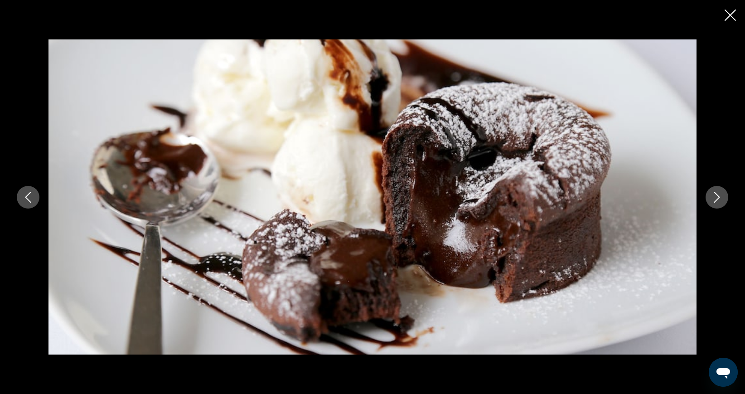
click at [718, 194] on icon "Next image" at bounding box center [717, 197] width 11 height 11
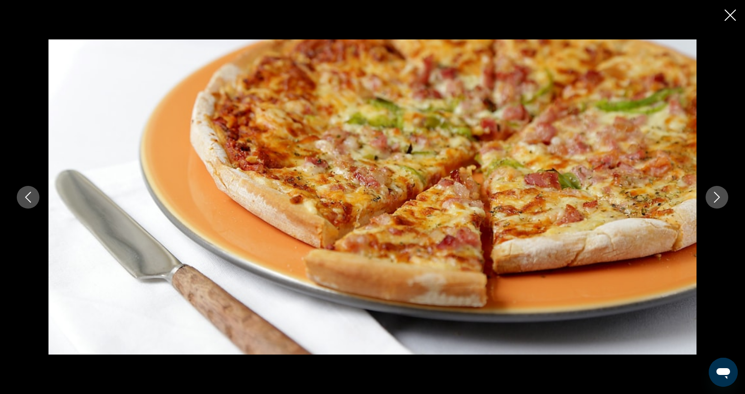
click at [718, 194] on icon "Next image" at bounding box center [717, 197] width 11 height 11
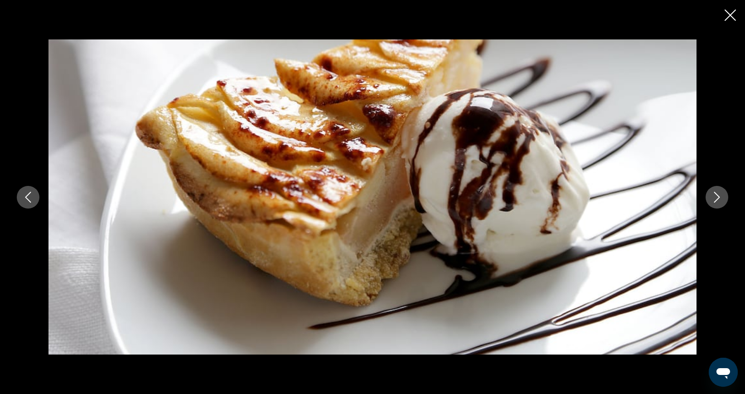
click at [718, 194] on icon "Next image" at bounding box center [717, 197] width 11 height 11
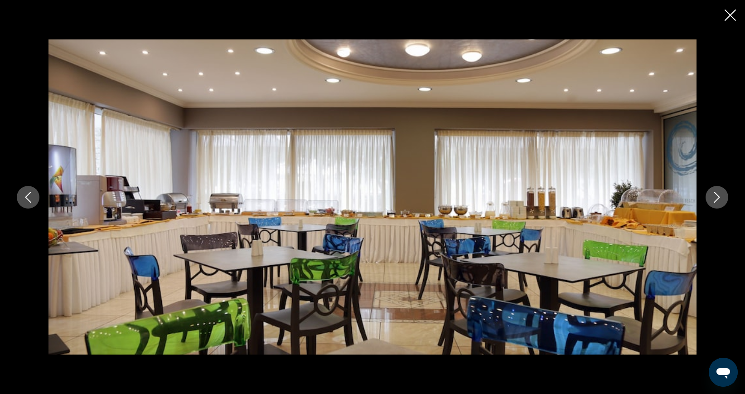
click at [718, 194] on icon "Next image" at bounding box center [717, 197] width 11 height 11
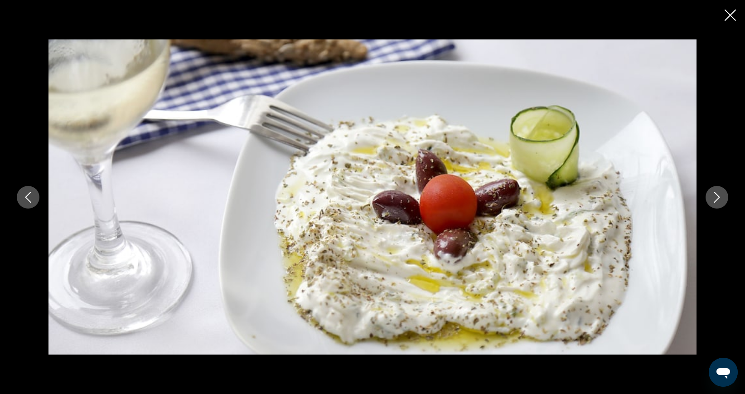
click at [718, 194] on icon "Next image" at bounding box center [717, 197] width 11 height 11
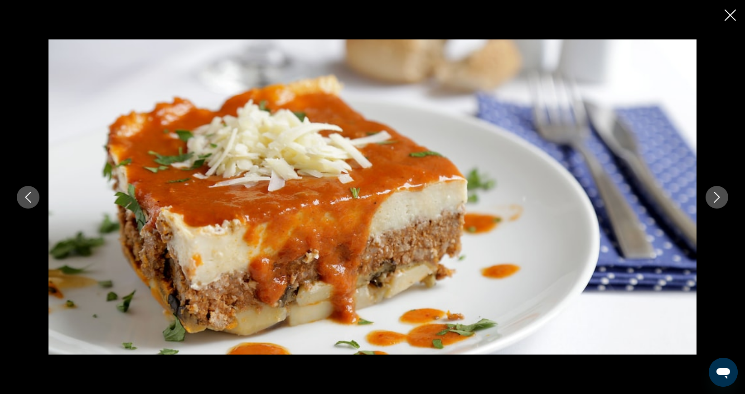
click at [718, 194] on icon "Next image" at bounding box center [717, 197] width 11 height 11
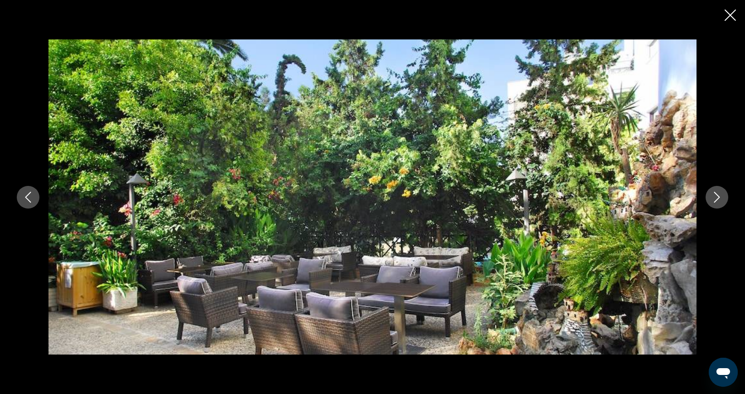
click at [718, 194] on icon "Next image" at bounding box center [717, 197] width 11 height 11
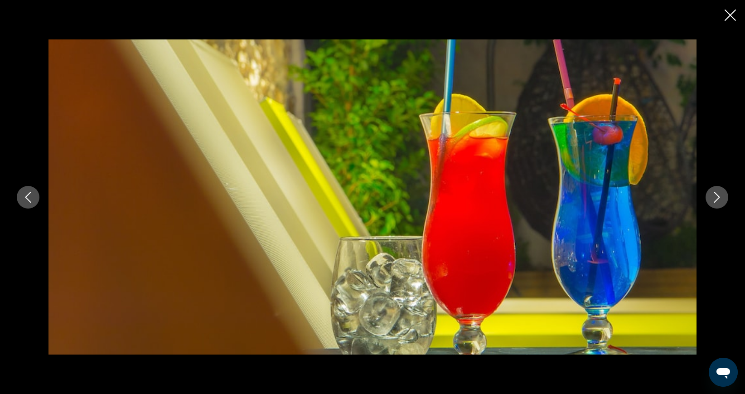
click at [718, 194] on icon "Next image" at bounding box center [717, 197] width 11 height 11
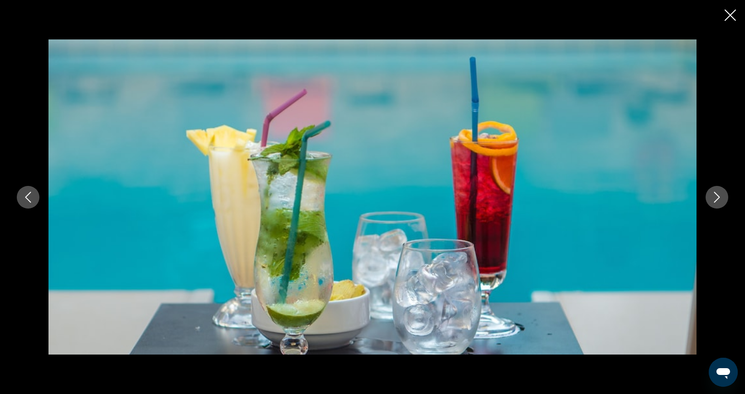
click at [718, 194] on icon "Next image" at bounding box center [717, 197] width 11 height 11
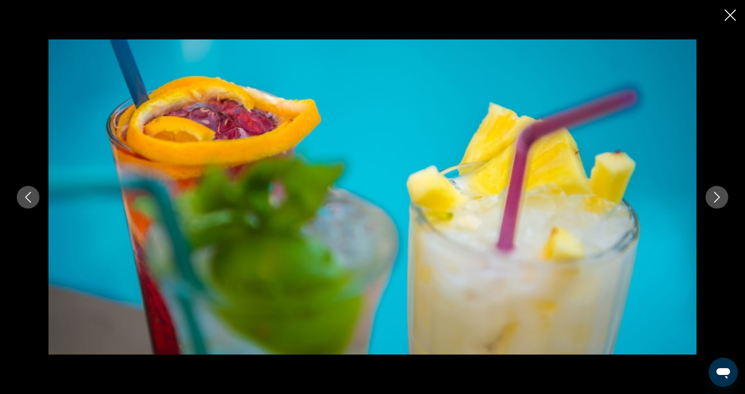
click at [718, 194] on icon "Next image" at bounding box center [717, 197] width 11 height 11
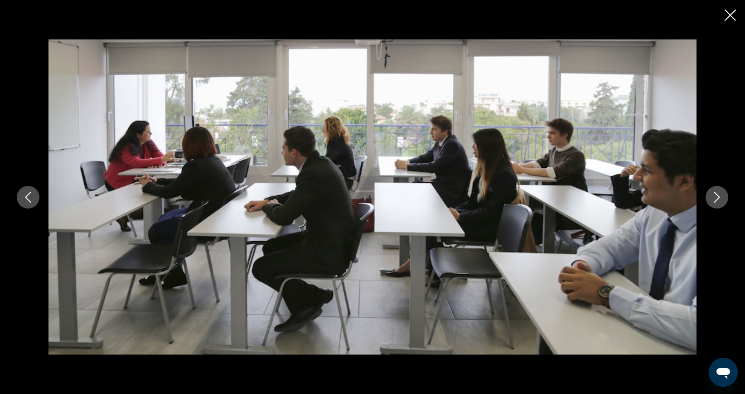
click at [718, 194] on icon "Next image" at bounding box center [717, 197] width 11 height 11
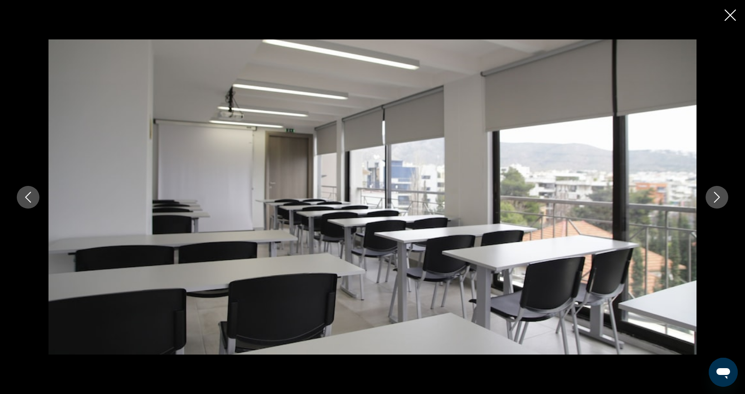
click at [718, 194] on icon "Next image" at bounding box center [717, 197] width 11 height 11
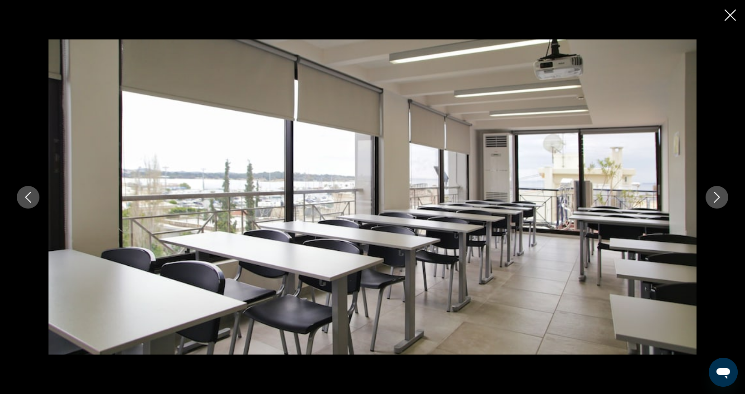
click at [718, 194] on icon "Next image" at bounding box center [717, 197] width 11 height 11
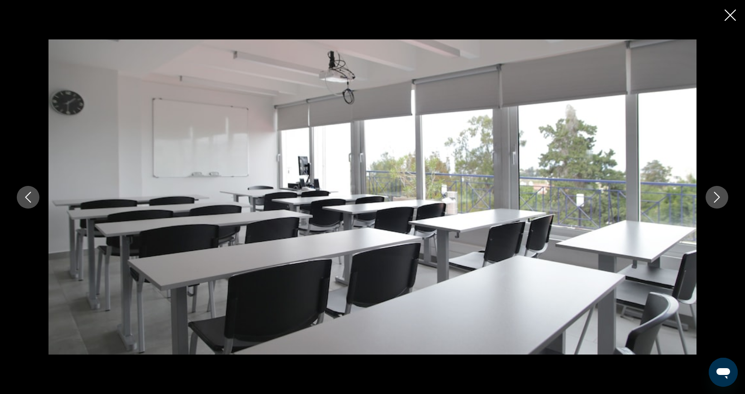
click at [718, 194] on icon "Next image" at bounding box center [717, 197] width 11 height 11
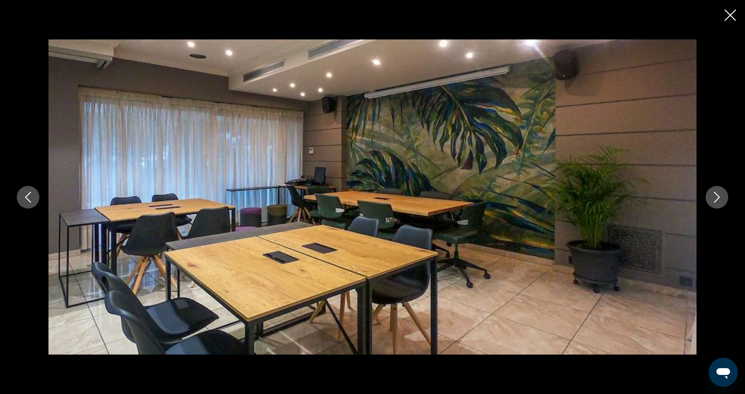
click at [718, 194] on icon "Next image" at bounding box center [717, 197] width 11 height 11
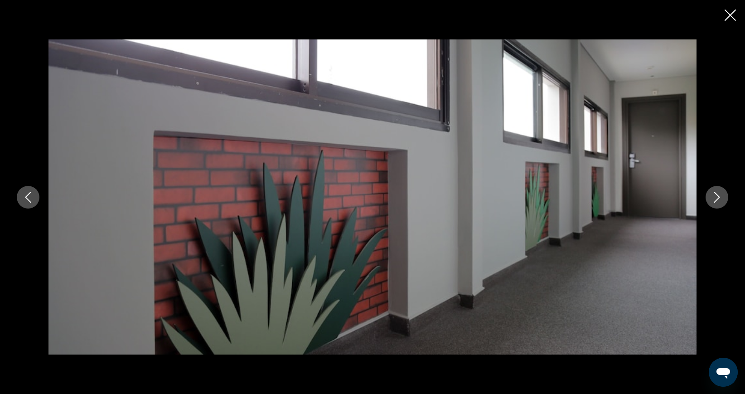
click at [718, 194] on icon "Next image" at bounding box center [717, 197] width 11 height 11
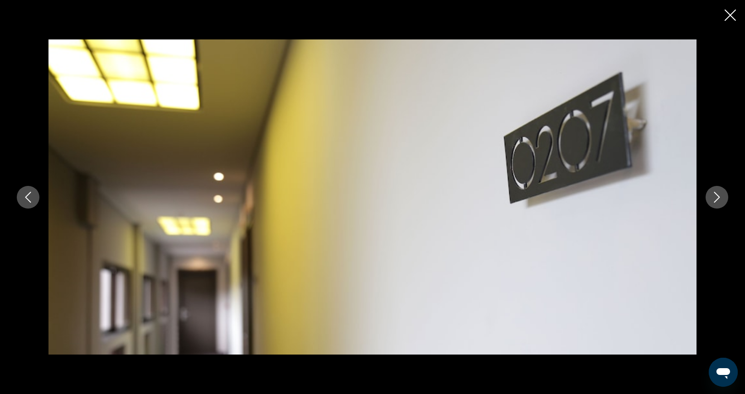
click at [718, 194] on icon "Next image" at bounding box center [717, 197] width 11 height 11
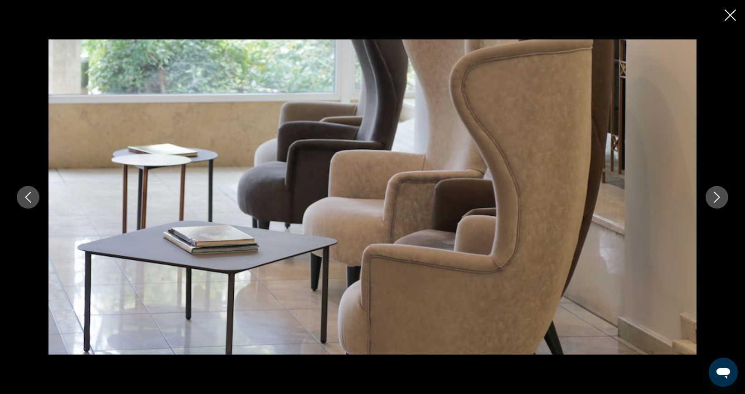
click at [718, 194] on icon "Next image" at bounding box center [717, 197] width 11 height 11
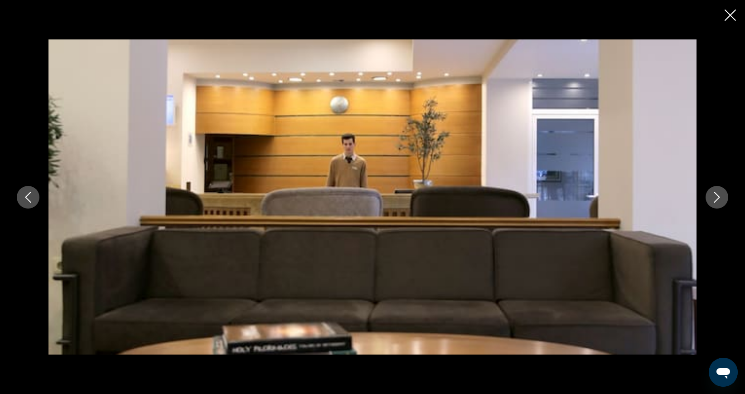
click at [718, 194] on icon "Next image" at bounding box center [717, 197] width 11 height 11
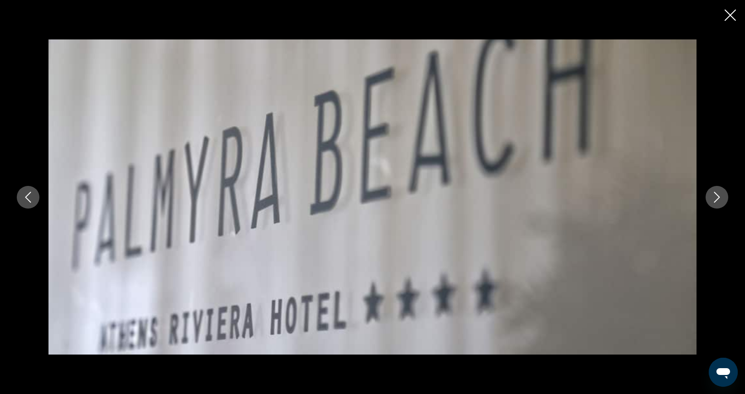
click at [718, 194] on icon "Next image" at bounding box center [717, 197] width 11 height 11
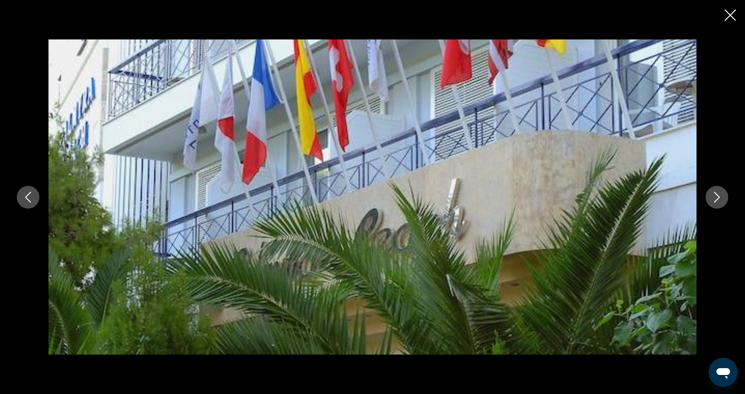
click at [718, 194] on icon "Next image" at bounding box center [717, 197] width 11 height 11
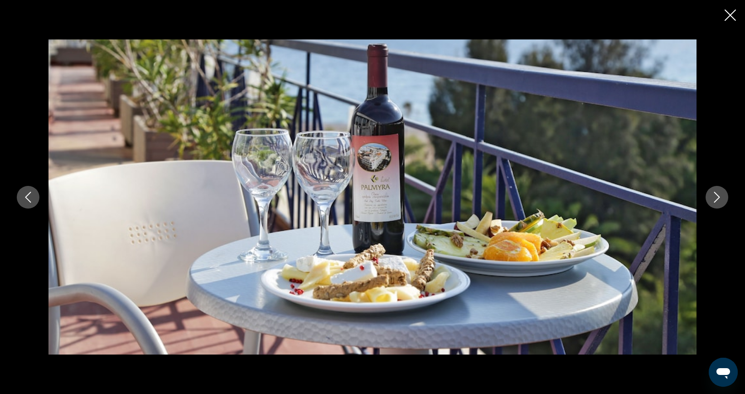
click at [718, 194] on icon "Next image" at bounding box center [717, 197] width 11 height 11
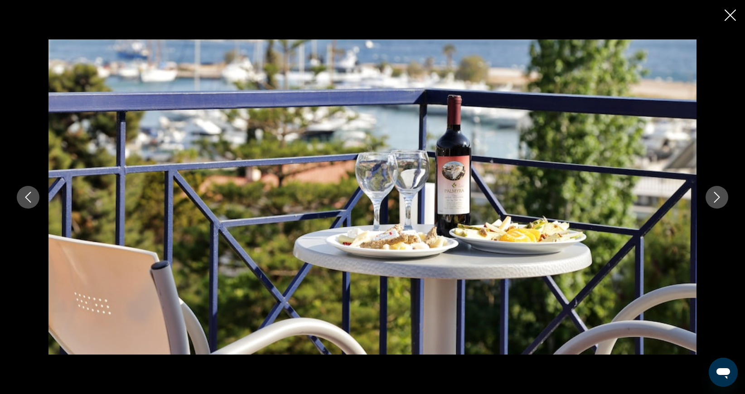
click at [718, 194] on icon "Next image" at bounding box center [717, 197] width 11 height 11
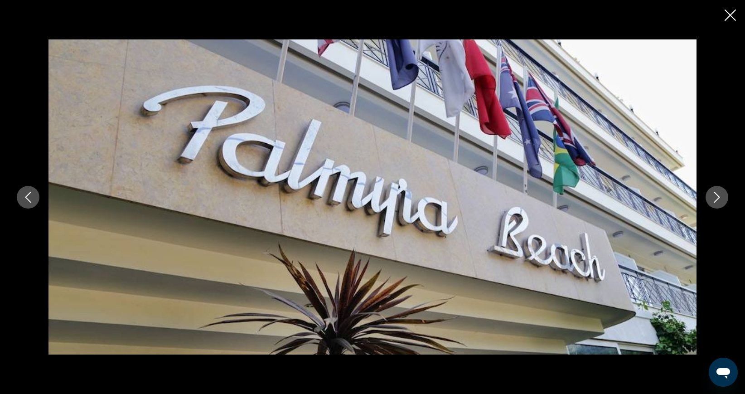
click at [718, 194] on icon "Next image" at bounding box center [717, 197] width 11 height 11
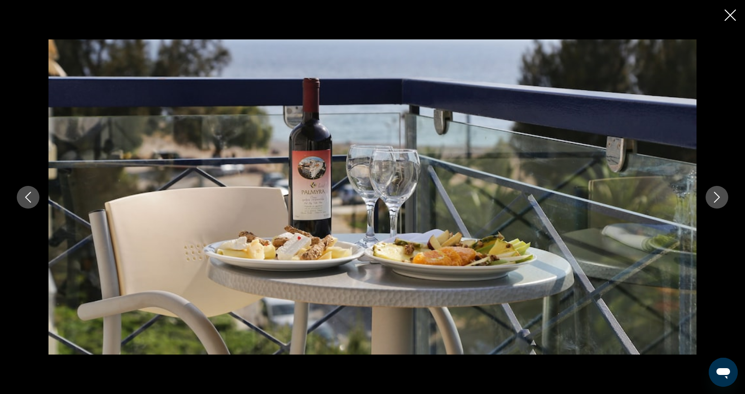
click at [718, 194] on icon "Next image" at bounding box center [717, 197] width 11 height 11
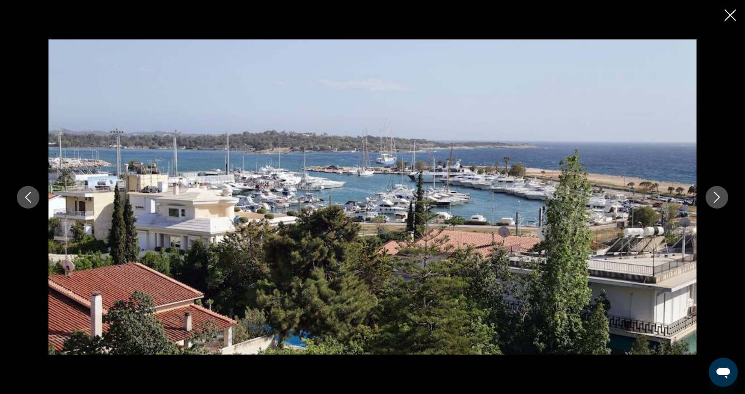
click at [718, 194] on icon "Next image" at bounding box center [717, 197] width 11 height 11
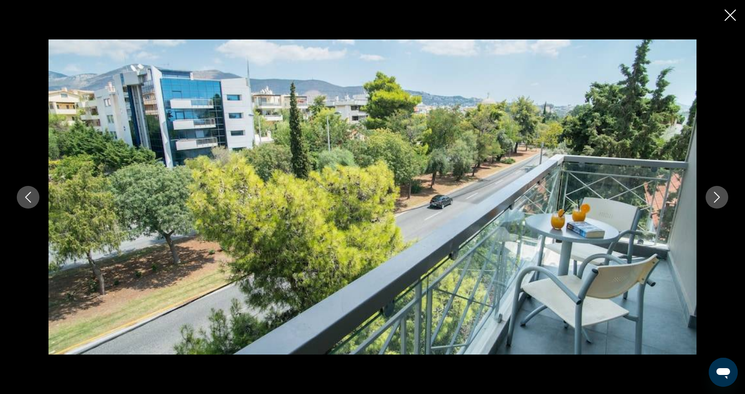
click at [718, 194] on icon "Next image" at bounding box center [717, 197] width 11 height 11
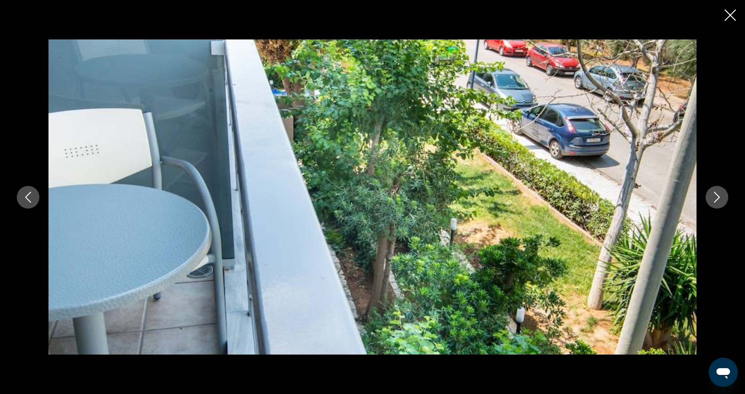
click at [718, 194] on icon "Next image" at bounding box center [717, 197] width 11 height 11
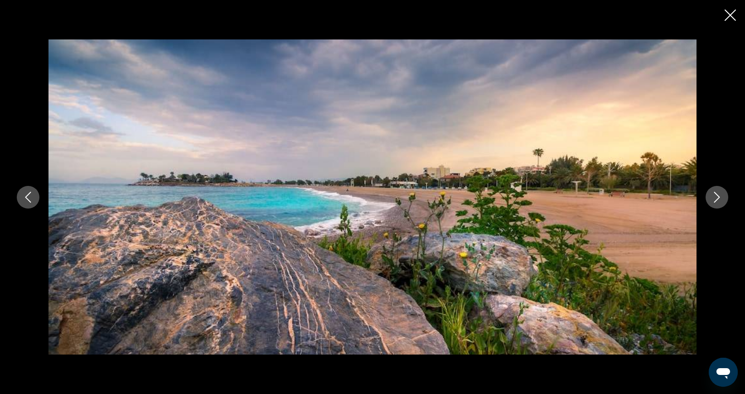
click at [718, 194] on icon "Next image" at bounding box center [717, 197] width 11 height 11
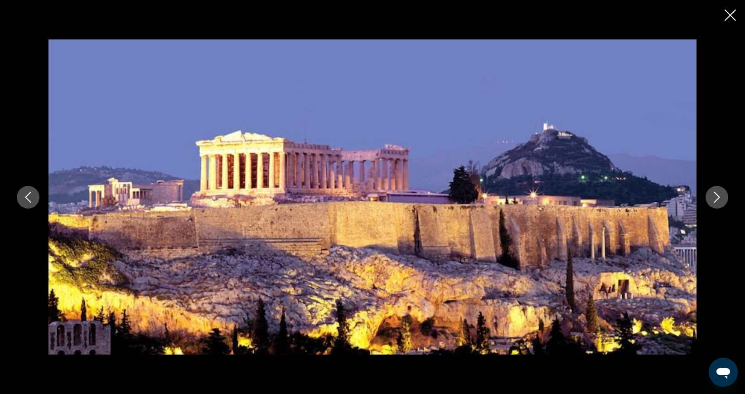
click at [718, 194] on icon "Next image" at bounding box center [717, 197] width 11 height 11
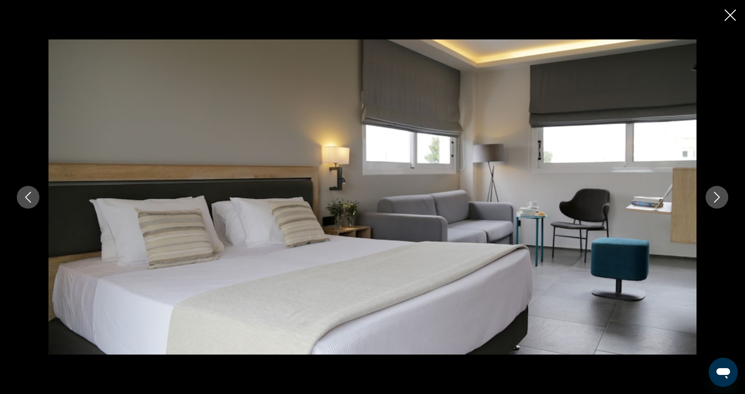
click at [718, 194] on icon "Next image" at bounding box center [717, 197] width 11 height 11
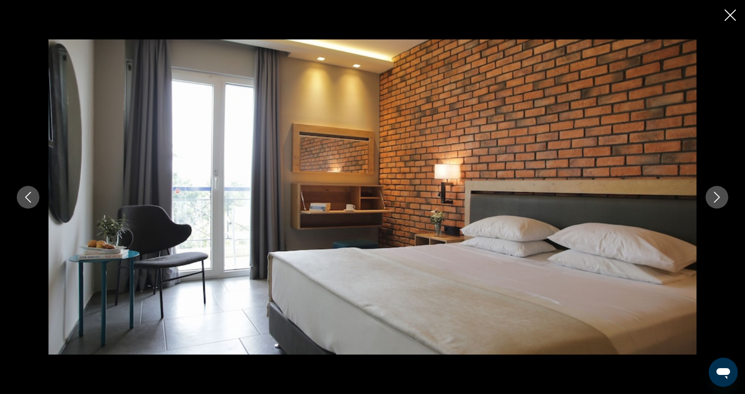
click at [733, 15] on icon "Close slideshow" at bounding box center [730, 15] width 11 height 11
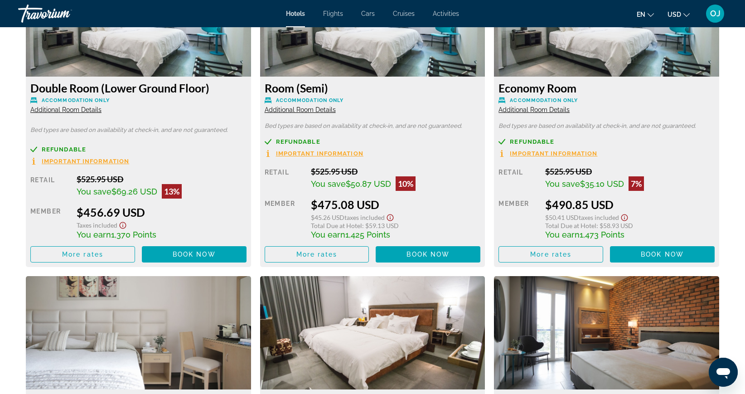
scroll to position [1349, 0]
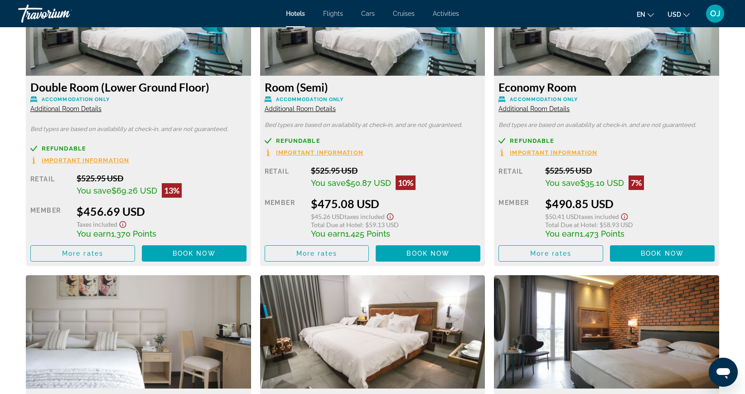
click at [521, 106] on span "Additional Room Details" at bounding box center [534, 108] width 71 height 7
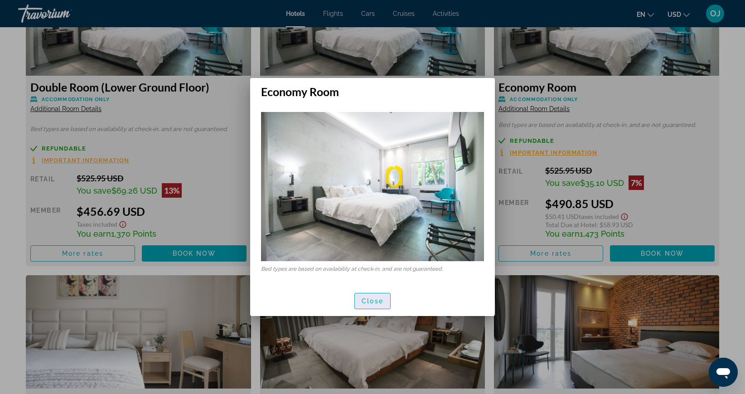
click at [378, 300] on span "Close" at bounding box center [373, 300] width 22 height 7
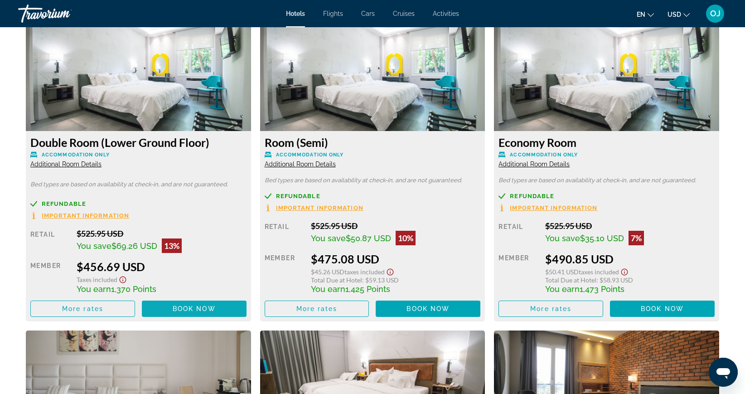
scroll to position [1293, 0]
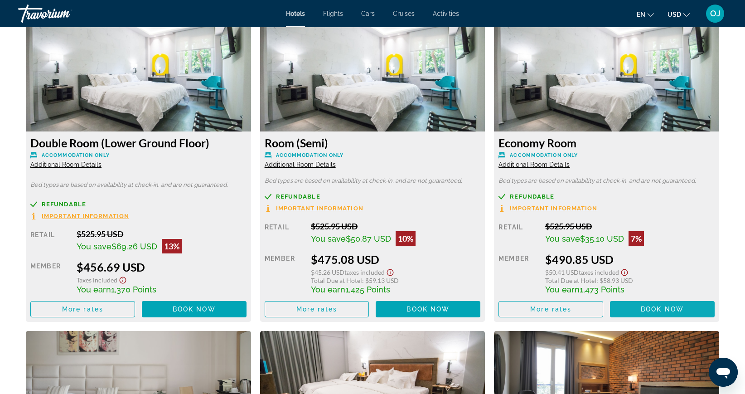
click at [642, 310] on span "Book now" at bounding box center [662, 308] width 43 height 7
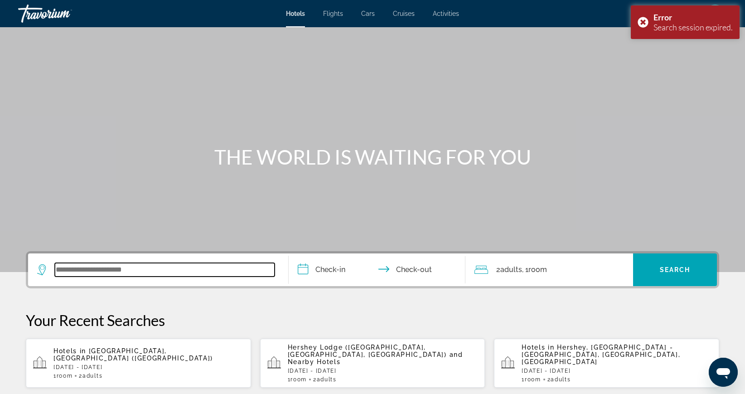
click at [107, 271] on input "Search widget" at bounding box center [165, 270] width 220 height 14
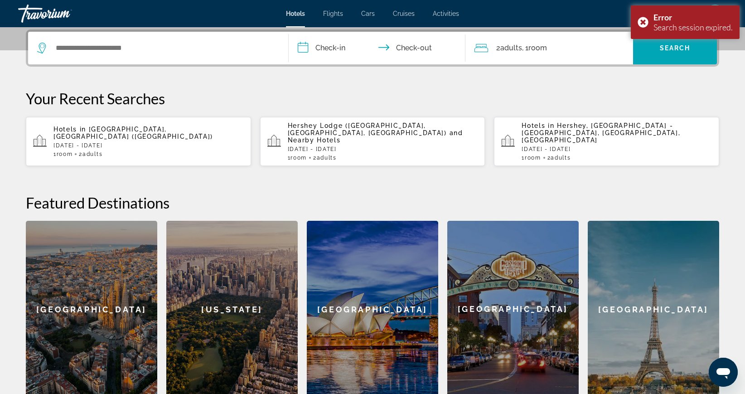
click at [145, 142] on p "[DATE] - [DATE]" at bounding box center [148, 145] width 190 height 6
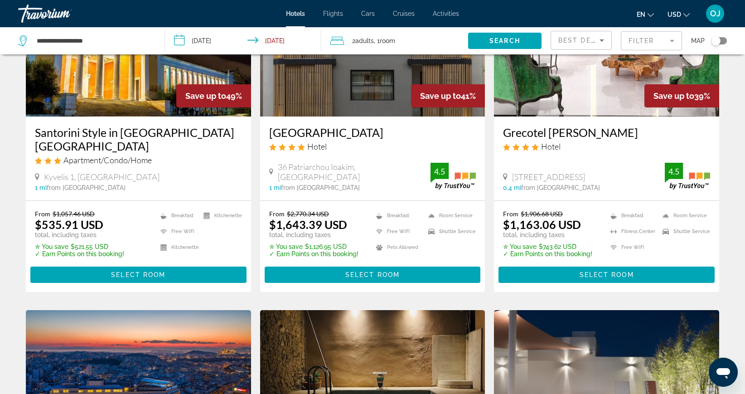
scroll to position [111, 0]
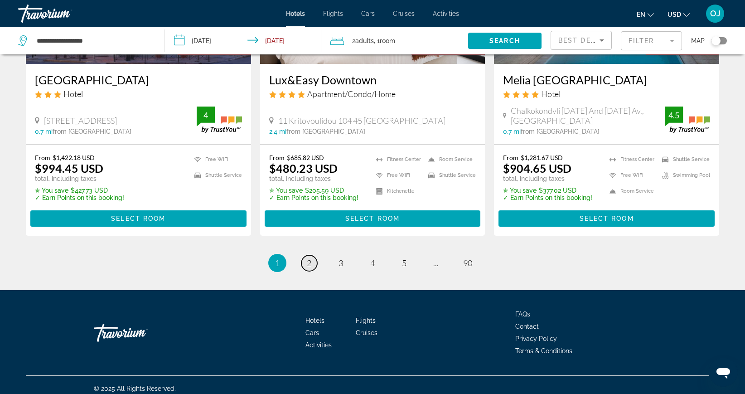
click at [310, 258] on span "2" at bounding box center [309, 263] width 5 height 10
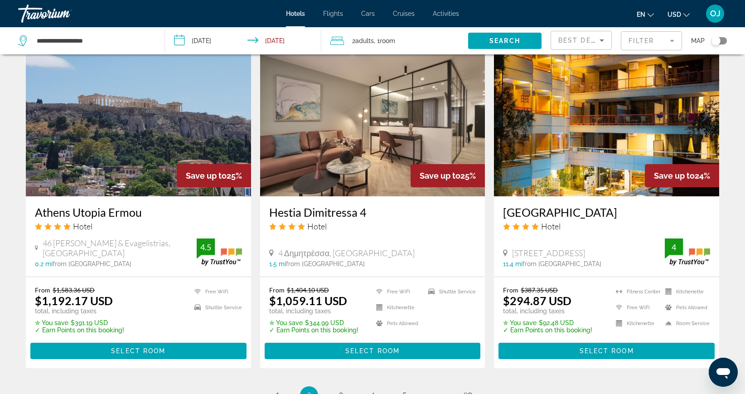
scroll to position [1042, 0]
click at [586, 159] on img "Main content" at bounding box center [606, 123] width 225 height 145
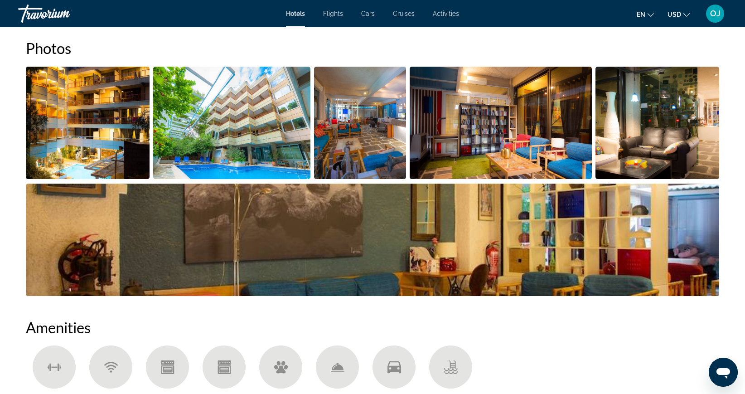
scroll to position [457, 0]
click at [112, 114] on img "Open full-screen image slider" at bounding box center [88, 123] width 124 height 112
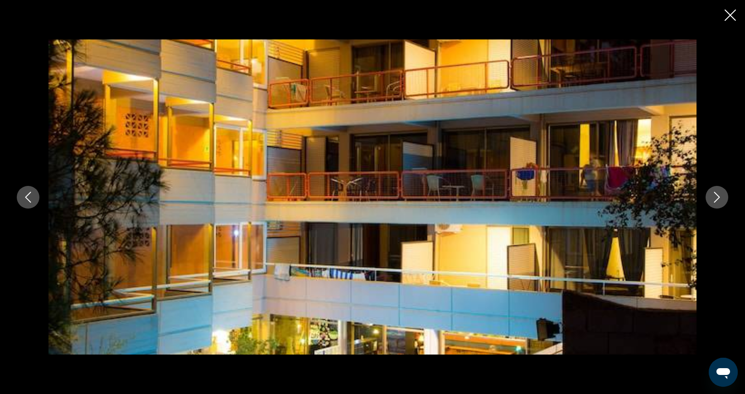
click at [713, 196] on icon "Next image" at bounding box center [717, 197] width 11 height 11
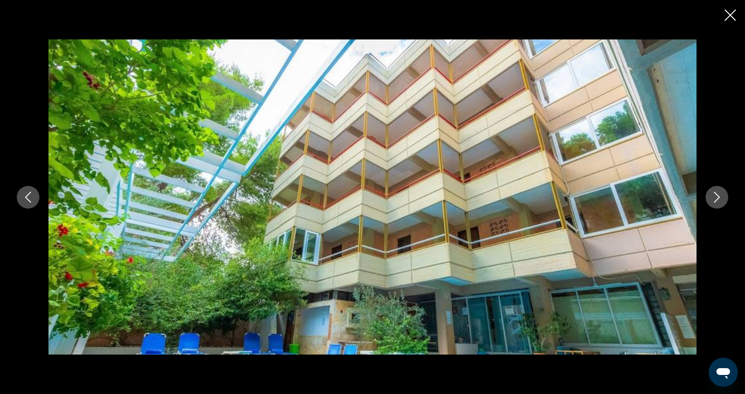
click at [713, 196] on icon "Next image" at bounding box center [717, 197] width 11 height 11
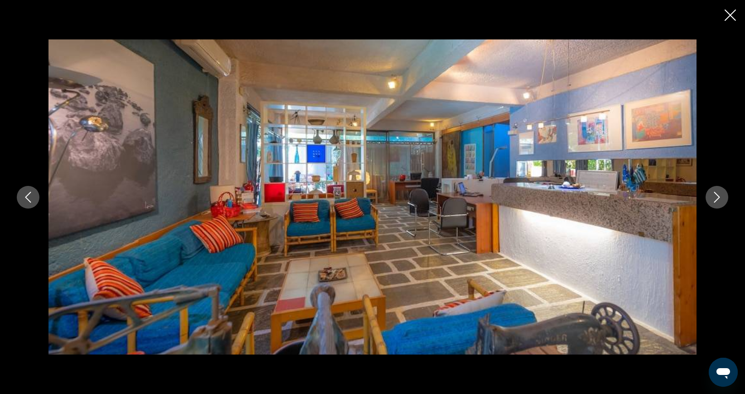
click at [713, 196] on icon "Next image" at bounding box center [717, 197] width 11 height 11
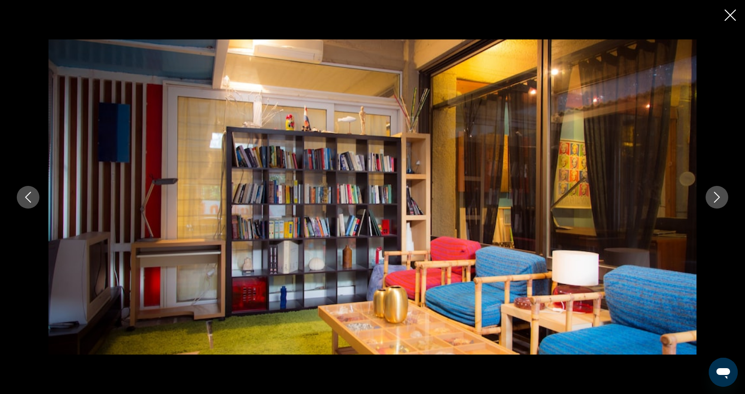
click at [713, 196] on icon "Next image" at bounding box center [717, 197] width 11 height 11
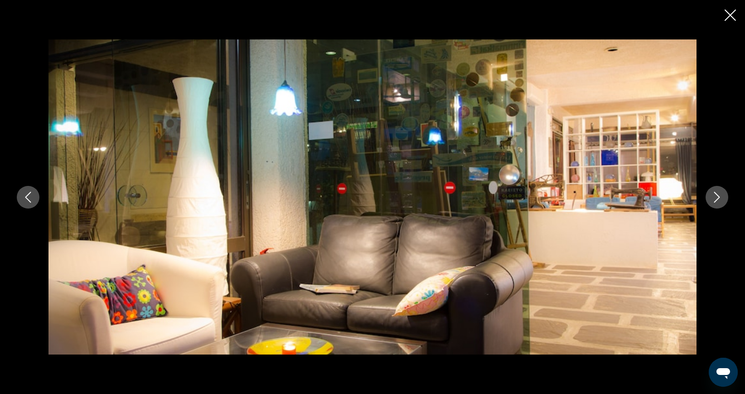
click at [713, 196] on icon "Next image" at bounding box center [717, 197] width 11 height 11
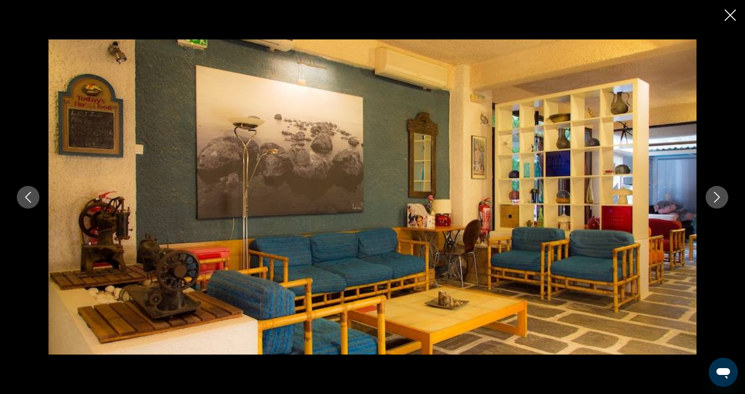
click at [713, 196] on icon "Next image" at bounding box center [717, 197] width 11 height 11
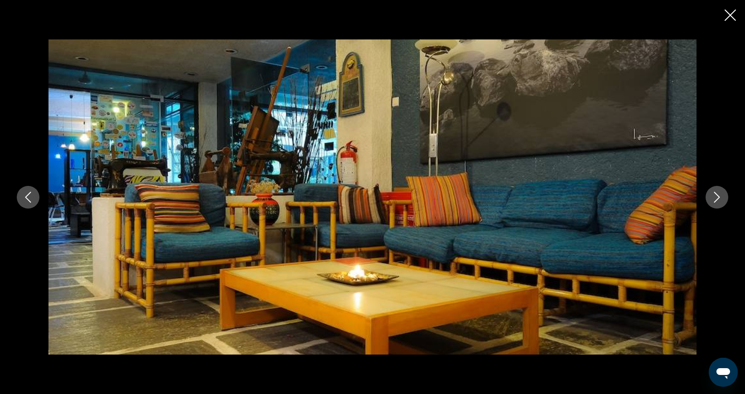
click at [713, 196] on icon "Next image" at bounding box center [717, 197] width 11 height 11
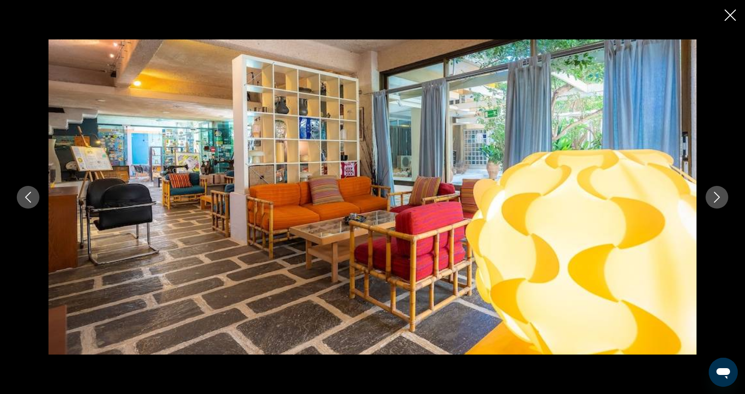
click at [713, 196] on icon "Next image" at bounding box center [717, 197] width 11 height 11
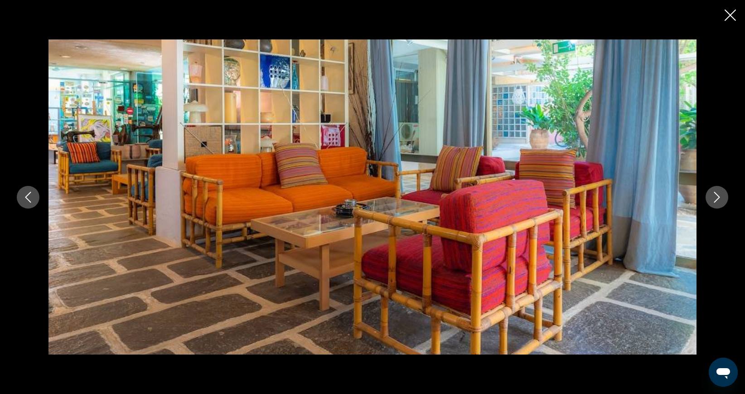
click at [713, 196] on icon "Next image" at bounding box center [717, 197] width 11 height 11
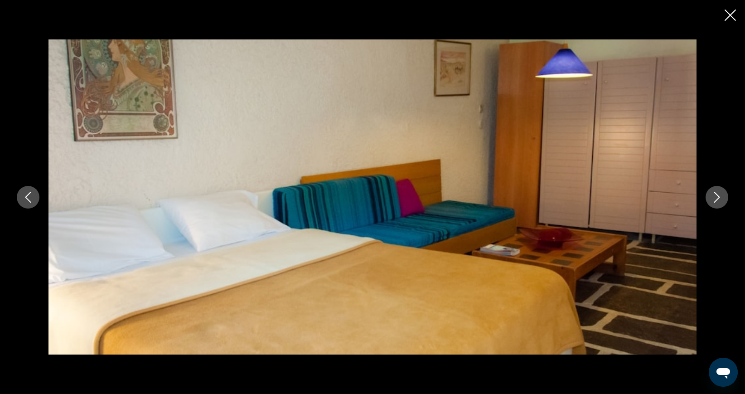
click at [713, 196] on icon "Next image" at bounding box center [717, 197] width 11 height 11
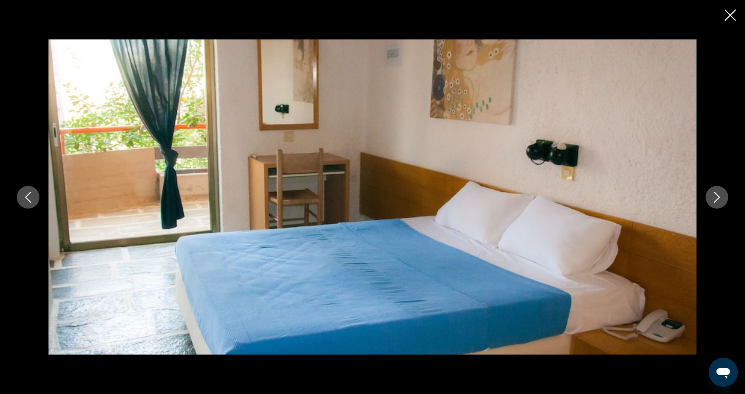
click at [713, 196] on icon "Next image" at bounding box center [717, 197] width 11 height 11
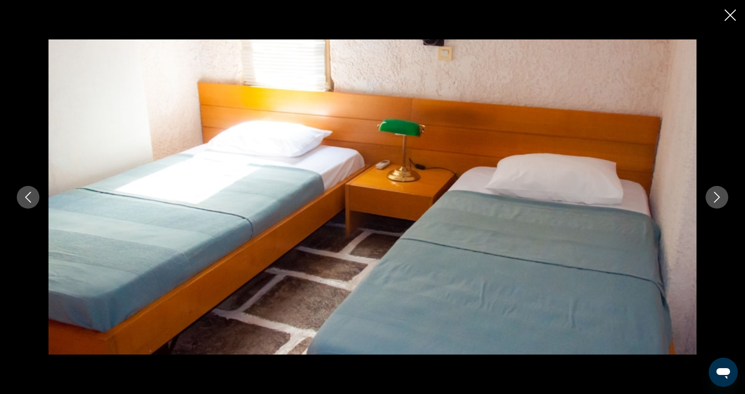
click at [713, 196] on icon "Next image" at bounding box center [717, 197] width 11 height 11
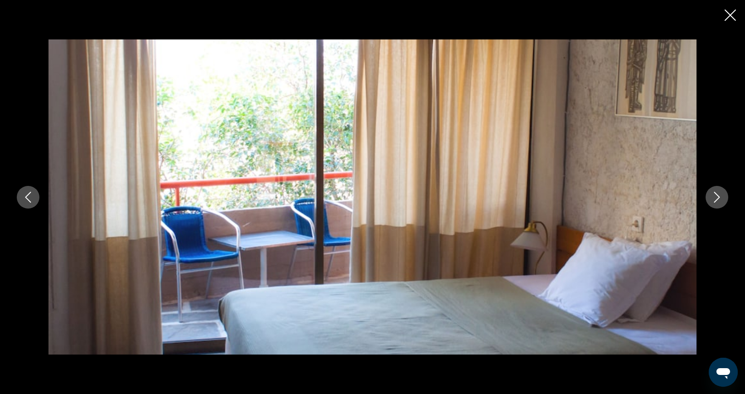
click at [713, 196] on icon "Next image" at bounding box center [717, 197] width 11 height 11
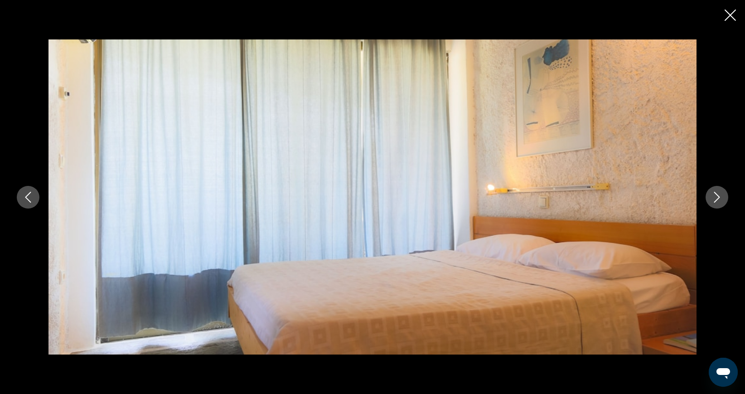
click at [713, 196] on icon "Next image" at bounding box center [717, 197] width 11 height 11
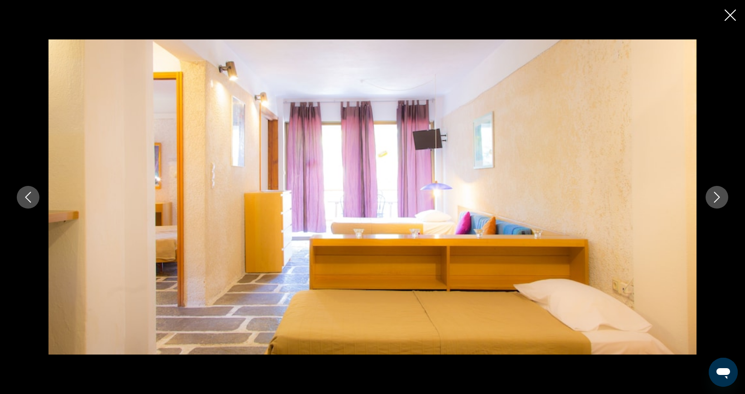
click at [713, 196] on icon "Next image" at bounding box center [717, 197] width 11 height 11
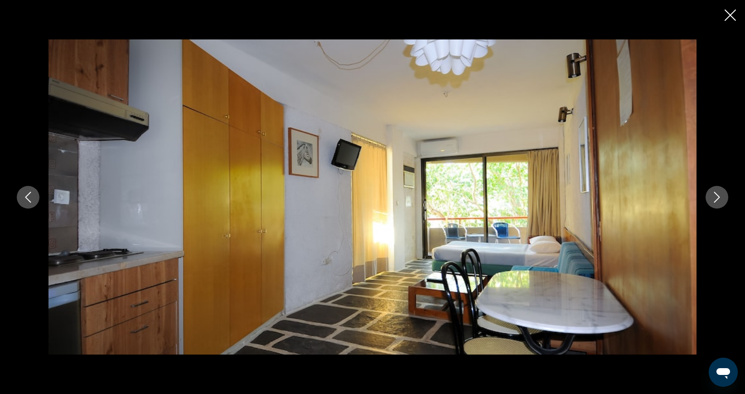
click at [713, 196] on icon "Next image" at bounding box center [717, 197] width 11 height 11
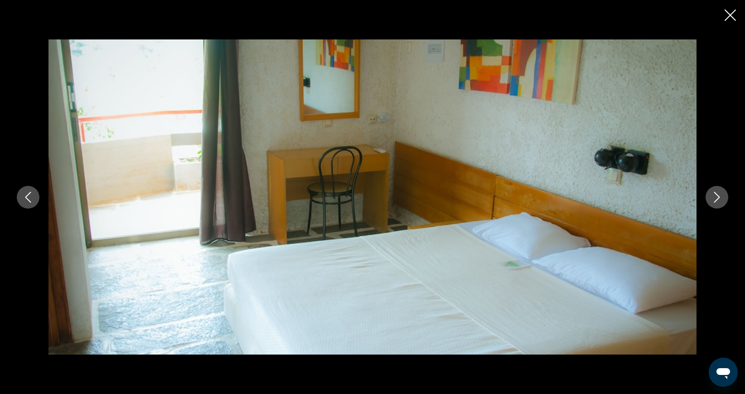
click at [713, 196] on icon "Next image" at bounding box center [717, 197] width 11 height 11
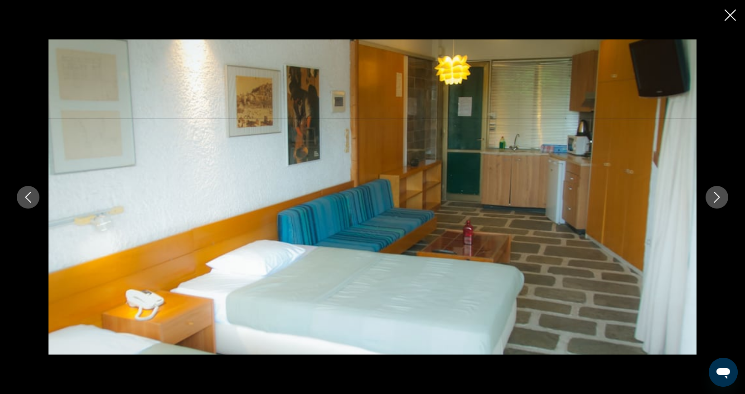
click at [713, 196] on icon "Next image" at bounding box center [717, 197] width 11 height 11
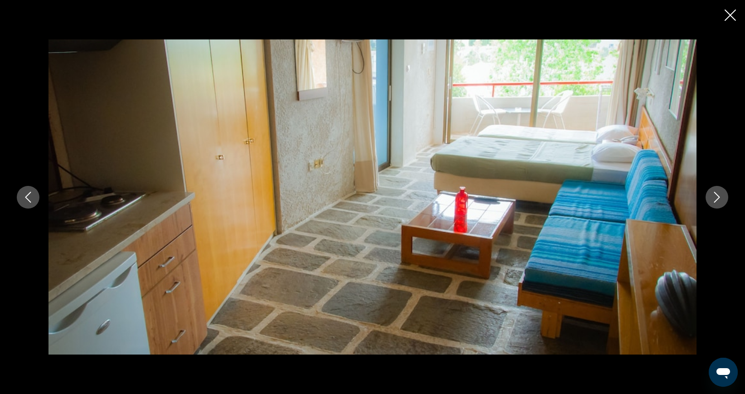
click at [713, 196] on icon "Next image" at bounding box center [717, 197] width 11 height 11
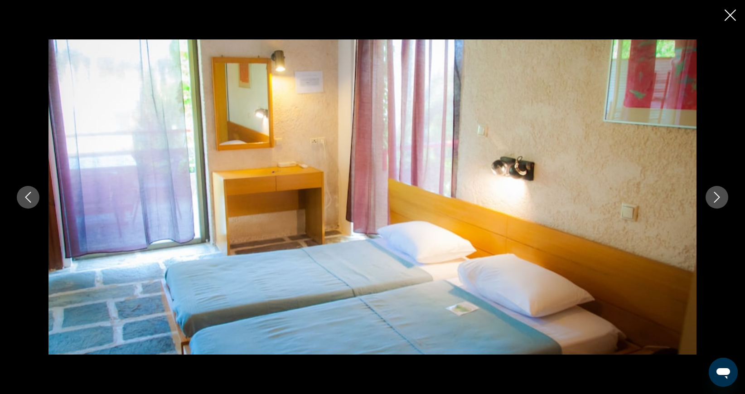
click at [713, 196] on icon "Next image" at bounding box center [717, 197] width 11 height 11
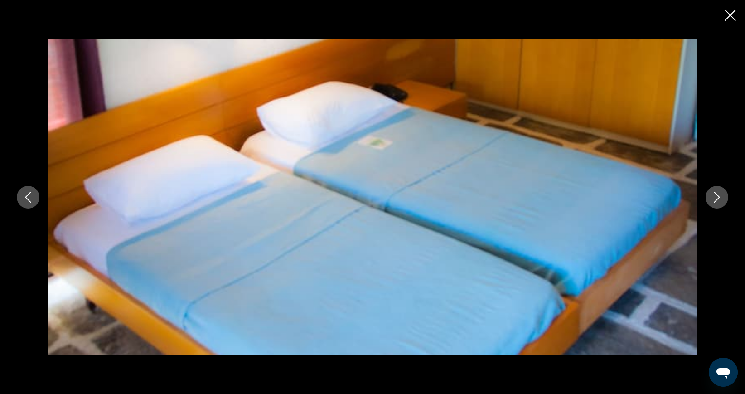
click at [713, 196] on icon "Next image" at bounding box center [717, 197] width 11 height 11
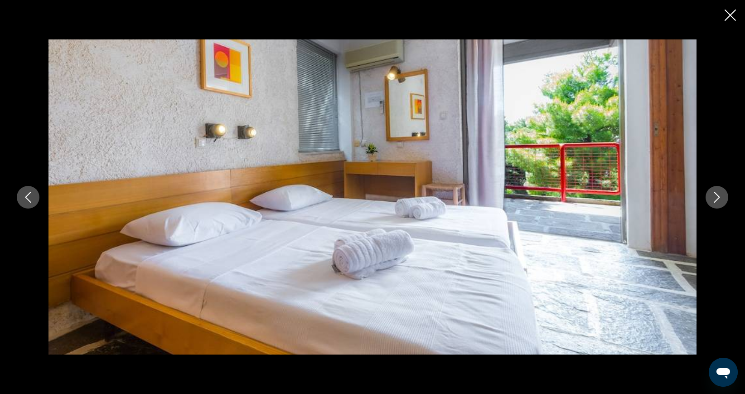
click at [713, 196] on icon "Next image" at bounding box center [717, 197] width 11 height 11
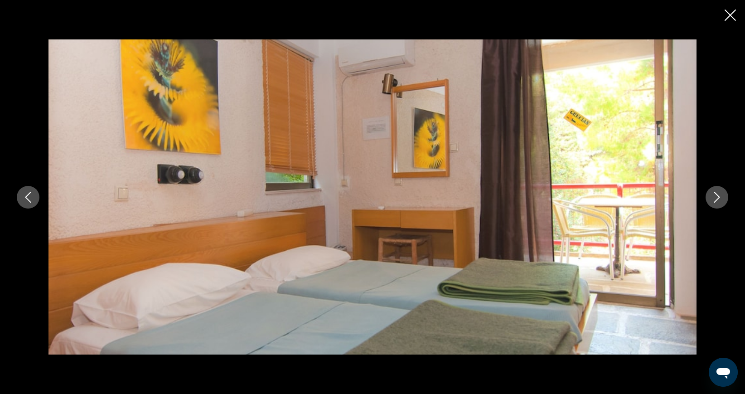
click at [713, 196] on icon "Next image" at bounding box center [717, 197] width 11 height 11
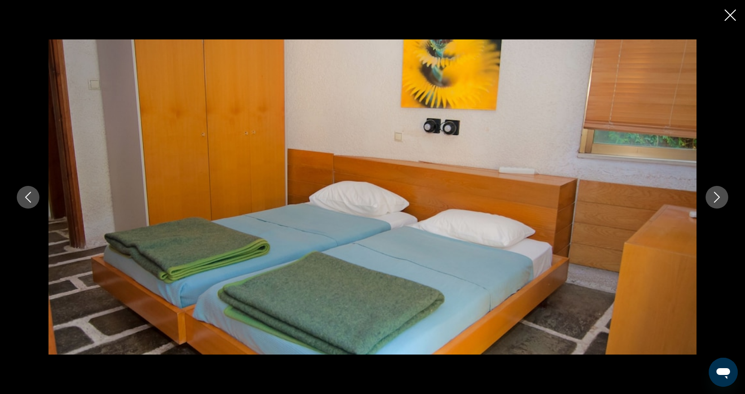
click at [713, 196] on icon "Next image" at bounding box center [717, 197] width 11 height 11
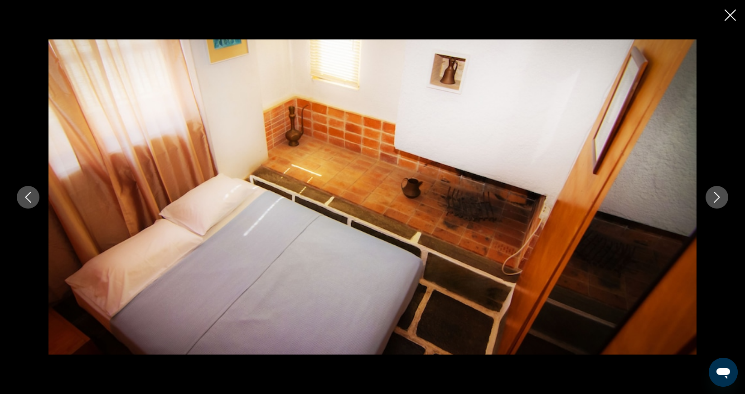
click at [713, 196] on icon "Next image" at bounding box center [717, 197] width 11 height 11
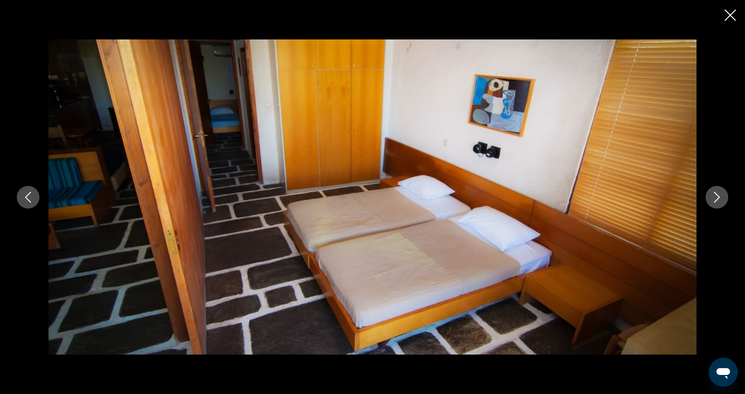
click at [713, 196] on icon "Next image" at bounding box center [717, 197] width 11 height 11
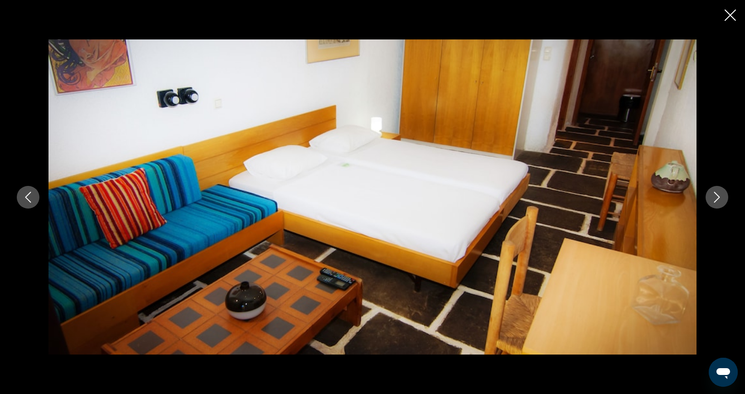
click at [723, 16] on div "prev next" at bounding box center [372, 197] width 745 height 394
click at [729, 15] on icon "Close slideshow" at bounding box center [730, 15] width 11 height 11
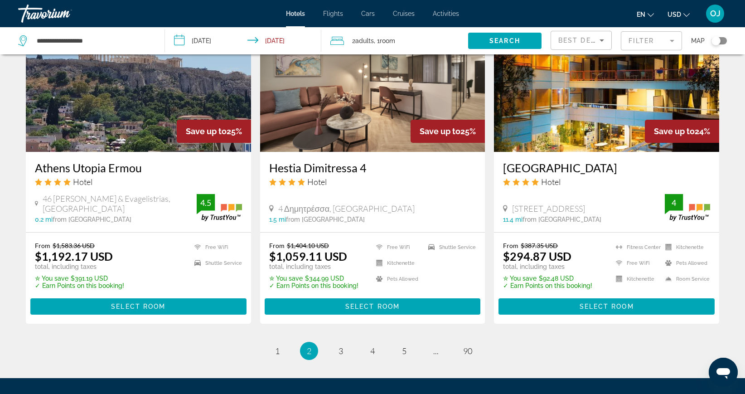
scroll to position [1092, 0]
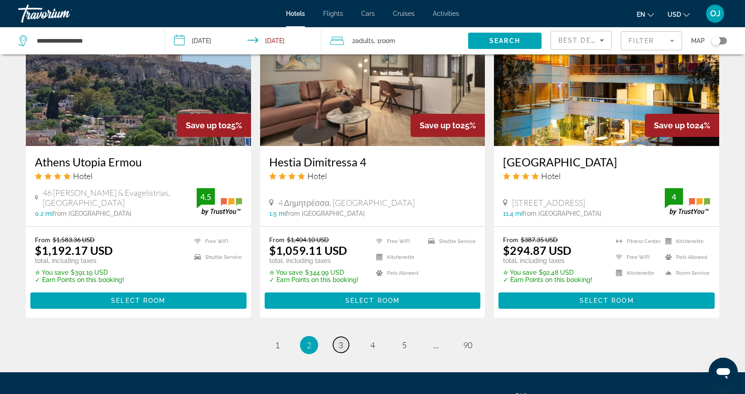
click at [341, 342] on span "3" at bounding box center [341, 345] width 5 height 10
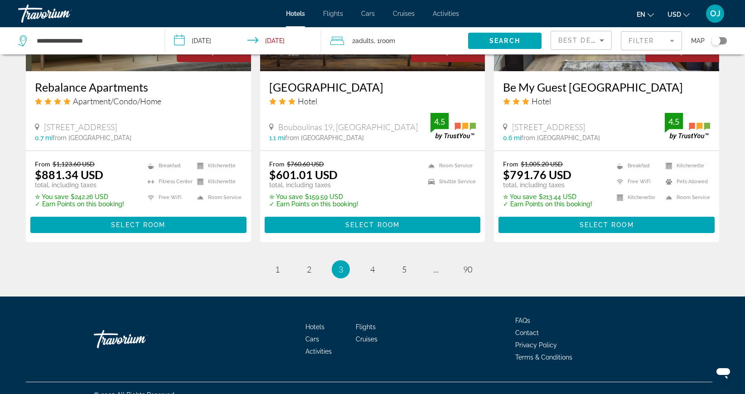
scroll to position [1176, 0]
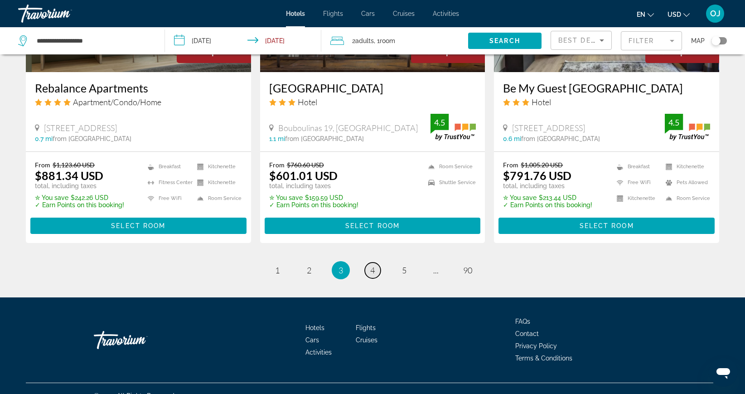
click at [371, 265] on span "4" at bounding box center [372, 270] width 5 height 10
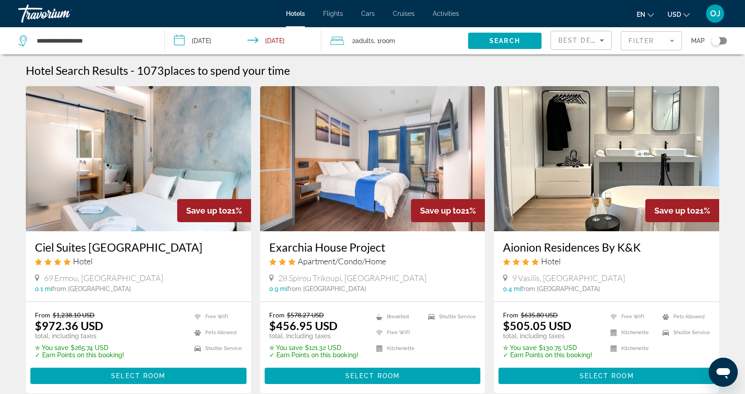
click at [573, 213] on img "Main content" at bounding box center [606, 158] width 225 height 145
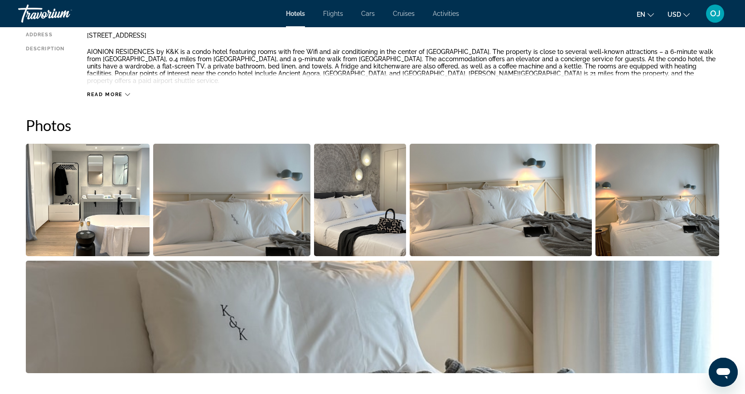
scroll to position [353, 0]
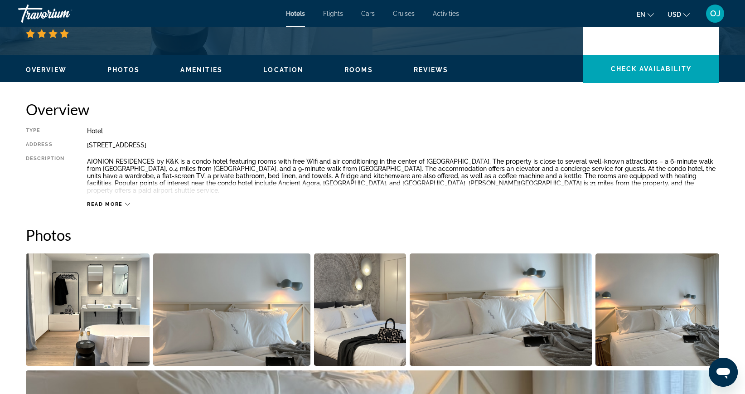
click at [200, 68] on span "Amenities" at bounding box center [201, 69] width 42 height 7
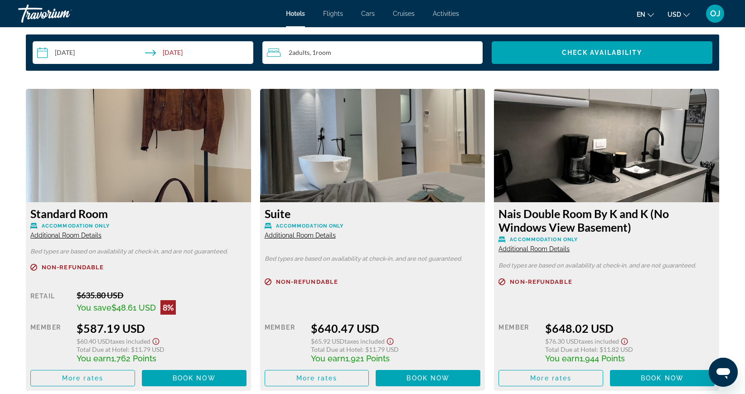
scroll to position [1172, 0]
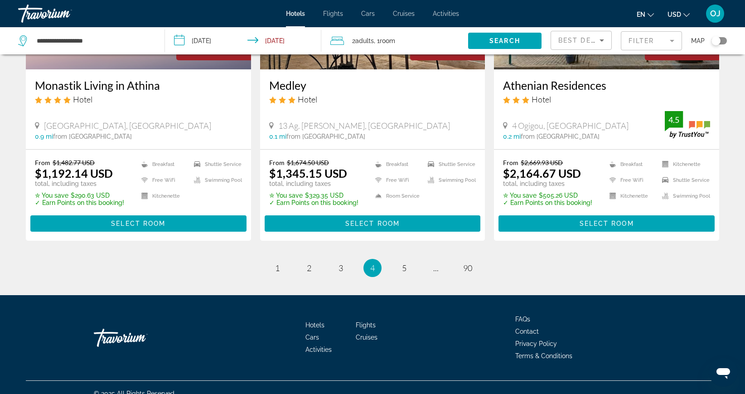
scroll to position [1148, 0]
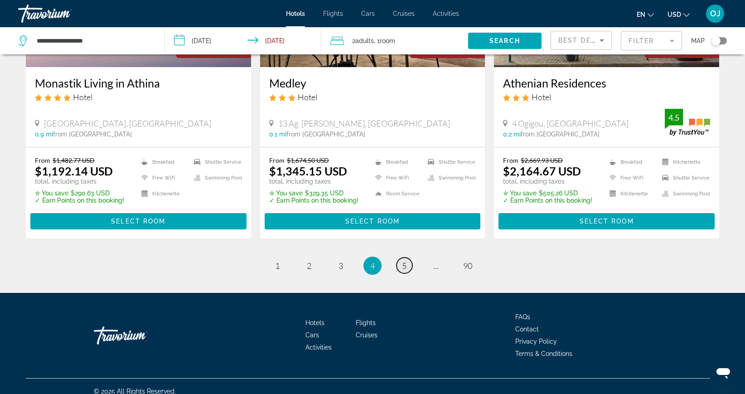
click at [407, 273] on link "page 5" at bounding box center [405, 265] width 16 height 16
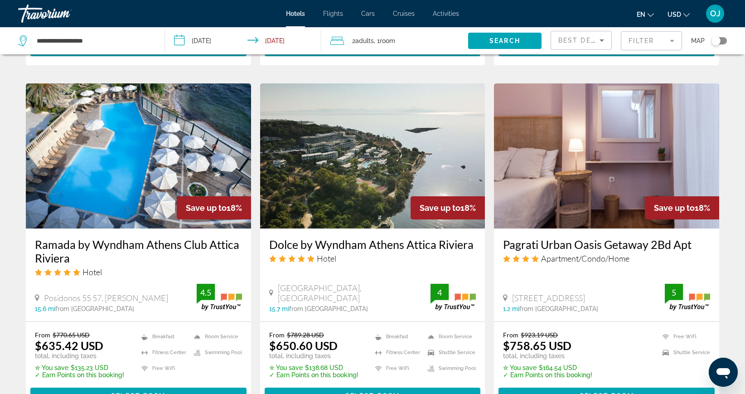
scroll to position [693, 0]
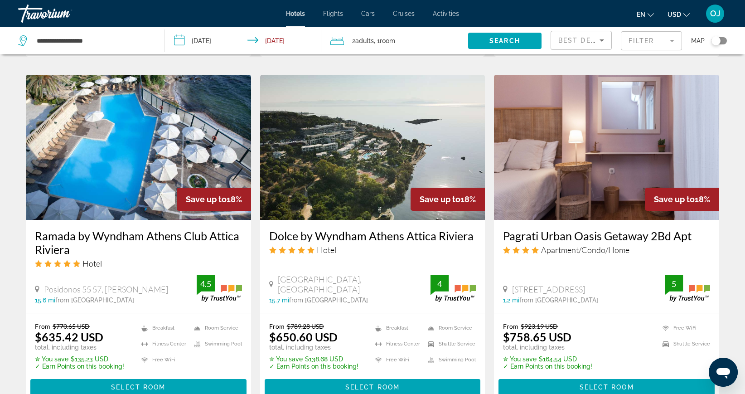
click at [131, 189] on img "Main content" at bounding box center [138, 147] width 225 height 145
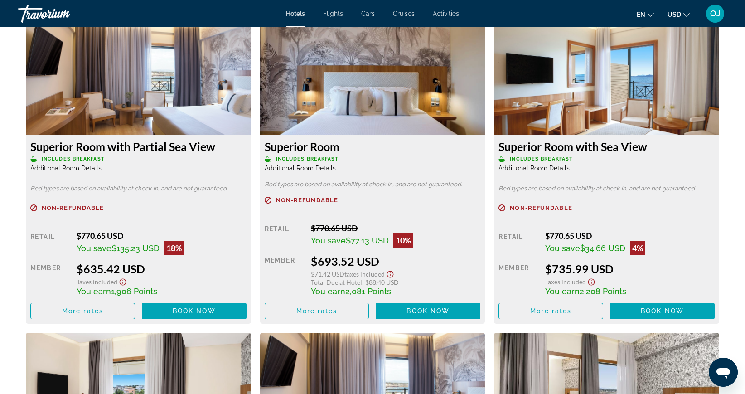
scroll to position [1273, 0]
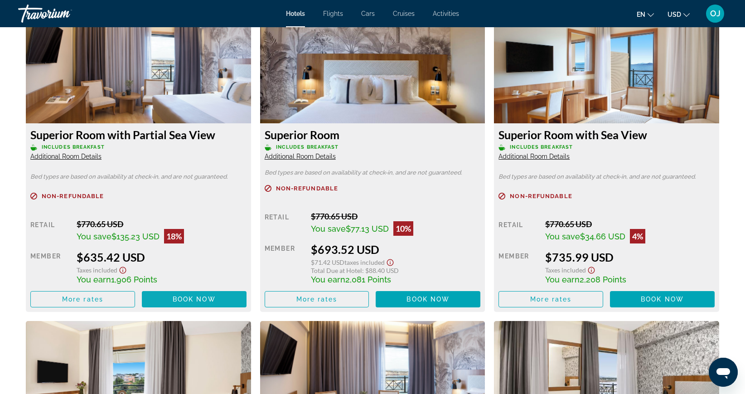
click at [173, 301] on span "Book now" at bounding box center [194, 298] width 43 height 7
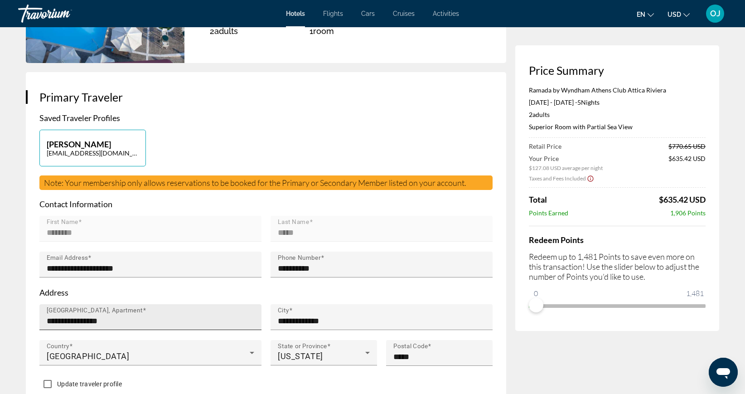
scroll to position [133, 0]
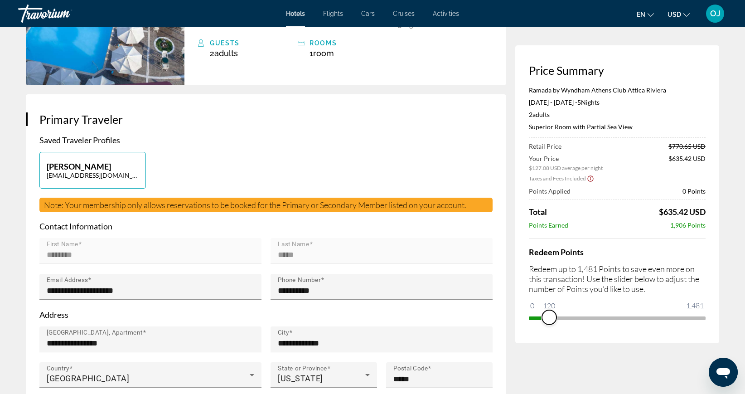
drag, startPoint x: 538, startPoint y: 308, endPoint x: 652, endPoint y: 309, distance: 114.2
click at [652, 316] on ngx-slider "0 1,481 120" at bounding box center [617, 317] width 177 height 2
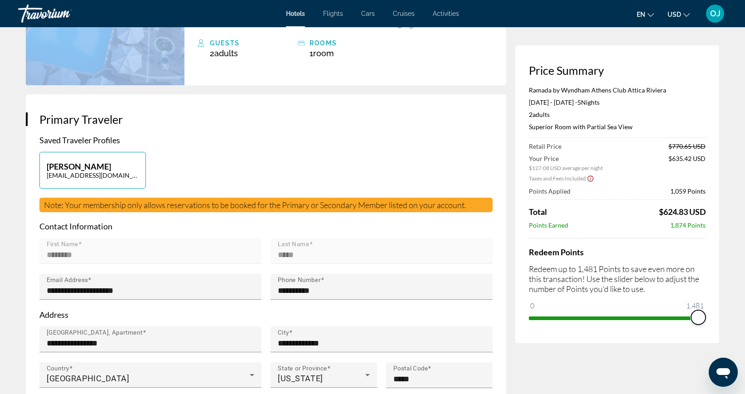
drag, startPoint x: 650, startPoint y: 316, endPoint x: 746, endPoint y: 315, distance: 95.2
click at [745, 261] on html "Skip to main content Hotels Flights Cars Cruises Activities Hotels Flights Cars…" at bounding box center [372, 64] width 745 height 394
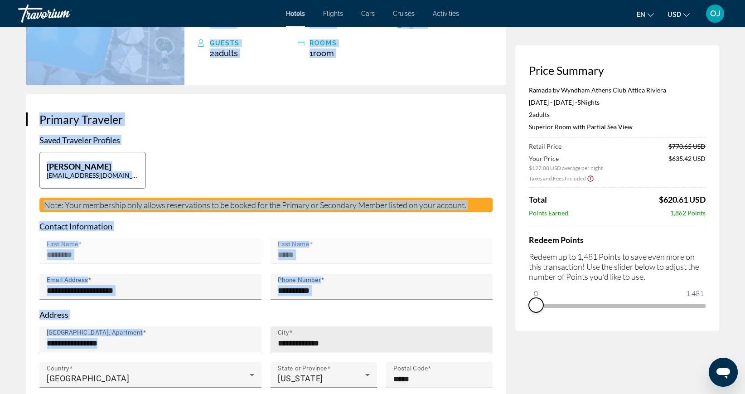
drag, startPoint x: 697, startPoint y: 318, endPoint x: 466, endPoint y: 340, distance: 231.3
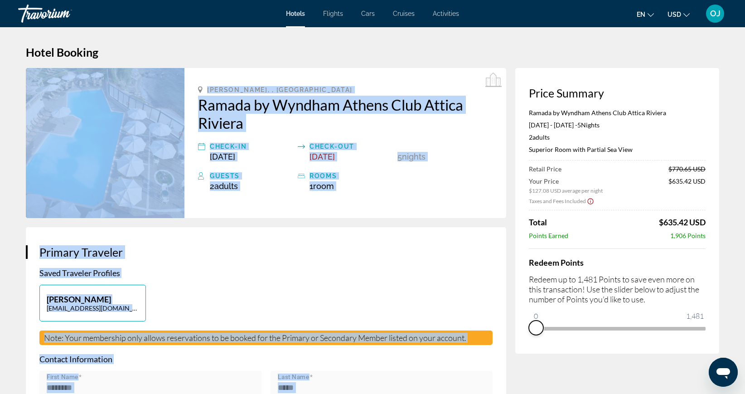
scroll to position [0, 0]
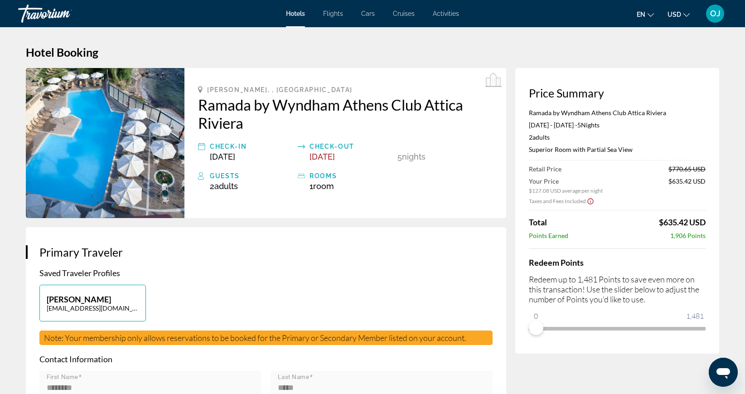
click at [140, 109] on img "Main content" at bounding box center [105, 143] width 159 height 150
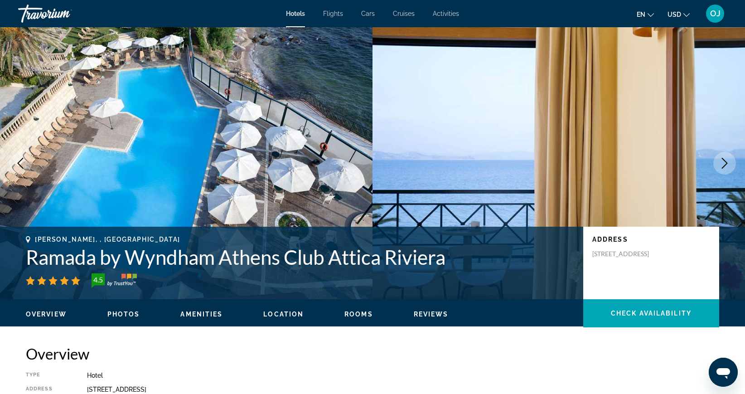
click at [721, 165] on icon "Next image" at bounding box center [724, 163] width 11 height 11
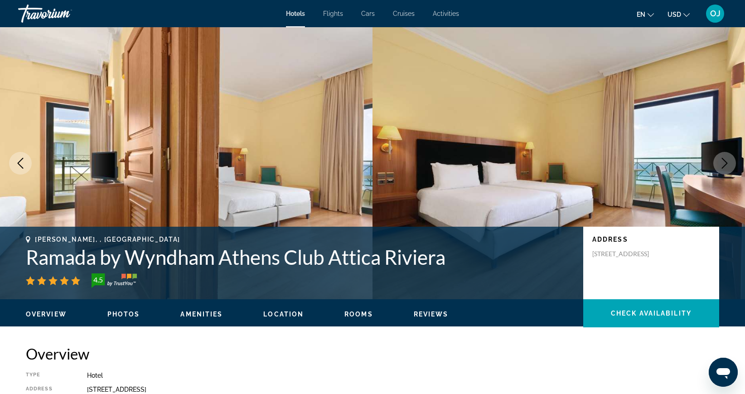
click at [721, 165] on icon "Next image" at bounding box center [724, 163] width 11 height 11
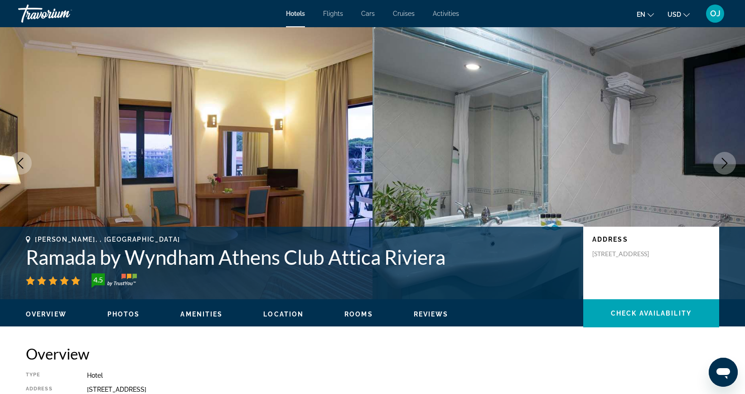
click at [721, 165] on icon "Next image" at bounding box center [724, 163] width 11 height 11
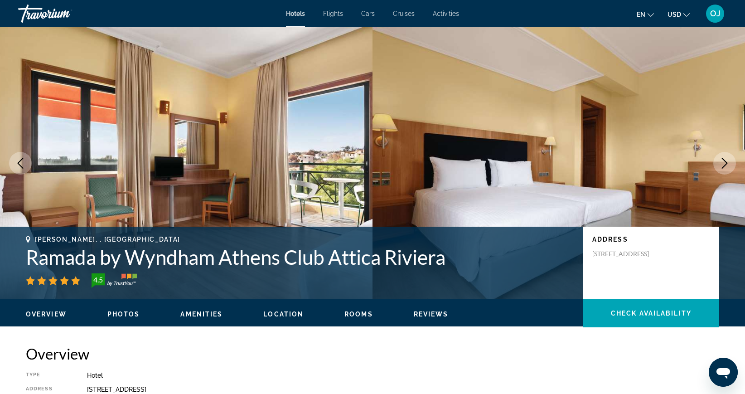
click at [721, 165] on icon "Next image" at bounding box center [724, 163] width 11 height 11
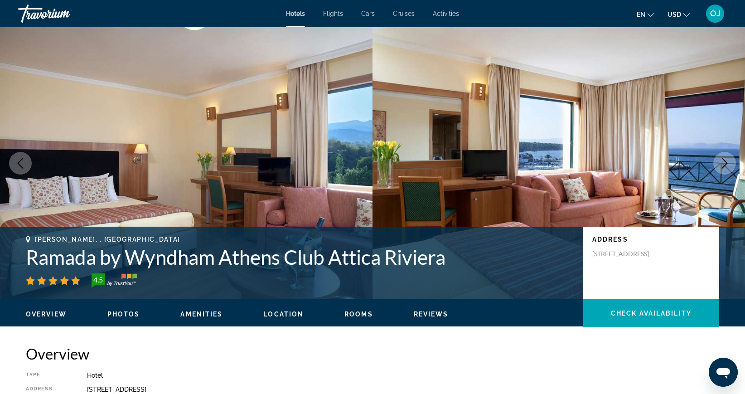
click at [721, 165] on icon "Next image" at bounding box center [724, 163] width 11 height 11
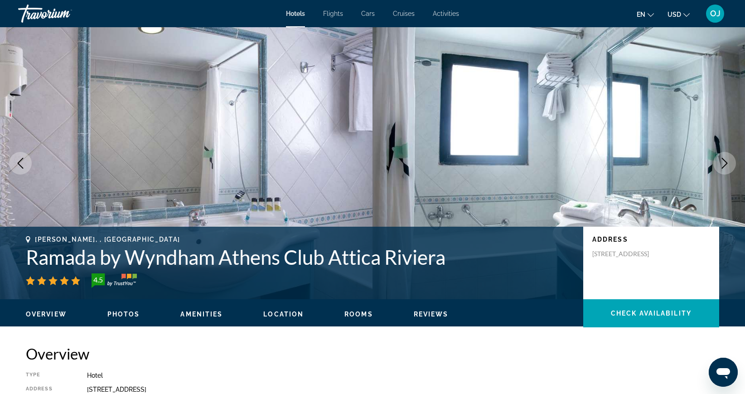
scroll to position [34, 0]
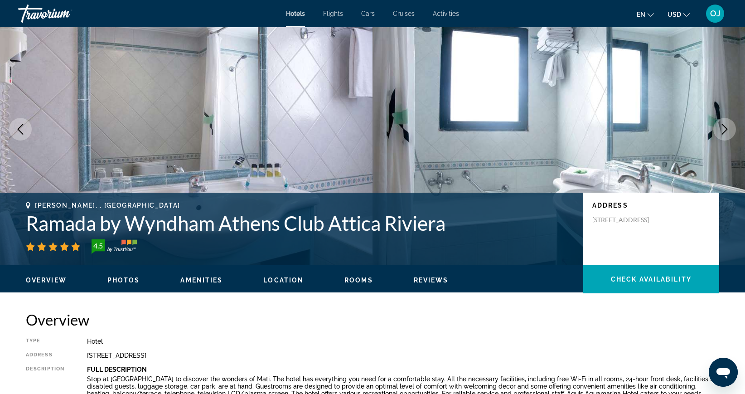
click at [574, 169] on img "Main content" at bounding box center [559, 129] width 373 height 272
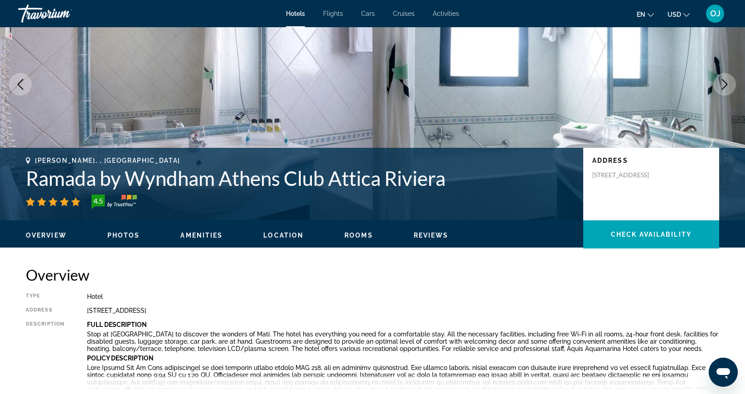
scroll to position [95, 0]
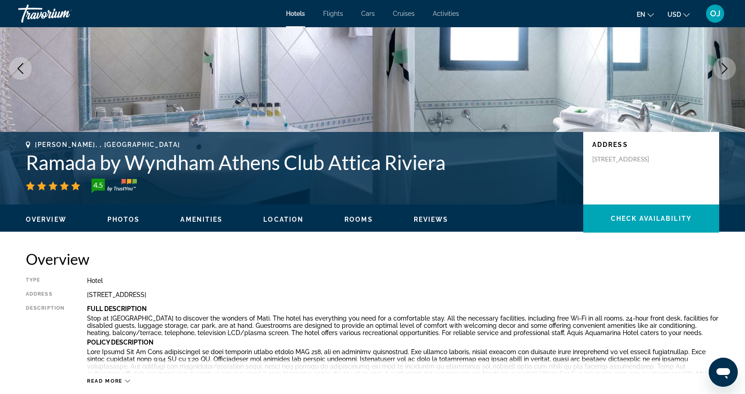
click at [118, 218] on span "Photos" at bounding box center [123, 219] width 33 height 7
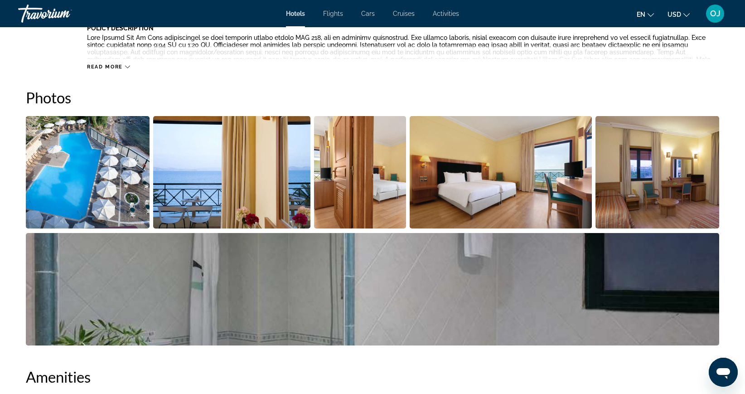
scroll to position [443, 0]
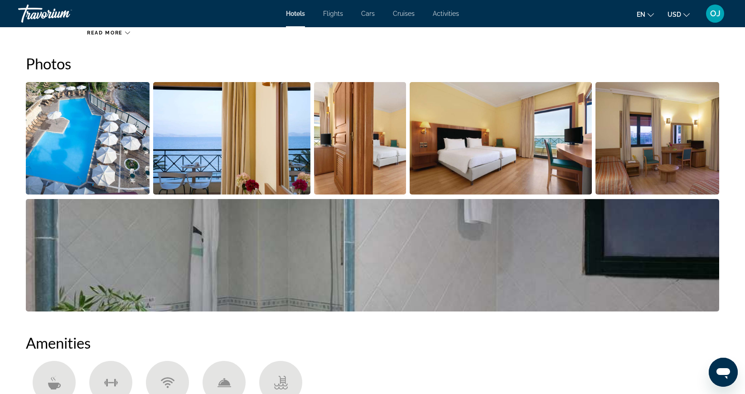
click at [94, 154] on img "Open full-screen image slider" at bounding box center [88, 138] width 124 height 112
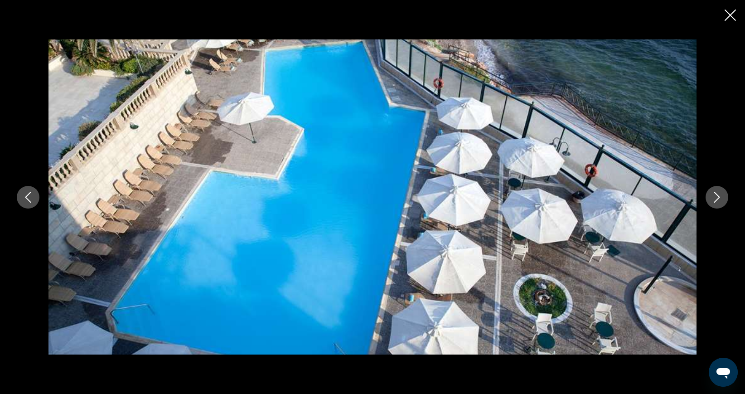
click at [718, 198] on icon "Next image" at bounding box center [717, 197] width 11 height 11
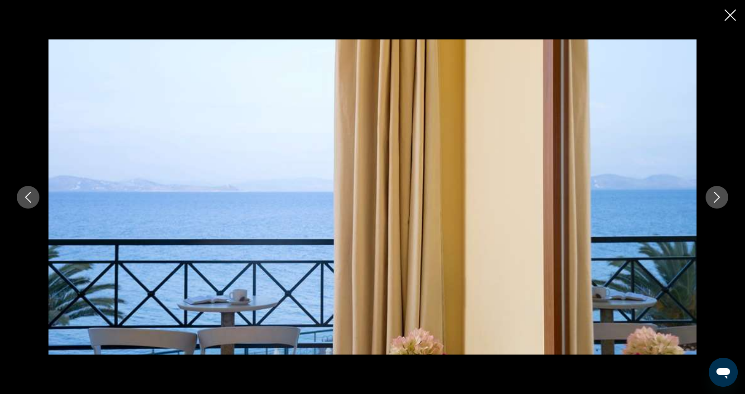
click at [718, 198] on icon "Next image" at bounding box center [717, 197] width 11 height 11
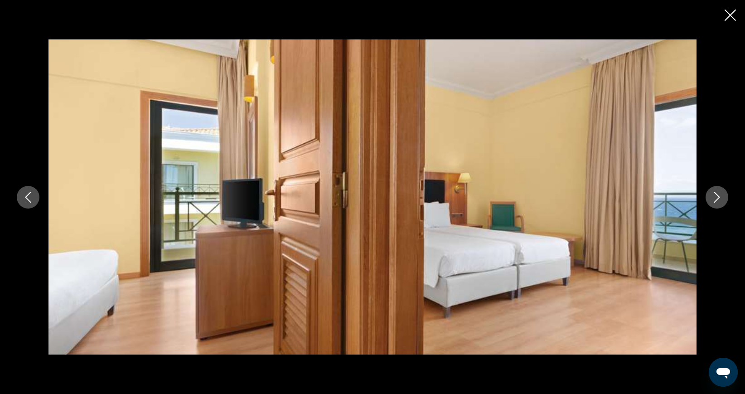
click at [718, 198] on icon "Next image" at bounding box center [717, 197] width 11 height 11
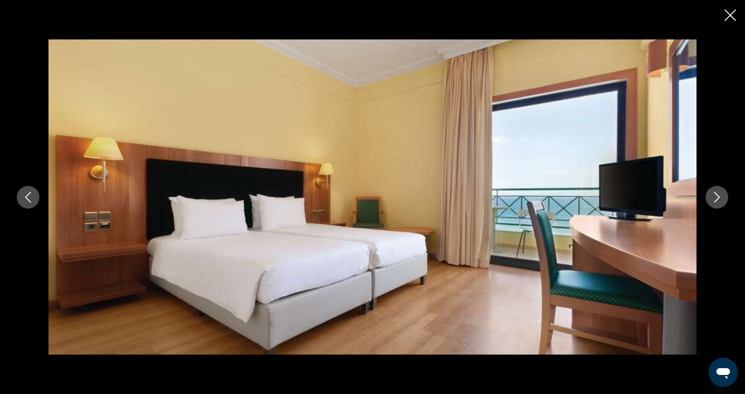
click at [718, 198] on icon "Next image" at bounding box center [717, 197] width 11 height 11
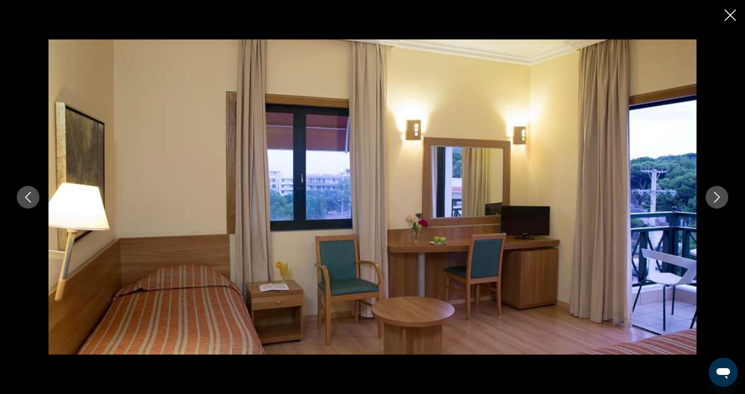
click at [718, 198] on icon "Next image" at bounding box center [717, 197] width 11 height 11
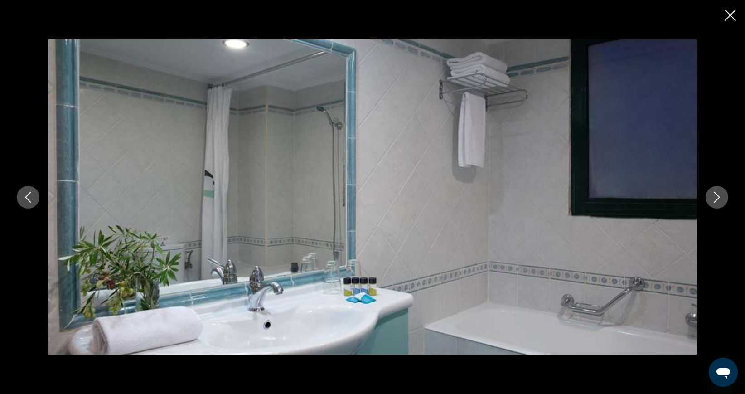
click at [718, 198] on icon "Next image" at bounding box center [717, 197] width 11 height 11
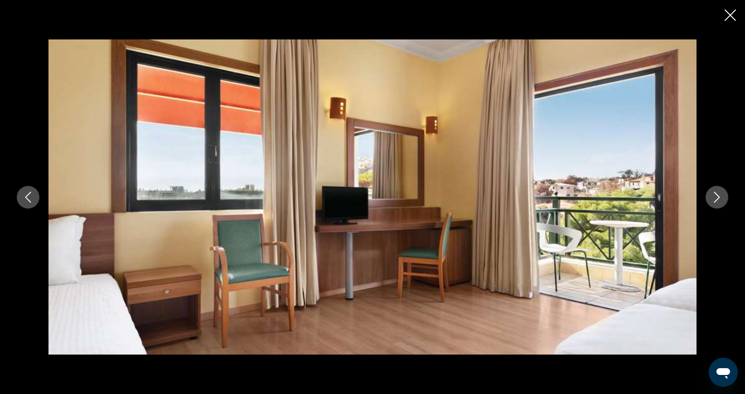
click at [718, 198] on icon "Next image" at bounding box center [717, 197] width 11 height 11
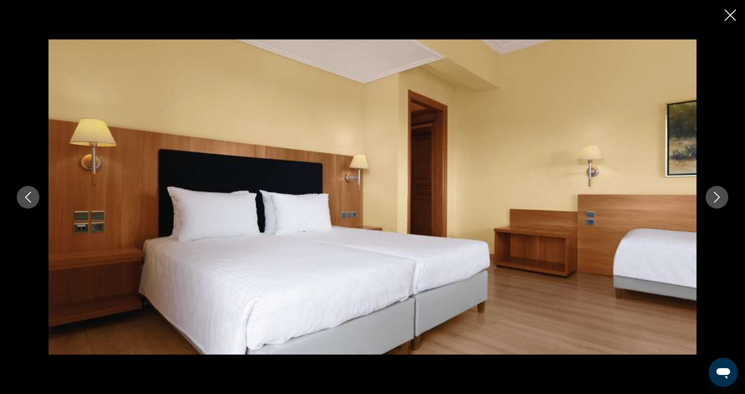
click at [718, 198] on icon "Next image" at bounding box center [717, 197] width 6 height 11
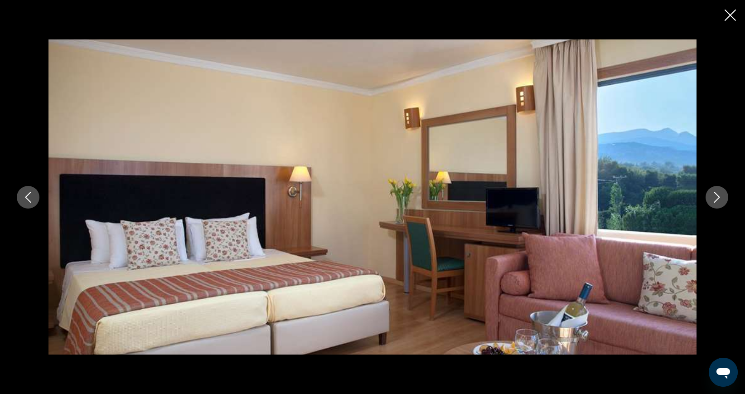
click at [718, 198] on icon "Next image" at bounding box center [717, 197] width 6 height 11
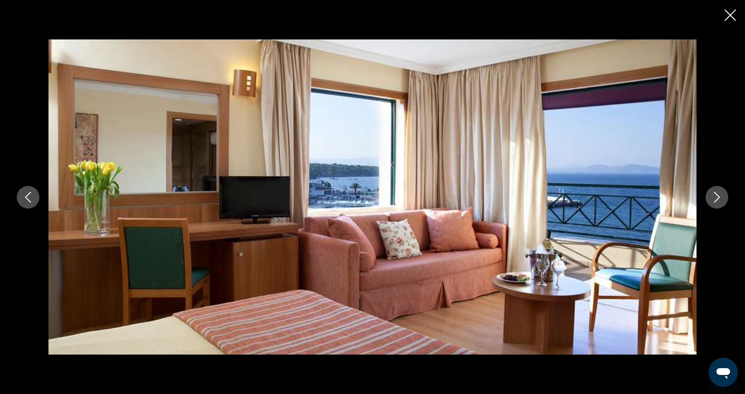
click at [718, 198] on icon "Next image" at bounding box center [717, 197] width 6 height 11
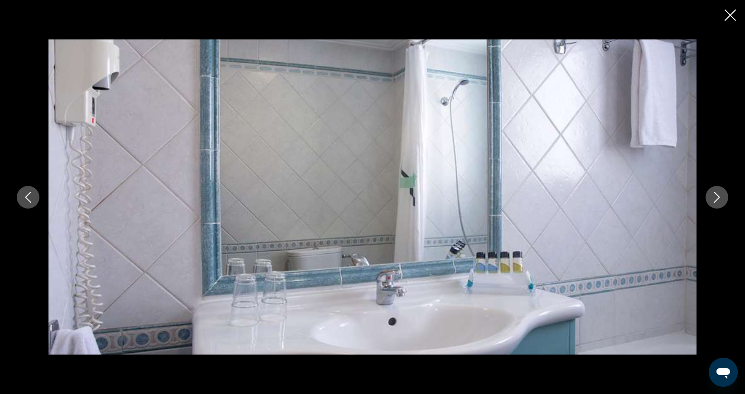
click at [718, 198] on icon "Next image" at bounding box center [717, 197] width 6 height 11
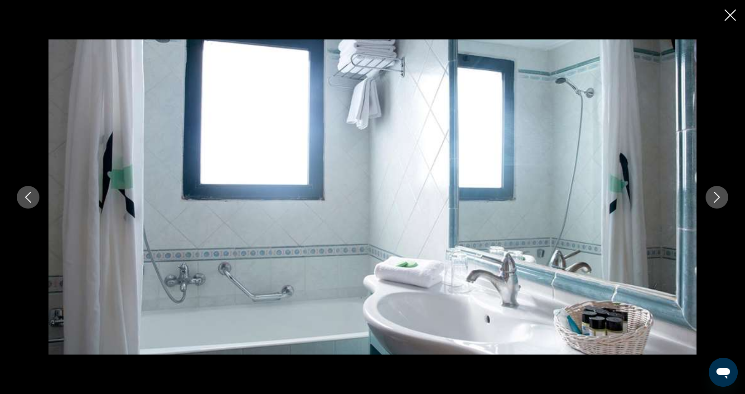
click at [718, 198] on icon "Next image" at bounding box center [717, 197] width 6 height 11
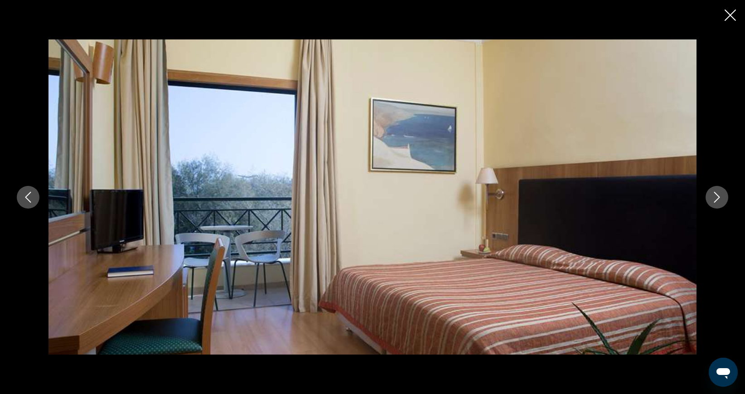
click at [718, 198] on icon "Next image" at bounding box center [717, 197] width 6 height 11
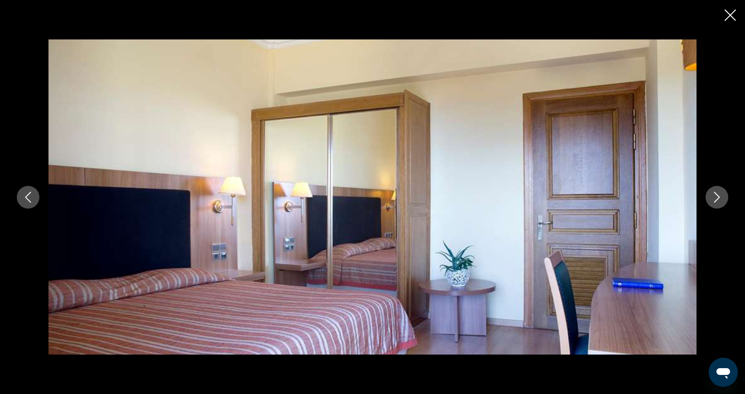
click at [718, 198] on icon "Next image" at bounding box center [717, 197] width 6 height 11
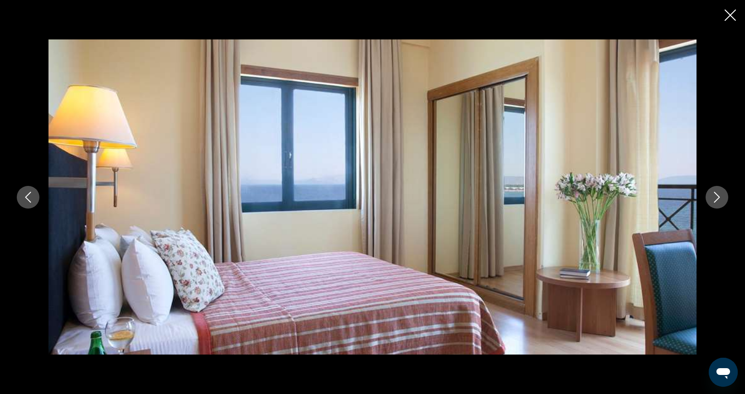
click at [718, 198] on icon "Next image" at bounding box center [717, 197] width 6 height 11
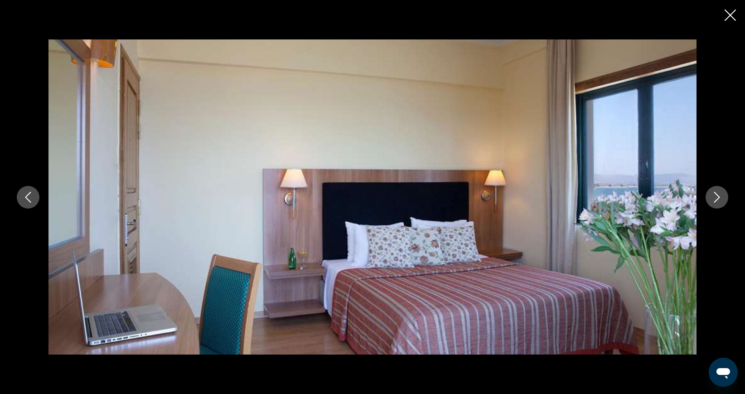
click at [718, 198] on icon "Next image" at bounding box center [717, 197] width 6 height 11
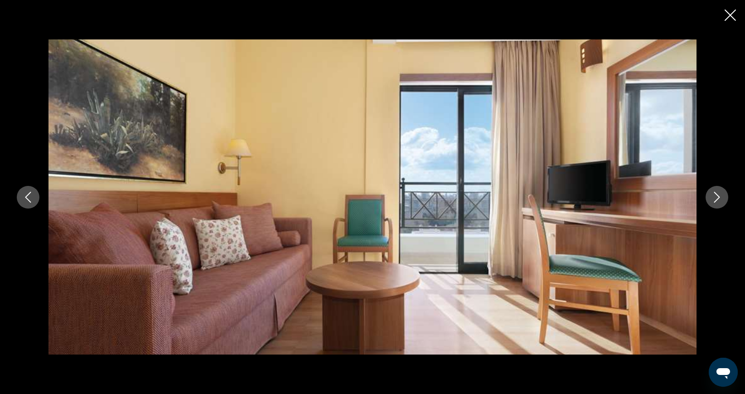
click at [718, 198] on icon "Next image" at bounding box center [717, 197] width 6 height 11
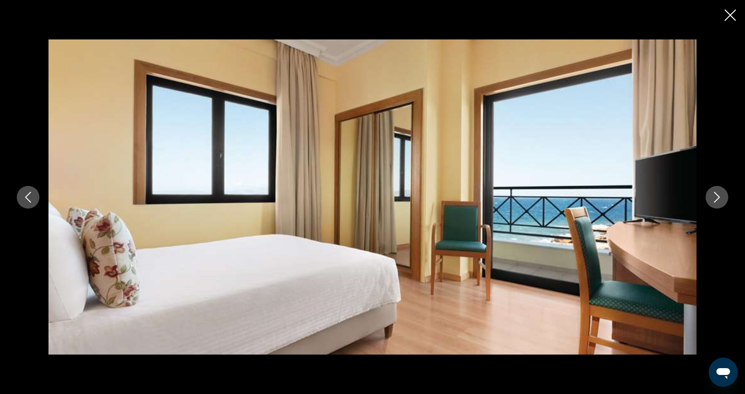
click at [718, 198] on icon "Next image" at bounding box center [717, 197] width 6 height 11
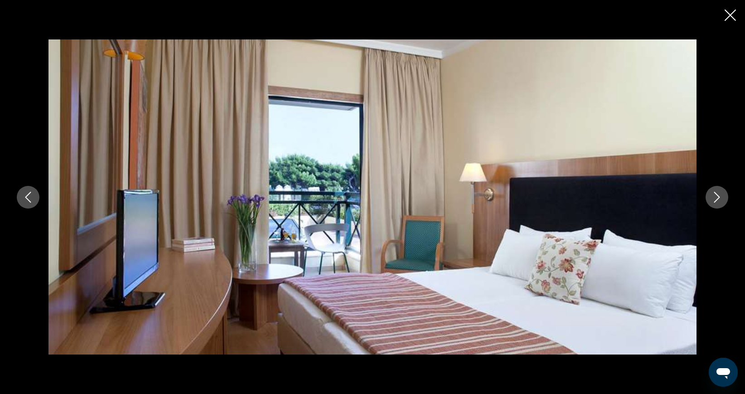
click at [718, 198] on icon "Next image" at bounding box center [717, 197] width 6 height 11
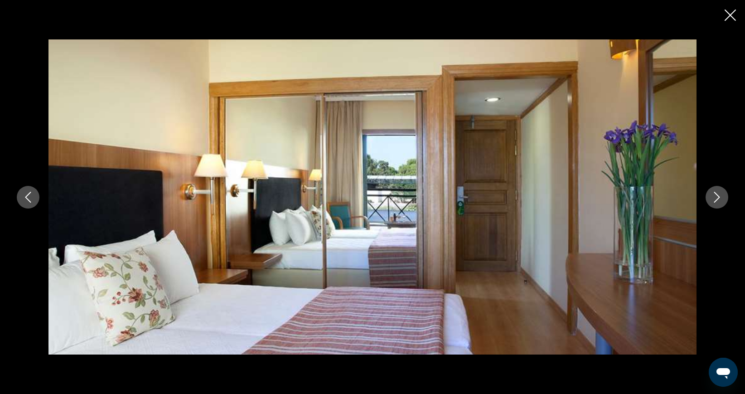
click at [718, 198] on icon "Next image" at bounding box center [717, 197] width 6 height 11
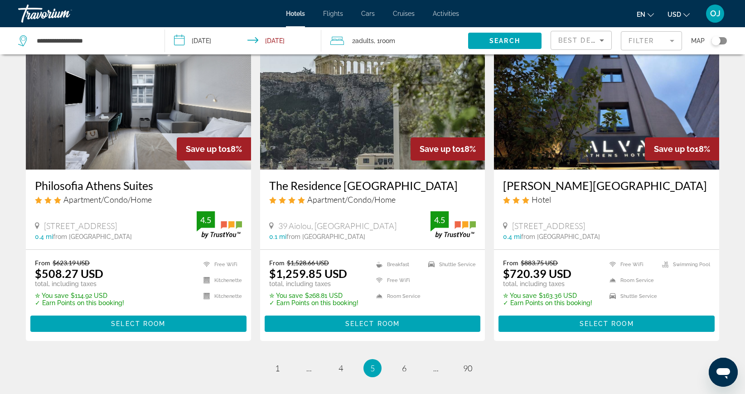
scroll to position [1081, 0]
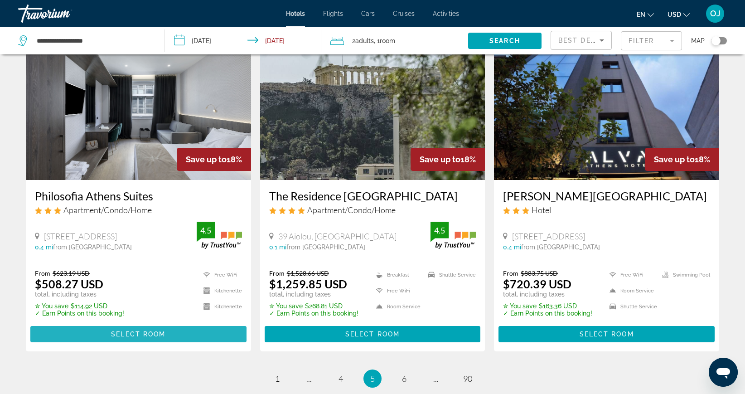
click at [133, 330] on span "Select Room" at bounding box center [138, 333] width 54 height 7
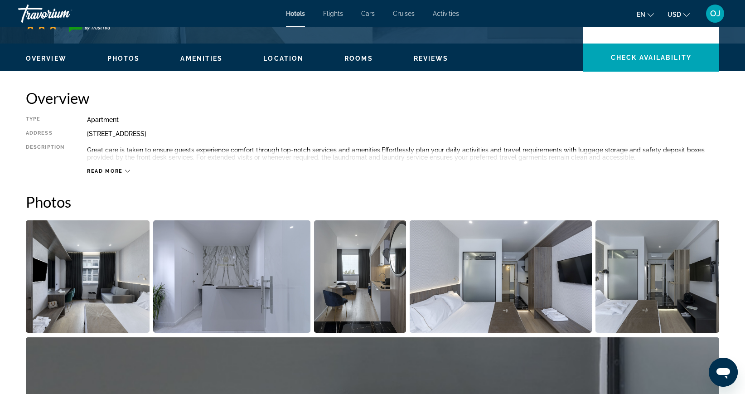
scroll to position [233, 0]
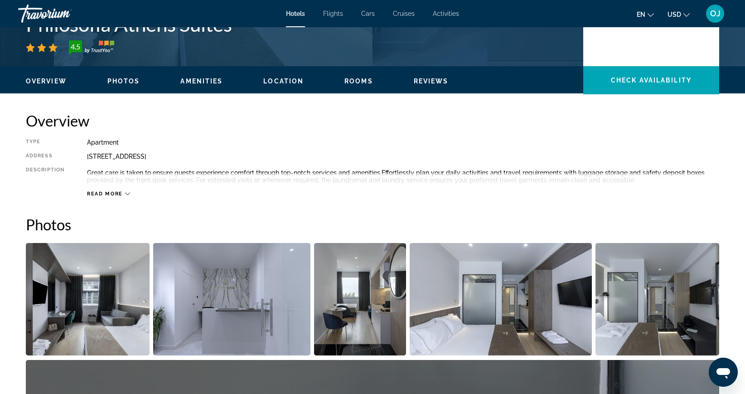
click at [124, 195] on div "Read more" at bounding box center [108, 194] width 43 height 6
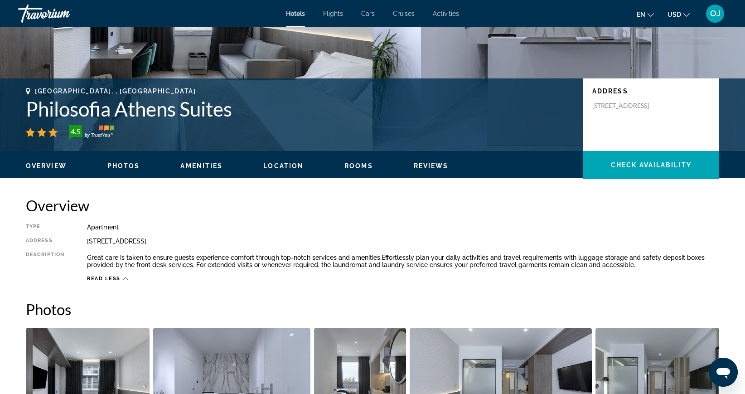
scroll to position [126, 0]
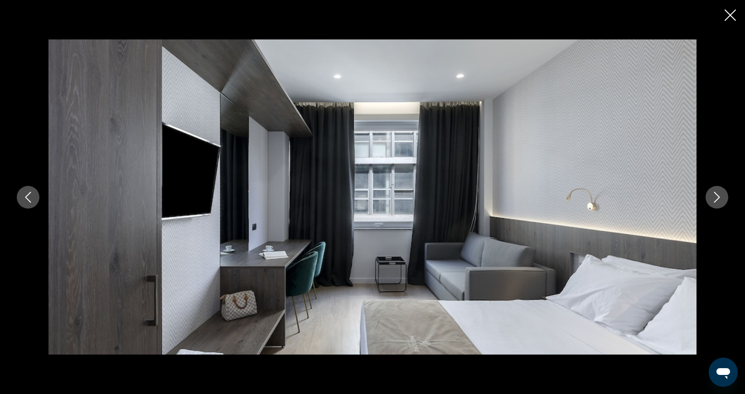
click at [714, 195] on icon "Next image" at bounding box center [717, 197] width 11 height 11
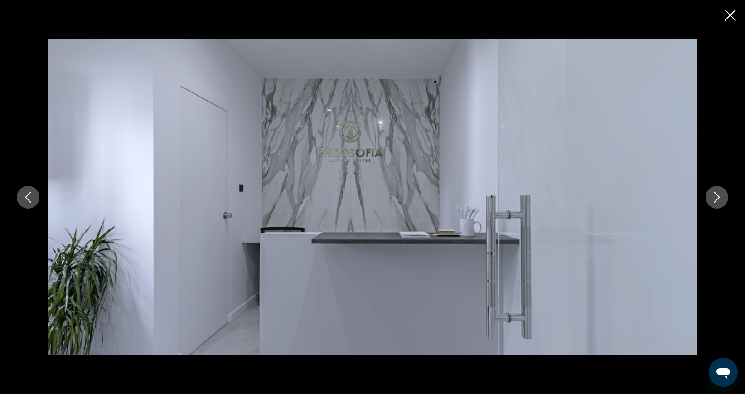
click at [714, 195] on icon "Next image" at bounding box center [717, 197] width 11 height 11
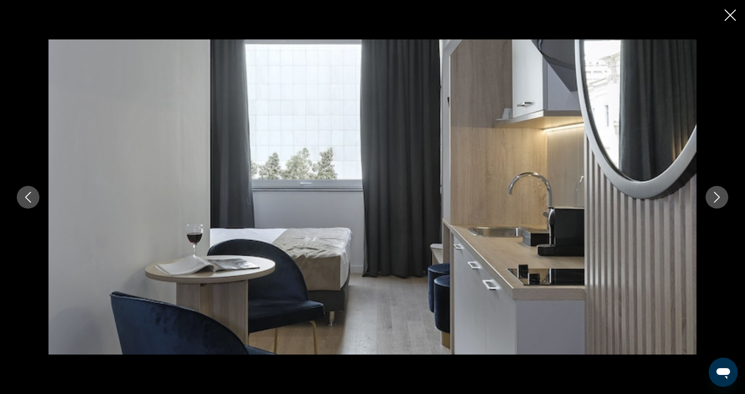
click at [714, 195] on icon "Next image" at bounding box center [717, 197] width 11 height 11
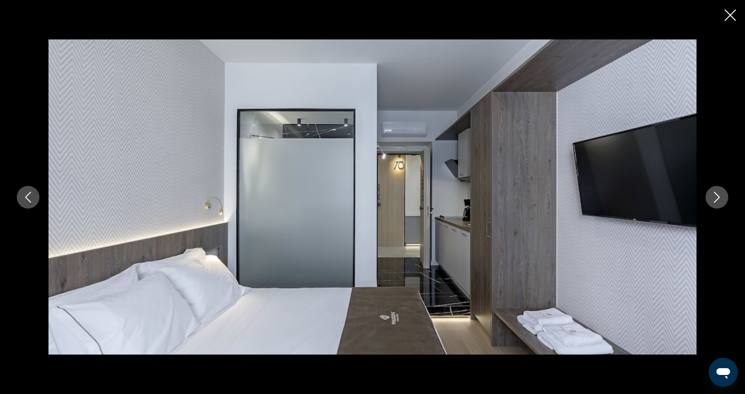
click at [714, 195] on icon "Next image" at bounding box center [717, 197] width 11 height 11
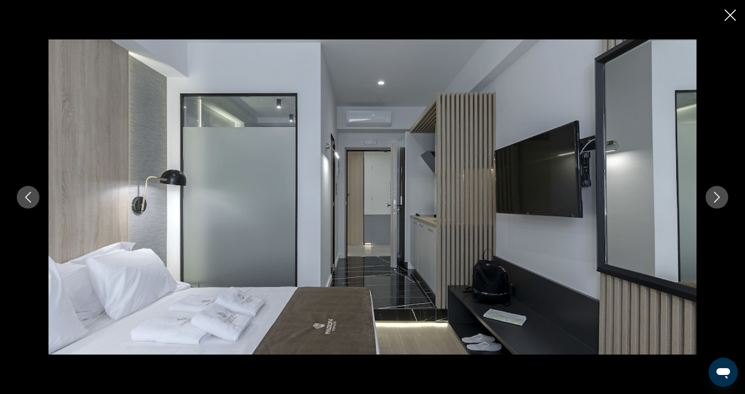
click at [714, 195] on icon "Next image" at bounding box center [717, 197] width 11 height 11
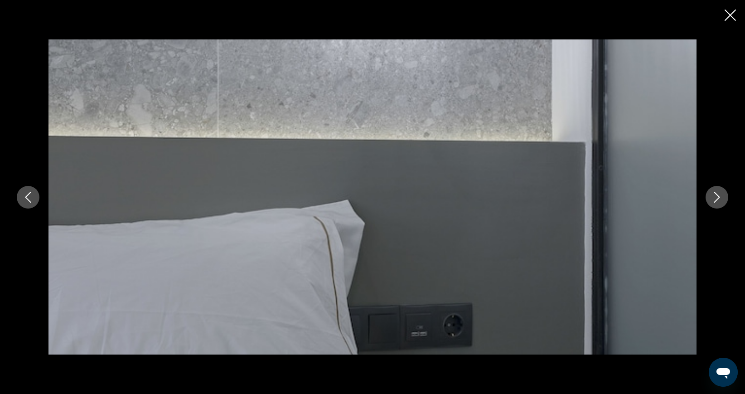
click at [714, 195] on icon "Next image" at bounding box center [717, 197] width 11 height 11
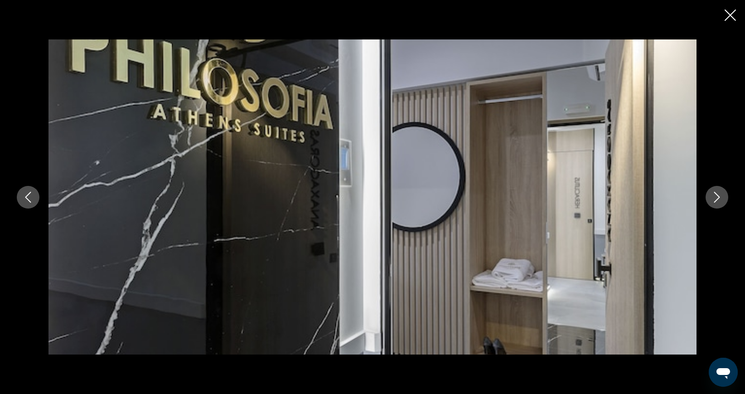
click at [714, 195] on icon "Next image" at bounding box center [717, 197] width 11 height 11
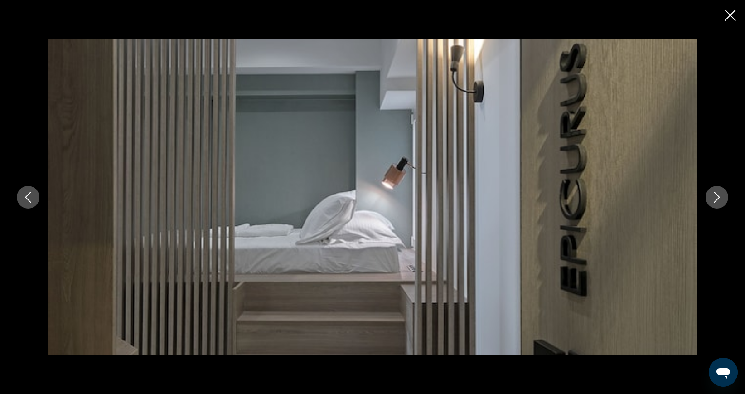
click at [714, 195] on icon "Next image" at bounding box center [717, 197] width 11 height 11
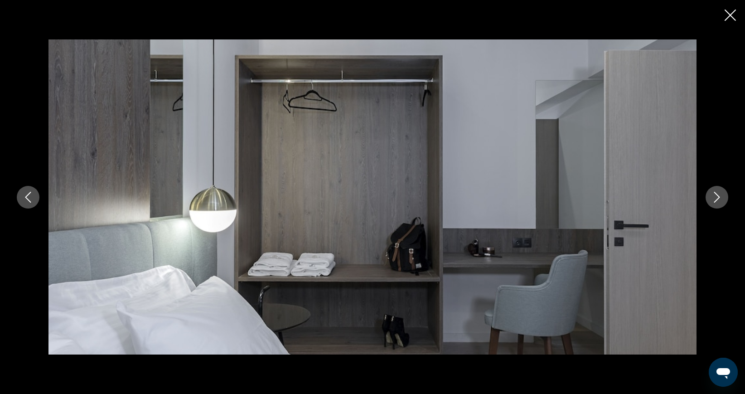
click at [714, 195] on icon "Next image" at bounding box center [717, 197] width 11 height 11
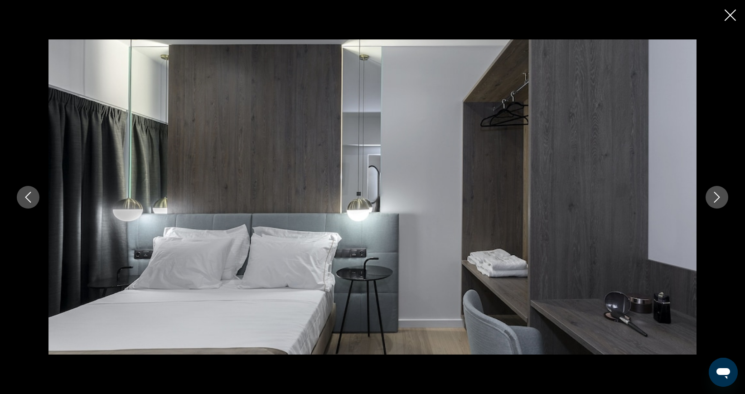
click at [714, 195] on icon "Next image" at bounding box center [717, 197] width 11 height 11
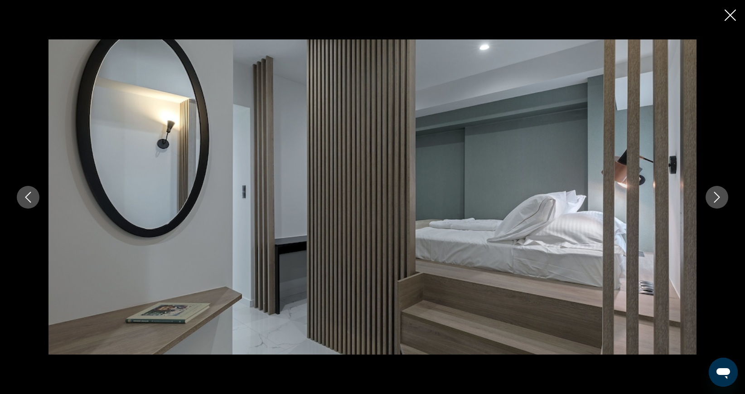
click at [714, 195] on icon "Next image" at bounding box center [717, 197] width 11 height 11
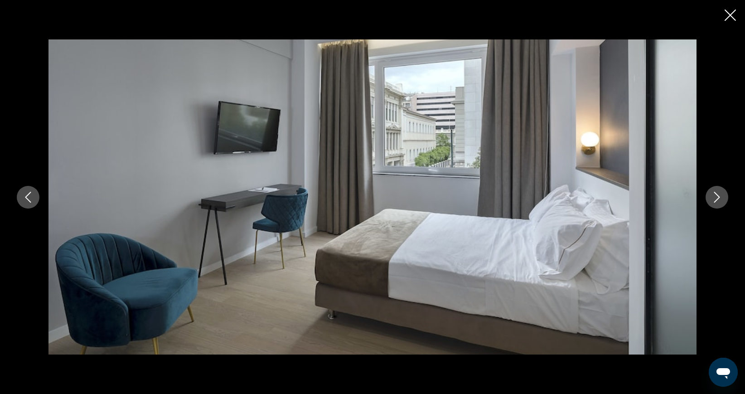
click at [714, 195] on icon "Next image" at bounding box center [717, 197] width 11 height 11
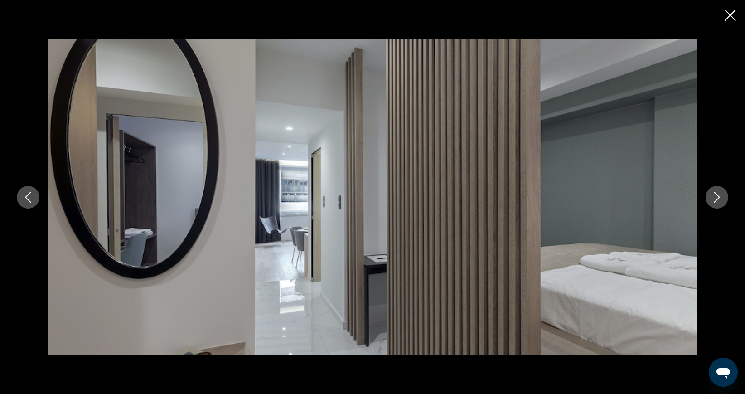
click at [714, 195] on icon "Next image" at bounding box center [717, 197] width 11 height 11
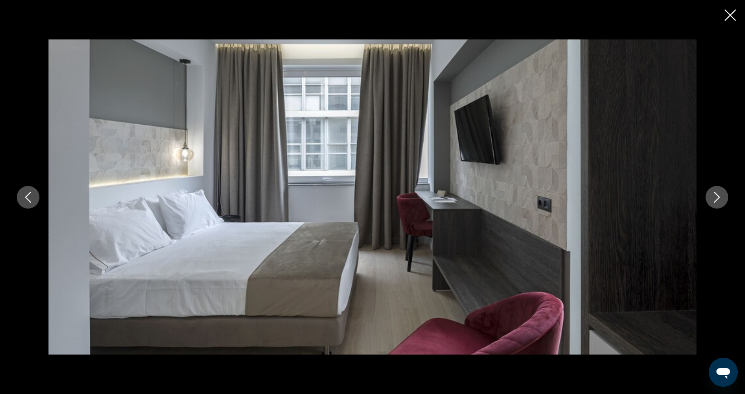
click at [714, 195] on icon "Next image" at bounding box center [717, 197] width 11 height 11
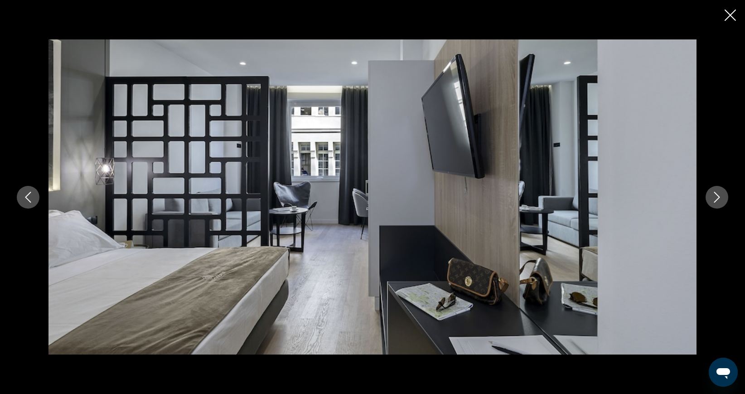
click at [714, 195] on icon "Next image" at bounding box center [717, 197] width 11 height 11
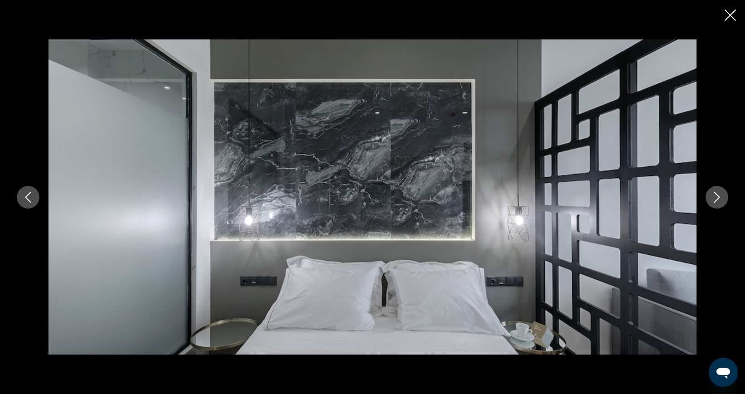
click at [714, 195] on icon "Next image" at bounding box center [717, 197] width 11 height 11
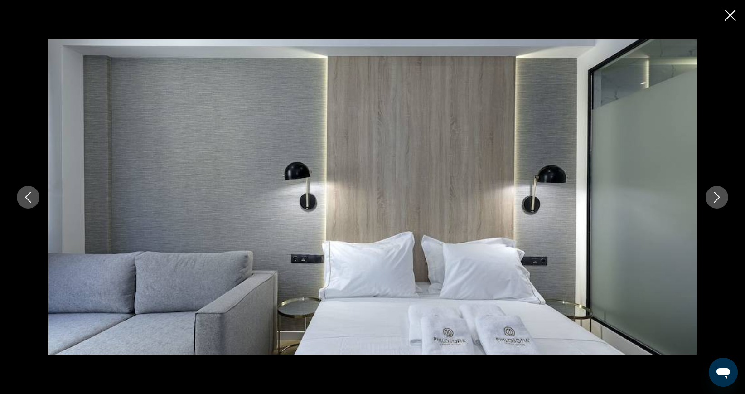
click at [714, 195] on icon "Next image" at bounding box center [717, 197] width 11 height 11
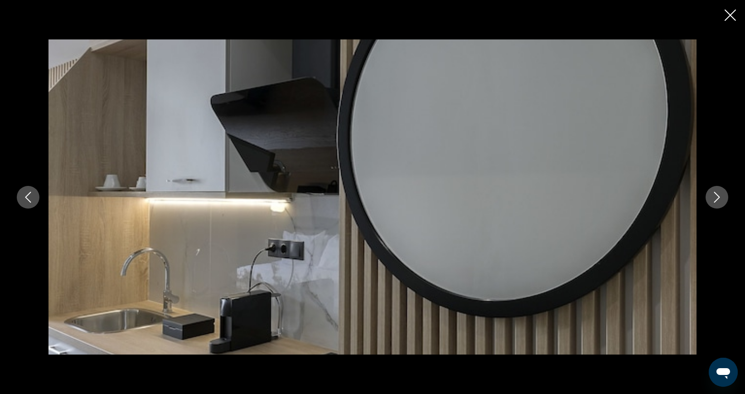
click at [714, 195] on icon "Next image" at bounding box center [717, 197] width 11 height 11
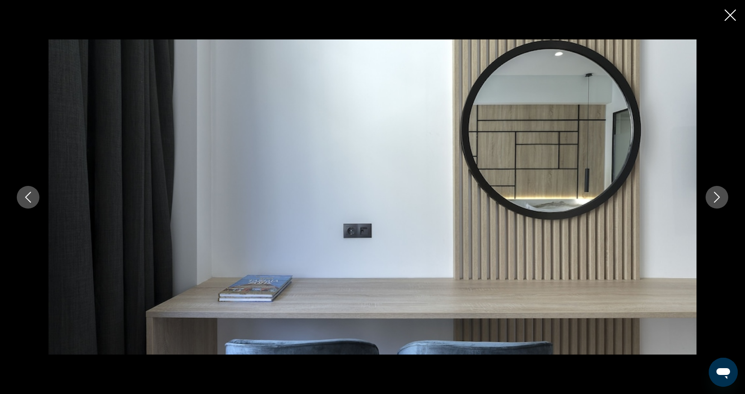
click at [714, 195] on icon "Next image" at bounding box center [717, 197] width 11 height 11
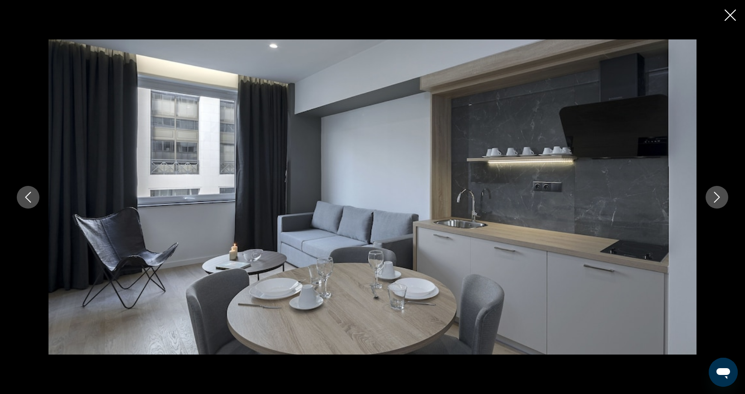
click at [714, 195] on icon "Next image" at bounding box center [717, 197] width 11 height 11
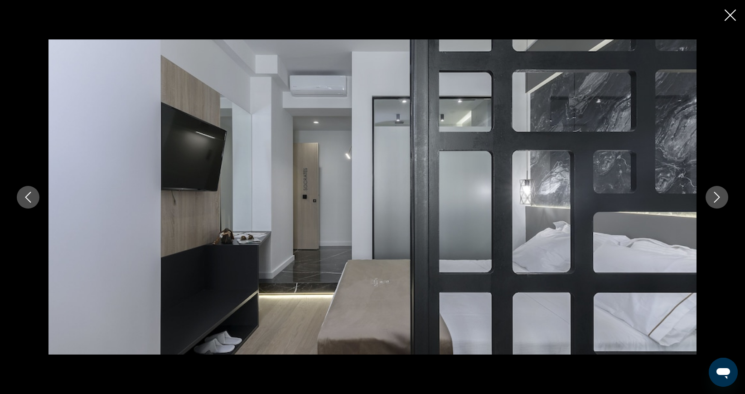
click at [714, 195] on icon "Next image" at bounding box center [717, 197] width 11 height 11
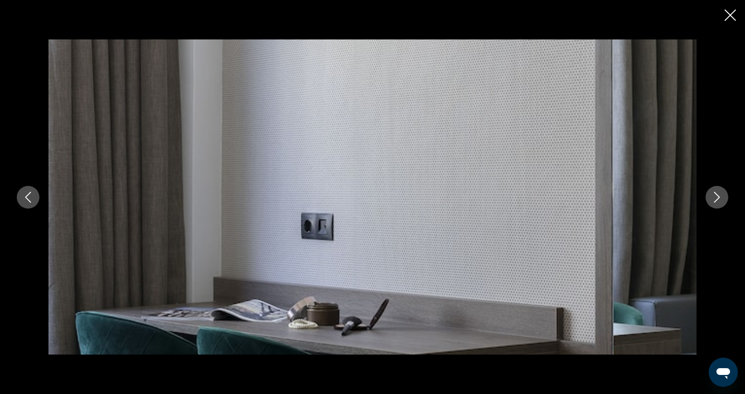
click at [731, 18] on icon "Close slideshow" at bounding box center [730, 15] width 11 height 11
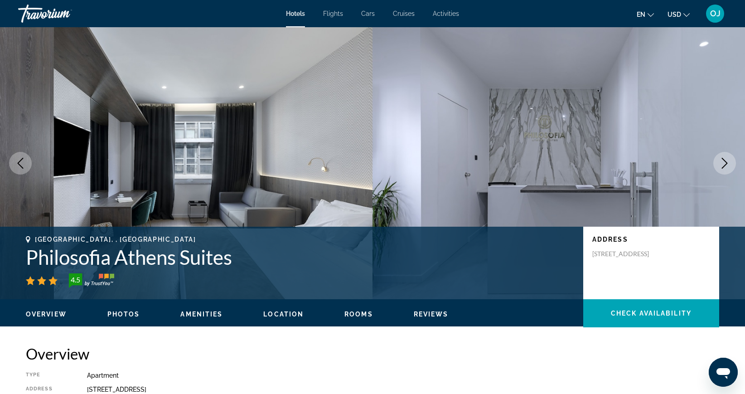
scroll to position [0, 0]
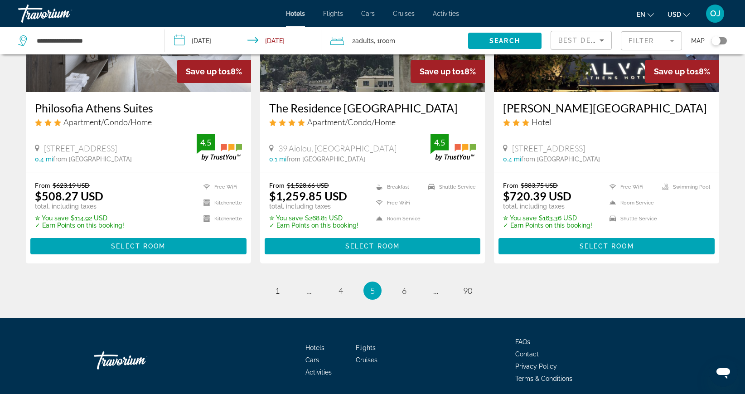
scroll to position [1174, 0]
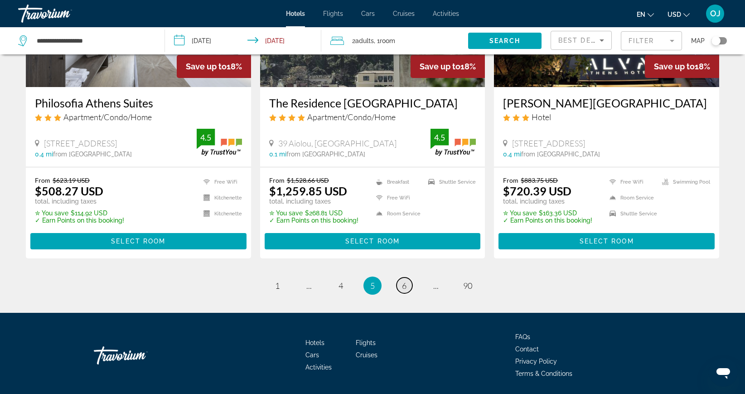
click at [403, 281] on span "6" at bounding box center [404, 286] width 5 height 10
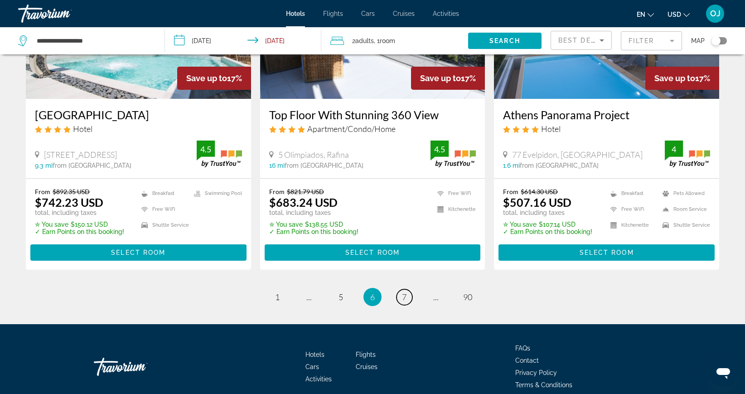
scroll to position [1129, 0]
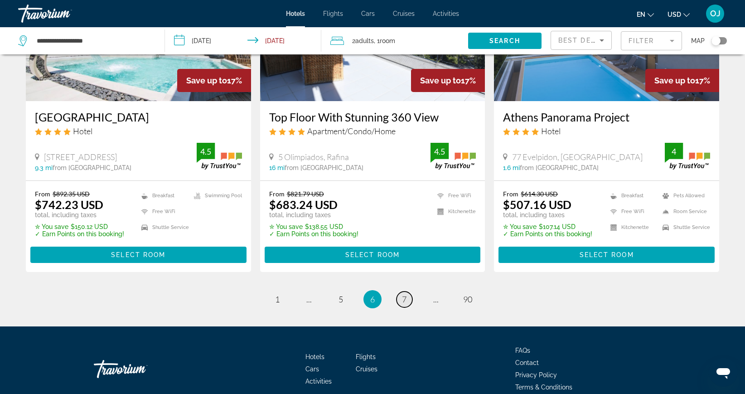
click at [402, 294] on span "7" at bounding box center [404, 299] width 5 height 10
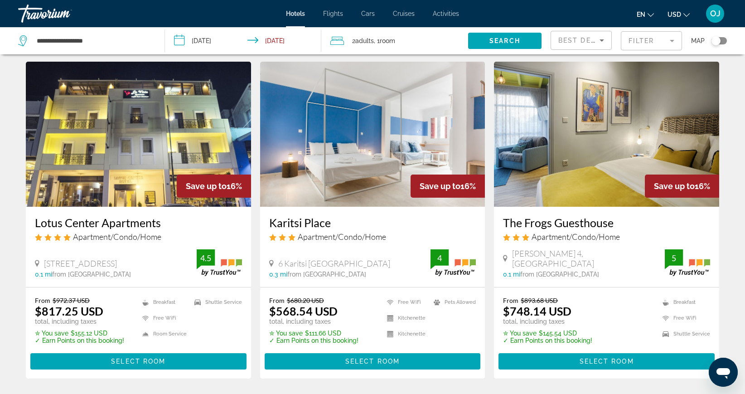
scroll to position [1042, 0]
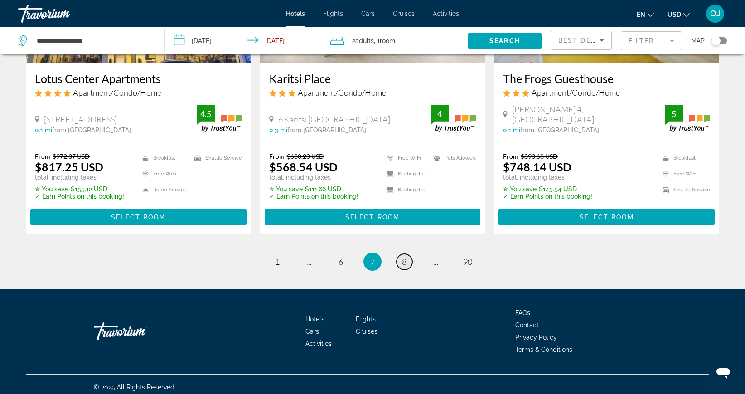
click at [408, 263] on link "page 8" at bounding box center [405, 262] width 16 height 16
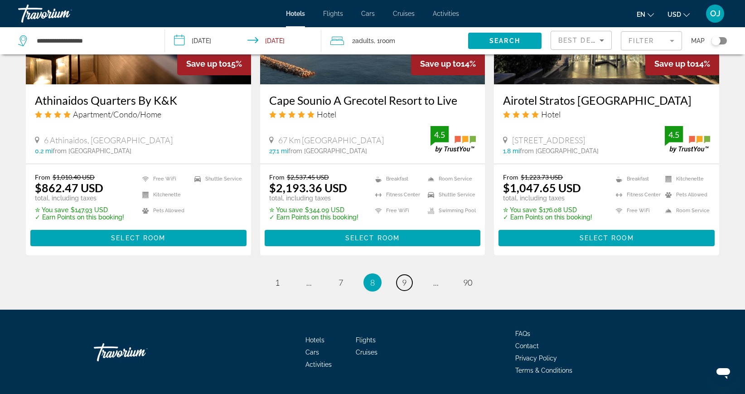
scroll to position [1191, 0]
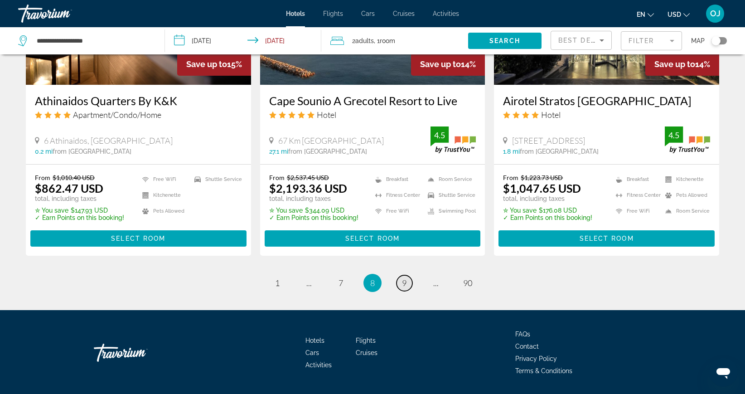
click at [399, 275] on link "page 9" at bounding box center [405, 283] width 16 height 16
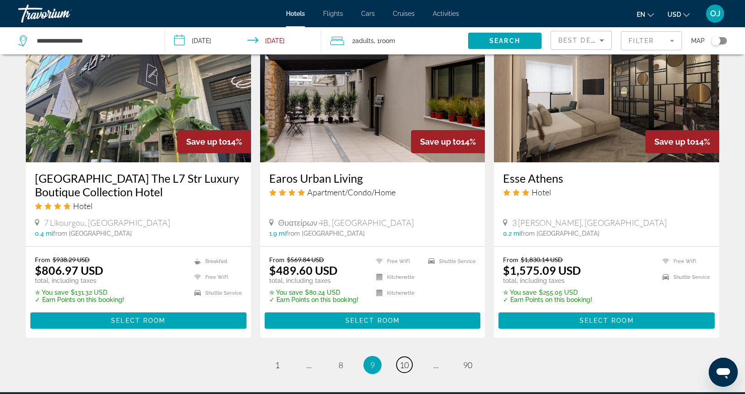
scroll to position [1046, 0]
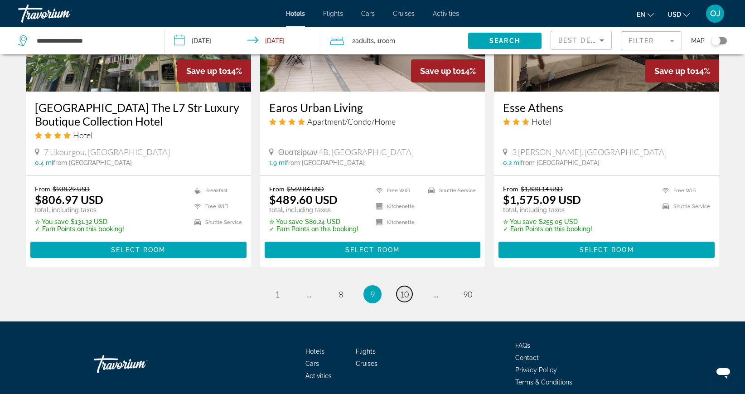
click at [402, 295] on span "10" at bounding box center [404, 294] width 9 height 10
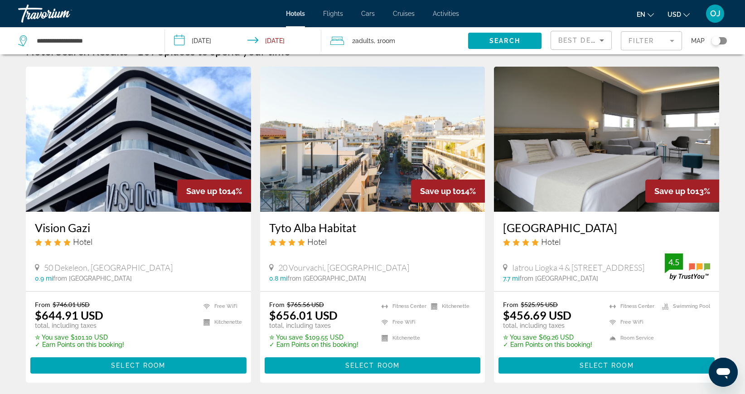
scroll to position [19, 0]
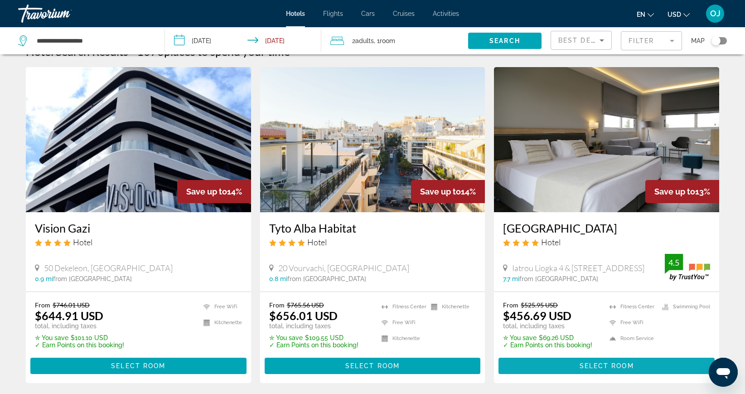
click at [588, 365] on span "Select Room" at bounding box center [607, 365] width 54 height 7
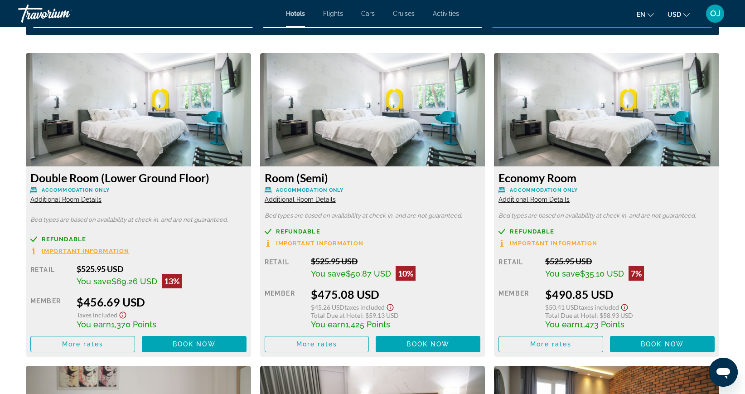
scroll to position [1230, 0]
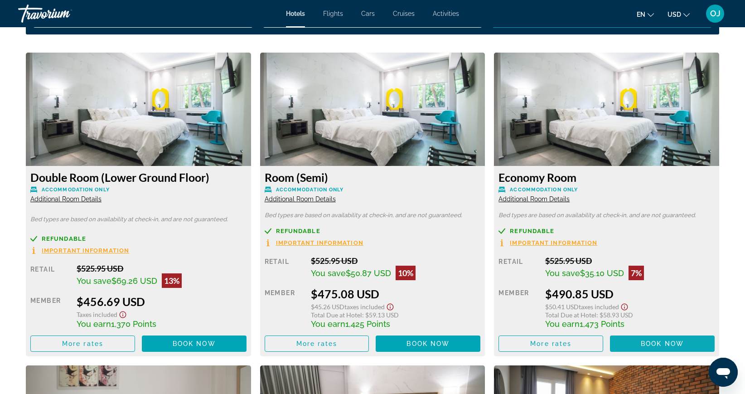
click at [661, 346] on span "Book now" at bounding box center [662, 343] width 43 height 7
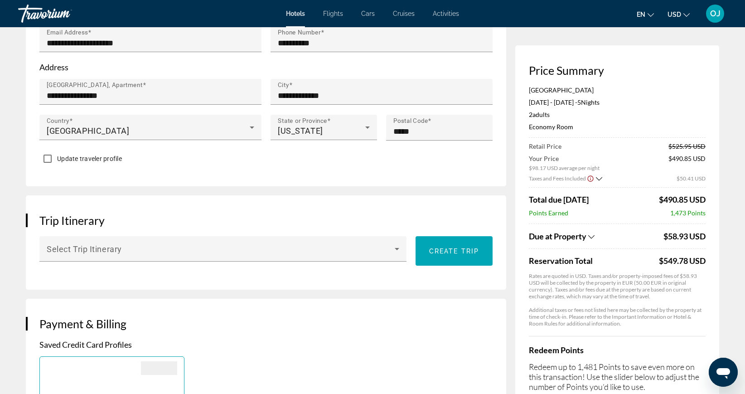
scroll to position [363, 0]
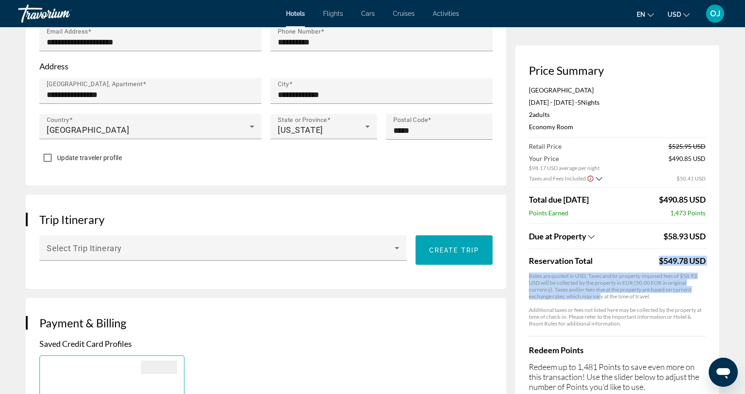
drag, startPoint x: 607, startPoint y: 270, endPoint x: 600, endPoint y: 297, distance: 28.0
click at [600, 297] on app-property-taxes-new "Due at Property $58.93 USD Reservation Total $549.78 USD Rates are quoted in US…" at bounding box center [617, 274] width 177 height 103
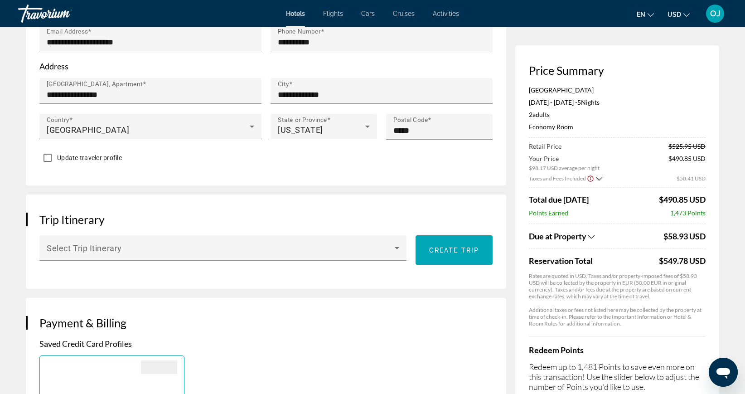
click at [658, 69] on h3 "Price Summary" at bounding box center [617, 70] width 177 height 14
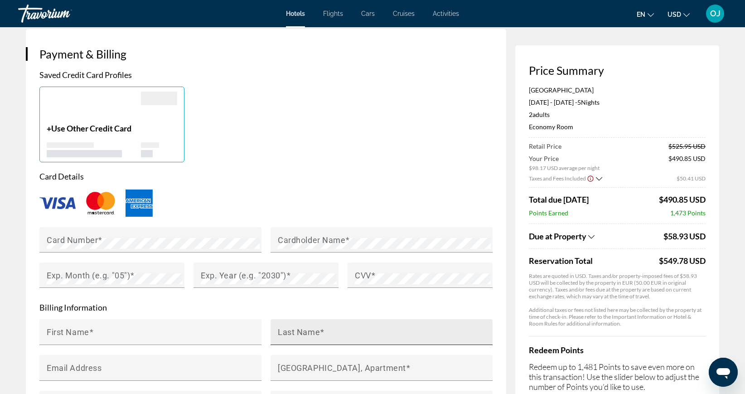
scroll to position [638, 0]
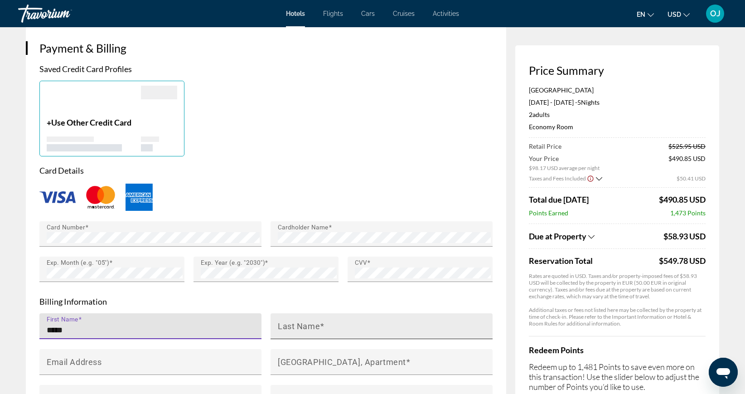
type input "*****"
click at [295, 323] on mat-label "Last Name" at bounding box center [299, 326] width 42 height 10
click at [295, 325] on input "Last Name" at bounding box center [384, 330] width 213 height 11
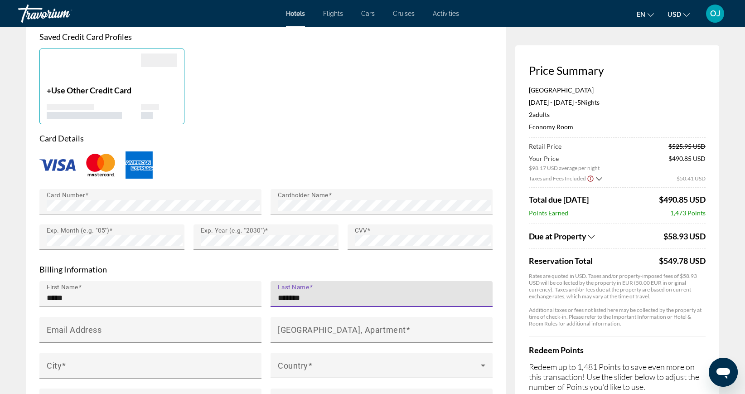
scroll to position [715, 0]
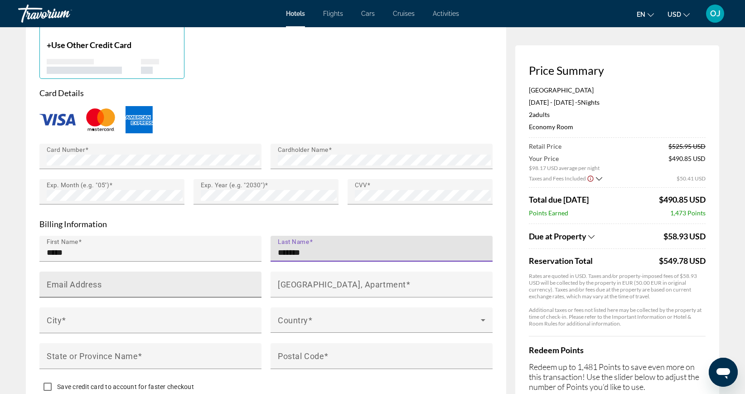
type input "*******"
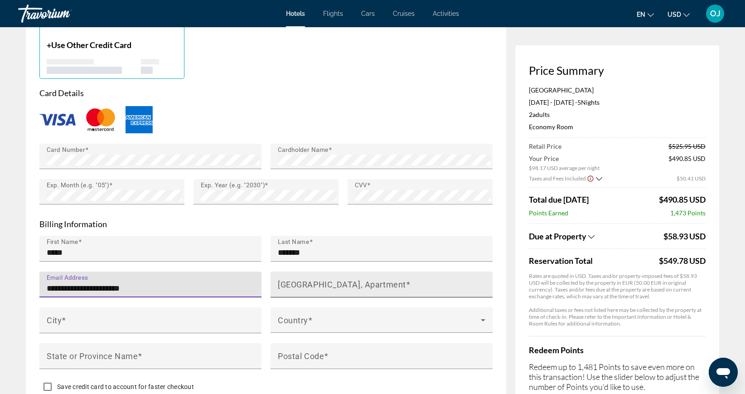
type input "**********"
click at [307, 280] on mat-label "[GEOGRAPHIC_DATA], Apartment" at bounding box center [342, 284] width 128 height 10
click at [307, 283] on input "[GEOGRAPHIC_DATA], Apartment" at bounding box center [384, 288] width 213 height 11
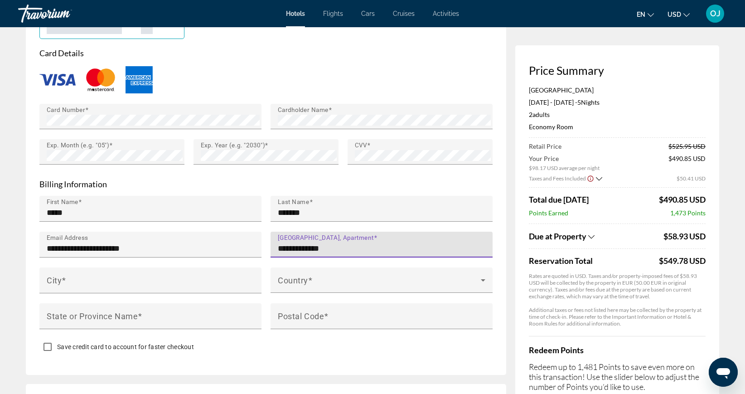
scroll to position [769, 0]
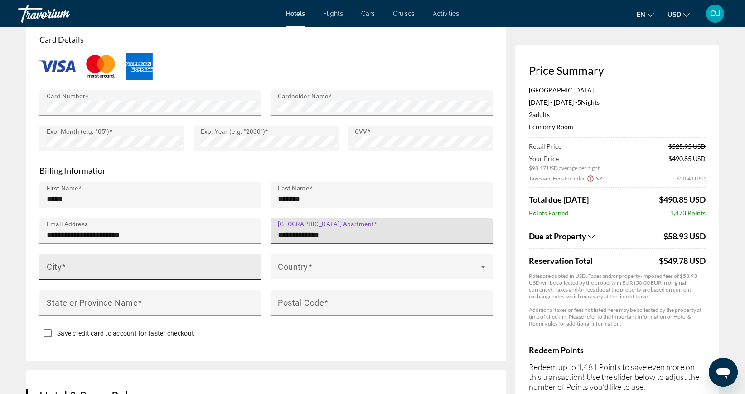
type input "**********"
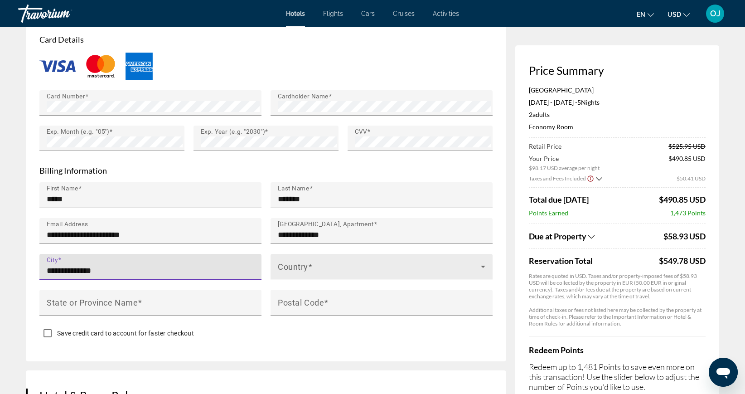
type input "**********"
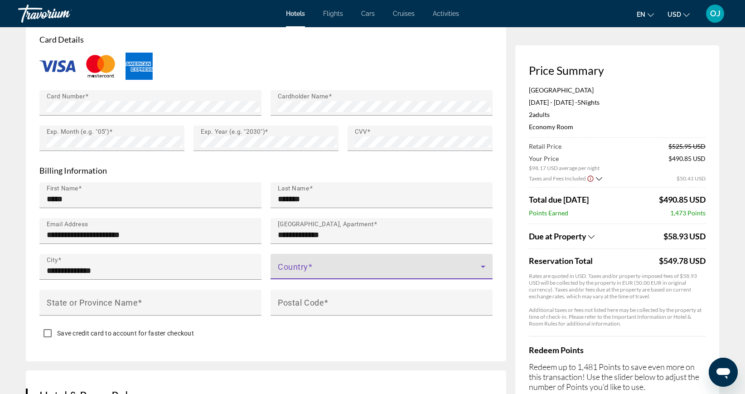
click at [304, 268] on span "Main content" at bounding box center [379, 270] width 203 height 11
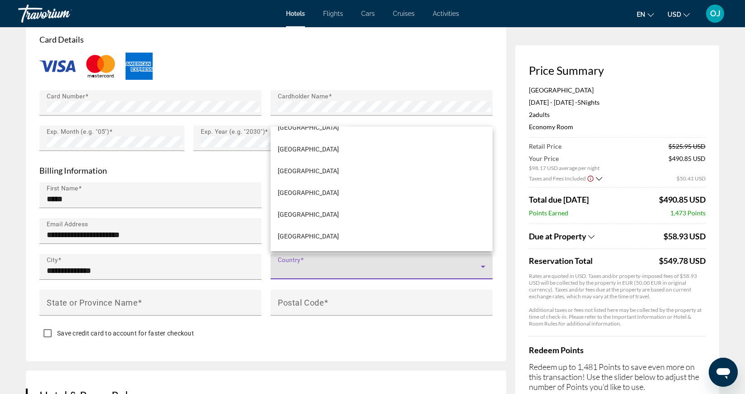
scroll to position [5186, 0]
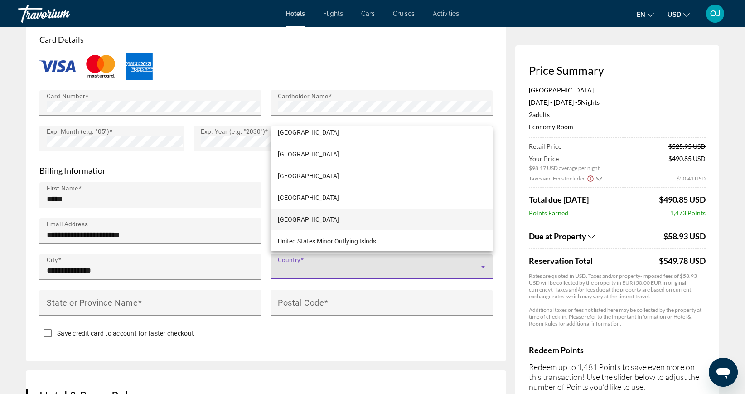
click at [305, 220] on span "[GEOGRAPHIC_DATA]" at bounding box center [308, 219] width 61 height 11
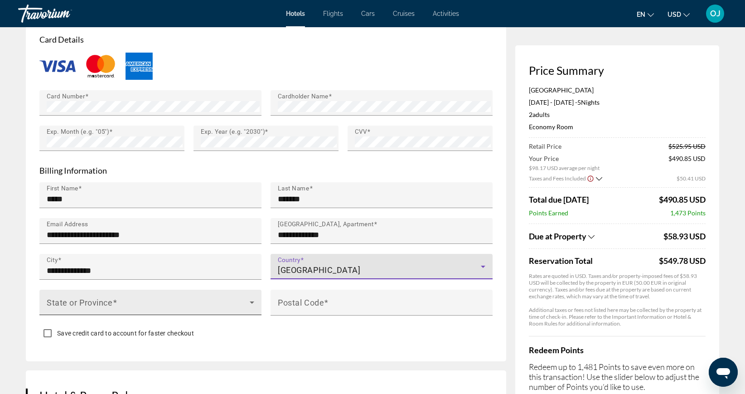
click at [92, 300] on span "Main content" at bounding box center [148, 305] width 203 height 11
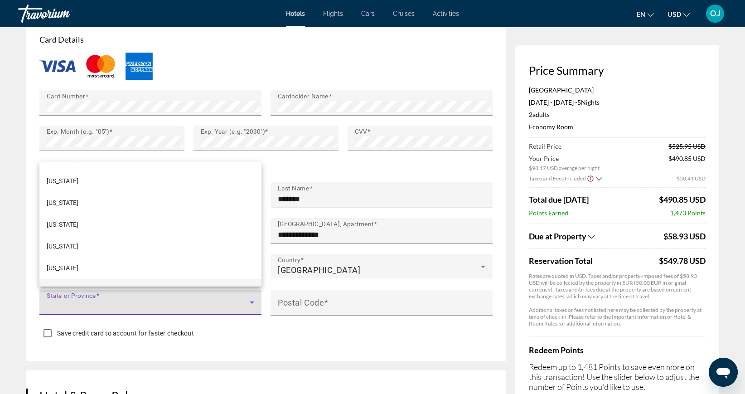
scroll to position [403, 0]
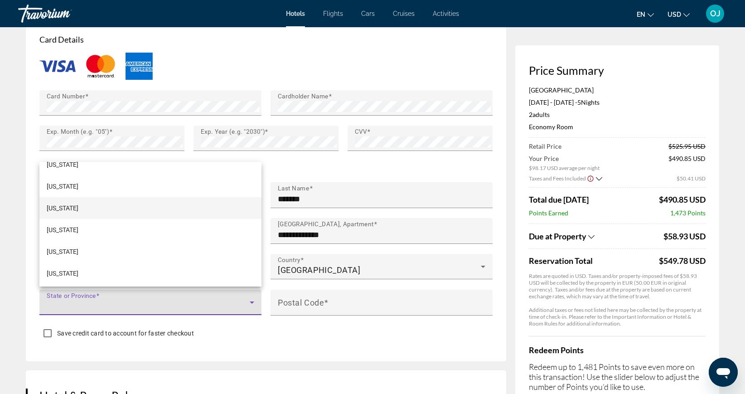
click at [59, 205] on span "[US_STATE]" at bounding box center [63, 208] width 32 height 11
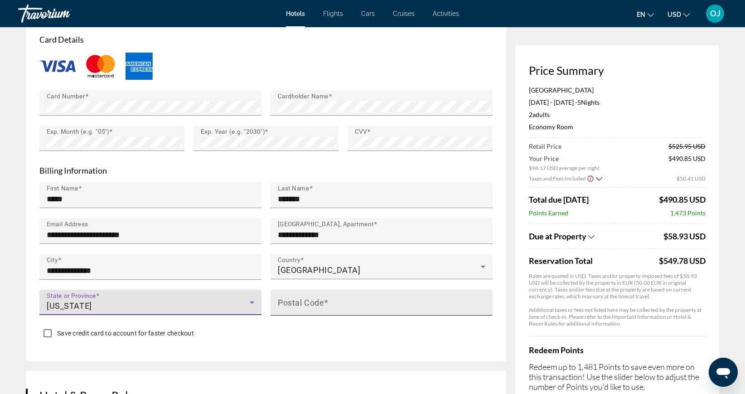
click at [301, 302] on mat-label "Postal Code" at bounding box center [301, 302] width 46 height 10
click at [301, 302] on input "Postal Code" at bounding box center [384, 306] width 213 height 11
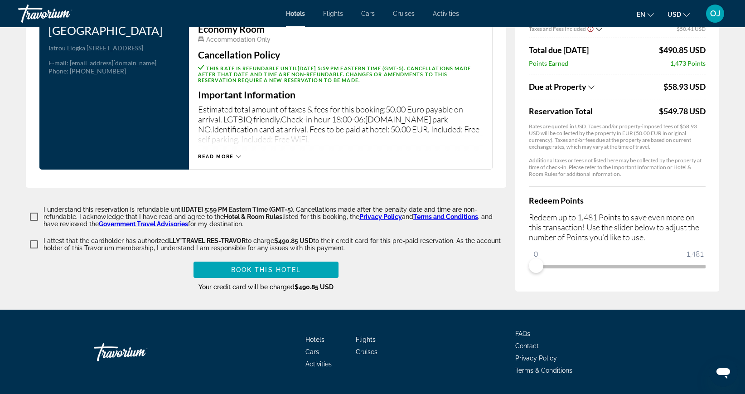
scroll to position [1167, 0]
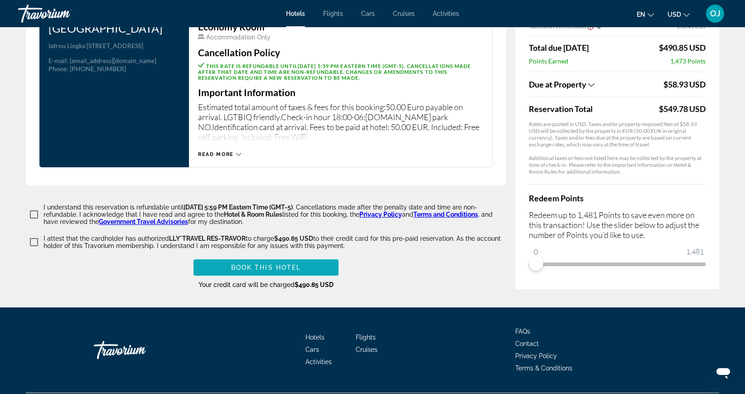
type input "*****"
click at [266, 264] on span "Book this hotel" at bounding box center [266, 267] width 70 height 7
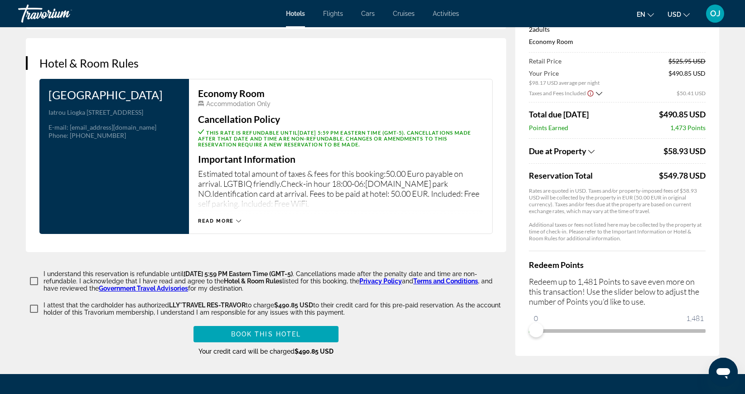
scroll to position [1134, 0]
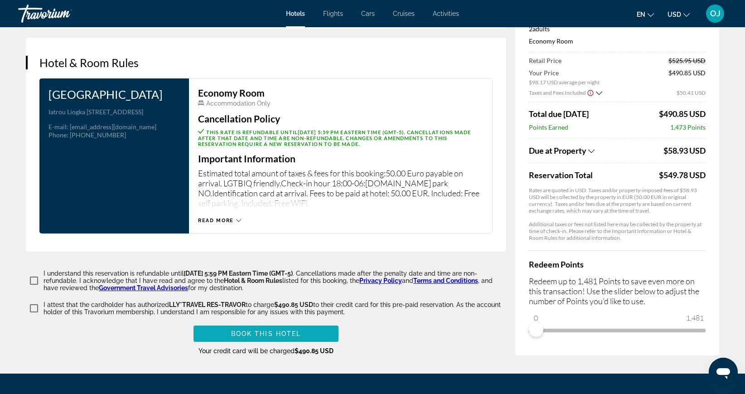
click at [269, 330] on span "Book this hotel" at bounding box center [266, 333] width 70 height 7
